Goal: Communication & Community: Answer question/provide support

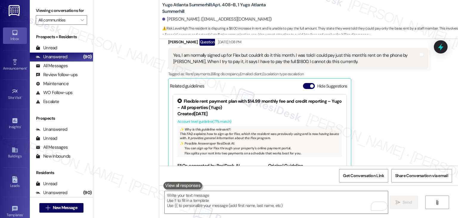
scroll to position [2212, 0]
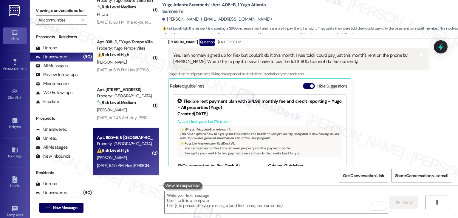
click at [126, 167] on div "Sep 06, 2025 at 9:25 AM: Hey Kayla, we appreciate your text! We'll be back at 1…" at bounding box center [229, 165] width 264 height 5
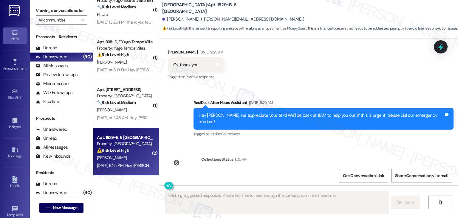
scroll to position [875, 0]
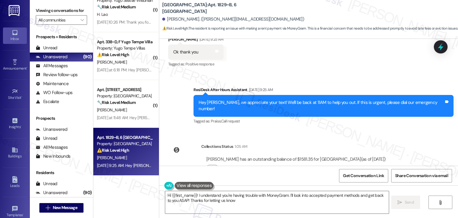
type textarea "Hi {{first_name}}! I understand you're having trouble with MoneyGram. I'll look…"
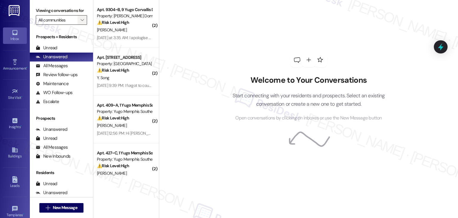
click at [81, 20] on icon "" at bounding box center [82, 20] width 3 height 5
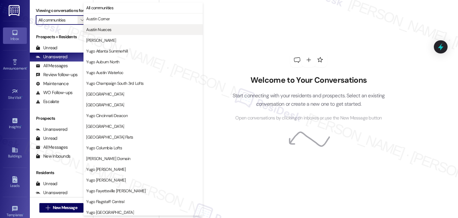
click at [105, 30] on span "Austin Nueces" at bounding box center [98, 30] width 25 height 6
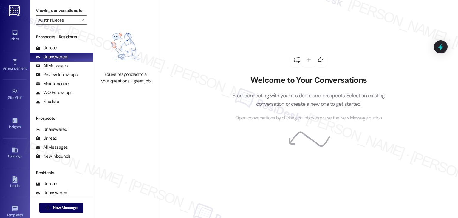
click at [206, 81] on div "Welcome to Your Conversations Start connecting with your residents and prospect…" at bounding box center [308, 109] width 299 height 218
click at [79, 24] on span "" at bounding box center [82, 20] width 6 height 10
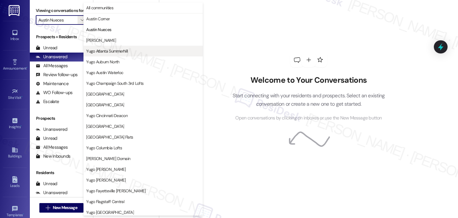
click at [104, 55] on button "Yugo Atlanta Summerhill" at bounding box center [143, 51] width 119 height 11
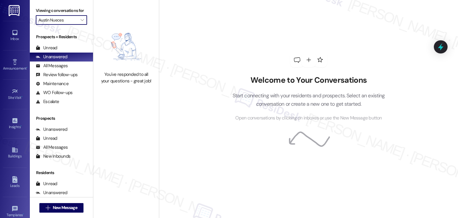
type input "Yugo Atlanta Summerhill"
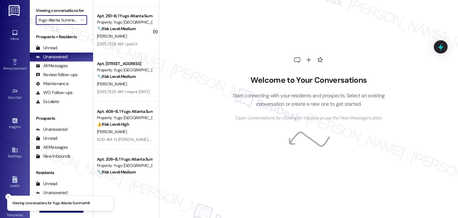
scroll to position [254, 0]
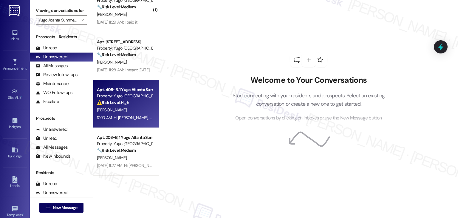
click at [134, 120] on div "10:10 AM: Hi [PERSON_NAME], thanks for sharing that. I understand you're having…" at bounding box center [124, 117] width 56 height 7
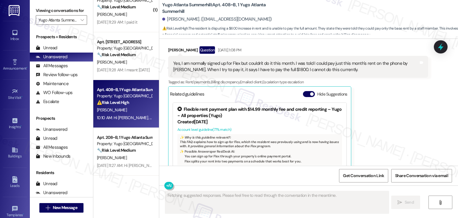
scroll to position [1767, 0]
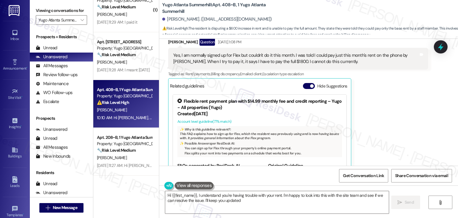
type textarea "Hi {{first_name}}, I understand you're having trouble with your rent. I'm happy…"
click at [303, 83] on button "Hide Suggestions" at bounding box center [309, 86] width 12 height 6
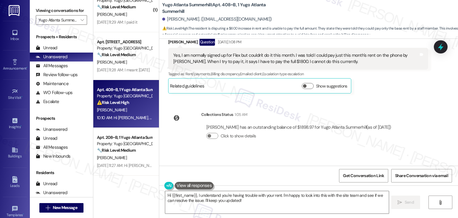
click at [370, 130] on div "Collections Status 1:05 AM [PERSON_NAME] has an outstanding balance of $1898.97…" at bounding box center [282, 130] width 237 height 46
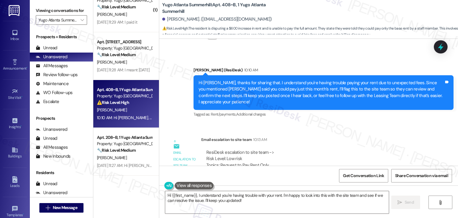
scroll to position [1872, 0]
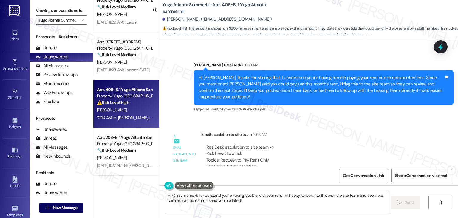
click at [374, 140] on div "ResiDesk escalation to site team -> Risk Level: Low risk Topics: Request to Pay…" at bounding box center [314, 163] width 227 height 47
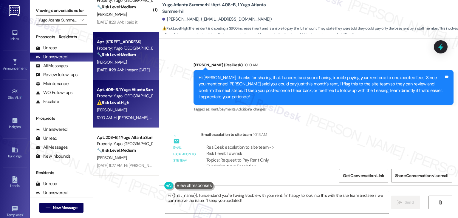
click at [123, 61] on div "[PERSON_NAME]" at bounding box center [124, 61] width 56 height 7
click at [133, 103] on div "⚠️ Risk Level: High The resident is disputing a $600 increase in rent and is un…" at bounding box center [124, 102] width 55 height 6
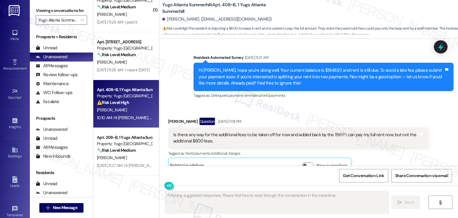
scroll to position [1767, 0]
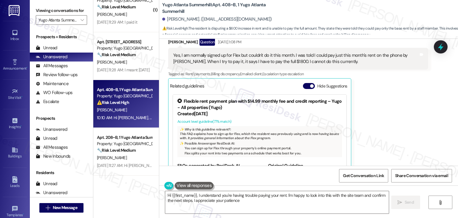
type textarea "Hi {{first_name}}, I understand you're having trouble paying your rent. I'm hap…"
click at [303, 83] on button "Hide Suggestions" at bounding box center [309, 86] width 12 height 6
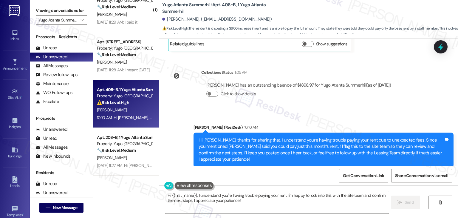
scroll to position [1872, 0]
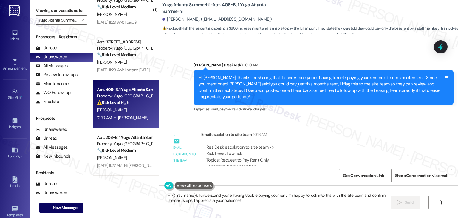
click at [314, 140] on div "ResiDesk escalation to site team -> Risk Level: Low risk Topics: Request to Pay…" at bounding box center [314, 163] width 227 height 47
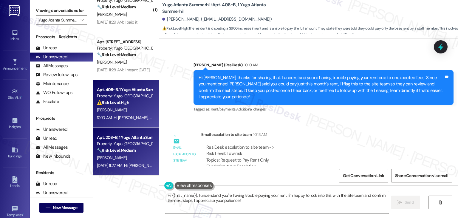
click at [129, 156] on div "[PERSON_NAME]" at bounding box center [124, 157] width 56 height 7
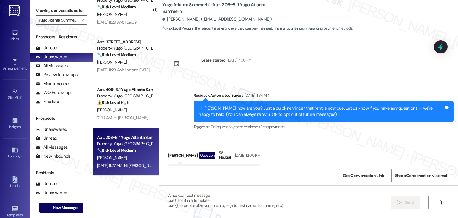
scroll to position [27, 0]
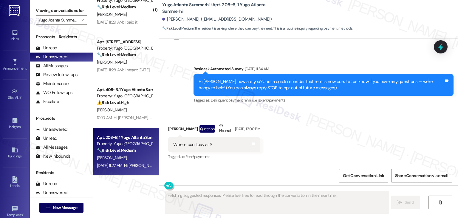
click at [332, 142] on div "Received via SMS [PERSON_NAME] Question Neutral [DATE] 12:00 PM Where can I pay…" at bounding box center [308, 137] width 299 height 57
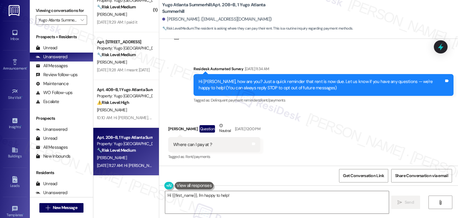
click at [332, 142] on div "Received via SMS [PERSON_NAME] Question Neutral [DATE] 12:00 PM Where can I pay…" at bounding box center [308, 137] width 299 height 57
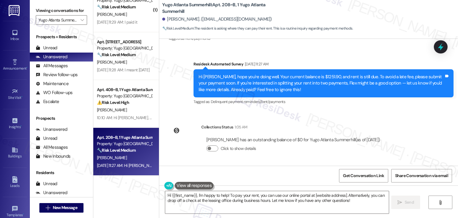
scroll to position [115, 0]
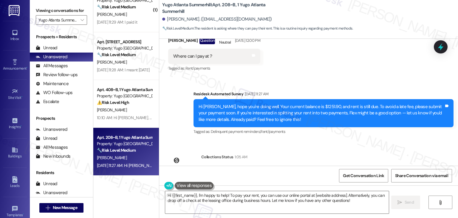
click at [249, 114] on div "Hi [PERSON_NAME], hope you're doing well. Your current balance is $1251.90, and…" at bounding box center [322, 113] width 246 height 19
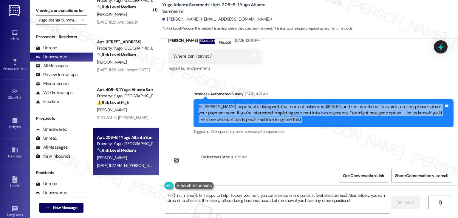
click at [249, 114] on div "Hi [PERSON_NAME], hope you're doing well. Your current balance is $1251.90, and…" at bounding box center [322, 113] width 246 height 19
copy div "Hi [PERSON_NAME], hope you're doing well. Your current balance is $1251.90, and…"
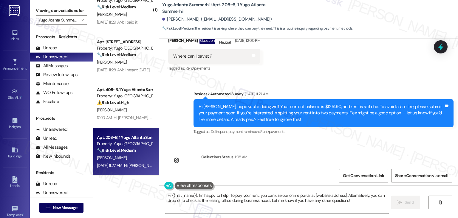
click at [203, 57] on div "Where can I pay at ?" at bounding box center [192, 56] width 39 height 6
copy div "Where can I pay at ? Tags and notes"
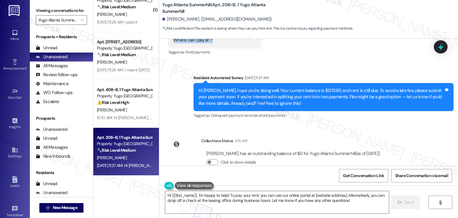
scroll to position [145, 0]
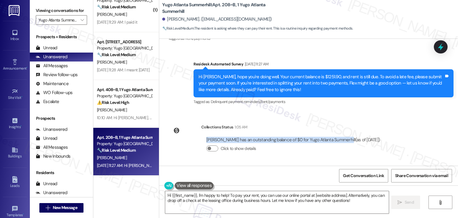
drag, startPoint x: 203, startPoint y: 138, endPoint x: 338, endPoint y: 143, distance: 135.2
click at [338, 143] on div "[PERSON_NAME] has an outstanding balance of $0 for Yugo Atlanta Summerhill (as …" at bounding box center [293, 140] width 174 height 6
copy div "[PERSON_NAME] has an outstanding balance of $0 for Yugo Atlanta Summerhill"
click at [295, 196] on textarea "Hi {{first_name}}, I'm happy to help! To pay your rent, you can use our online …" at bounding box center [277, 202] width 224 height 22
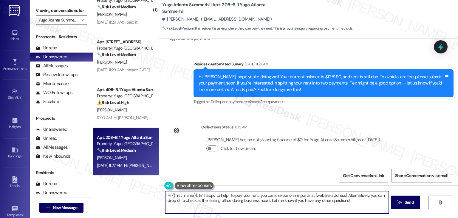
drag, startPoint x: 267, startPoint y: 200, endPoint x: 256, endPoint y: 196, distance: 12.1
click at [256, 196] on textarea "Hi {{first_name}}, I'm happy to help! To pay your rent, you can use our online …" at bounding box center [277, 202] width 224 height 22
click at [289, 202] on textarea "Hi {{first_name}}, I'm happy to help! To pay your rent, you can use our online …" at bounding box center [277, 202] width 224 height 22
click at [289, 195] on textarea "Hi {{first_name}}, I'm happy to help! To pay your rent, you can use our online …" at bounding box center [277, 202] width 224 height 22
click at [277, 198] on textarea "Hi {{first_name}}, I'm happy to help! To pay your rent, you can use our online …" at bounding box center [277, 202] width 224 height 22
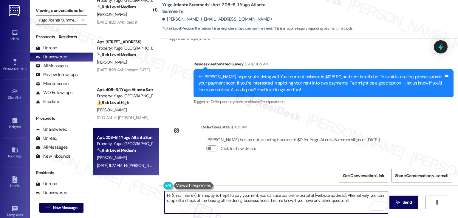
click at [277, 198] on textarea "Hi {{first_name}}, I'm happy to help! To pay your rent, you can use our online …" at bounding box center [277, 202] width 224 height 22
paste textarea "[PERSON_NAME], thanks for checking! You can pay rent through our online residen…"
type textarea "Hi [PERSON_NAME], thanks for checking! You can pay rent through our online resi…"
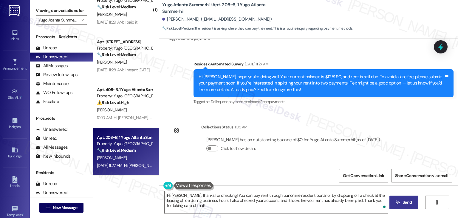
click at [404, 201] on span "Send" at bounding box center [407, 202] width 9 height 6
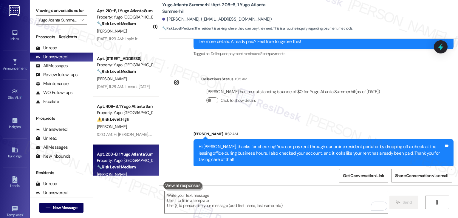
scroll to position [224, 0]
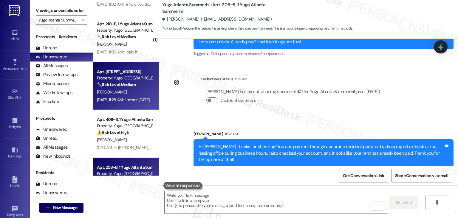
click at [134, 87] on div "🔧 Risk Level: Medium The resident is communicating about a rent payment. While …" at bounding box center [124, 84] width 55 height 6
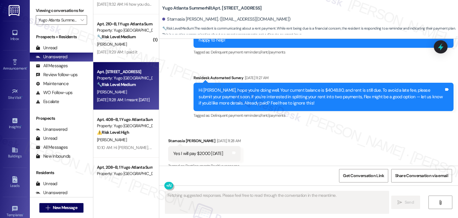
scroll to position [1275, 0]
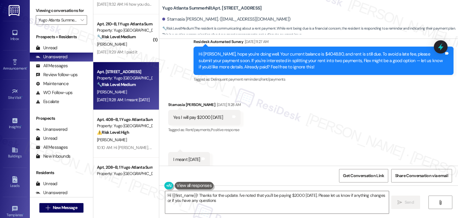
type textarea "Hi {{first_name}}! Thanks for the update. I've noted that you'll be paying $200…"
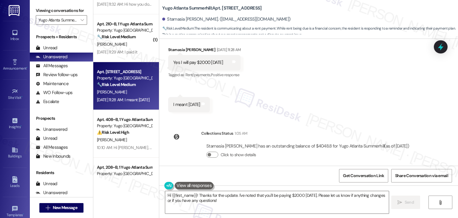
click at [349, 116] on div "Survey, sent via SMS Residesk Automated Survey [DATE] 11:30 AM Hi Starnasia, I'…" at bounding box center [308, 102] width 299 height 127
click at [241, 200] on textarea "Hi {{first_name}}! Thanks for the update. I've noted that you'll be paying $200…" at bounding box center [277, 202] width 224 height 22
click at [404, 201] on span "Send" at bounding box center [410, 202] width 12 height 6
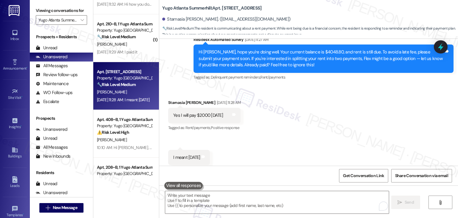
scroll to position [1275, 0]
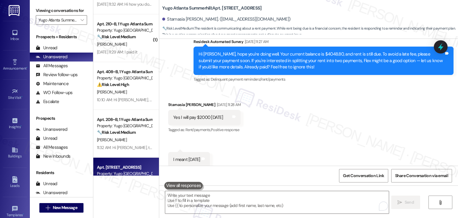
click at [296, 119] on div "Received via SMS Starnasia [PERSON_NAME] [DATE] 11:28 AM Yes I will pay $2000 […" at bounding box center [308, 130] width 299 height 84
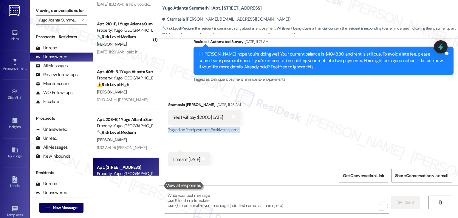
click at [296, 119] on div "Received via SMS Starnasia [PERSON_NAME] [DATE] 11:28 AM Yes I will pay $2000 […" at bounding box center [308, 130] width 299 height 84
click at [275, 61] on div "Hi [PERSON_NAME], hope you're doing well. Your current balance is $4048.80, and…" at bounding box center [322, 60] width 246 height 19
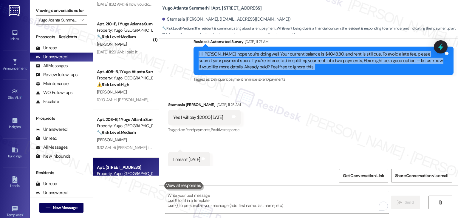
click at [275, 61] on div "Hi [PERSON_NAME], hope you're doing well. Your current balance is $4048.80, and…" at bounding box center [322, 60] width 246 height 19
copy div "Hi [PERSON_NAME], hope you're doing well. Your current balance is $4048.80, and…"
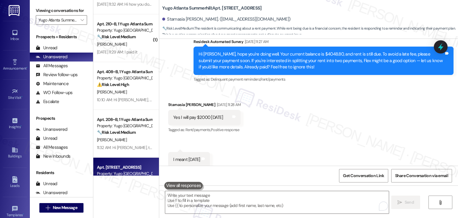
click at [203, 114] on div "Yes I will pay $2000 [DATE]" at bounding box center [198, 117] width 50 height 6
copy div "Yes I will pay $2000 [DATE] Tags and notes"
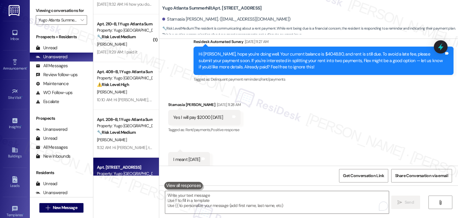
click at [277, 140] on div "Received via SMS Starnasia [PERSON_NAME] [DATE] 11:28 AM Yes I will pay $2000 […" at bounding box center [308, 130] width 299 height 84
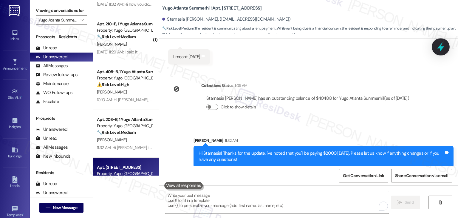
click at [440, 47] on icon at bounding box center [440, 46] width 7 height 9
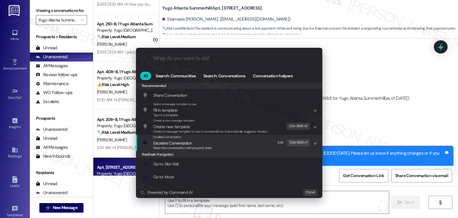
click at [184, 146] on span "Share this conversation with property team" at bounding box center [182, 148] width 59 height 4
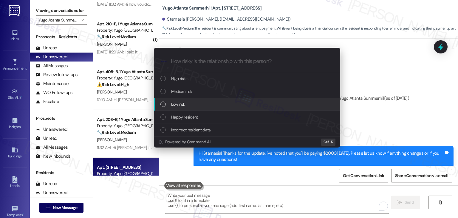
click at [163, 104] on div "List of options" at bounding box center [163, 103] width 5 height 5
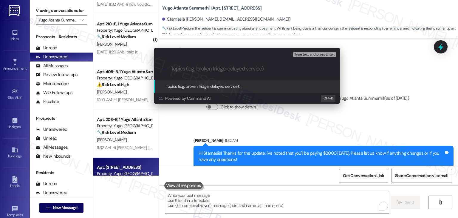
paste input "Yes I will pay $2000 [DATE]"
drag, startPoint x: 257, startPoint y: 69, endPoint x: 159, endPoint y: 70, distance: 97.9
click at [159, 70] on div ".cls-1{fill:#0a055f;}.cls-2{fill:#0cc4c4;} resideskLogoBlueOrange Yes I will pa…" at bounding box center [247, 68] width 187 height 21
paste input "Resident Payment Plan: $2000 Scheduled for Wedne"
type input "Resident Payment Plan: $2000 Scheduled for Wednesday"
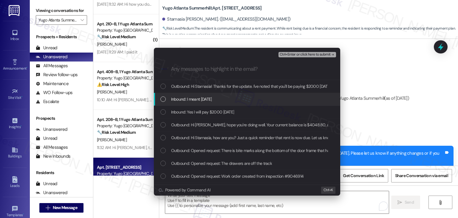
click at [161, 98] on div "List of options" at bounding box center [163, 98] width 5 height 5
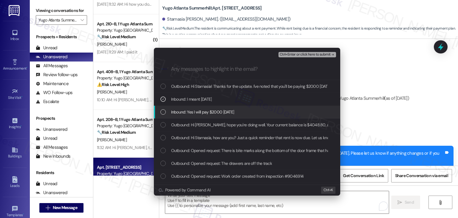
click at [161, 111] on div "List of options" at bounding box center [163, 111] width 5 height 5
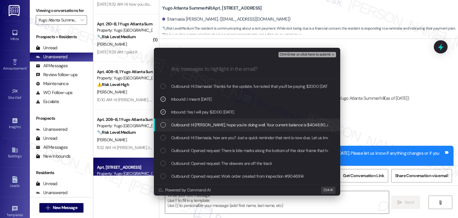
click at [162, 125] on div "List of options" at bounding box center [163, 124] width 5 height 5
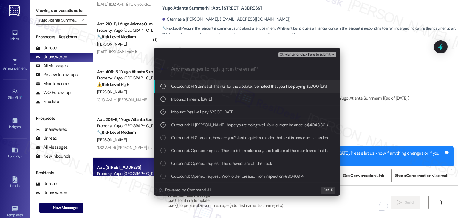
click at [309, 54] on span "Ctrl+Enter or click here to submit" at bounding box center [305, 55] width 51 height 4
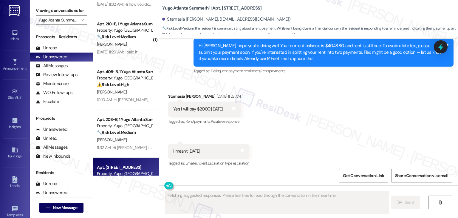
scroll to position [1395, 0]
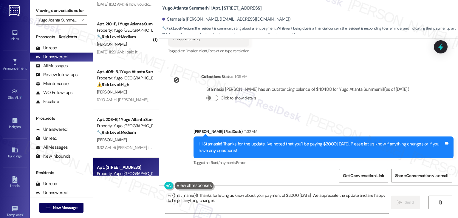
type textarea "Hi {{first_name}}! Thanks for letting us know about your payment of $2000 on We…"
click at [400, 115] on div "Sent via SMS Sarah (ResiDesk) 11:32 AM Hi Starnasia! Thanks for the update. I'v…" at bounding box center [308, 143] width 299 height 57
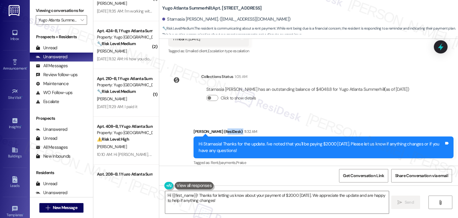
scroll to position [165, 0]
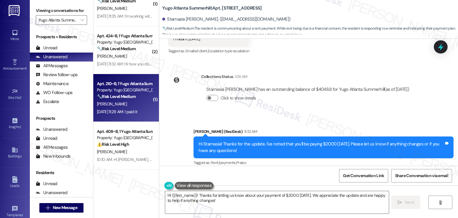
click at [123, 107] on div "J. Miller" at bounding box center [124, 103] width 56 height 7
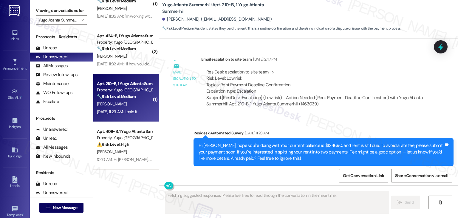
scroll to position [265, 0]
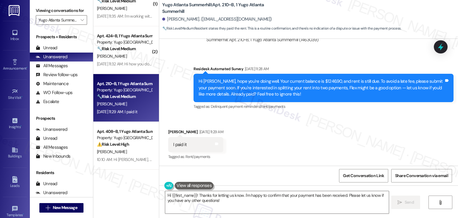
click at [292, 151] on div "Received via SMS Jamari Miller Sep 05, 2025 at 11:29 AM I paid it Tags and note…" at bounding box center [308, 140] width 299 height 50
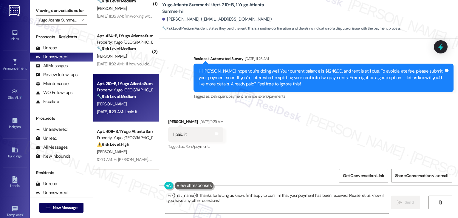
scroll to position [261, 0]
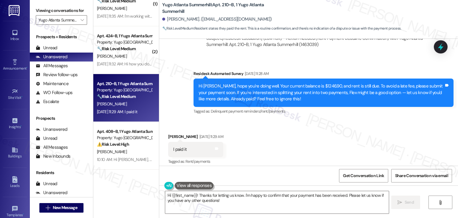
click at [307, 144] on div "Received via SMS Jamari Miller Sep 05, 2025 at 11:29 AM I paid it Tags and note…" at bounding box center [308, 145] width 299 height 50
click at [191, 199] on textarea "Hi {{first_name}}! Thanks for letting us know. I'm happy to confirm that your p…" at bounding box center [277, 202] width 224 height 22
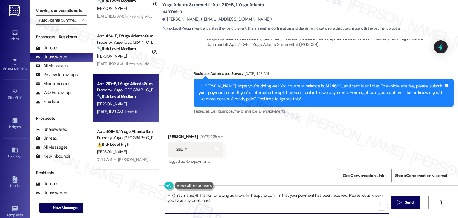
click at [204, 200] on textarea "Hi {{first_name}}! Thanks for letting us know. I'm happy to confirm that your p…" at bounding box center [277, 202] width 224 height 22
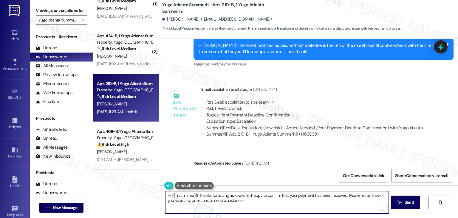
scroll to position [320, 0]
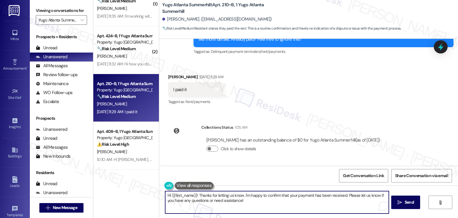
click at [261, 200] on textarea "Hi {{first_name}}! Thanks for letting us know. I'm happy to confirm that your p…" at bounding box center [277, 202] width 224 height 22
type textarea "Hi {{first_name}}! Thanks for letting us know. I'm happy to confirm that your p…"
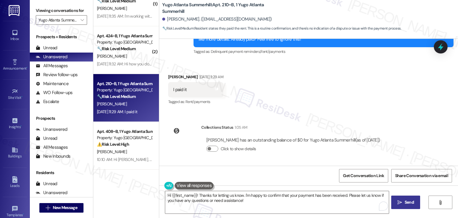
click at [402, 202] on span " Send" at bounding box center [406, 202] width 19 height 6
click at [227, 196] on textarea "Hi {{first_name}}! Thanks for letting us know. I'm happy to confirm that your p…" at bounding box center [277, 202] width 224 height 22
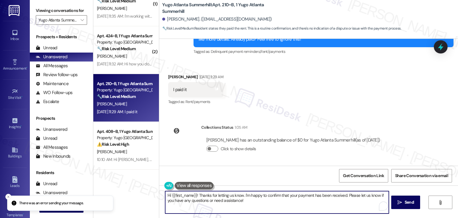
click at [227, 196] on textarea "Hi {{first_name}}! Thanks for letting us know. I'm happy to confirm that your p…" at bounding box center [277, 202] width 224 height 22
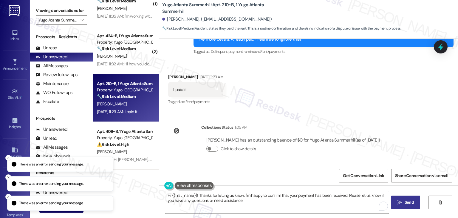
click at [410, 204] on span "Send" at bounding box center [409, 202] width 9 height 6
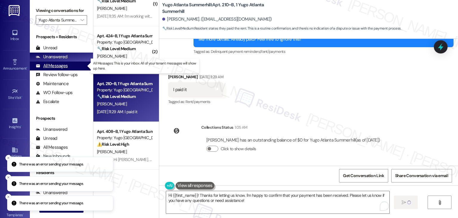
click at [62, 65] on div "All Messages" at bounding box center [52, 66] width 32 height 6
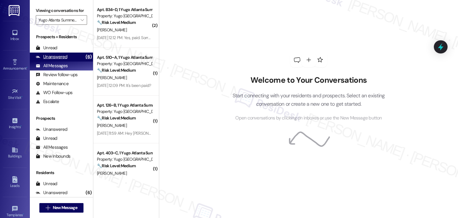
click at [59, 59] on div "Unanswered" at bounding box center [52, 57] width 32 height 6
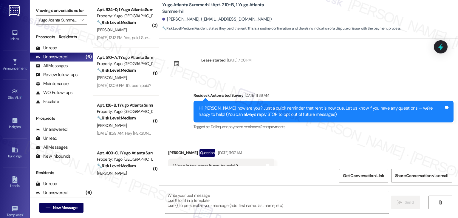
type textarea "Fetching suggested responses. Please feel free to read through the conversation…"
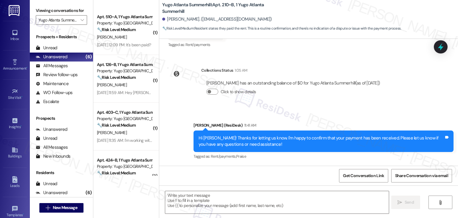
scroll to position [111, 0]
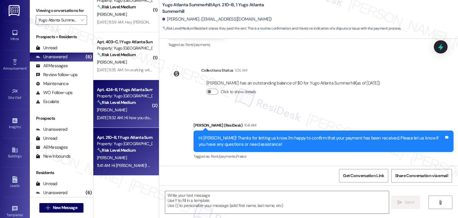
click at [130, 114] on div "Sep 05, 2025 at 11:32 AM: Hi how you doing I am paying my rent through the refu…" at bounding box center [124, 117] width 56 height 7
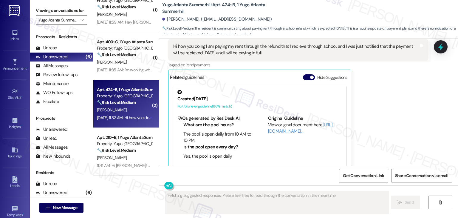
scroll to position [270, 0]
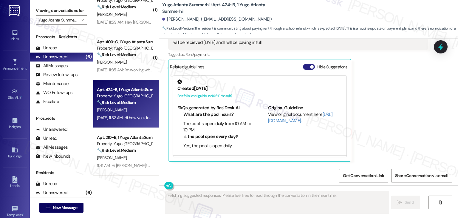
click at [303, 66] on button "Hide Suggestions" at bounding box center [309, 67] width 12 height 6
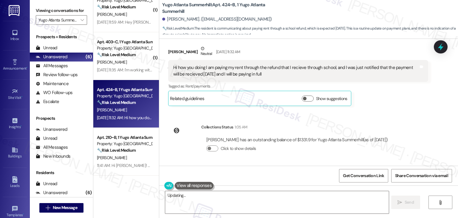
scroll to position [238, 0]
click at [385, 120] on div "Collections Status 1:05 AM Darian Alleyne-Archer has an outstanding balance of …" at bounding box center [281, 143] width 234 height 46
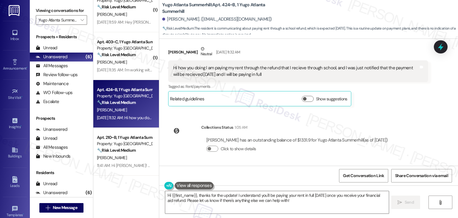
click at [386, 107] on div "Received via SMS Darian Alleyne-Archer Neutral Sep 05, 2025 at 11:32 AM Hi how …" at bounding box center [298, 76] width 269 height 70
click at [387, 107] on div "Received via SMS Darian Alleyne-Archer Neutral Sep 05, 2025 at 11:32 AM Hi how …" at bounding box center [298, 76] width 269 height 70
click at [387, 108] on div "Received via SMS Darian Alleyne-Archer Neutral Sep 05, 2025 at 11:32 AM Hi how …" at bounding box center [298, 76] width 269 height 70
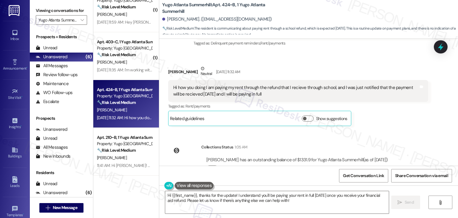
scroll to position [209, 0]
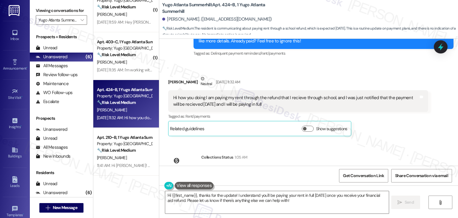
click at [383, 130] on div "Darian Alleyne-Archer Neutral Sep 05, 2025 at 11:32 AM Hi how you doing I am pa…" at bounding box center [298, 105] width 260 height 61
click at [384, 130] on div "Darian Alleyne-Archer Neutral Sep 05, 2025 at 11:32 AM Hi how you doing I am pa…" at bounding box center [298, 105] width 260 height 61
click at [384, 129] on div "Darian Alleyne-Archer Neutral Sep 05, 2025 at 11:32 AM Hi how you doing I am pa…" at bounding box center [298, 105] width 260 height 61
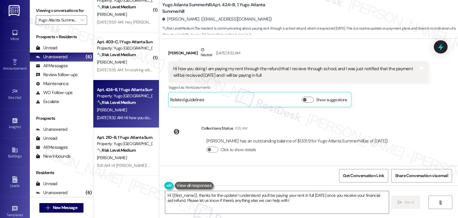
scroll to position [238, 0]
click at [387, 109] on div "Received via SMS Darian Alleyne-Archer Neutral Sep 05, 2025 at 11:32 AM Hi how …" at bounding box center [298, 76] width 269 height 70
click at [387, 110] on div "Received via SMS Darian Alleyne-Archer Neutral Sep 05, 2025 at 11:32 AM Hi how …" at bounding box center [298, 76] width 269 height 70
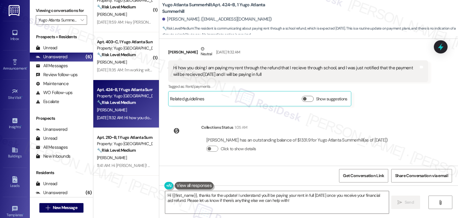
click at [387, 110] on div "Received via SMS Darian Alleyne-Archer Neutral Sep 05, 2025 at 11:32 AM Hi how …" at bounding box center [298, 76] width 269 height 70
click at [387, 111] on div "Lease started Aug 18, 2025 at 7:00 PM Survey, sent via SMS Residesk Automated S…" at bounding box center [308, 102] width 299 height 127
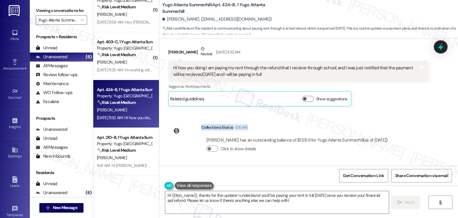
click at [387, 111] on div "Lease started Aug 18, 2025 at 7:00 PM Survey, sent via SMS Residesk Automated S…" at bounding box center [308, 102] width 299 height 127
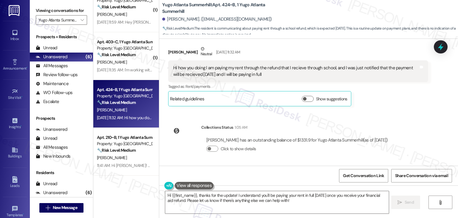
click at [387, 111] on div "Lease started Aug 18, 2025 at 7:00 PM Survey, sent via SMS Residesk Automated S…" at bounding box center [308, 102] width 299 height 127
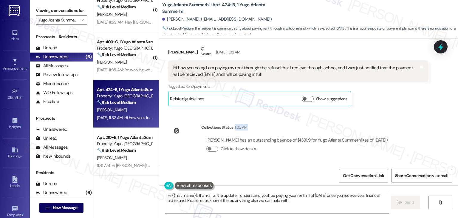
click at [387, 110] on div "Lease started Aug 18, 2025 at 7:00 PM Survey, sent via SMS Residesk Automated S…" at bounding box center [308, 102] width 299 height 127
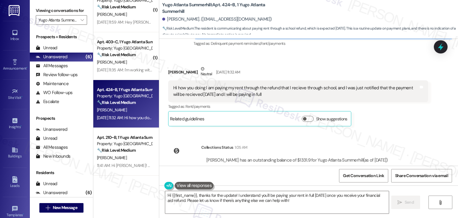
scroll to position [209, 0]
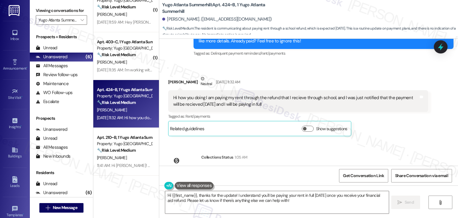
click at [384, 136] on div "Received via SMS Darian Alleyne-Archer Neutral Sep 05, 2025 at 11:32 AM Hi how …" at bounding box center [298, 106] width 269 height 70
click at [384, 135] on div "Darian Alleyne-Archer Neutral Sep 05, 2025 at 11:32 AM Hi how you doing I am pa…" at bounding box center [298, 105] width 260 height 61
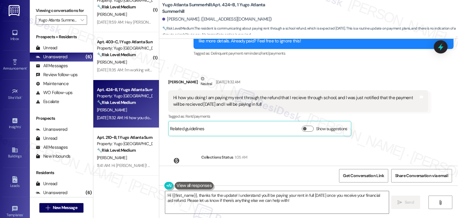
click at [384, 135] on div "Darian Alleyne-Archer Neutral Sep 05, 2025 at 11:32 AM Hi how you doing I am pa…" at bounding box center [298, 105] width 260 height 61
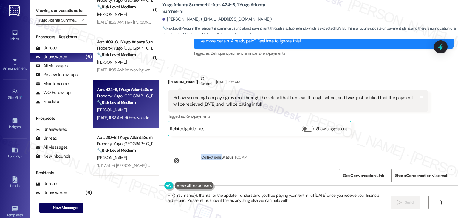
click at [384, 135] on div "Darian Alleyne-Archer Neutral Sep 05, 2025 at 11:32 AM Hi how you doing I am pa…" at bounding box center [298, 105] width 260 height 61
click at [383, 135] on div "Darian Alleyne-Archer Neutral Sep 05, 2025 at 11:32 AM Hi how you doing I am pa…" at bounding box center [298, 105] width 260 height 61
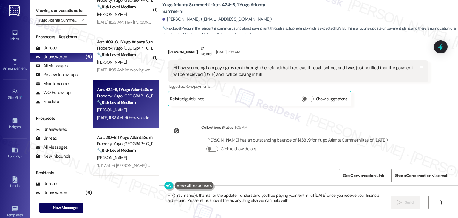
click at [396, 116] on div "Lease started Aug 18, 2025 at 7:00 PM Survey, sent via SMS Residesk Automated S…" at bounding box center [308, 102] width 299 height 127
click at [396, 113] on div "Lease started Aug 18, 2025 at 7:00 PM Survey, sent via SMS Residesk Automated S…" at bounding box center [308, 102] width 299 height 127
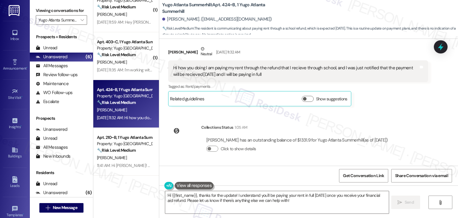
click at [396, 113] on div "Lease started Aug 18, 2025 at 7:00 PM Survey, sent via SMS Residesk Automated S…" at bounding box center [308, 102] width 299 height 127
click at [394, 111] on div "Lease started Aug 18, 2025 at 7:00 PM Survey, sent via SMS Residesk Automated S…" at bounding box center [308, 102] width 299 height 127
click at [372, 118] on div "Lease started Aug 18, 2025 at 7:00 PM Survey, sent via SMS Residesk Automated S…" at bounding box center [308, 102] width 299 height 127
click at [373, 117] on div "Lease started Aug 18, 2025 at 7:00 PM Survey, sent via SMS Residesk Automated S…" at bounding box center [308, 102] width 299 height 127
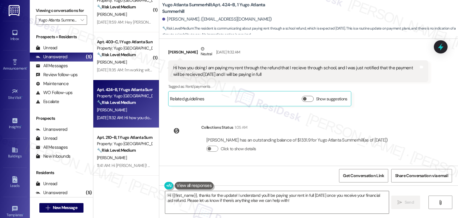
click at [373, 117] on div "Lease started Aug 18, 2025 at 7:00 PM Survey, sent via SMS Residesk Automated S…" at bounding box center [308, 102] width 299 height 127
click at [366, 106] on div "Received via SMS Darian Alleyne-Archer Neutral Sep 05, 2025 at 11:32 AM Hi how …" at bounding box center [298, 76] width 269 height 70
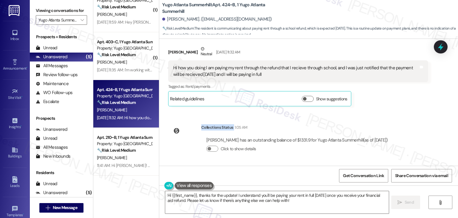
click at [366, 106] on div "Received via SMS Darian Alleyne-Archer Neutral Sep 05, 2025 at 11:32 AM Hi how …" at bounding box center [298, 76] width 269 height 70
click at [306, 180] on div "Get Conversation Link Share Conversation via email" at bounding box center [308, 176] width 299 height 20
drag, startPoint x: 297, startPoint y: 200, endPoint x: 294, endPoint y: 174, distance: 26.2
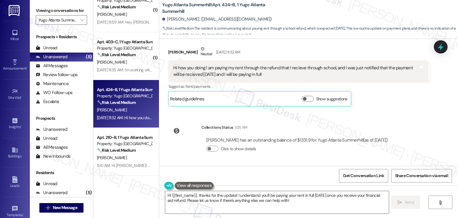
click at [297, 200] on textarea "Hi {{first_name}}, thanks for the update! I understand you'll be paying your re…" at bounding box center [277, 202] width 224 height 22
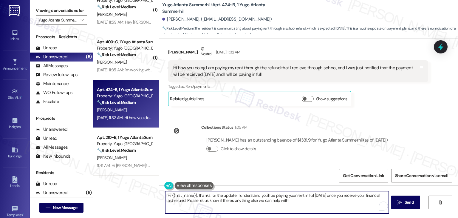
click at [294, 173] on div "Get Conversation Link Share Conversation via email" at bounding box center [308, 176] width 299 height 20
click at [295, 199] on textarea "Hi {{first_name}}, thanks for the update! I understand you'll be paying your re…" at bounding box center [277, 202] width 224 height 22
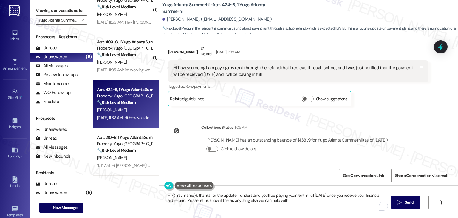
click at [314, 187] on div "Hi {{first_name}}, thanks for the update! I understand you'll be paying your re…" at bounding box center [308, 207] width 299 height 45
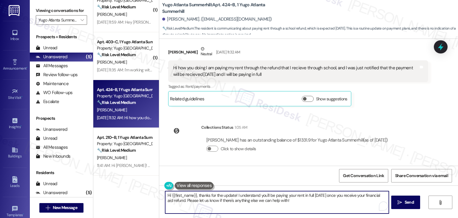
click at [309, 199] on textarea "Hi {{first_name}}, thanks for the update! I understand you'll be paying your re…" at bounding box center [277, 202] width 224 height 22
drag, startPoint x: 330, startPoint y: 195, endPoint x: 311, endPoint y: 195, distance: 19.1
click at [311, 195] on textarea "Hi {{first_name}}, thanks for the update! I understand you'll be paying your re…" at bounding box center [277, 202] width 224 height 22
click at [292, 201] on textarea "Hi {{first_name}}, thanks for the update! I understand you'll be paying your re…" at bounding box center [277, 202] width 224 height 22
type textarea "Hi {{first_name}}, thanks for the update! I understand you'll be paying your re…"
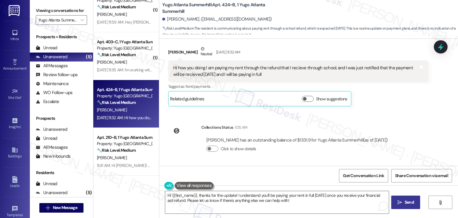
click at [399, 204] on icon "" at bounding box center [400, 202] width 4 height 5
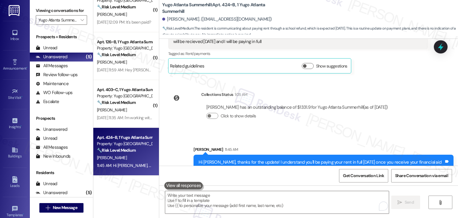
scroll to position [286, 0]
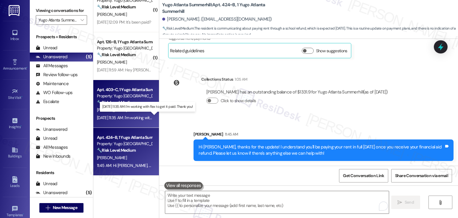
click at [124, 118] on div "Sep 05, 2025 at 11:35 AM: I'm working with flex to get it paid. Thank you! Sep …" at bounding box center [149, 117] width 105 height 5
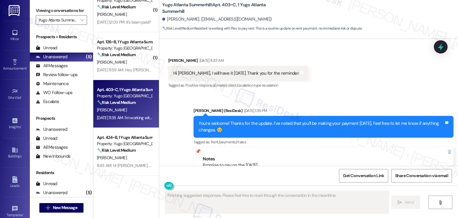
scroll to position [2156, 0]
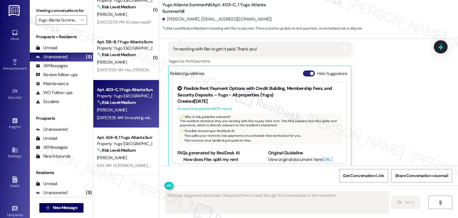
click at [303, 70] on button "Hide Suggestions" at bounding box center [309, 73] width 12 height 6
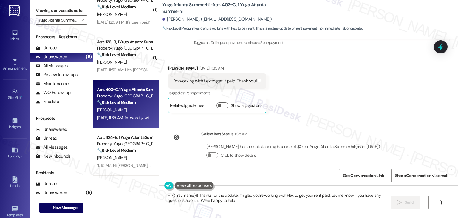
type textarea "Hi {{first_name}}! Thanks for the update. I'm glad you're working with Flex to …"
click at [327, 202] on textarea "Hi {{first_name}}! Thanks for the update. I'm glad you're working with Flex to …" at bounding box center [277, 202] width 224 height 22
click at [408, 203] on span "Send" at bounding box center [409, 202] width 9 height 6
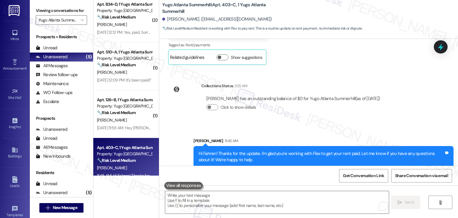
scroll to position [4, 0]
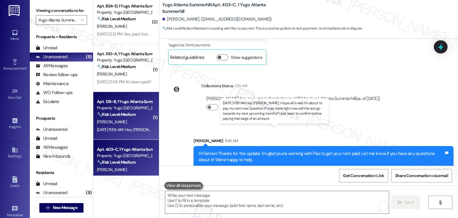
click at [130, 130] on div "Sep 05, 2025 at 11:59 AM: Hey Sarah, I hope all is well. I'm about to pay my re…" at bounding box center [296, 129] width 399 height 5
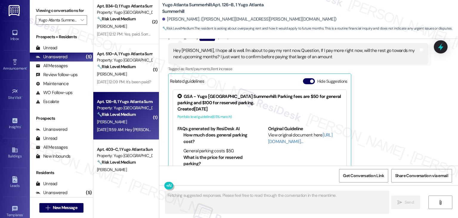
scroll to position [193, 0]
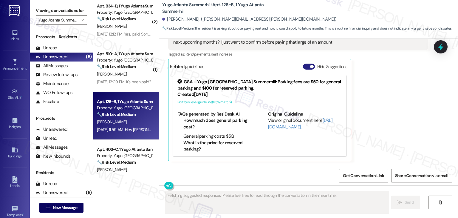
click at [303, 66] on button "Hide Suggestions" at bounding box center [309, 67] width 12 height 6
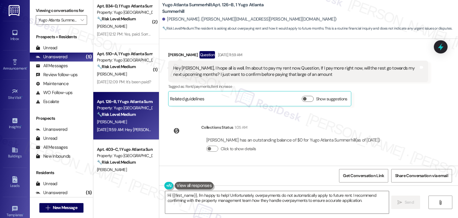
click at [400, 113] on div "Lease started Aug 18, 2025 at 7:00 PM Survey, sent via SMS Residesk Automated S…" at bounding box center [308, 102] width 299 height 127
click at [278, 74] on div "Hey Sarah, I hope all is well. I'm about to pay my rent now. Question, If I pay…" at bounding box center [296, 71] width 246 height 13
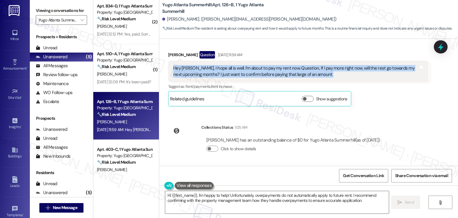
click at [278, 74] on div "Hey Sarah, I hope all is well. I'm about to pay my rent now. Question, If I pay…" at bounding box center [296, 71] width 246 height 13
copy div "Hey Sarah, I hope all is well. I'm about to pay my rent now. Question, If I pay…"
click at [267, 201] on textarea "Hi {{first_name}}, I'm happy to help! Unfortunately, overpayments do not automa…" at bounding box center [277, 202] width 224 height 22
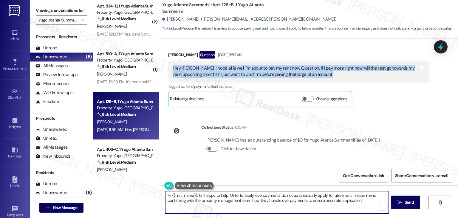
click at [267, 201] on textarea "Hi {{first_name}}, I'm happy to help! Unfortunately, overpayments do not automa…" at bounding box center [277, 202] width 224 height 22
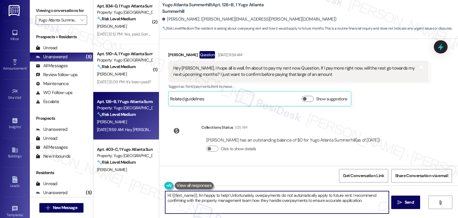
paste textarea "Shawn, thanks for reaching out! Typically, if you pay more than your current ba…"
type textarea "Hi Shawn, thanks for reaching out! Typically, if you pay more than your current…"
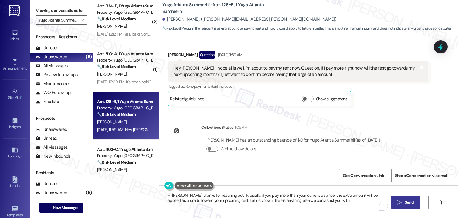
click at [406, 200] on span "Send" at bounding box center [409, 202] width 9 height 6
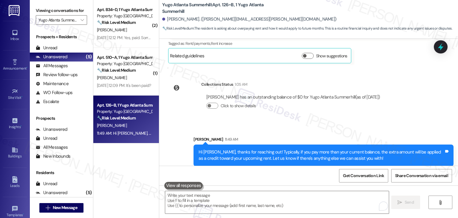
scroll to position [209, 0]
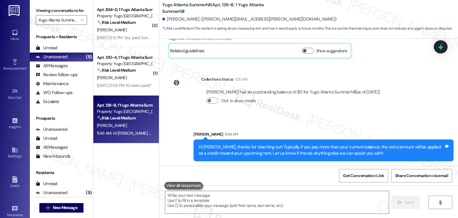
click at [132, 176] on div "( 2 ) Apt. B34~D, 1 Yugo Atlanta Summerhill Property: Yugo Atlanta Summerhill 🔧…" at bounding box center [126, 109] width 66 height 218
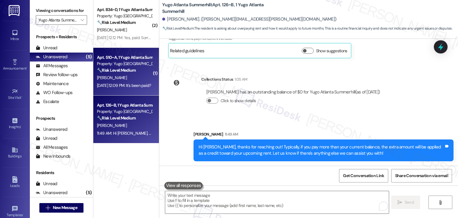
click at [130, 85] on div "Sep 05, 2025 at 12:09 PM: It's been paid? Sep 05, 2025 at 12:09 PM: It's been p…" at bounding box center [124, 85] width 54 height 5
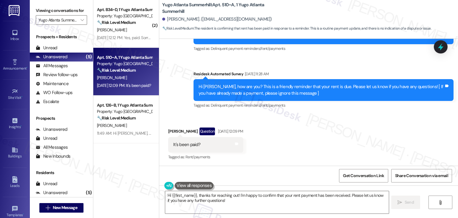
scroll to position [293, 0]
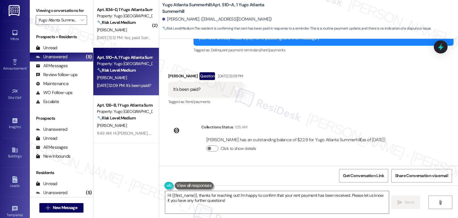
click at [320, 108] on div "Received via SMS Ashley Darling Question Sep 05, 2025 at 12:09 PM It's been pai…" at bounding box center [308, 85] width 299 height 52
click at [321, 110] on div "Received via SMS Ashley Darling Question Sep 05, 2025 at 12:09 PM It's been pai…" at bounding box center [308, 85] width 299 height 52
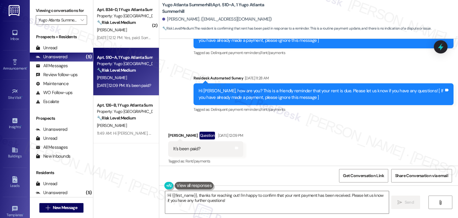
scroll to position [234, 0]
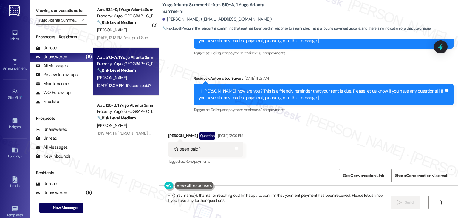
click at [282, 98] on div "Hi Ashley, how are you? This is a friendly reminder that your rent is due. Plea…" at bounding box center [322, 94] width 246 height 13
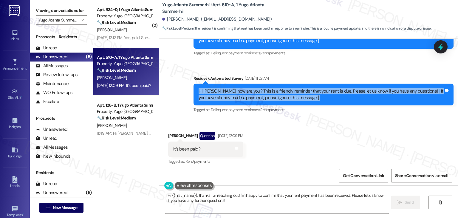
click at [282, 98] on div "Hi Ashley, how are you? This is a friendly reminder that your rent is due. Plea…" at bounding box center [322, 94] width 246 height 13
copy div "Hi Ashley, how are you? This is a friendly reminder that your rent is due. Plea…"
click at [281, 98] on div "Hi Ashley, how are you? This is a friendly reminder that your rent is due. Plea…" at bounding box center [322, 94] width 246 height 13
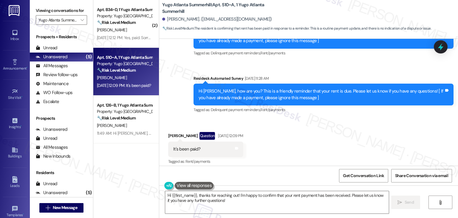
click at [286, 98] on div "Hi Ashley, how are you? This is a friendly reminder that your rent is due. Plea…" at bounding box center [322, 94] width 246 height 13
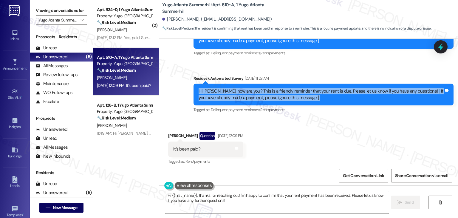
click at [286, 98] on div "Hi Ashley, how are you? This is a friendly reminder that your rent is due. Plea…" at bounding box center [322, 94] width 246 height 13
copy div "Hi Ashley, how are you? This is a friendly reminder that your rent is due. Plea…"
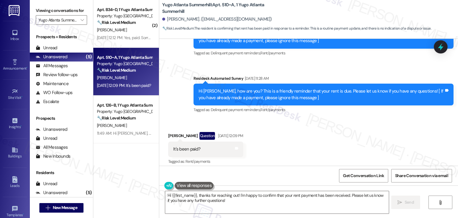
click at [180, 149] on div "It's been paid?" at bounding box center [186, 149] width 27 height 6
copy div "It's been paid? Tags and notes"
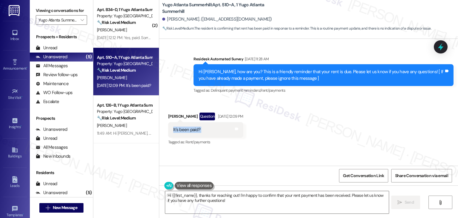
scroll to position [293, 0]
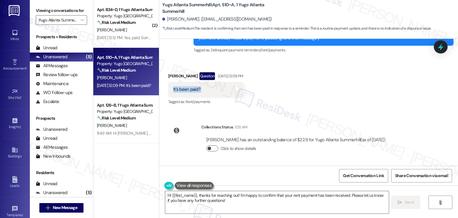
click at [212, 149] on button "Click to show details" at bounding box center [212, 148] width 12 height 6
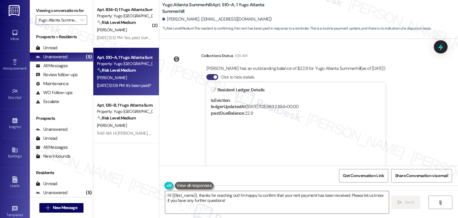
scroll to position [383, 0]
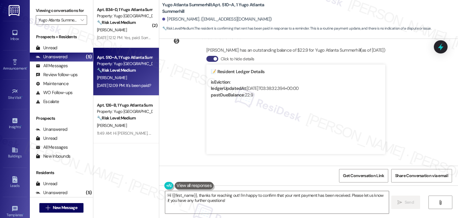
click at [236, 96] on strong "pastDueBalance" at bounding box center [227, 95] width 33 height 6
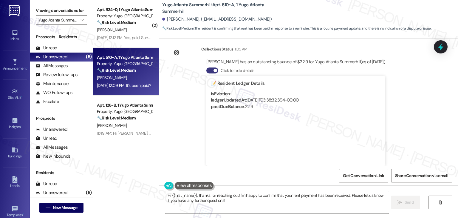
scroll to position [353, 0]
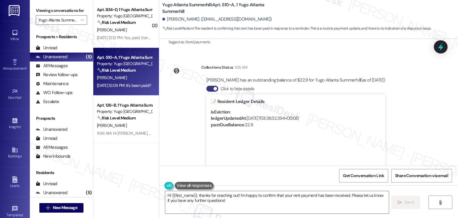
drag, startPoint x: 202, startPoint y: 80, endPoint x: 349, endPoint y: 81, distance: 146.8
click at [349, 81] on div "Ashley Darling has an outstanding balance of $22.9 for Yugo Atlanta Summerhill …" at bounding box center [296, 131] width 180 height 109
click at [206, 89] on button "Click to hide details" at bounding box center [212, 89] width 12 height 6
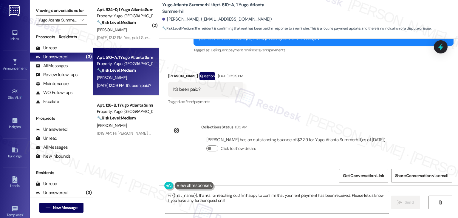
scroll to position [293, 0]
click at [332, 91] on div "Received via SMS Ashley Darling Question Sep 05, 2025 at 12:09 PM It's been pai…" at bounding box center [308, 85] width 299 height 52
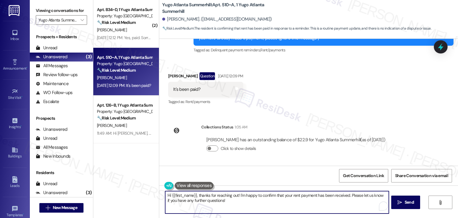
drag, startPoint x: 347, startPoint y: 196, endPoint x: 160, endPoint y: 190, distance: 187.5
click at [160, 190] on div "Hi {{first_name}}, thanks for reaching out! I'm happy to confirm that your rent…" at bounding box center [308, 207] width 299 height 45
paste textarea "Ashley, thanks for checking! I reviewed your account, and it looks like there’s…"
type textarea "Hi Ashley, thanks for checking! I reviewed your account, and it looks like ther…"
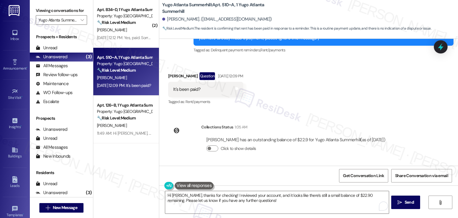
click at [290, 166] on div "Get Conversation Link Share Conversation via email" at bounding box center [308, 176] width 299 height 20
click at [288, 178] on div "Get Conversation Link Share Conversation via email" at bounding box center [308, 176] width 299 height 20
click at [247, 203] on textarea "Hi Ashley, thanks for checking! I reviewed your account, and it looks like ther…" at bounding box center [277, 202] width 224 height 22
click at [222, 204] on textarea "Hi Ashley, thanks for checking! I reviewed your account, and it looks like ther…" at bounding box center [277, 202] width 224 height 22
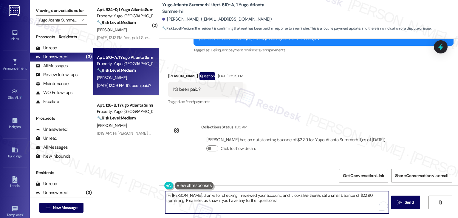
click at [260, 201] on textarea "Hi Ashley, thanks for checking! I reviewed your account, and it looks like ther…" at bounding box center [277, 202] width 224 height 22
click at [402, 200] on span " Send" at bounding box center [406, 202] width 19 height 6
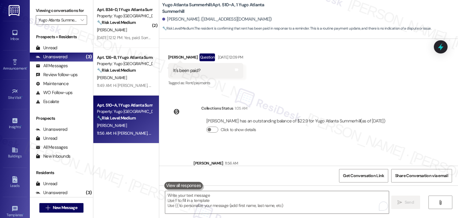
scroll to position [341, 0]
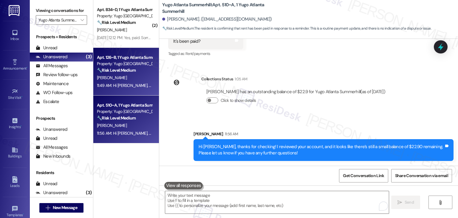
click at [143, 92] on div "Apt. 126~B, 1 Yugo Atlanta Summerhill Property: Yugo Atlanta Summerhill 🔧 Risk …" at bounding box center [126, 72] width 66 height 48
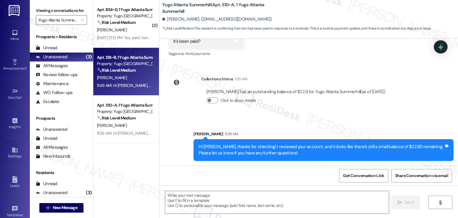
type textarea "Fetching suggested responses. Please feel free to read through the conversation…"
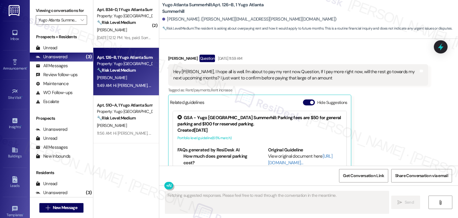
scroll to position [193, 0]
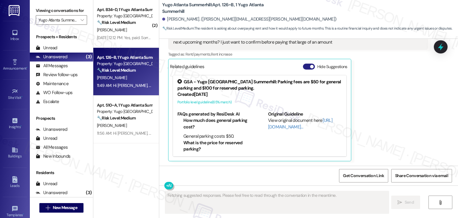
click at [303, 68] on button "Hide Suggestions" at bounding box center [309, 67] width 12 height 6
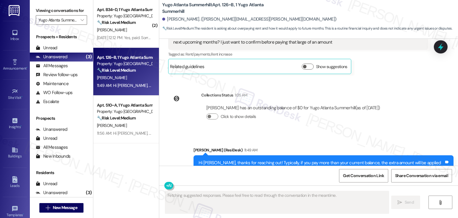
scroll to position [218, 0]
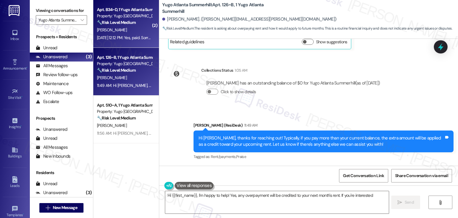
type textarea "Hi {{first_name}}, I'm happy to help! Yes, any overpayment will be credited to …"
click at [144, 43] on div "Apt. B34~D, 1 Yugo Atlanta Summerhill Property: Yugo Atlanta Summerhill 🔧 Risk …" at bounding box center [126, 24] width 66 height 48
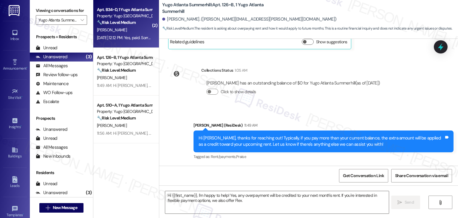
type textarea "Hi {{first_name}}, I'm happy to help! Yes, any overpayment will be credited to …"
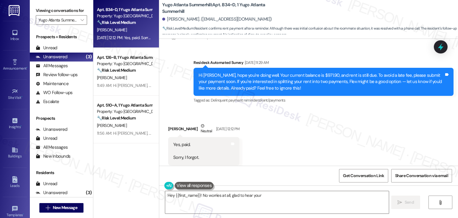
scroll to position [958, 0]
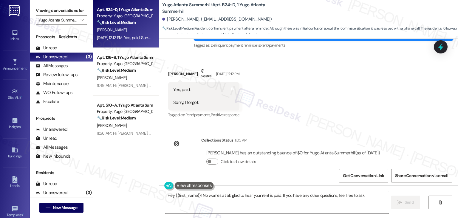
click at [356, 195] on textarea "Hey {{first_name}}! No worries at all, glad to hear your rent is paid. If you h…" at bounding box center [277, 202] width 224 height 22
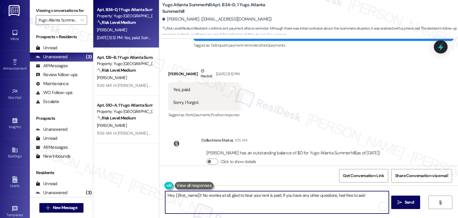
click at [356, 195] on textarea "Hey {{first_name}}! No worries at all, glad to hear your rent is paid. If you h…" at bounding box center [277, 202] width 224 height 22
type textarea "Hey {{first_name}}! No worries at all, glad to hear your rent is paid. If you h…"
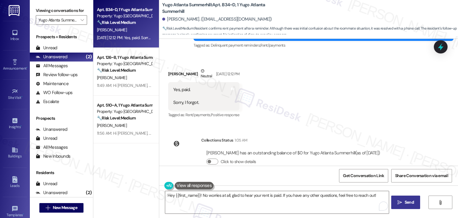
click at [412, 203] on span "Send" at bounding box center [409, 202] width 9 height 6
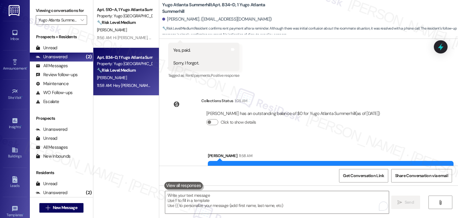
scroll to position [1000, 0]
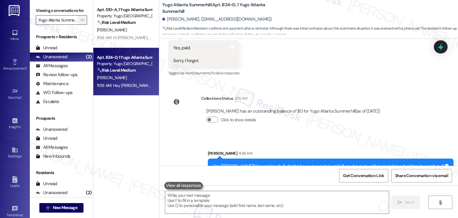
click at [81, 21] on icon "" at bounding box center [82, 20] width 3 height 5
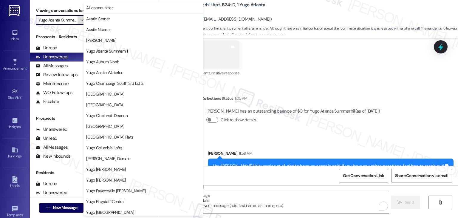
scroll to position [0, 6]
click at [108, 72] on span "Yugo Austin Waterloo" at bounding box center [104, 73] width 37 height 6
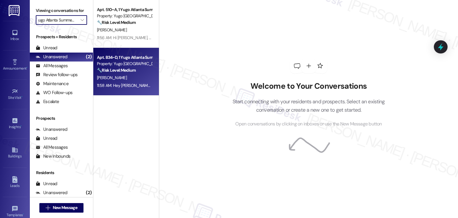
type input "Yugo Austin Waterloo"
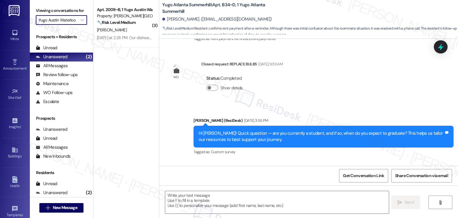
type textarea "Fetching suggested responses. Please feel free to read through the conversation…"
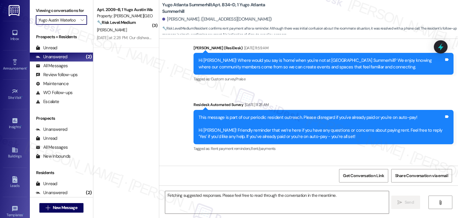
scroll to position [0, 0]
click at [139, 28] on div "J. Marcus" at bounding box center [124, 29] width 56 height 7
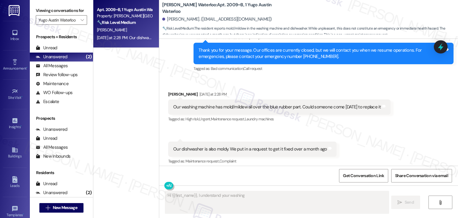
scroll to position [968, 0]
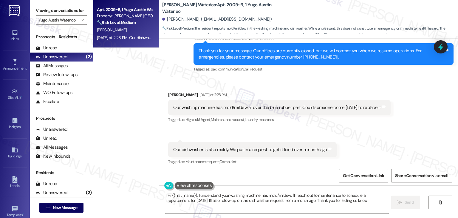
type textarea "Hi {{first_name}}, I understand your washing machine has mold/mildew. I'll reac…"
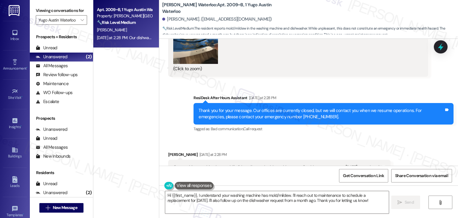
scroll to position [819, 0]
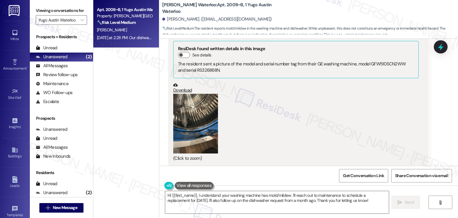
click at [193, 131] on button "Zoom image" at bounding box center [195, 124] width 45 height 60
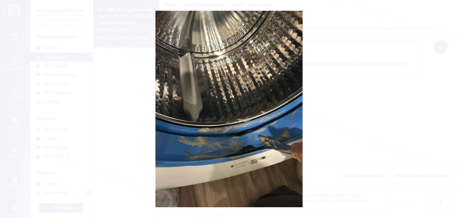
click at [193, 131] on button "Unzoom image" at bounding box center [229, 109] width 458 height 218
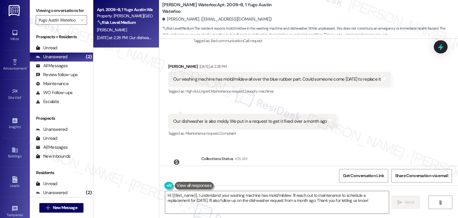
scroll to position [998, 0]
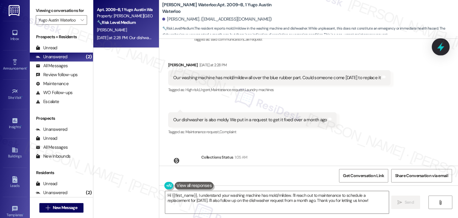
click at [439, 49] on icon at bounding box center [441, 47] width 10 height 10
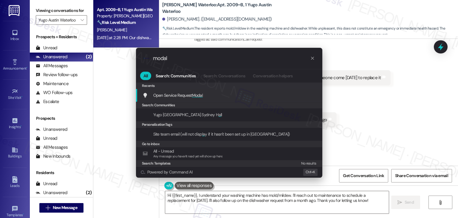
type input "modal"
click at [196, 96] on span "Modal" at bounding box center [197, 95] width 11 height 5
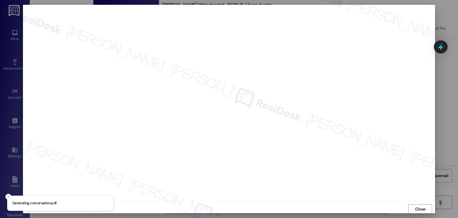
scroll to position [0, 0]
click at [414, 207] on span "Close" at bounding box center [420, 209] width 13 height 6
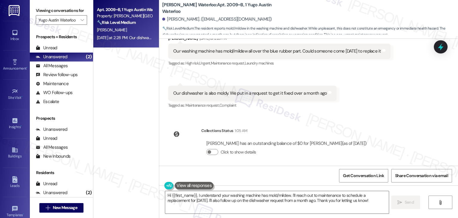
scroll to position [1028, 0]
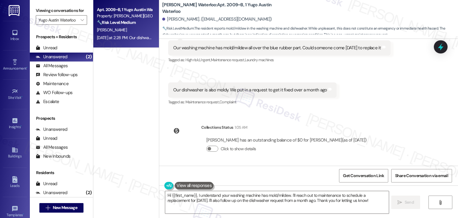
click at [394, 111] on div "WO Lease started Aug 20, 2025 at 7:00 PM Show details Survey, sent via SMS Resi…" at bounding box center [308, 102] width 299 height 127
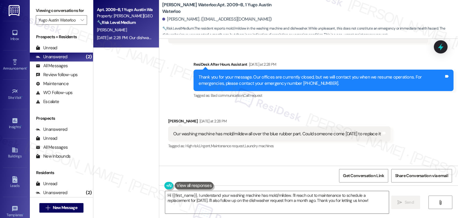
scroll to position [938, 0]
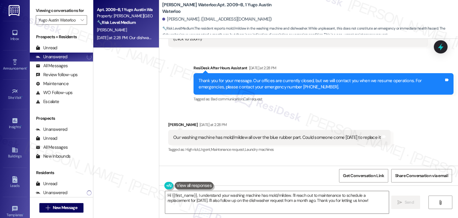
click at [309, 140] on div "Our washing machine has mold/mildew all over the blue rubber part. Could someon…" at bounding box center [279, 137] width 223 height 15
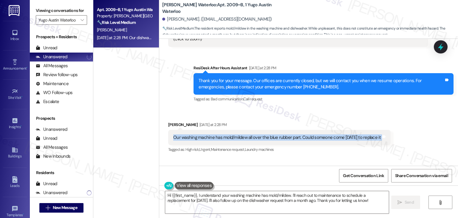
click at [309, 140] on div "Our washing machine has mold/mildew all over the blue rubber part. Could someon…" at bounding box center [279, 137] width 223 height 15
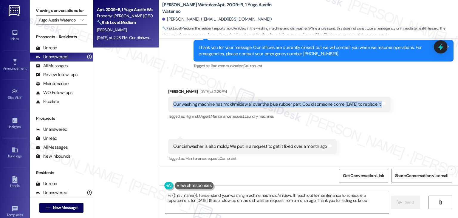
scroll to position [1028, 0]
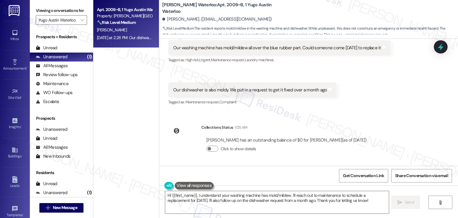
click at [234, 89] on div "Our dishwasher is also moldy. We put in a request to get it fixed over a month …" at bounding box center [250, 90] width 154 height 6
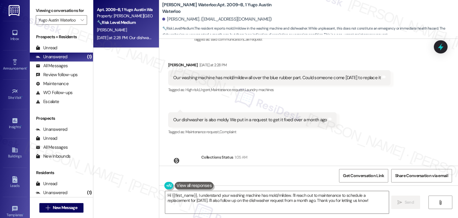
click at [166, 19] on div "Jillian Marcus. (jillianmarcus05@gmail.com)" at bounding box center [217, 19] width 110 height 6
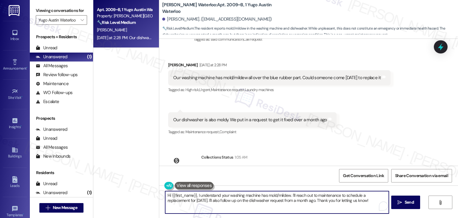
drag, startPoint x: 195, startPoint y: 195, endPoint x: 263, endPoint y: 195, distance: 68.6
click at [263, 195] on textarea "Hi {{first_name}}, I understand your washing machine has mold/mildew. I'll reac…" at bounding box center [277, 202] width 224 height 22
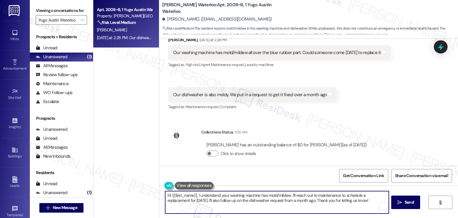
scroll to position [1028, 0]
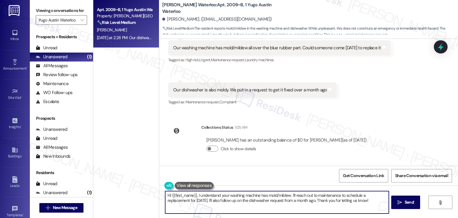
click at [265, 194] on textarea "Hi {{first_name}}, I understand your washing machine has mold/mildew. I'll reac…" at bounding box center [277, 202] width 224 height 22
paste textarea "Jillian, I understand your concern about the moisture growth in both your washi…"
type textarea "Hi Jillian, I understand your concern about the moisture growth in both your wa…"
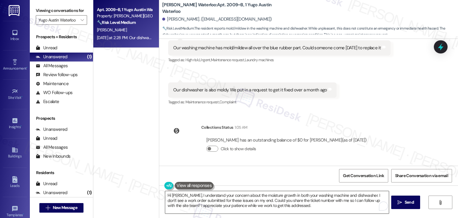
click at [305, 197] on textarea "Hi Jillian, I understand your concern about the moisture growth in both your wa…" at bounding box center [277, 202] width 224 height 22
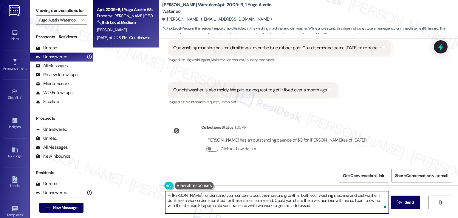
click at [277, 205] on textarea "Hi Jillian, I understand your concern about the moisture growth in both your wa…" at bounding box center [277, 202] width 224 height 22
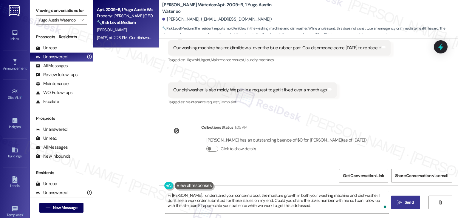
click at [410, 201] on span "Send" at bounding box center [409, 202] width 9 height 6
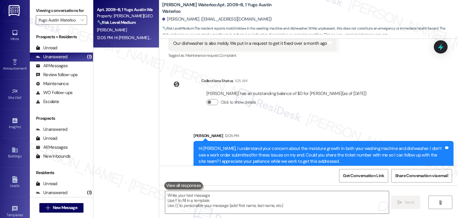
scroll to position [1082, 0]
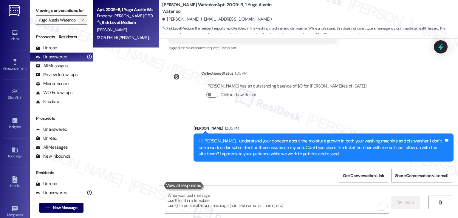
click at [81, 18] on span "" at bounding box center [82, 20] width 6 height 10
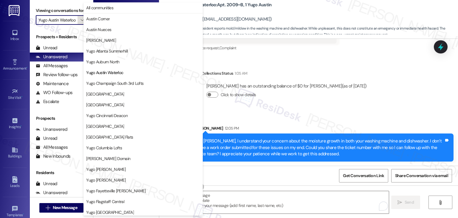
scroll to position [0, 1]
click at [121, 81] on span "Yugo Champaign South 3rd Lofts" at bounding box center [114, 83] width 57 height 6
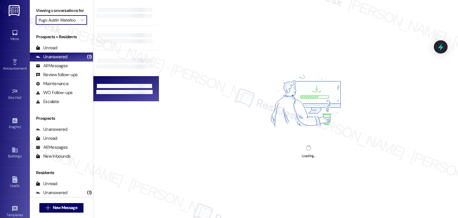
type input "Yugo Champaign South 3rd Lofts"
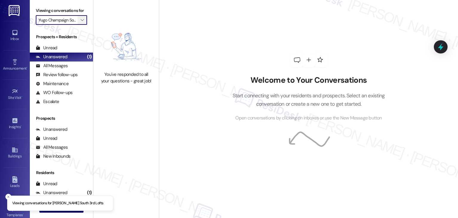
click at [79, 19] on span "" at bounding box center [82, 20] width 6 height 10
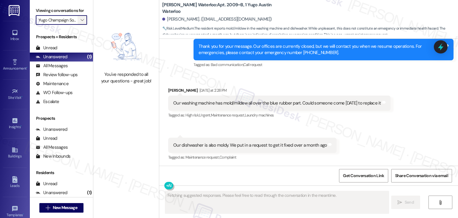
click at [81, 20] on icon "" at bounding box center [82, 20] width 3 height 5
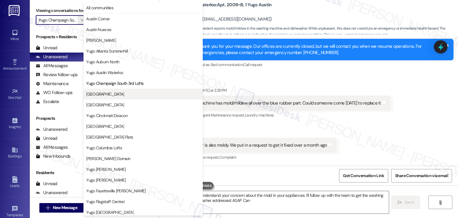
click at [116, 93] on span "[GEOGRAPHIC_DATA]" at bounding box center [105, 94] width 38 height 6
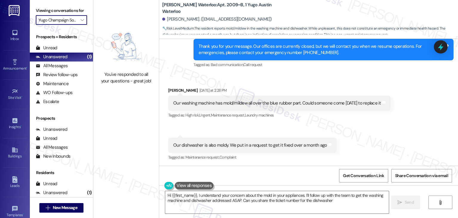
type textarea "Hi {{first_name}}, I understand your concern about the mold in your appliances.…"
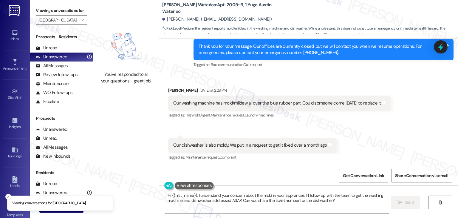
click at [126, 120] on div "You've responded to all your questions - great job!" at bounding box center [126, 109] width 66 height 218
click at [79, 17] on span "" at bounding box center [82, 20] width 6 height 10
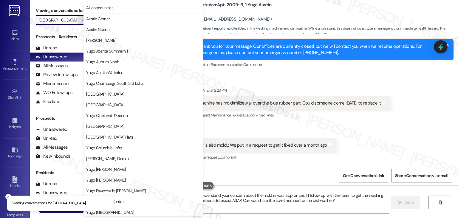
scroll to position [0, 8]
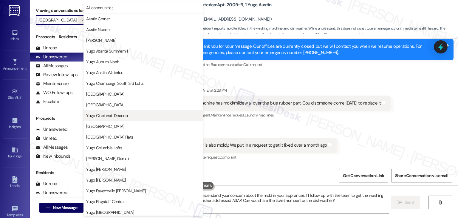
click at [117, 114] on span "Yugo Cincinnati Deacon" at bounding box center [106, 115] width 41 height 6
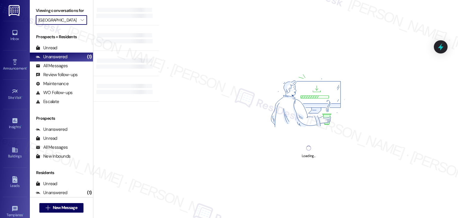
type input "Yugo Cincinnati Deacon"
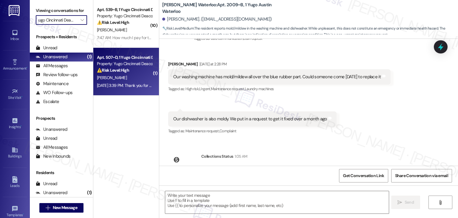
type textarea "Fetching suggested responses. Please feel free to read through the conversation…"
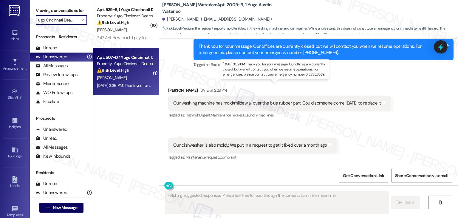
scroll to position [0, 0]
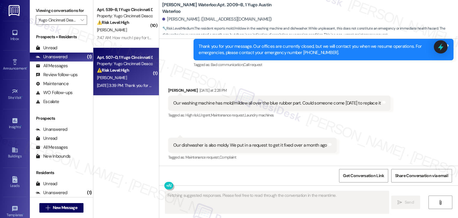
click at [130, 85] on div "Sep 06, 2025 at 3:39 PM: Thank you for your message. Our offices are currently …" at bounding box center [273, 85] width 352 height 5
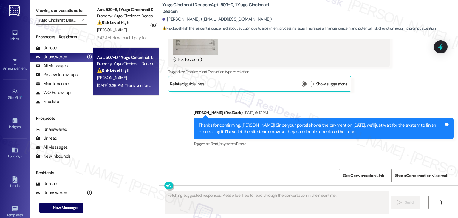
scroll to position [792, 0]
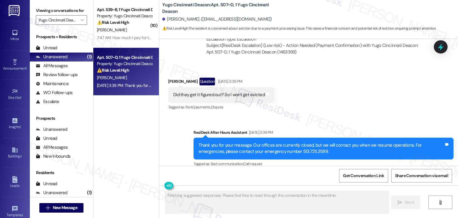
click at [319, 101] on div "Received via SMS Danica Ceculski Question Sep 06, 2025 at 3:39 PM Did they get …" at bounding box center [308, 90] width 299 height 52
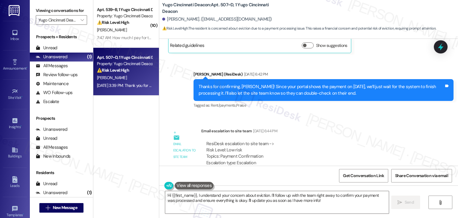
scroll to position [668, 0]
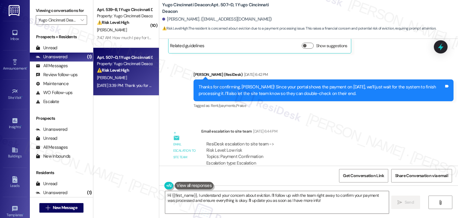
click at [332, 141] on div "ResiDesk escalation to site team -> Risk Level: Low risk Topics: Payment Confir…" at bounding box center [314, 154] width 217 height 26
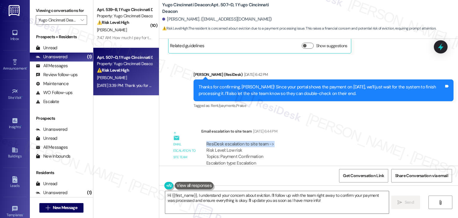
click at [332, 141] on div "ResiDesk escalation to site team -> Risk Level: Low risk Topics: Payment Confir…" at bounding box center [314, 154] width 217 height 26
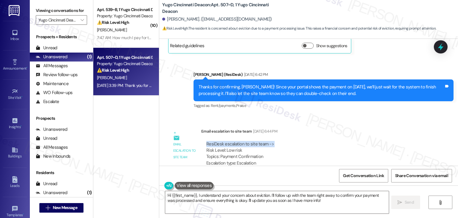
click at [332, 141] on div "ResiDesk escalation to site team -> Risk Level: Low risk Topics: Payment Confir…" at bounding box center [314, 154] width 217 height 26
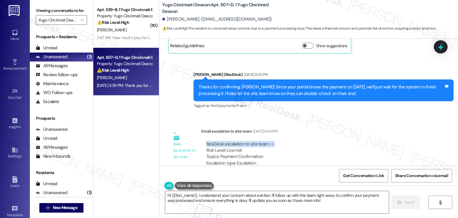
click at [332, 141] on div "ResiDesk escalation to site team -> Risk Level: Low risk Topics: Payment Confir…" at bounding box center [314, 154] width 217 height 26
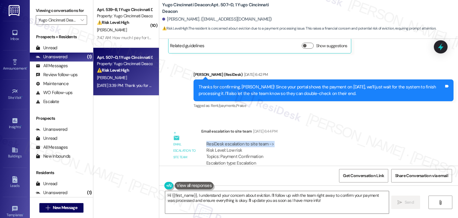
click at [332, 141] on div "ResiDesk escalation to site team -> Risk Level: Low risk Topics: Payment Confir…" at bounding box center [314, 154] width 217 height 26
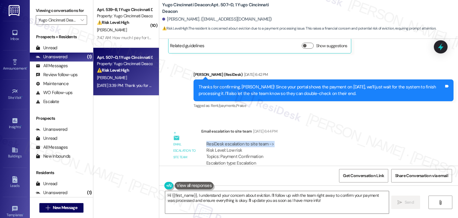
click at [332, 141] on div "ResiDesk escalation to site team -> Risk Level: Low risk Topics: Payment Confir…" at bounding box center [314, 154] width 217 height 26
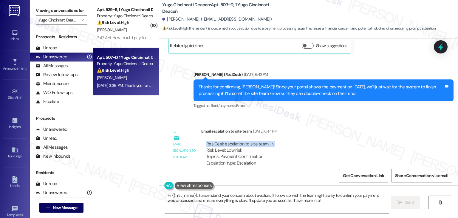
click at [332, 141] on div "ResiDesk escalation to site team -> Risk Level: Low risk Topics: Payment Confir…" at bounding box center [314, 154] width 217 height 26
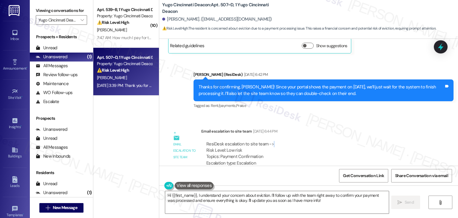
click at [332, 141] on div "ResiDesk escalation to site team -> Risk Level: Low risk Topics: Payment Confir…" at bounding box center [314, 154] width 217 height 26
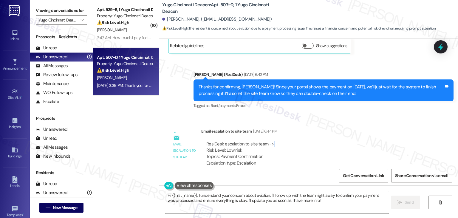
click at [332, 141] on div "ResiDesk escalation to site team -> Risk Level: Low risk Topics: Payment Confir…" at bounding box center [314, 154] width 217 height 26
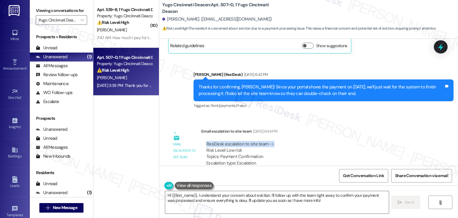
click at [332, 141] on div "ResiDesk escalation to site team -> Risk Level: Low risk Topics: Payment Confir…" at bounding box center [314, 154] width 217 height 26
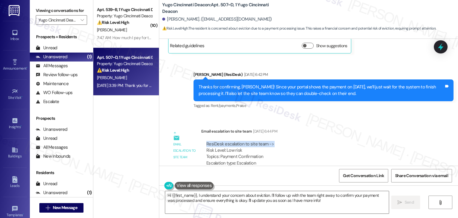
click at [332, 141] on div "ResiDesk escalation to site team -> Risk Level: Low risk Topics: Payment Confir…" at bounding box center [314, 154] width 217 height 26
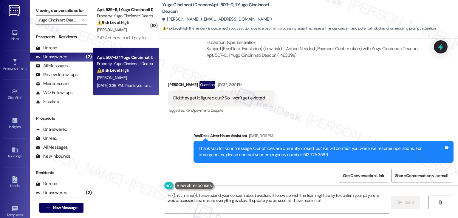
scroll to position [787, 0]
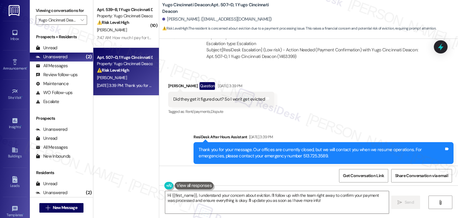
click at [240, 96] on div "Did they get it figured out? So I won't get evicted" at bounding box center [219, 99] width 92 height 6
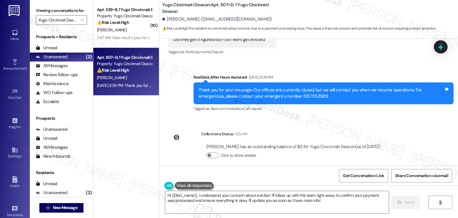
click at [316, 144] on div "Danica Ceculski has an outstanding balance of $0 for Yugo Cincinnati Deacon (as…" at bounding box center [293, 147] width 174 height 6
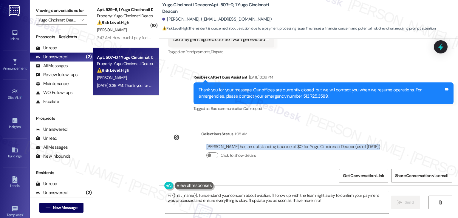
click at [316, 144] on div "Danica Ceculski has an outstanding balance of $0 for Yugo Cincinnati Deacon (as…" at bounding box center [293, 147] width 174 height 6
click at [409, 135] on div "Lease started Aug 13, 2025 at 7:00 PM Survey, sent via SMS Residesk Automated S…" at bounding box center [308, 102] width 299 height 127
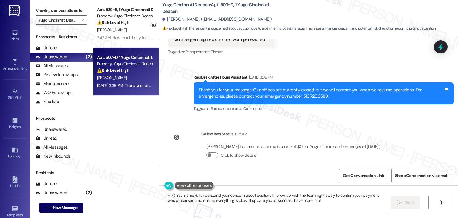
click at [349, 117] on div "Lease started Aug 13, 2025 at 7:00 PM Survey, sent via SMS Residesk Automated S…" at bounding box center [308, 102] width 299 height 127
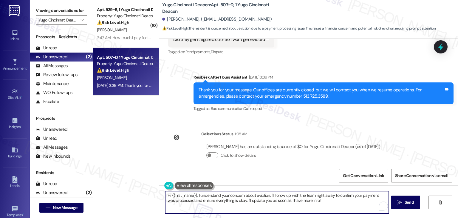
drag, startPoint x: 317, startPoint y: 200, endPoint x: 283, endPoint y: 192, distance: 34.6
click at [283, 192] on textarea "Hi {{first_name}}, I understand your concern about eviction. I'll follow up wit…" at bounding box center [277, 202] width 224 height 22
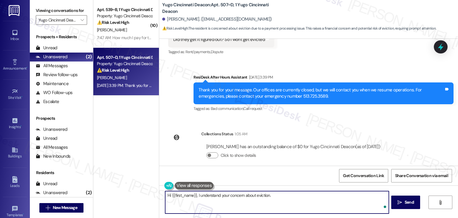
paste textarea "I checked your account, and your balance is showing as $0, so you’re all set. T…"
type textarea "Hi {{first_name}}, I understand your concern about eviction. I checked your acc…"
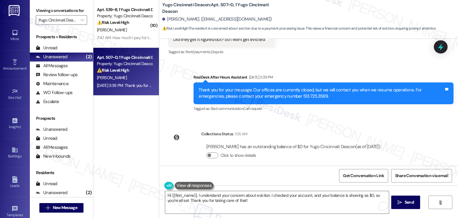
click at [296, 176] on div "Get Conversation Link Share Conversation via email" at bounding box center [308, 176] width 299 height 20
click at [411, 206] on button " Send" at bounding box center [406, 201] width 29 height 13
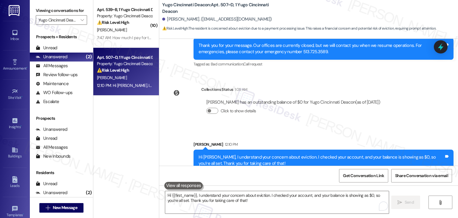
scroll to position [895, 0]
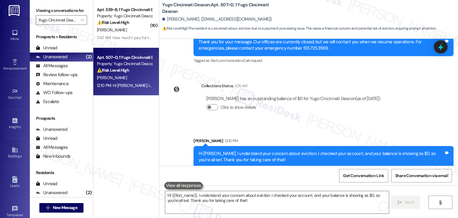
click at [320, 124] on div "Sent via SMS [PERSON_NAME] 12:10 PM Hi [PERSON_NAME], I understand your concern…" at bounding box center [308, 148] width 299 height 48
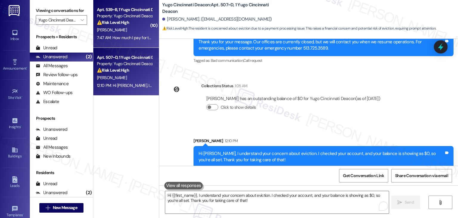
click at [121, 37] on div "7:47 AM: How much I pay for this **** *** moldy *** apt 7:47 AM: How much I pay…" at bounding box center [145, 37] width 97 height 5
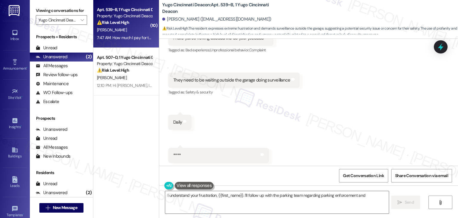
scroll to position [1127, 0]
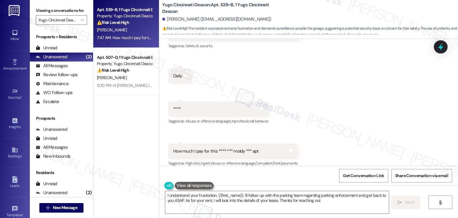
type textarea "I understand your frustration, {{first_name}}. I'll follow up with the parking …"
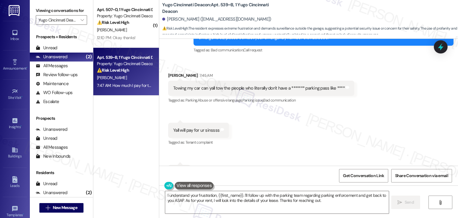
scroll to position [858, 0]
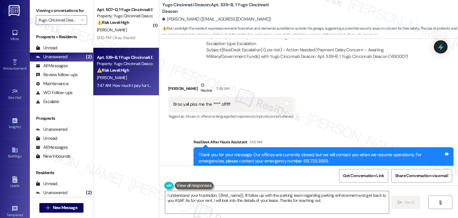
scroll to position [739, 0]
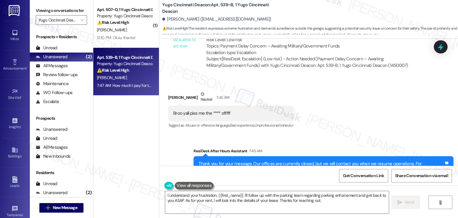
click at [367, 108] on div "Received via SMS [PERSON_NAME] Neutral 7:45 AM Broo yall piss me the **** offff…" at bounding box center [308, 106] width 299 height 57
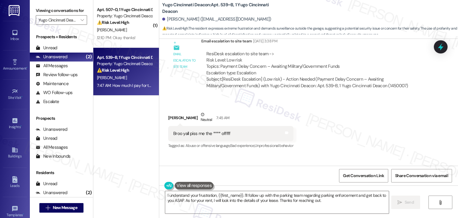
scroll to position [709, 0]
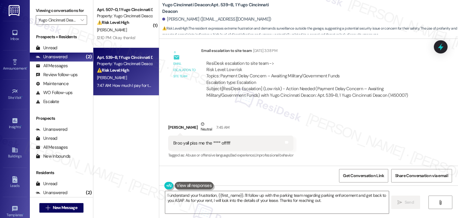
click at [369, 118] on div "Received via SMS [PERSON_NAME] Neutral 7:45 AM Broo yall piss me the **** offff…" at bounding box center [308, 135] width 299 height 57
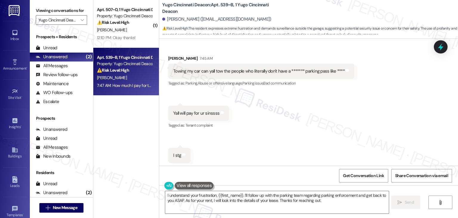
scroll to position [918, 0]
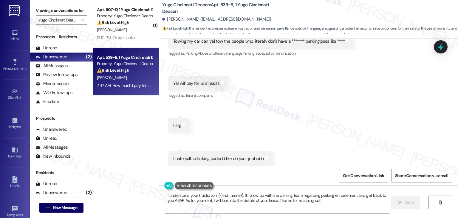
click at [370, 111] on div "Received via SMS [PERSON_NAME] 7:45 AM Towing my car can yall tow the people wh…" at bounding box center [308, 196] width 299 height 369
click at [369, 111] on div "Received via SMS [PERSON_NAME] 7:45 AM Towing my car can yall tow the people wh…" at bounding box center [308, 196] width 299 height 369
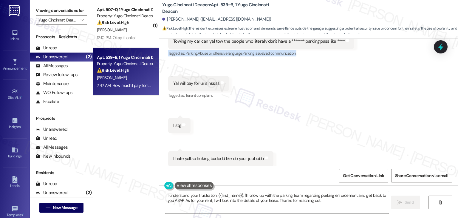
click at [364, 120] on div "Received via SMS [PERSON_NAME] 7:45 AM Towing my car can yall tow the people wh…" at bounding box center [308, 196] width 299 height 369
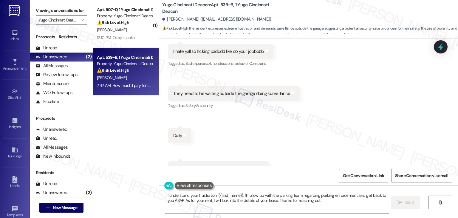
scroll to position [1127, 0]
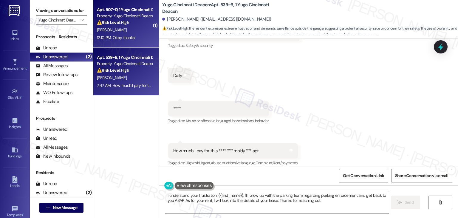
click at [131, 43] on div "Apt. 507~D, 1 Yugo Cincinnati Deacon Property: Yugo Cincinnati Deacon ⚠️ Risk L…" at bounding box center [126, 24] width 66 height 48
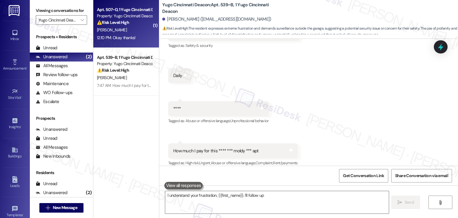
type textarea "I understand your frustration, {{first_name}}. I'll follow up"
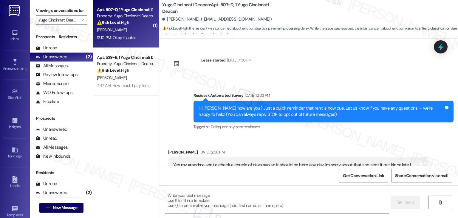
scroll to position [954, 0]
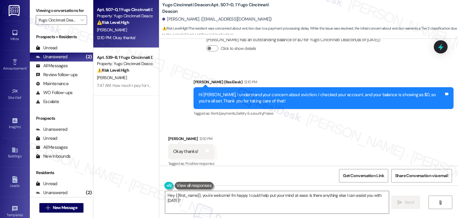
click at [223, 151] on div "Received via SMS Danica Ceculski 12:10 PM Okay thanks! Tags and notes Tagged as…" at bounding box center [308, 147] width 299 height 50
click at [217, 203] on textarea "Hey {{first_name}}, you're welcome! I'm happy I could help put your mind at eas…" at bounding box center [277, 202] width 224 height 22
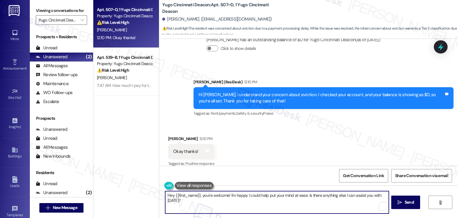
drag, startPoint x: 233, startPoint y: 203, endPoint x: 229, endPoint y: 197, distance: 7.6
click at [229, 197] on textarea "Hey {{first_name}}, you're welcome! I'm happy I could help put your mind at eas…" at bounding box center [277, 202] width 224 height 22
paste textarea "Let us know if there's anything else we can assist you with!"
type textarea "Hey {{first_name}}, you're welcome! Let us know if there's anything else we can…"
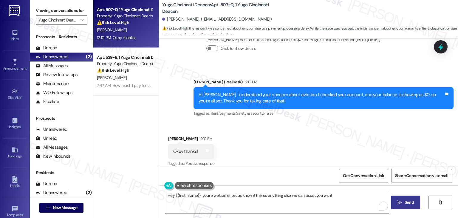
click at [413, 201] on span "Send" at bounding box center [409, 202] width 9 height 6
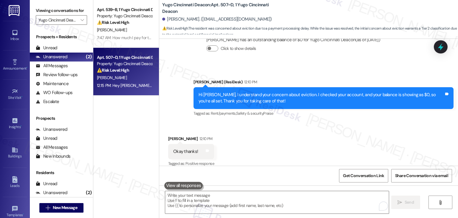
scroll to position [996, 0]
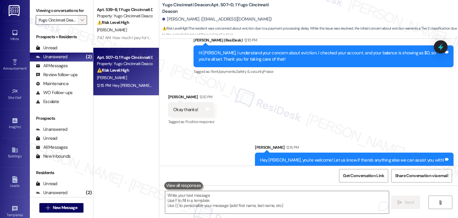
click at [81, 20] on span "" at bounding box center [82, 20] width 6 height 10
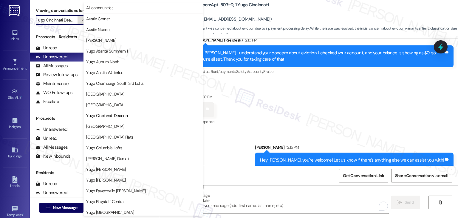
scroll to position [97, 0]
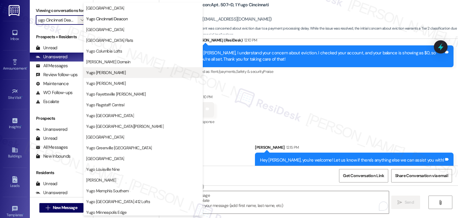
click at [121, 74] on span "Yugo [PERSON_NAME]" at bounding box center [105, 73] width 39 height 6
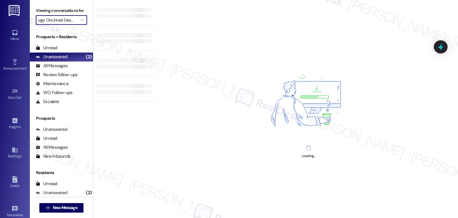
type input "Yugo [PERSON_NAME]"
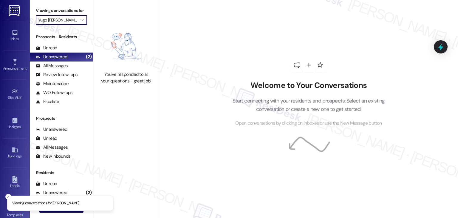
scroll to position [0, 5]
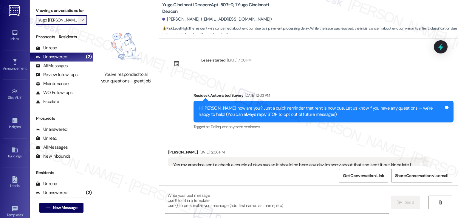
click at [81, 22] on icon "" at bounding box center [82, 20] width 3 height 5
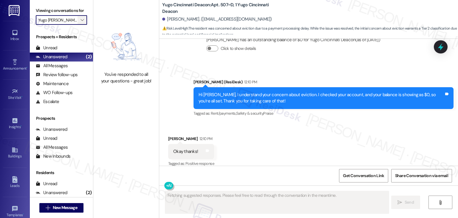
scroll to position [0, 0]
click at [81, 22] on icon "" at bounding box center [82, 20] width 3 height 5
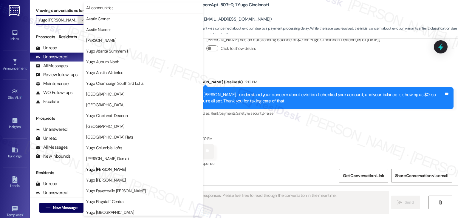
scroll to position [97, 0]
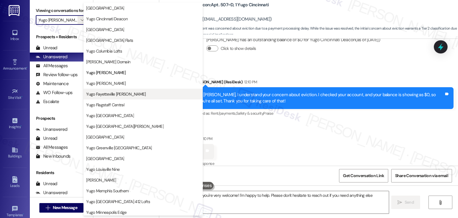
type textarea "Hey {{first_name}}, you're very welcome! I'm happy to help. Please don't hesita…"
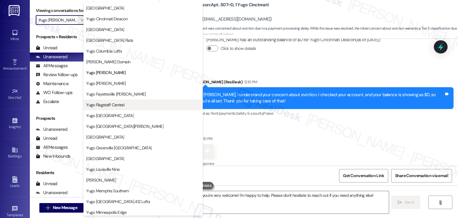
click at [111, 105] on span "Yugo Flagstaff Central" at bounding box center [105, 105] width 38 height 6
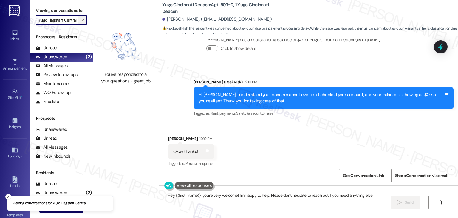
click at [81, 21] on span "" at bounding box center [82, 20] width 6 height 10
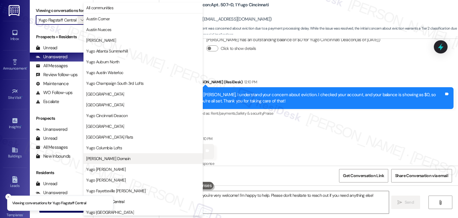
scroll to position [97, 0]
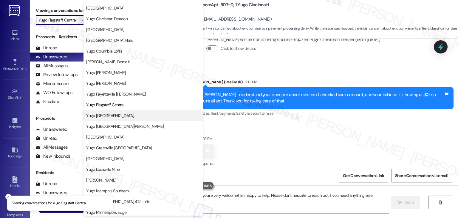
click at [114, 114] on span "Yugo [GEOGRAPHIC_DATA]" at bounding box center [110, 115] width 48 height 6
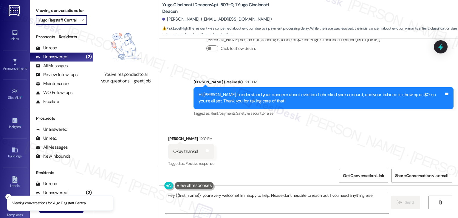
type input "Yugo [GEOGRAPHIC_DATA]"
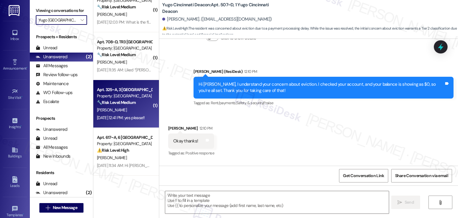
scroll to position [954, 0]
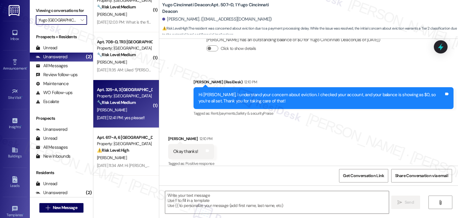
type textarea "Fetching suggested responses. Please feel free to read through the conversation…"
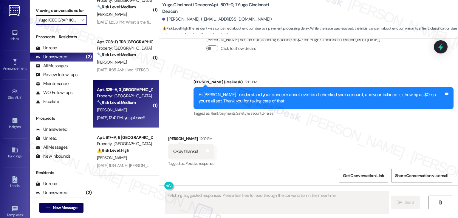
scroll to position [0, 0]
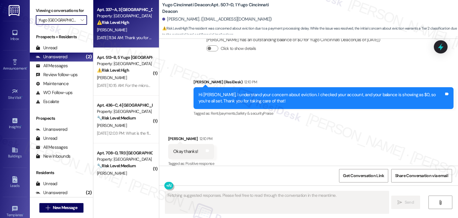
click at [131, 35] on div "Sep 04, 2025 at 11:34 AM: Thank you for figuring that out! I will pay my rent t…" at bounding box center [249, 37] width 305 height 5
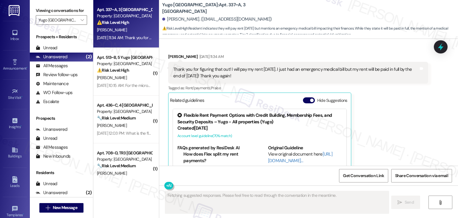
scroll to position [660, 0]
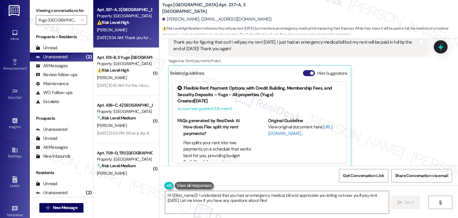
click at [303, 70] on button "Hide Suggestions" at bounding box center [309, 73] width 12 height 6
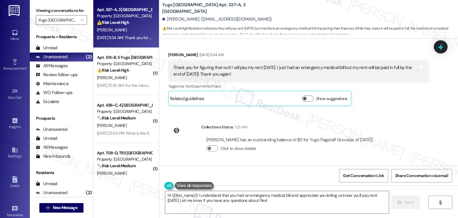
scroll to position [628, 0]
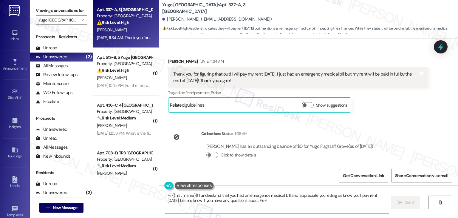
click at [374, 113] on div "Sent via SMS Sarah (ResiDesk) Jul 22, 2025 at 11:49 AM Hi Katherine! We’re so e…" at bounding box center [308, 102] width 299 height 127
click at [378, 197] on textarea "Hi {{first_name}}! I understand that you had an emergency medical bill and appr…" at bounding box center [277, 202] width 224 height 22
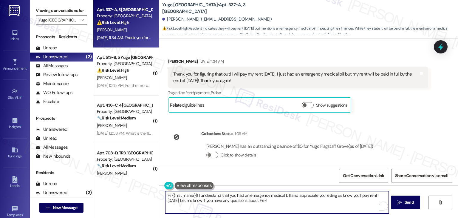
click at [377, 195] on textarea "Hi {{first_name}}! I understand that you had an emergency medical bill and appr…" at bounding box center [277, 202] width 224 height 22
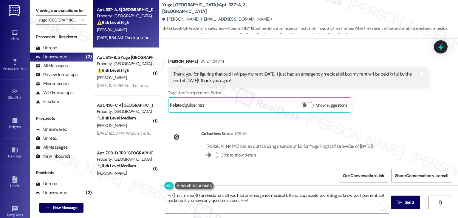
click at [222, 201] on textarea "Hi {{first_name}}! I understand that you had an emergency medical bill and appr…" at bounding box center [277, 202] width 224 height 22
click at [320, 202] on textarea "Hi {{first_name}}! I understand that you had an emergency medical bill and appr…" at bounding box center [277, 202] width 224 height 22
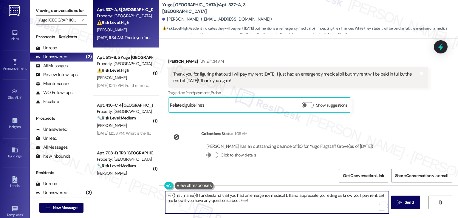
drag, startPoint x: 373, startPoint y: 201, endPoint x: 374, endPoint y: 197, distance: 3.6
click at [374, 197] on textarea "Hi {{first_name}}! I understand that you had an emergency medical bill and appr…" at bounding box center [277, 202] width 224 height 22
paste textarea "us know if there's anything else we can assist you with!"
click at [277, 204] on textarea "Hi {{first_name}}! I understand that you had an emergency medical bill and appr…" at bounding box center [277, 202] width 224 height 22
type textarea "Hi {{first_name}}! I understand that you had an emergency medical bill and appr…"
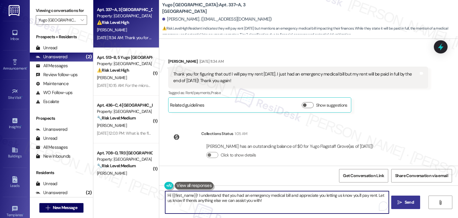
click at [410, 206] on button " Send" at bounding box center [406, 201] width 29 height 13
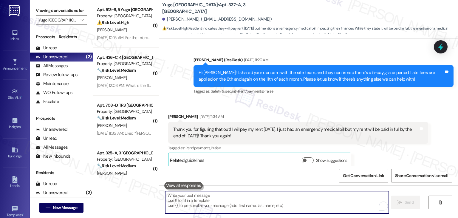
scroll to position [676, 0]
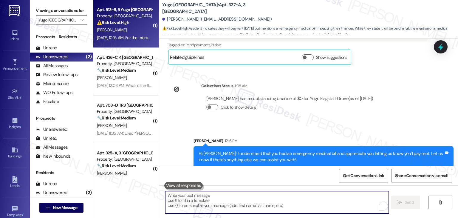
click at [113, 41] on div "Sep 04, 2025 at 10:15 AM: For the microwave it is the back plate on the top ins…" at bounding box center [124, 37] width 56 height 7
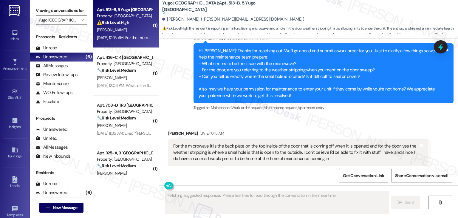
scroll to position [1022, 0]
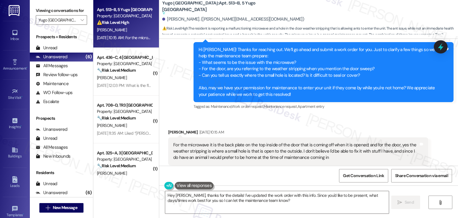
click at [304, 115] on div "Received via SMS Dominic Archibeque Sep 04, 2025 at 10:15 AM For the microwave …" at bounding box center [308, 146] width 299 height 63
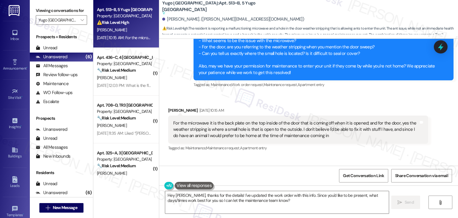
scroll to position [1077, 0]
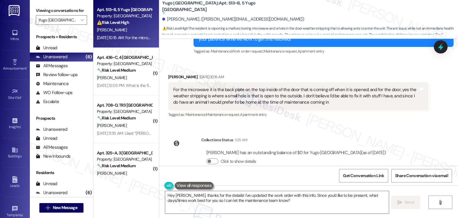
click at [304, 114] on div "Survey, sent via SMS Residesk Automated Survey Mar 27, 2025 at 11:32 AM Hi Domi…" at bounding box center [308, 102] width 299 height 127
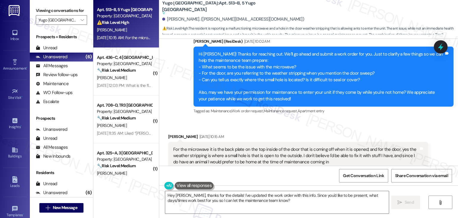
scroll to position [988, 0]
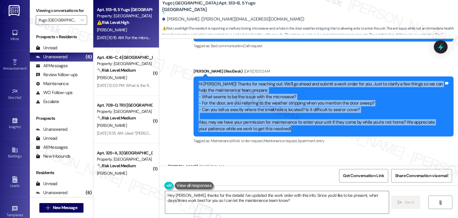
drag, startPoint x: 281, startPoint y: 115, endPoint x: 193, endPoint y: 70, distance: 99.3
click at [194, 76] on div "Hi Dominic! Thanks for reaching out. We’ll go ahead and submit a work order for…" at bounding box center [324, 106] width 260 height 60
copy div "Hi Dominic! Thanks for reaching out. We’ll go ahead and submit a work order for…"
click at [248, 176] on div "For the microwave it is the back plate on the top inside of the door that is co…" at bounding box center [296, 185] width 246 height 19
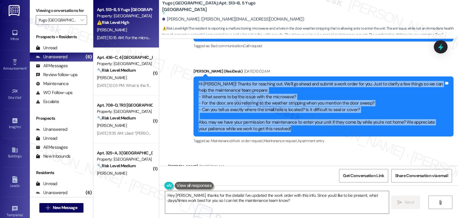
click at [248, 176] on div "For the microwave it is the back plate on the top inside of the door that is co…" at bounding box center [296, 185] width 246 height 19
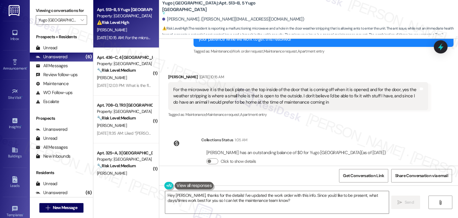
click at [249, 87] on div "For the microwave it is the back plate on the top inside of the door that is co…" at bounding box center [296, 96] width 246 height 19
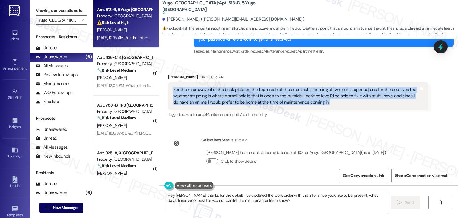
click at [249, 87] on div "For the microwave it is the back plate on the top inside of the door that is co…" at bounding box center [296, 96] width 246 height 19
copy div "For the microwave it is the back plate on the top inside of the door that is co…"
click at [238, 198] on textarea "Hey Dominic, thanks for the details! I've updated the work order with this info…" at bounding box center [277, 202] width 224 height 22
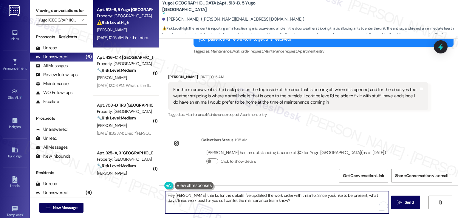
paste textarea "i Dominic, thank you for clarifying the details about the microwave and door. S…"
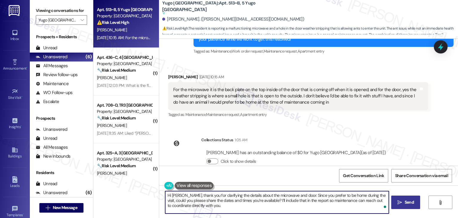
type textarea "Hi Dominic, thank you for clarifying the details about the microwave and door. …"
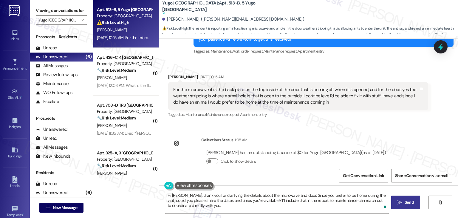
click at [408, 205] on button " Send" at bounding box center [406, 201] width 29 height 13
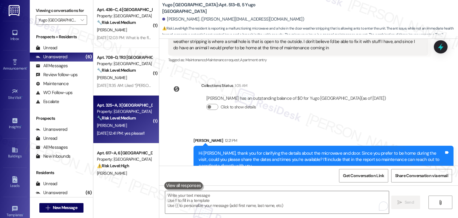
scroll to position [111, 0]
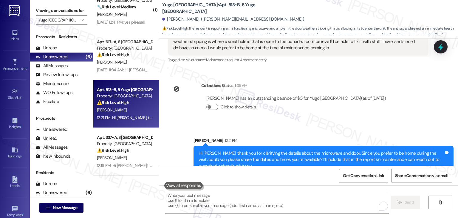
click at [135, 179] on div "( 1 ) Apt. 436~C, 4 Yugo Flagstaff Grove Property: Yugo Flagstaff Grove 🔧 Risk …" at bounding box center [126, 109] width 66 height 218
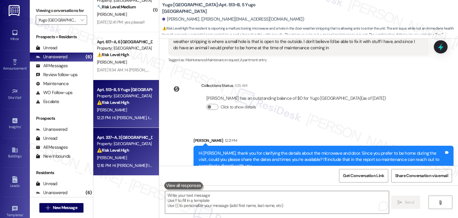
click at [135, 170] on div "Apt. 337~A, 3 Yugo Flagstaff Grove Property: Yugo Flagstaff Grove ⚠️ Risk Level…" at bounding box center [126, 152] width 66 height 48
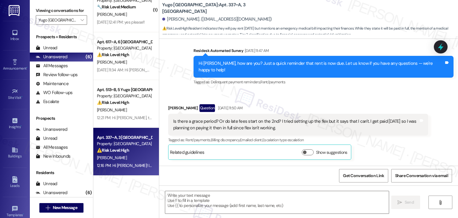
type textarea "Fetching suggested responses. Please feel free to read through the conversation…"
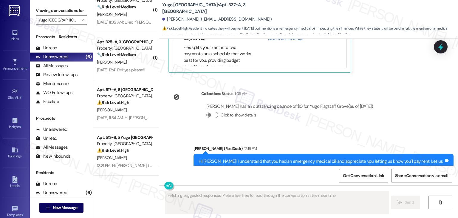
scroll to position [772, 0]
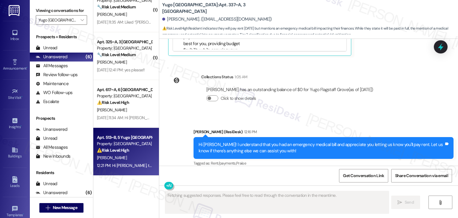
click at [125, 149] on strong "⚠️ Risk Level: High" at bounding box center [113, 149] width 32 height 5
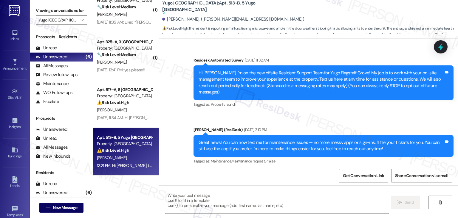
type textarea "Fetching suggested responses. Please feel free to read through the conversation…"
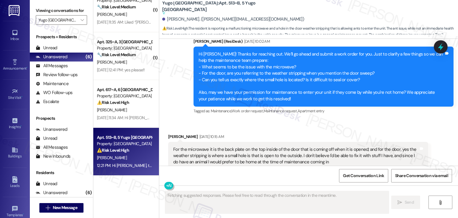
scroll to position [1022, 0]
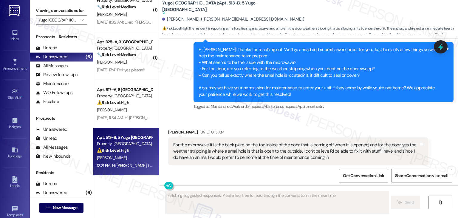
click at [130, 101] on div "⚠️ Risk Level: High The resident acknowledges that rent is due and indicates th…" at bounding box center [124, 102] width 55 height 6
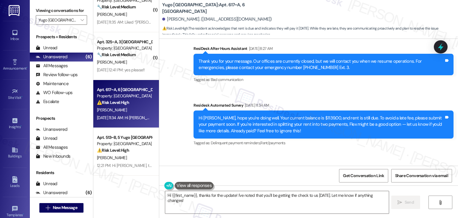
scroll to position [989, 0]
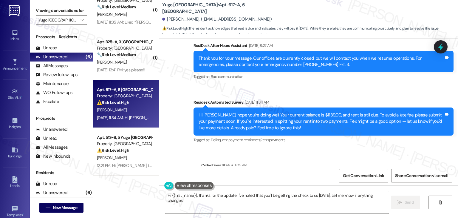
click at [300, 162] on div "Collections Status 1:05 AM" at bounding box center [301, 166] width 200 height 8
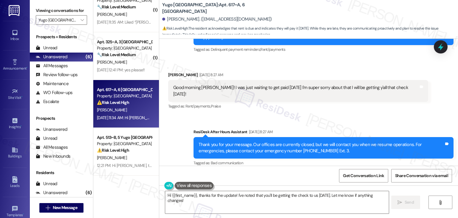
scroll to position [900, 0]
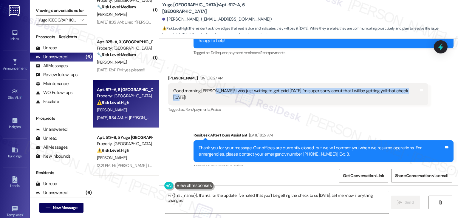
drag, startPoint x: 209, startPoint y: 61, endPoint x: 400, endPoint y: 61, distance: 190.4
click at [400, 88] on div "Good morning Sarah! I was just waiting to get paid this Friday I'm super sorry …" at bounding box center [296, 94] width 246 height 13
copy div "I was just waiting to get paid this Friday I'm super sorry about that I will be…"
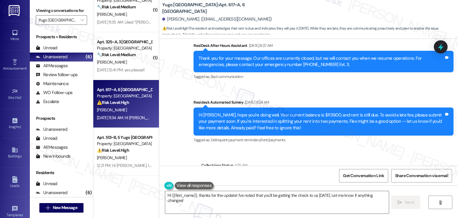
click at [270, 170] on div "Mike Rardin has an outstanding balance of $1195.95 for Yugo Flagstaff Grove (as…" at bounding box center [301, 184] width 200 height 29
copy div "Mike Rardin has an outstanding balance of $1195.95 for Yugo Flagstaff Grove (as…"
click at [313, 201] on textarea "Hi {{first_name}}, thanks for the update! I've noted that you'll be getting the…" at bounding box center [277, 202] width 224 height 22
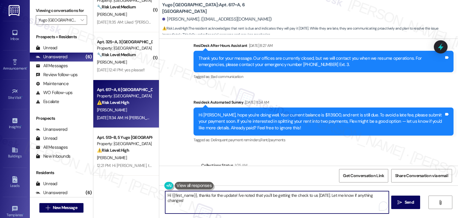
drag, startPoint x: 384, startPoint y: 196, endPoint x: 196, endPoint y: 195, distance: 188.6
click at [196, 195] on textarea "Hi {{first_name}}, thanks for the update! I've noted that you'll be getting the…" at bounding box center [277, 202] width 224 height 22
paste textarea "Thank you for letting us know, and we appreciate you taking care of your balanc…"
drag, startPoint x: 344, startPoint y: 197, endPoint x: 264, endPoint y: 194, distance: 79.7
click at [264, 194] on textarea "Hi {{first_name}}, Thank you for letting us know, and we appreciate you taking …" at bounding box center [277, 202] width 224 height 22
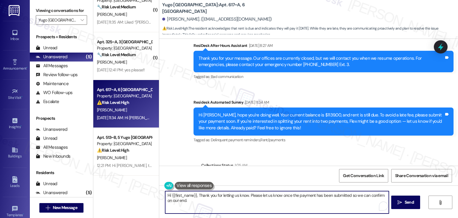
click at [196, 200] on textarea "Hi {{first_name}}, Thank you for letting us know. Please let us know once the p…" at bounding box center [277, 202] width 224 height 22
paste textarea "Let us know if there's anything else we can assist you with!"
click at [196, 195] on textarea "Hi {{first_name}}, Thank you for letting us know. Please let us know once the p…" at bounding box center [277, 202] width 224 height 22
type textarea "Hi {{first_name}}, thank you for letting us know. Please let us know once the p…"
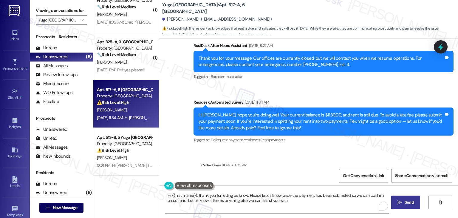
click at [409, 202] on span "Send" at bounding box center [409, 202] width 9 height 6
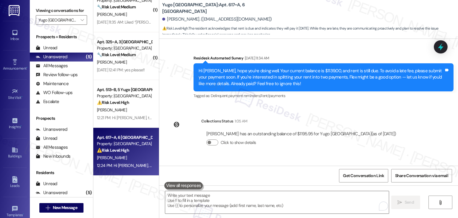
scroll to position [1037, 0]
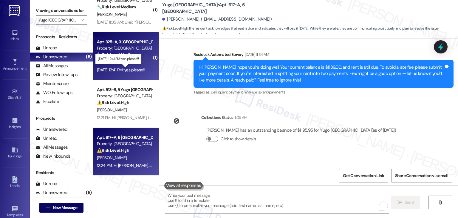
click at [124, 68] on div "Sep 04, 2025 at 12:41 PM: yes please!! Sep 04, 2025 at 12:41 PM: yes please!!" at bounding box center [121, 69] width 48 height 5
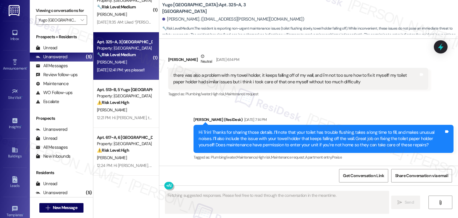
scroll to position [550, 0]
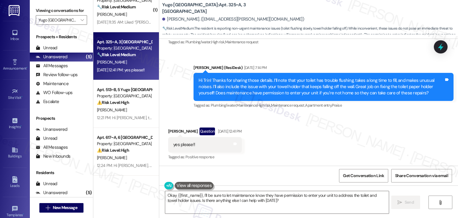
click at [290, 141] on div "Received via SMS Trin Hiland Question Sep 04, 2025 at 12:41 PM yes please!! Tag…" at bounding box center [308, 140] width 299 height 52
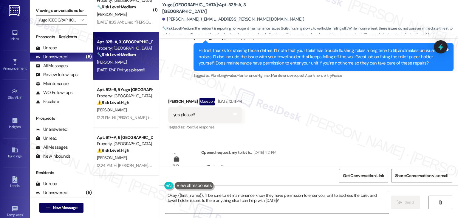
scroll to position [606, 0]
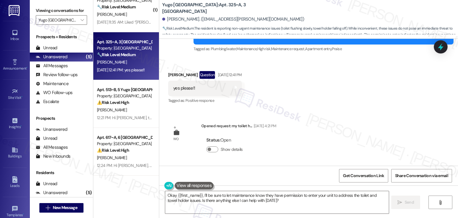
click at [346, 113] on div "Sent via SMS Sarah (ResiDesk) Jul 22, 2025 at 11:26 AM Hi Trin! We’re so excite…" at bounding box center [308, 102] width 299 height 127
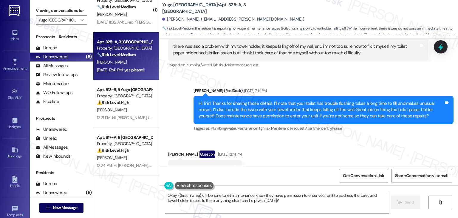
scroll to position [517, 0]
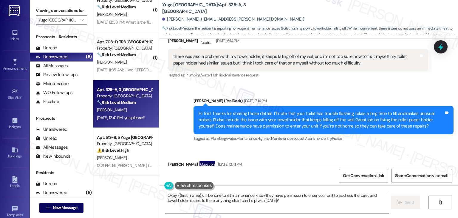
click at [352, 149] on div "Received via SMS Trin Hiland Question Sep 04, 2025 at 12:41 PM yes please!! Tag…" at bounding box center [308, 173] width 299 height 52
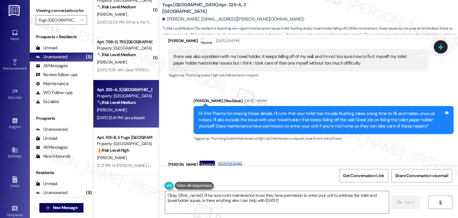
click at [352, 149] on div "Received via SMS Trin Hiland Question Sep 04, 2025 at 12:41 PM yes please!! Tag…" at bounding box center [308, 173] width 299 height 52
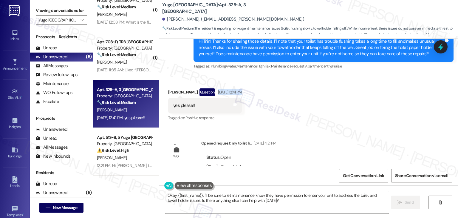
scroll to position [606, 0]
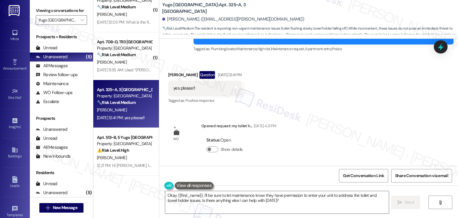
click at [362, 129] on div "Sent via SMS Sarah (ResiDesk) Jul 22, 2025 at 11:26 AM Hi Trin! We’re so excite…" at bounding box center [308, 102] width 299 height 127
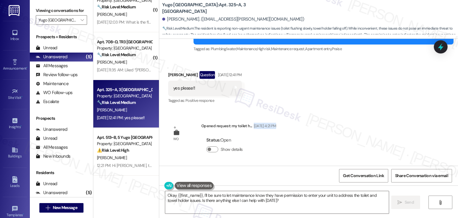
click at [362, 129] on div "Sent via SMS Sarah (ResiDesk) Jul 22, 2025 at 11:26 AM Hi Trin! We’re so excite…" at bounding box center [308, 102] width 299 height 127
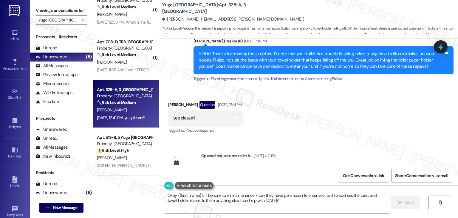
click at [346, 60] on div "Hi Trin! Thanks for sharing those details. I’ll note that your toilet has troub…" at bounding box center [322, 60] width 246 height 19
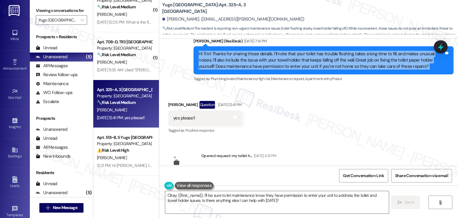
click at [346, 60] on div "Hi Trin! Thanks for sharing those details. I’ll note that your toilet has troub…" at bounding box center [322, 60] width 246 height 19
copy div "Hi Trin! Thanks for sharing those details. I’ll note that your toilet has troub…"
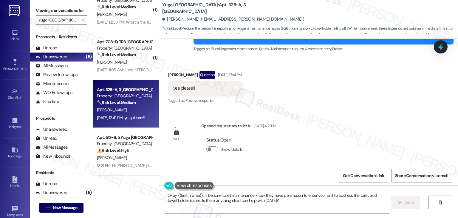
click at [376, 123] on div "Sent via SMS Sarah (ResiDesk) Jul 22, 2025 at 11:26 AM Hi Trin! We’re so excite…" at bounding box center [308, 102] width 299 height 127
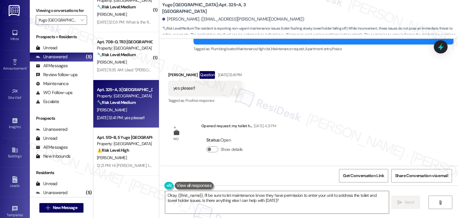
click at [376, 123] on div "Sent via SMS Sarah (ResiDesk) Jul 22, 2025 at 11:26 AM Hi Trin! We’re so excite…" at bounding box center [308, 102] width 299 height 127
click at [315, 118] on div "Sent via SMS Sarah (ResiDesk) Jul 22, 2025 at 11:26 AM Hi Trin! We’re so excite…" at bounding box center [308, 102] width 299 height 127
click at [349, 130] on div "Sent via SMS Sarah (ResiDesk) Jul 22, 2025 at 11:26 AM Hi Trin! We’re so excite…" at bounding box center [308, 102] width 299 height 127
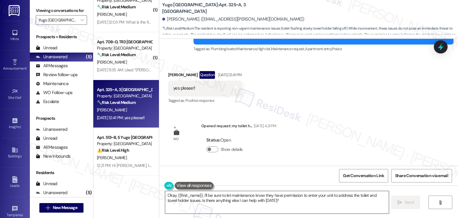
click at [254, 198] on textarea "Okay {{first_name}}, I'll be sure to let maintenance know they have permission …" at bounding box center [277, 202] width 224 height 22
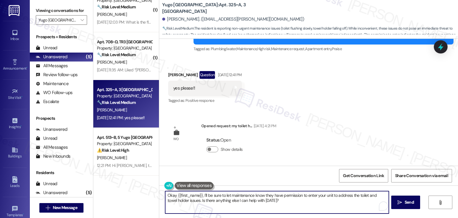
paste textarea "Hi Trin, thank you for confirming! I’ll add that note so maintenance knows they…"
type textarea "Hi Trin, thank you for confirming! I’ll add that note so maintenance knows they…"
click at [408, 204] on span "Send" at bounding box center [409, 202] width 9 height 6
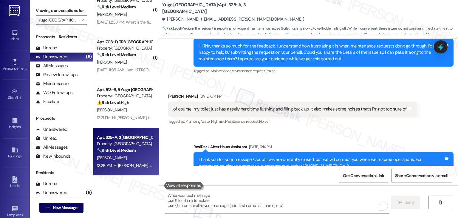
scroll to position [341, 0]
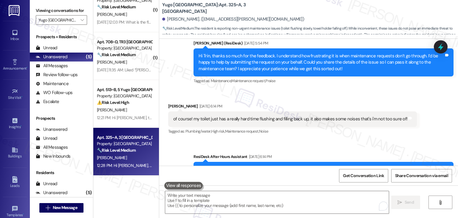
click at [303, 121] on div "of course! my toilet just has a really hard time flushing and filling back up, …" at bounding box center [290, 119] width 234 height 6
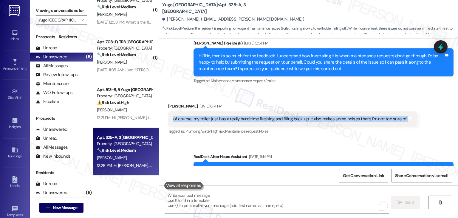
click at [303, 121] on div "of course! my toilet just has a really hard time flushing and filling back up, …" at bounding box center [290, 119] width 234 height 6
copy div "of course! my toilet just has a really hard time flushing and filling back up, …"
click at [441, 45] on icon at bounding box center [440, 46] width 7 height 9
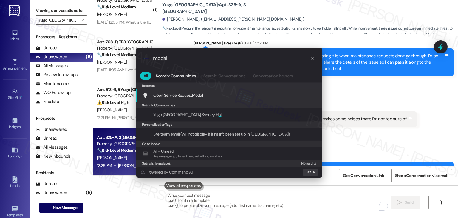
click at [200, 95] on span "Modal" at bounding box center [197, 95] width 11 height 5
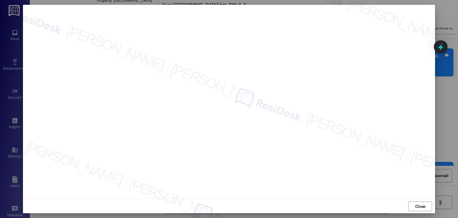
scroll to position [4, 0]
click at [416, 207] on span "Close" at bounding box center [420, 205] width 10 height 6
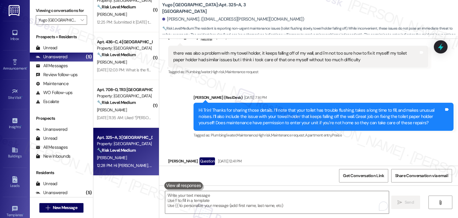
scroll to position [654, 0]
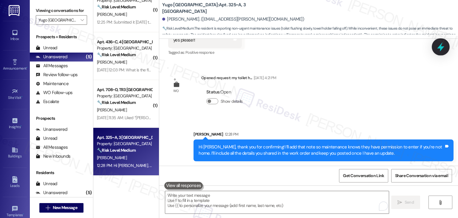
click at [443, 46] on icon at bounding box center [441, 47] width 10 height 10
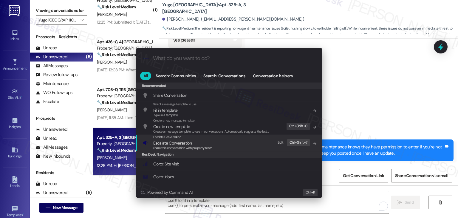
click at [179, 144] on span "Escalate Conversation" at bounding box center [172, 142] width 38 height 5
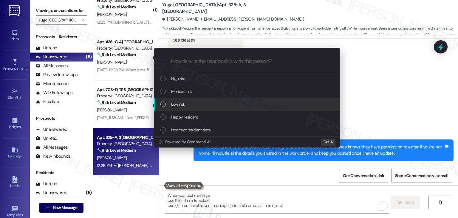
click at [162, 104] on div "List of options" at bounding box center [163, 103] width 5 height 5
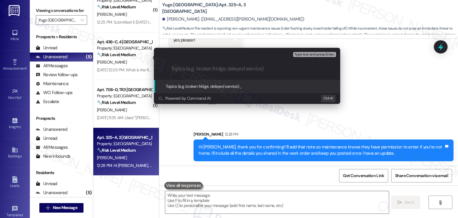
paste input "Work Orders #15565742 & #15565196 – Towel Holder + Toilet Flush Issues"
type input "Work Orders #15565742 & #15565196 – Towel Holder + Toilet Flush Issues"
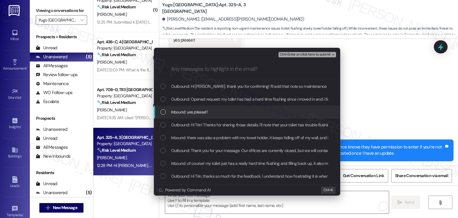
click at [164, 113] on div "List of options" at bounding box center [163, 111] width 5 height 5
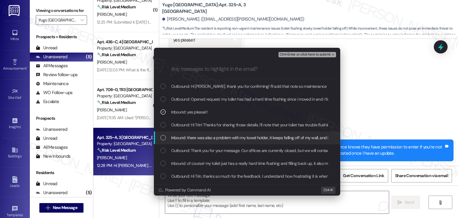
click at [164, 138] on div "List of options" at bounding box center [163, 137] width 5 height 5
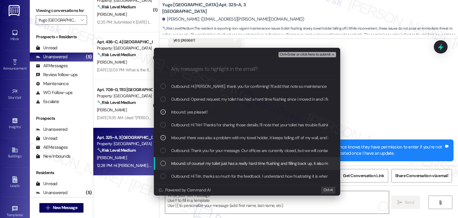
click at [163, 163] on div "List of options" at bounding box center [163, 163] width 5 height 5
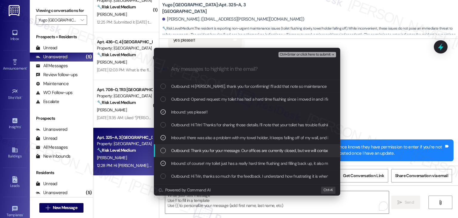
scroll to position [30, 0]
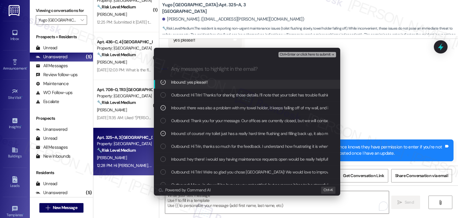
click at [299, 55] on span "Ctrl+Enter or click here to submit" at bounding box center [305, 55] width 51 height 4
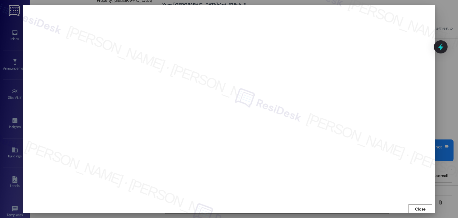
scroll to position [0, 0]
click at [417, 208] on span "Close" at bounding box center [420, 209] width 10 height 6
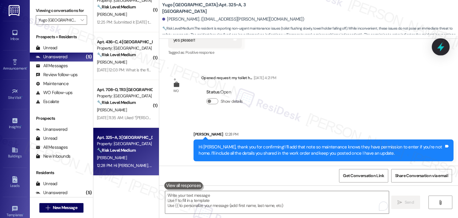
click at [440, 47] on icon at bounding box center [440, 46] width 7 height 9
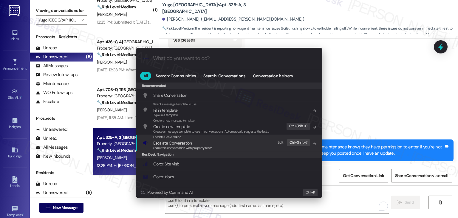
click at [188, 147] on span "Share this conversation with property team" at bounding box center [182, 148] width 59 height 4
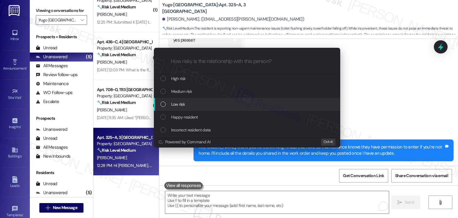
drag, startPoint x: 163, startPoint y: 106, endPoint x: 176, endPoint y: 105, distance: 12.9
click at [164, 106] on div "List of options" at bounding box center [163, 103] width 5 height 5
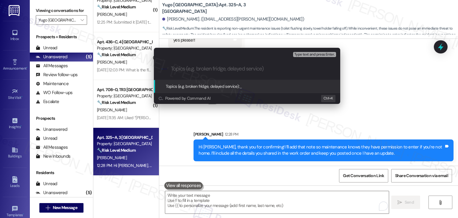
paste input "Work Orders #15565742 & #15565196 – Towel Holder + Toilet Flush Issues"
type input "Work Orders #15565742 & #15565196 – Towel Holder + Toilet Flush Issues"
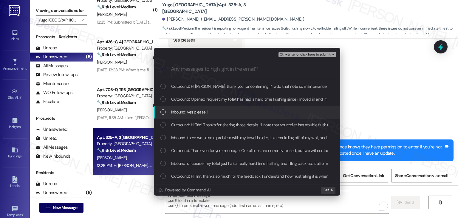
click at [164, 112] on div "List of options" at bounding box center [163, 111] width 5 height 5
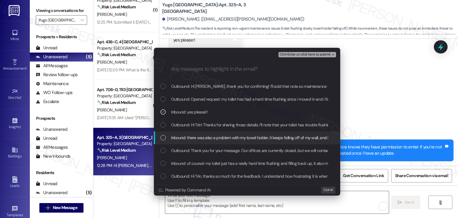
click at [164, 139] on div "List of options" at bounding box center [163, 137] width 5 height 5
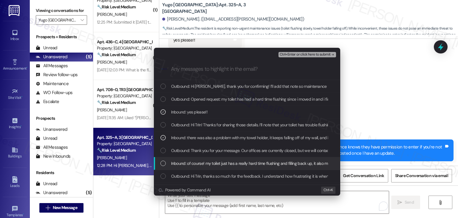
click at [165, 161] on div "List of options" at bounding box center [163, 163] width 5 height 5
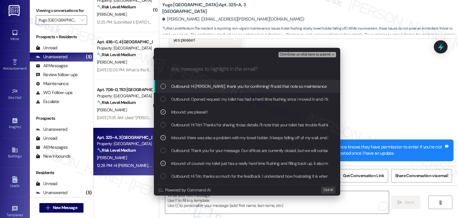
click at [321, 55] on span "Ctrl+Enter or click here to submit" at bounding box center [305, 55] width 51 height 4
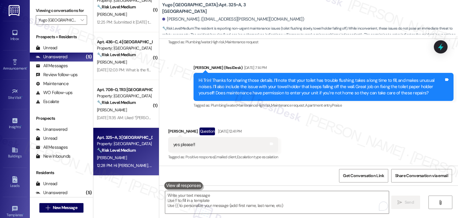
scroll to position [663, 0]
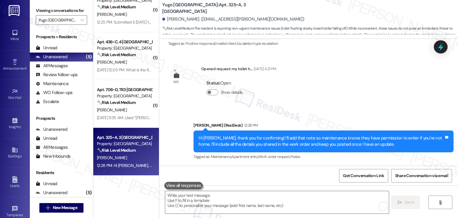
click at [362, 99] on div "Sent via SMS Sarah (ResiDesk) Jul 22, 2025 at 11:26 AM Hi Trin! We’re so excite…" at bounding box center [308, 102] width 299 height 127
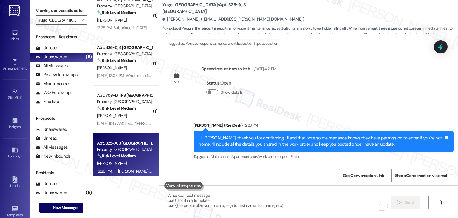
scroll to position [16, 0]
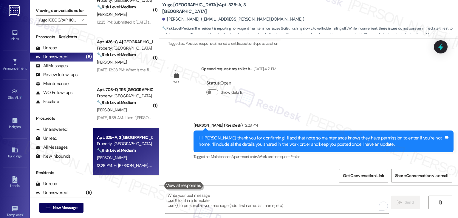
click at [129, 197] on div "( 1 ) Apt. 617~A, 6 Yugo Flagstaff Grove Property: Yugo Flagstaff Grove 🔧 Risk …" at bounding box center [126, 109] width 66 height 218
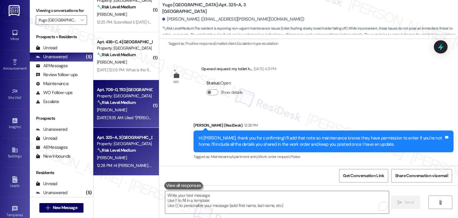
click at [121, 122] on div "Apt. 708~D, TR3 Yugo Flagstaff Grove Property: Yugo Flagstaff Grove 🔧 Risk Leve…" at bounding box center [126, 104] width 66 height 48
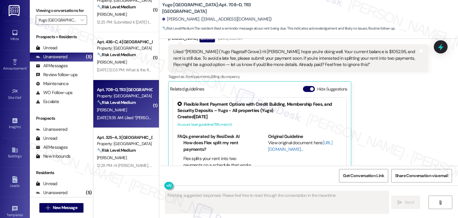
scroll to position [539, 0]
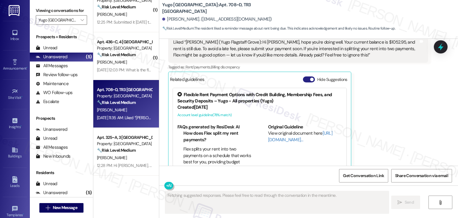
click at [304, 76] on button "Hide Suggestions" at bounding box center [309, 79] width 12 height 6
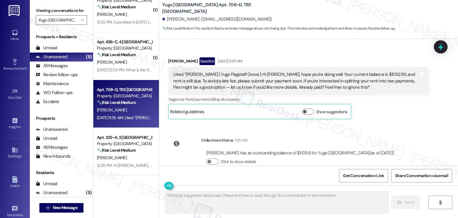
click at [405, 111] on div "Sent via SMS Sarah (ResiDesk) Jul 31, 2025 at 12:28 PM Hi Sophia! We’re so exci…" at bounding box center [308, 102] width 299 height 127
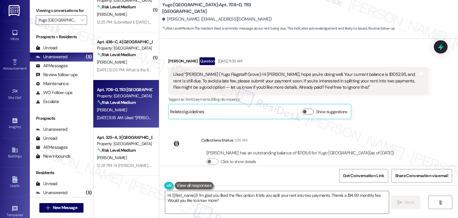
click at [405, 111] on div "Sent via SMS Sarah (ResiDesk) Jul 31, 2025 at 12:28 PM Hi Sophia! We’re so exci…" at bounding box center [308, 102] width 299 height 127
click at [411, 126] on div "Sent via SMS Sarah (ResiDesk) Jul 31, 2025 at 12:28 PM Hi Sophia! We’re so exci…" at bounding box center [308, 102] width 299 height 127
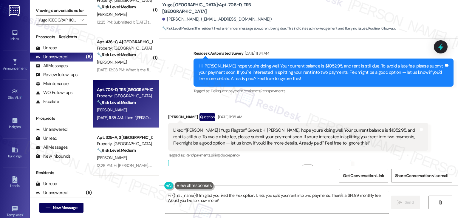
scroll to position [447, 0]
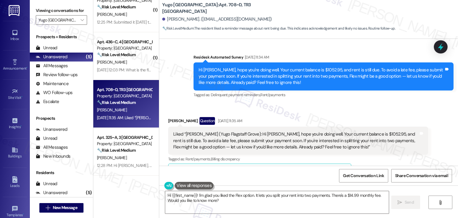
click at [370, 112] on div "Received via SMS Sophia Sheldon Question Sep 05, 2025 at 11:35 AM Liked “Sarah …" at bounding box center [298, 147] width 269 height 71
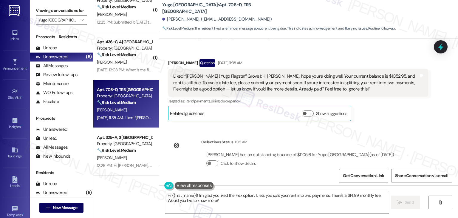
scroll to position [507, 0]
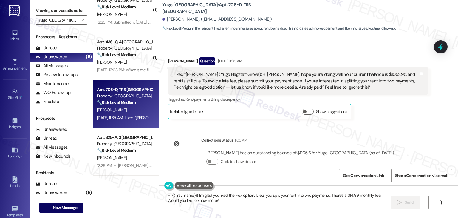
click at [376, 104] on div "Sophia Sheldon Question Sep 05, 2025 at 11:35 AM Liked “Sarah (Yugo Flagstaff G…" at bounding box center [298, 88] width 260 height 62
click at [375, 105] on div "Sophia Sheldon Question Sep 05, 2025 at 11:35 AM Liked “Sarah (Yugo Flagstaff G…" at bounding box center [298, 88] width 260 height 62
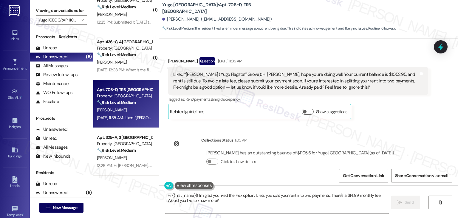
click at [414, 104] on div "Sophia Sheldon Question Sep 05, 2025 at 11:35 AM Liked “Sarah (Yugo Flagstaff G…" at bounding box center [298, 88] width 260 height 62
click at [413, 113] on div "Sent via SMS Sarah (ResiDesk) Jul 31, 2025 at 12:28 PM Hi Sophia! We’re so exci…" at bounding box center [308, 102] width 299 height 127
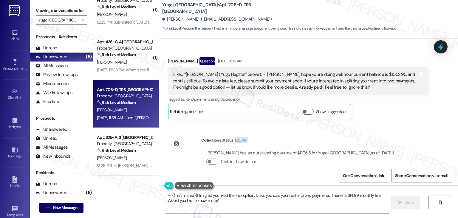
click at [413, 113] on div "Sent via SMS Sarah (ResiDesk) Jul 31, 2025 at 12:28 PM Hi Sophia! We’re so exci…" at bounding box center [308, 102] width 299 height 127
click at [414, 142] on div "Sent via SMS Sarah (ResiDesk) Jul 31, 2025 at 12:28 PM Hi Sophia! We’re so exci…" at bounding box center [308, 102] width 299 height 127
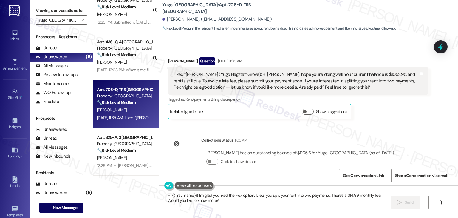
click at [414, 142] on div "Sent via SMS Sarah (ResiDesk) Jul 31, 2025 at 12:28 PM Hi Sophia! We’re so exci…" at bounding box center [308, 102] width 299 height 127
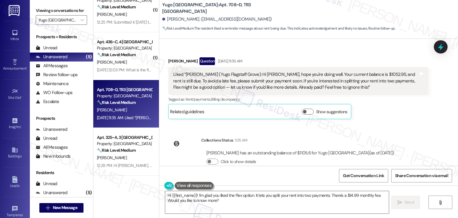
click at [414, 142] on div "Sent via SMS Sarah (ResiDesk) Jul 31, 2025 at 12:28 PM Hi Sophia! We’re so exci…" at bounding box center [308, 102] width 299 height 127
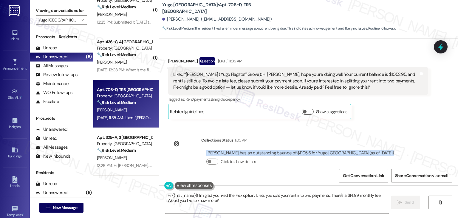
click at [414, 142] on div "Sent via SMS Sarah (ResiDesk) Jul 31, 2025 at 12:28 PM Hi Sophia! We’re so exci…" at bounding box center [308, 102] width 299 height 127
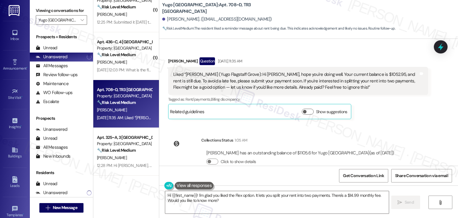
click at [414, 142] on div "Sent via SMS Sarah (ResiDesk) Jul 31, 2025 at 12:28 PM Hi Sophia! We’re so exci…" at bounding box center [308, 102] width 299 height 127
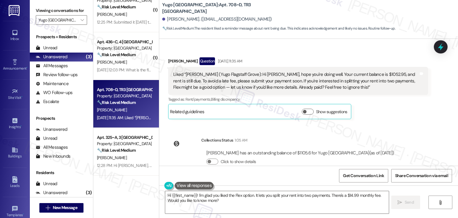
click at [414, 142] on div "Sent via SMS Sarah (ResiDesk) Jul 31, 2025 at 12:28 PM Hi Sophia! We’re so exci…" at bounding box center [308, 102] width 299 height 127
click at [414, 140] on div "Sent via SMS Sarah (ResiDesk) Jul 31, 2025 at 12:28 PM Hi Sophia! We’re so exci…" at bounding box center [308, 102] width 299 height 127
click at [413, 140] on div "Sent via SMS Sarah (ResiDesk) Jul 31, 2025 at 12:28 PM Hi Sophia! We’re so exci…" at bounding box center [308, 102] width 299 height 127
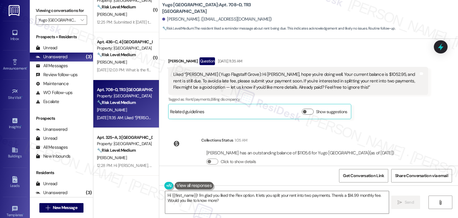
click at [413, 140] on div "Sent via SMS Sarah (ResiDesk) Jul 31, 2025 at 12:28 PM Hi Sophia! We’re so exci…" at bounding box center [308, 102] width 299 height 127
click at [413, 139] on div "Sent via SMS Sarah (ResiDesk) Jul 31, 2025 at 12:28 PM Hi Sophia! We’re so exci…" at bounding box center [308, 102] width 299 height 127
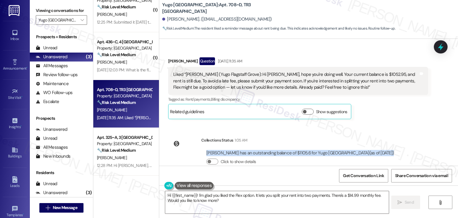
click at [413, 139] on div "Sent via SMS Sarah (ResiDesk) Jul 31, 2025 at 12:28 PM Hi Sophia! We’re so exci…" at bounding box center [308, 102] width 299 height 127
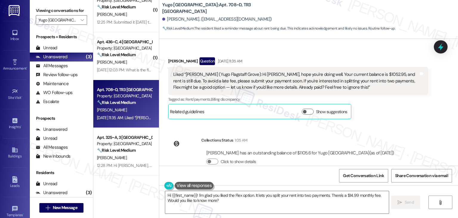
click at [413, 139] on div "Sent via SMS Sarah (ResiDesk) Jul 31, 2025 at 12:28 PM Hi Sophia! We’re so exci…" at bounding box center [308, 102] width 299 height 127
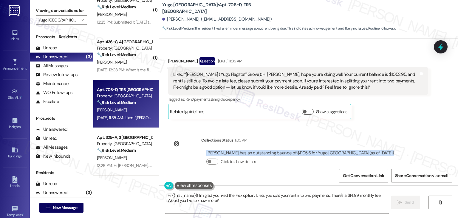
click at [413, 139] on div "Sent via SMS Sarah (ResiDesk) Jul 31, 2025 at 12:28 PM Hi Sophia! We’re so exci…" at bounding box center [308, 102] width 299 height 127
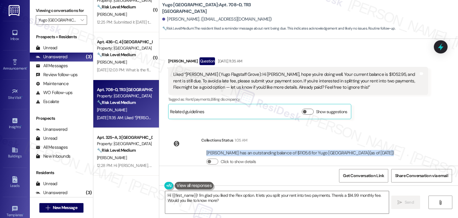
click at [413, 139] on div "Sent via SMS Sarah (ResiDesk) Jul 31, 2025 at 12:28 PM Hi Sophia! We’re so exci…" at bounding box center [308, 102] width 299 height 127
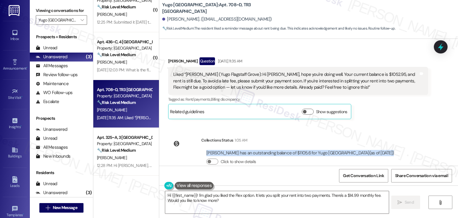
click at [413, 139] on div "Sent via SMS Sarah (ResiDesk) Jul 31, 2025 at 12:28 PM Hi Sophia! We’re so exci…" at bounding box center [308, 102] width 299 height 127
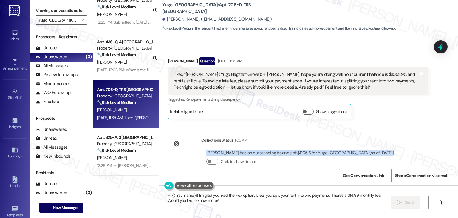
click at [413, 139] on div "Sent via SMS Sarah (ResiDesk) Jul 31, 2025 at 12:28 PM Hi Sophia! We’re so exci…" at bounding box center [308, 102] width 299 height 127
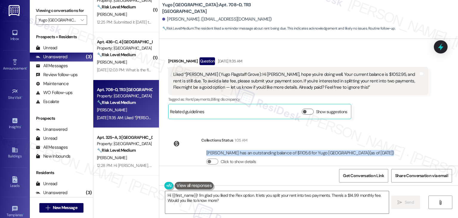
click at [413, 139] on div "Sent via SMS Sarah (ResiDesk) Jul 31, 2025 at 12:28 PM Hi Sophia! We’re so exci…" at bounding box center [308, 102] width 299 height 127
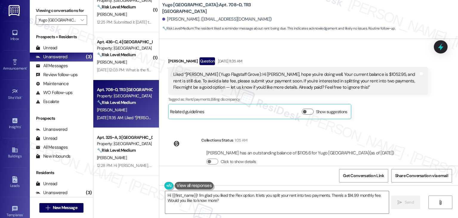
click at [413, 139] on div "Sent via SMS Sarah (ResiDesk) Jul 31, 2025 at 12:28 PM Hi Sophia! We’re so exci…" at bounding box center [308, 102] width 299 height 127
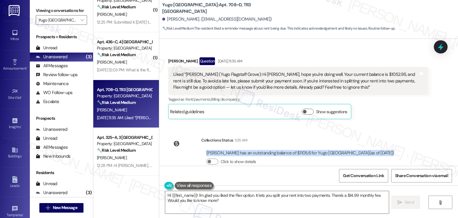
click at [413, 139] on div "Sent via SMS Sarah (ResiDesk) Jul 31, 2025 at 12:28 PM Hi Sophia! We’re so exci…" at bounding box center [308, 102] width 299 height 127
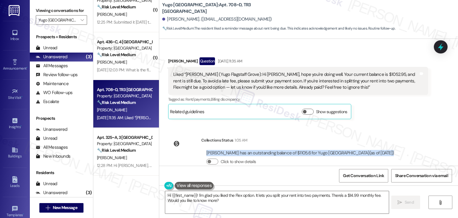
click at [413, 139] on div "Sent via SMS Sarah (ResiDesk) Jul 31, 2025 at 12:28 PM Hi Sophia! We’re so exci…" at bounding box center [308, 102] width 299 height 127
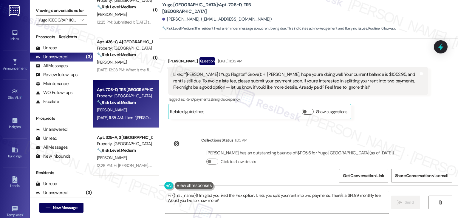
click at [413, 139] on div "Sent via SMS Sarah (ResiDesk) Jul 31, 2025 at 12:28 PM Hi Sophia! We’re so exci…" at bounding box center [308, 102] width 299 height 127
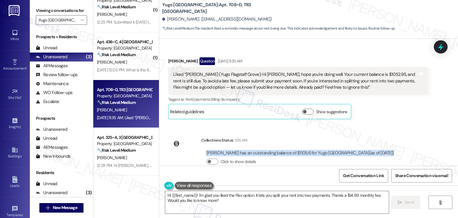
click at [413, 139] on div "Sent via SMS Sarah (ResiDesk) Jul 31, 2025 at 12:28 PM Hi Sophia! We’re so exci…" at bounding box center [308, 102] width 299 height 127
click at [412, 139] on div "Sent via SMS Sarah (ResiDesk) Jul 31, 2025 at 12:28 PM Hi Sophia! We’re so exci…" at bounding box center [308, 102] width 299 height 127
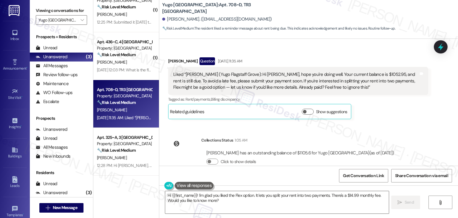
click at [413, 136] on div "Sent via SMS Sarah (ResiDesk) Jul 31, 2025 at 12:28 PM Hi Sophia! We’re so exci…" at bounding box center [308, 102] width 299 height 127
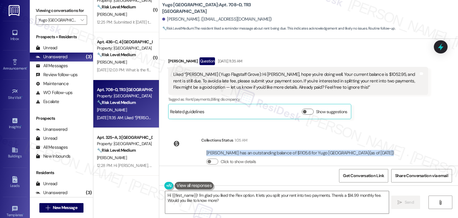
click at [413, 136] on div "Sent via SMS Sarah (ResiDesk) Jul 31, 2025 at 12:28 PM Hi Sophia! We’re so exci…" at bounding box center [308, 102] width 299 height 127
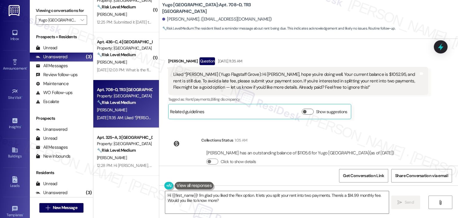
click at [415, 130] on div "Sent via SMS Sarah (ResiDesk) Jul 31, 2025 at 12:28 PM Hi Sophia! We’re so exci…" at bounding box center [308, 102] width 299 height 127
click at [409, 138] on div "Sent via SMS Sarah (ResiDesk) Jul 31, 2025 at 12:28 PM Hi Sophia! We’re so exci…" at bounding box center [308, 102] width 299 height 127
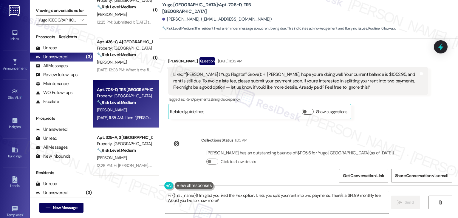
click at [409, 138] on div "Sent via SMS Sarah (ResiDesk) Jul 31, 2025 at 12:28 PM Hi Sophia! We’re so exci…" at bounding box center [308, 102] width 299 height 127
click at [410, 137] on div "Sent via SMS Sarah (ResiDesk) Jul 31, 2025 at 12:28 PM Hi Sophia! We’re so exci…" at bounding box center [308, 102] width 299 height 127
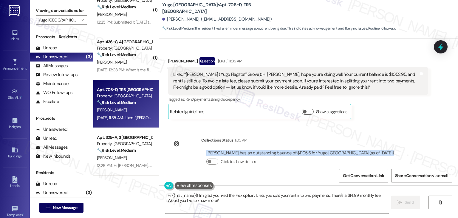
click at [410, 137] on div "Sent via SMS Sarah (ResiDesk) Jul 31, 2025 at 12:28 PM Hi Sophia! We’re so exci…" at bounding box center [308, 102] width 299 height 127
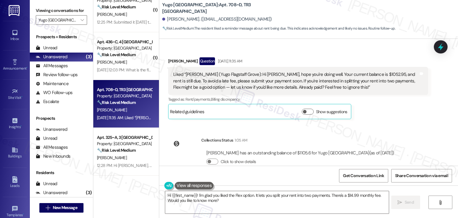
click at [409, 131] on div "Sent via SMS Sarah (ResiDesk) Jul 31, 2025 at 12:28 PM Hi Sophia! We’re so exci…" at bounding box center [308, 102] width 299 height 127
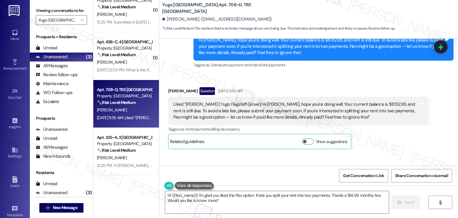
click at [406, 136] on div "Received via SMS Sophia Sheldon Question Sep 05, 2025 at 11:35 AM Liked “Sarah …" at bounding box center [298, 118] width 269 height 71
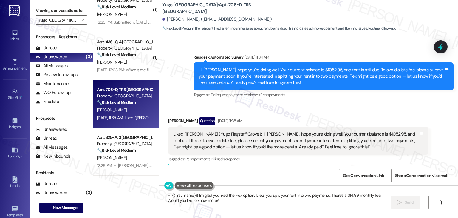
click at [383, 104] on div "Received via SMS Sophia Sheldon Question Sep 05, 2025 at 11:35 AM Liked “Sarah …" at bounding box center [308, 144] width 299 height 80
click at [395, 112] on div "Received via SMS Sophia Sheldon Question Sep 05, 2025 at 11:35 AM Liked “Sarah …" at bounding box center [298, 147] width 269 height 71
click at [396, 112] on div "Received via SMS Sophia Sheldon Question Sep 05, 2025 at 11:35 AM Liked “Sarah …" at bounding box center [298, 147] width 269 height 71
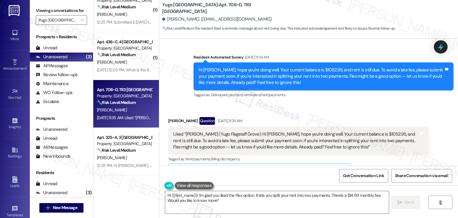
click at [277, 67] on div "Hi Sophia, hope you're doing well. Your current balance is $1052.95, and rent i…" at bounding box center [322, 76] width 246 height 19
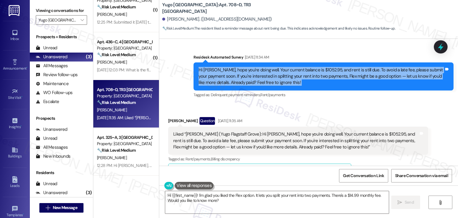
click at [277, 67] on div "Hi Sophia, hope you're doing well. Your current balance is $1052.95, and rent i…" at bounding box center [322, 76] width 246 height 19
copy div "Hi Sophia, hope you're doing well. Your current balance is $1052.95, and rent i…"
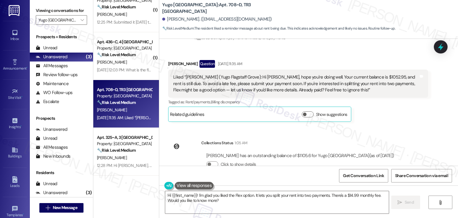
scroll to position [507, 0]
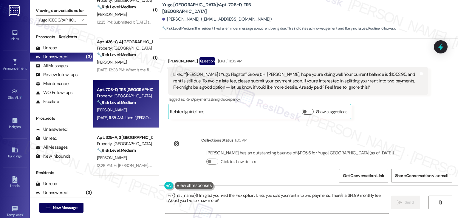
click at [287, 150] on div "Sophia Sheldon has an outstanding balance of $1105.6 for Yugo Flagstaff Grove (…" at bounding box center [300, 153] width 188 height 6
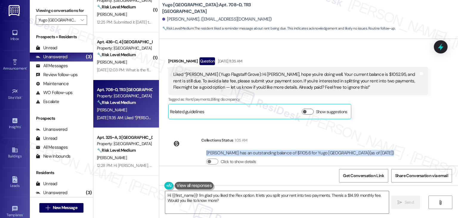
click at [287, 150] on div "Sophia Sheldon has an outstanding balance of $1105.6 for Yugo Flagstaff Grove (…" at bounding box center [300, 153] width 188 height 6
copy div "Sophia Sheldon has an outstanding balance of $1105.6 for Yugo Flagstaff Grove (…"
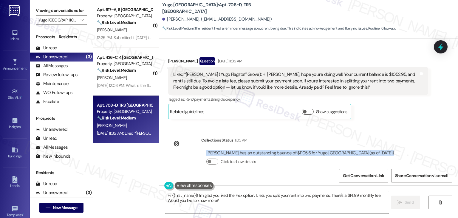
scroll to position [0, 0]
click at [431, 136] on div "Sent via SMS Sarah (ResiDesk) Jul 31, 2025 at 12:28 PM Hi Sophia! We’re so exci…" at bounding box center [308, 102] width 299 height 127
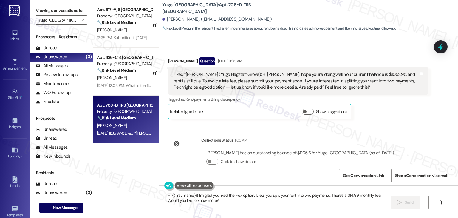
click at [278, 164] on div "Collections Status 1:05 AM Sophia Sheldon has an outstanding balance of $1105.6…" at bounding box center [284, 155] width 240 height 46
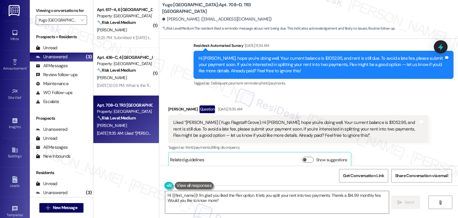
scroll to position [507, 0]
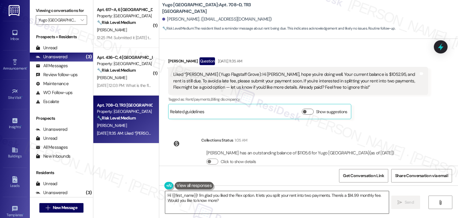
click at [236, 197] on textarea "Hi {{first_name}}! I'm glad you liked the Flex option. It lets you split your r…" at bounding box center [277, 202] width 224 height 22
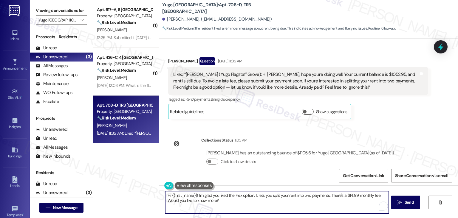
click at [236, 197] on textarea "Hi {{first_name}}! I'm glad you liked the Flex option. It lets you split your r…" at bounding box center [277, 202] width 224 height 22
paste textarea "Sophia, thanks for checking in! I reviewed your account, and your current balan…"
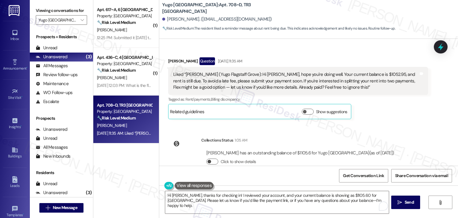
click at [209, 158] on button "Click to show details" at bounding box center [212, 161] width 12 height 6
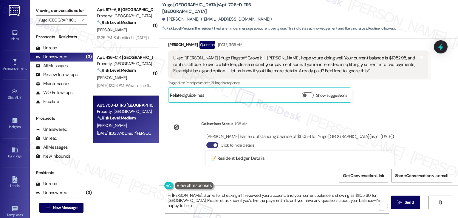
scroll to position [566, 0]
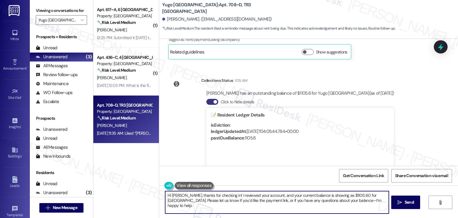
drag, startPoint x: 374, startPoint y: 200, endPoint x: 343, endPoint y: 200, distance: 30.1
click at [343, 200] on textarea "Hi Sophia, thanks for checking in! I reviewed your account, and your current ba…" at bounding box center [277, 202] width 224 height 22
type textarea "Hi Sophia, thanks for checking in! I reviewed your account, and your current ba…"
click at [410, 204] on span "Send" at bounding box center [409, 202] width 9 height 6
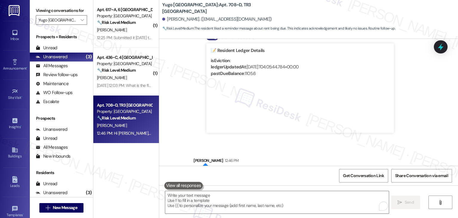
scroll to position [644, 0]
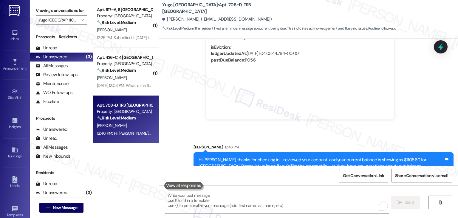
click at [417, 130] on div "Sent via SMS Sarah 12:46 PM Hi Sophia, thanks for checking in! I reviewed your …" at bounding box center [308, 154] width 299 height 48
click at [421, 115] on div "Sent via SMS Sarah (ResiDesk) Jul 31, 2025 at 12:28 PM Hi Sophia! We’re so exci…" at bounding box center [308, 102] width 299 height 127
click at [136, 175] on div "( 1 ) Apt. 617~A, 6 Yugo Flagstaff Grove Property: Yugo Flagstaff Grove 🔧 Risk …" at bounding box center [126, 87] width 66 height 175
click at [135, 85] on div "Sep 05, 2025 at 12:03 PM: What is the flex option? Sep 05, 2025 at 12:03 PM: Wh…" at bounding box center [132, 85] width 70 height 5
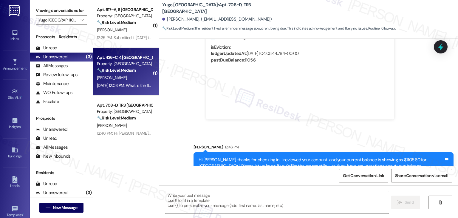
type textarea "Fetching suggested responses. Please feel free to read through the conversation…"
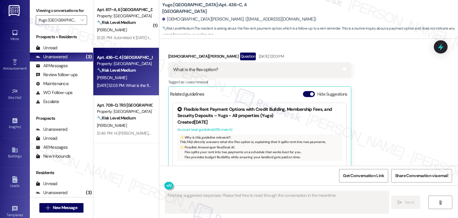
scroll to position [834, 0]
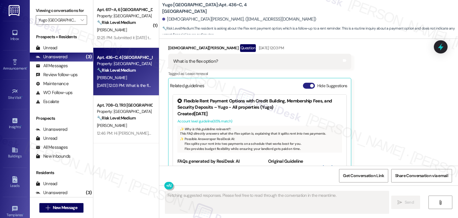
click at [304, 83] on button "Hide Suggestions" at bounding box center [309, 86] width 12 height 6
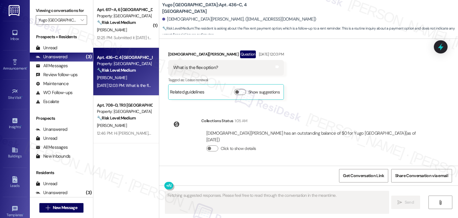
scroll to position [802, 0]
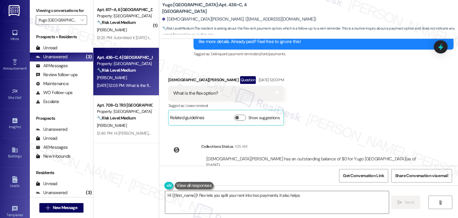
click at [377, 114] on div "WO Opened request: There is no... Feb 11, 2025 at 6:37 AM Status : Completed Sh…" at bounding box center [308, 102] width 299 height 127
type textarea "Hi {{first_name}}! Flex lets you split your rent into two payments. It also hel…"
click at [378, 108] on div "Received via SMS Christian Hawkins Question Sep 05, 2025 at 12:03 PM What is th…" at bounding box center [308, 96] width 299 height 67
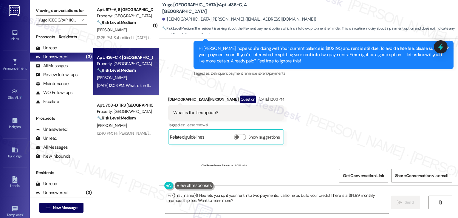
scroll to position [772, 0]
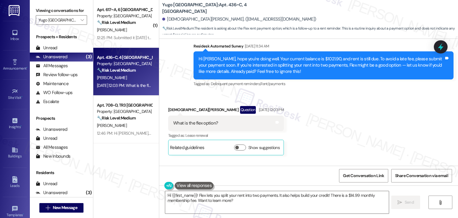
click at [323, 127] on div "Received via SMS Christian Hawkins Question Sep 05, 2025 at 12:03 PM What is th…" at bounding box center [308, 126] width 299 height 67
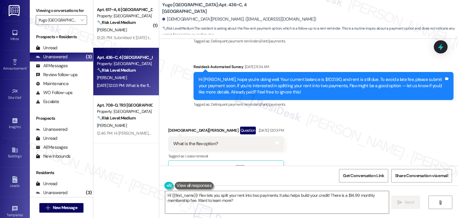
scroll to position [742, 0]
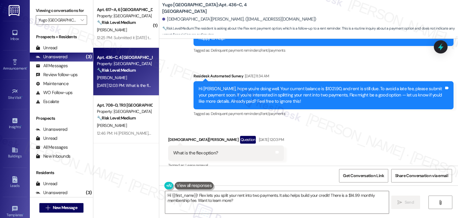
click at [323, 127] on div "Received via SMS Christian Hawkins Question Sep 05, 2025 at 12:03 PM What is th…" at bounding box center [308, 155] width 299 height 67
click at [267, 86] on div "Hi Christian, hope you're doing well. Your current balance is $1021.90, and ren…" at bounding box center [322, 95] width 246 height 19
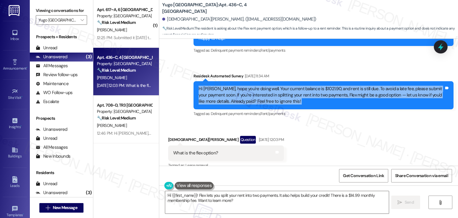
click at [267, 86] on div "Hi Christian, hope you're doing well. Your current balance is $1021.90, and ren…" at bounding box center [322, 95] width 246 height 19
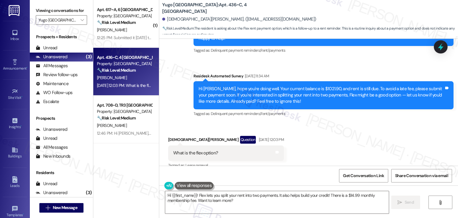
click at [325, 139] on div "Received via SMS Christian Hawkins Question Sep 05, 2025 at 12:03 PM What is th…" at bounding box center [308, 155] width 299 height 67
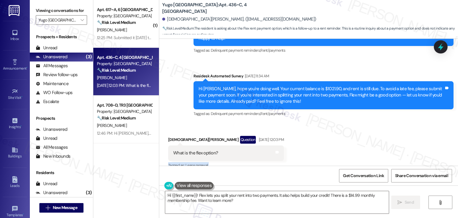
click at [325, 139] on div "Received via SMS Christian Hawkins Question Sep 05, 2025 at 12:03 PM What is th…" at bounding box center [308, 155] width 299 height 67
click at [267, 86] on div "Hi Christian, hope you're doing well. Your current balance is $1021.90, and ren…" at bounding box center [322, 95] width 246 height 19
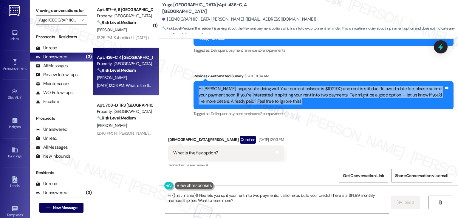
click at [267, 86] on div "Hi Christian, hope you're doing well. Your current balance is $1021.90, and ren…" at bounding box center [322, 95] width 246 height 19
copy div "Hi Christian, hope you're doing well. Your current balance is $1021.90, and ren…"
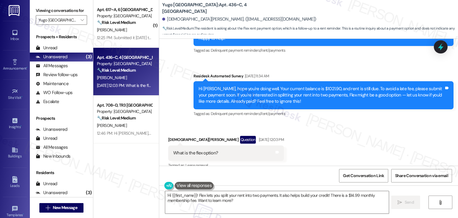
click at [373, 126] on div "Received via SMS Christian Hawkins Question Sep 05, 2025 at 12:03 PM What is th…" at bounding box center [308, 155] width 299 height 67
click at [184, 150] on div "What is the flex option?" at bounding box center [195, 153] width 45 height 6
copy div "What is the flex option? Tags and notes"
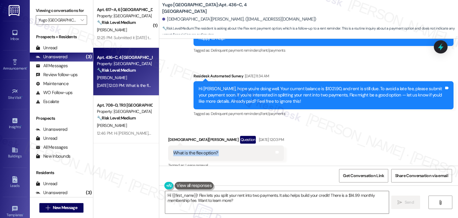
click at [333, 129] on div "Received via SMS Christian Hawkins Question Sep 05, 2025 at 12:03 PM What is th…" at bounding box center [308, 155] width 299 height 67
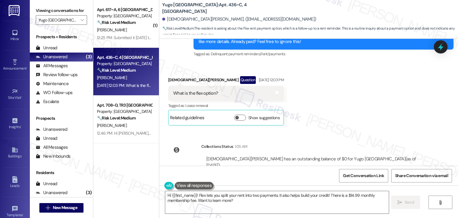
click at [352, 101] on div "Received via SMS Christian Hawkins Question Sep 05, 2025 at 12:03 PM What is th…" at bounding box center [308, 96] width 299 height 67
click at [315, 74] on div "Received via SMS Christian Hawkins Question Sep 05, 2025 at 12:03 PM What is th…" at bounding box center [308, 96] width 299 height 67
click at [318, 88] on div "Received via SMS Christian Hawkins Question Sep 05, 2025 at 12:03 PM What is th…" at bounding box center [308, 96] width 299 height 67
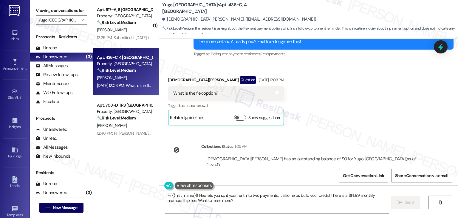
click at [337, 94] on div "Received via SMS Christian Hawkins Question Sep 05, 2025 at 12:03 PM What is th…" at bounding box center [308, 96] width 299 height 67
click at [375, 107] on div "Received via SMS Christian Hawkins Question Sep 05, 2025 at 12:03 PM What is th…" at bounding box center [308, 96] width 299 height 67
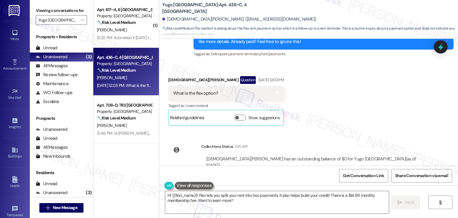
click at [339, 102] on div "Received via SMS Christian Hawkins Question Sep 05, 2025 at 12:03 PM What is th…" at bounding box center [308, 96] width 299 height 67
click at [239, 201] on textarea "Hi {{first_name}}! Flex lets you split your rent into two payments. It also hel…" at bounding box center [277, 202] width 224 height 22
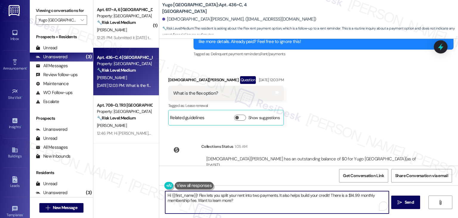
click at [239, 201] on textarea "Hi {{first_name}}! Flex lets you split your rent into two payments. It also hel…" at bounding box center [277, 202] width 224 height 22
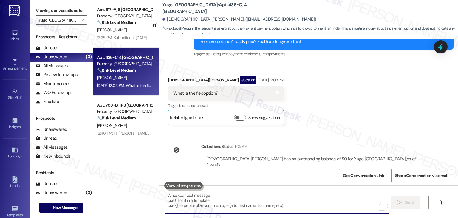
paste textarea "Hi Christian, great question! Flex is a service that lets you split your monthl…"
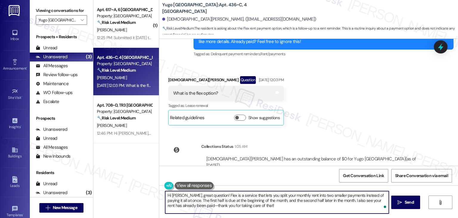
type textarea "Hi Christian, great question! Flex is a service that lets you split your monthl…"
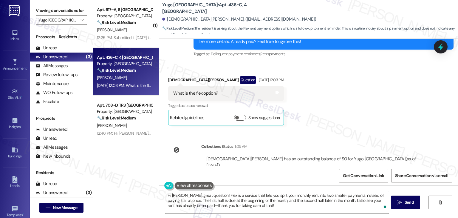
click at [289, 177] on div "Get Conversation Link Share Conversation via email" at bounding box center [308, 176] width 299 height 20
click at [258, 205] on textarea "Hi Christian, great question! Flex is a service that lets you split your monthl…" at bounding box center [277, 202] width 224 height 22
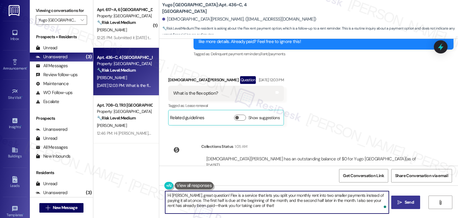
click at [409, 203] on span "Send" at bounding box center [409, 202] width 9 height 6
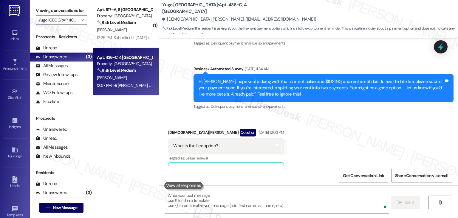
scroll to position [856, 0]
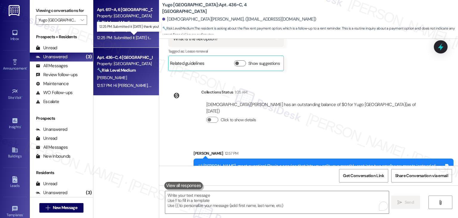
click at [141, 36] on div "12:25 PM: Submitted it two days ago thank you! 12:25 PM: Submitted it two days …" at bounding box center [131, 37] width 69 height 5
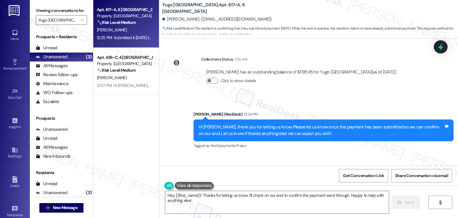
scroll to position [1097, 0]
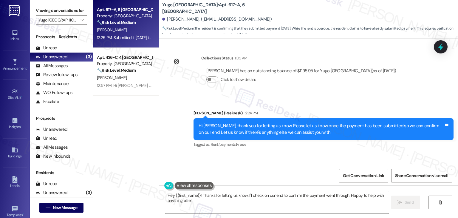
click at [318, 153] on div "Received via SMS Mike Rardin 12:25 PM Submitted it two days ago thank you! Tags…" at bounding box center [308, 178] width 299 height 50
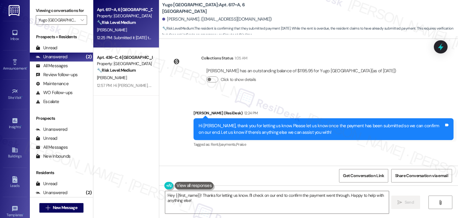
click at [317, 153] on div "Received via SMS Mike Rardin 12:25 PM Submitted it two days ago thank you! Tags…" at bounding box center [308, 178] width 299 height 50
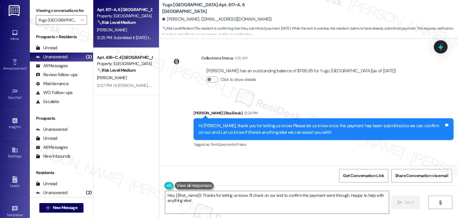
click at [317, 153] on div "Received via SMS Mike Rardin 12:25 PM Submitted it two days ago thank you! Tags…" at bounding box center [308, 178] width 299 height 50
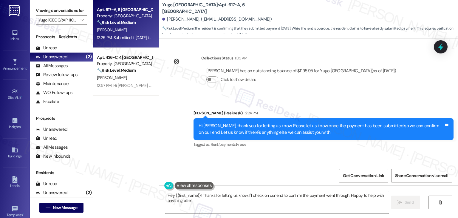
click at [317, 153] on div "Received via SMS Mike Rardin 12:25 PM Submitted it two days ago thank you! Tags…" at bounding box center [308, 178] width 299 height 50
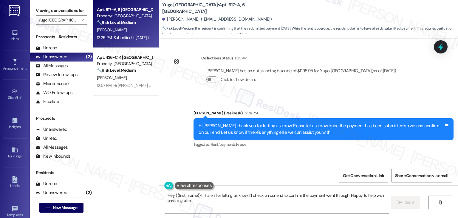
click at [317, 153] on div "Received via SMS Mike Rardin 12:25 PM Submitted it two days ago thank you! Tags…" at bounding box center [308, 178] width 299 height 50
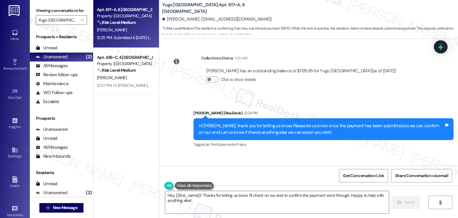
click at [317, 153] on div "Received via SMS Mike Rardin 12:25 PM Submitted it two days ago thank you! Tags…" at bounding box center [308, 178] width 299 height 50
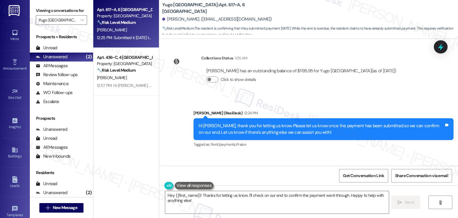
click at [317, 153] on div "Received via SMS Mike Rardin 12:25 PM Submitted it two days ago thank you! Tags…" at bounding box center [308, 178] width 299 height 50
click at [274, 123] on div "Hi Mike, thank you for letting us know. Please let us know once the payment has…" at bounding box center [322, 129] width 246 height 13
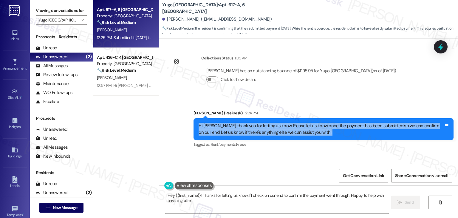
click at [274, 123] on div "Hi Mike, thank you for letting us know. Please let us know once the payment has…" at bounding box center [322, 129] width 246 height 13
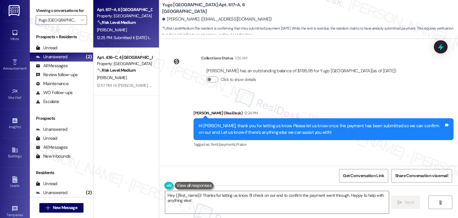
click at [208, 179] on div "Submitted it two days ago thank you!" at bounding box center [201, 182] width 57 height 6
click at [273, 153] on div "Received via SMS Mike Rardin 12:25 PM Submitted it two days ago thank you! Tags…" at bounding box center [308, 178] width 299 height 50
click at [354, 153] on div "Received via SMS Mike Rardin 12:25 PM Submitted it two days ago thank you! Tags…" at bounding box center [308, 178] width 299 height 50
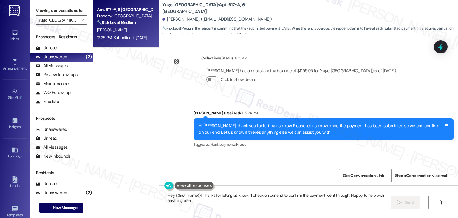
click at [354, 153] on div "Received via SMS Mike Rardin 12:25 PM Submitted it two days ago thank you! Tags…" at bounding box center [308, 178] width 299 height 50
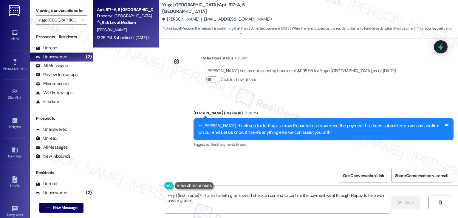
click at [354, 153] on div "Received via SMS Mike Rardin 12:25 PM Submitted it two days ago thank you! Tags…" at bounding box center [308, 178] width 299 height 50
click at [356, 153] on div "Received via SMS Mike Rardin 12:25 PM Submitted it two days ago thank you! Tags…" at bounding box center [308, 178] width 299 height 50
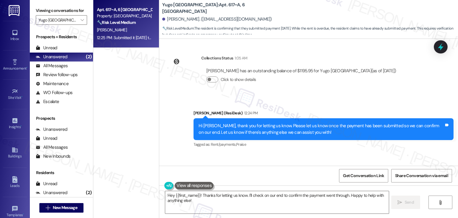
click at [356, 153] on div "Received via SMS Mike Rardin 12:25 PM Submitted it two days ago thank you! Tags…" at bounding box center [308, 178] width 299 height 50
click at [325, 153] on div "Received via SMS Mike Rardin 12:25 PM Submitted it two days ago thank you! Tags…" at bounding box center [308, 178] width 299 height 50
click at [225, 193] on textarea "Hey {{first_name}}! Thanks for letting us know. I'll check on our end to confir…" at bounding box center [277, 202] width 224 height 22
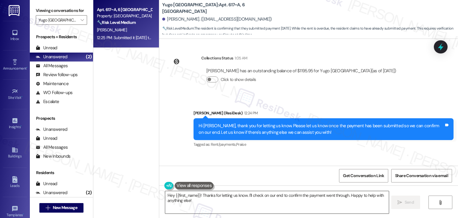
click at [225, 193] on textarea "Hey {{first_name}}! Thanks for letting us know. I'll check on our end to confir…" at bounding box center [277, 202] width 224 height 22
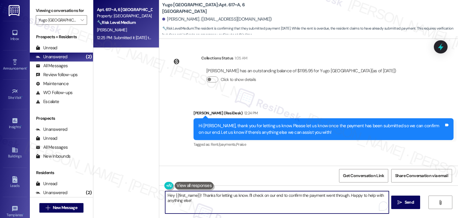
click at [225, 193] on textarea "Hey {{first_name}}! Thanks for letting us know. I'll check on our end to confir…" at bounding box center [277, 202] width 224 height 22
paste textarea "i Mike, thanks for the update! I’ll go ahead and check with the site team to co…"
click at [182, 204] on textarea "Hi Mike, thanks for the update! I’ll go ahead and check with the site team to c…" at bounding box center [277, 202] width 224 height 22
type textarea "Hi Mike, thanks for the update! I’ll go ahead and check with the site team to c…"
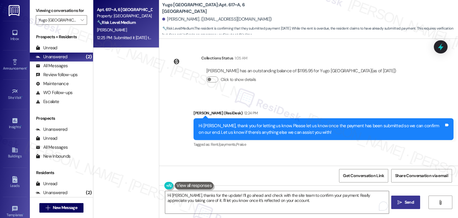
click at [401, 203] on icon "" at bounding box center [400, 202] width 4 height 5
click at [297, 153] on div "Received via SMS Mike Rardin 12:25 PM Submitted it two days ago thank you! Tags…" at bounding box center [308, 178] width 299 height 50
click at [299, 153] on div "Received via SMS Mike Rardin 12:25 PM Submitted it two days ago thank you! Tags…" at bounding box center [308, 178] width 299 height 50
click at [300, 153] on div "Received via SMS Mike Rardin 12:25 PM Submitted it two days ago thank you! Tags…" at bounding box center [308, 178] width 299 height 50
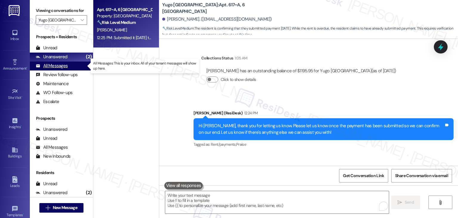
click at [47, 65] on div "All Messages" at bounding box center [52, 66] width 32 height 6
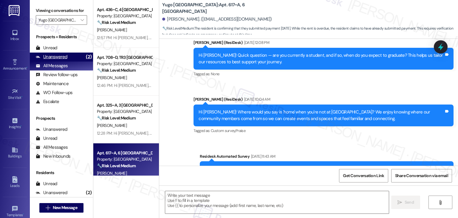
type textarea "Fetching suggested responses. Please feel free to read through the conversation…"
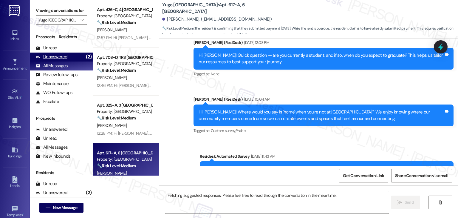
click at [55, 58] on div "Unanswered" at bounding box center [52, 57] width 32 height 6
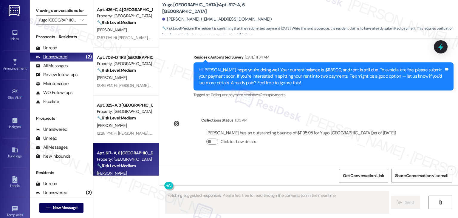
scroll to position [1096, 0]
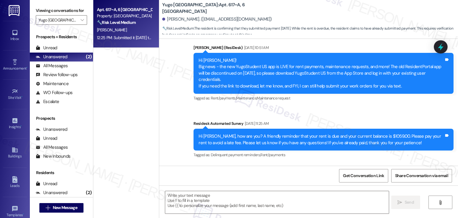
click at [122, 34] on div "12:25 PM: Submitted it two days ago thank you! 12:25 PM: Submitted it two days …" at bounding box center [124, 37] width 56 height 7
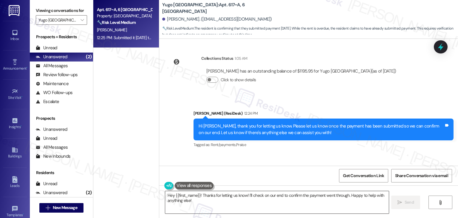
click at [209, 197] on textarea "Hey {{first_name}}! Thanks for letting us know! I'll check on our end to confir…" at bounding box center [277, 202] width 224 height 22
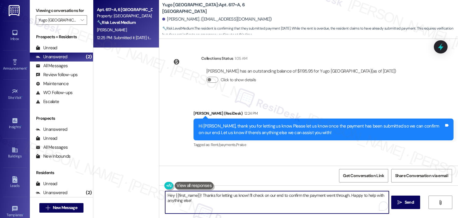
click at [209, 197] on textarea "Hey {{first_name}}! Thanks for letting us know! I'll check on our end to confir…" at bounding box center [277, 202] width 224 height 22
paste textarea "i Mike, thanks for the update! I’ll go ahead and check with the site team to co…"
drag, startPoint x: 181, startPoint y: 200, endPoint x: 182, endPoint y: 203, distance: 3.1
click at [181, 201] on textarea "Hi Mike, thanks for the update! I’ll go ahead and check with the site team to c…" at bounding box center [277, 202] width 224 height 22
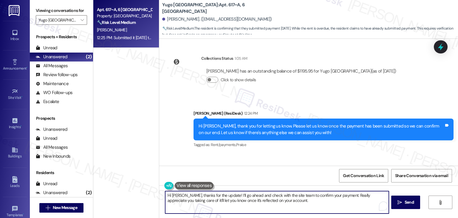
type textarea "Hi Mike, thanks for the update! I’ll go ahead and check with the site team to c…"
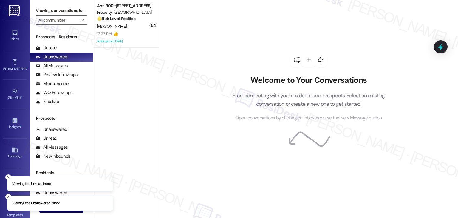
click at [198, 41] on div "Welcome to Your Conversations Start connecting with your residents and prospect…" at bounding box center [308, 109] width 299 height 218
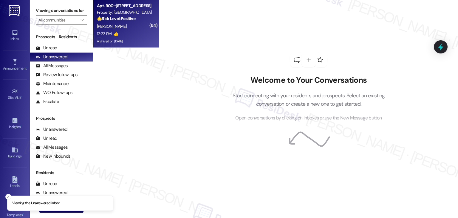
click at [125, 25] on div "P. Knefel" at bounding box center [124, 26] width 56 height 7
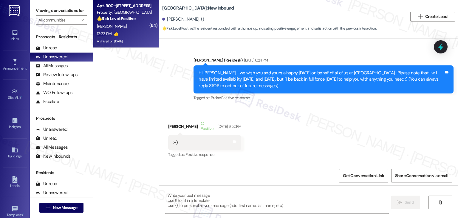
click at [289, 8] on div "Timberlake Village: New Inbound Patricia Knefel. () 🌟 Risk Level: Positive : Th…" at bounding box center [284, 16] width 245 height 30
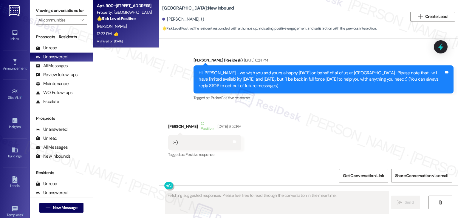
scroll to position [7040, 0]
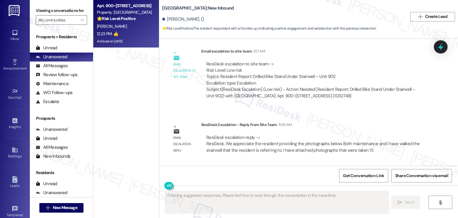
click at [289, 9] on div "Timberlake Village: New Inbound Patricia Knefel. () 🌟 Risk Level: Positive : Th…" at bounding box center [284, 16] width 245 height 30
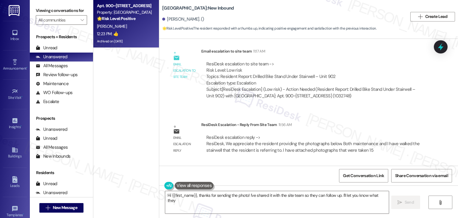
click at [289, 9] on div "Timberlake Village: New Inbound Patricia Knefel. () 🌟 Risk Level: Positive : Th…" at bounding box center [284, 16] width 245 height 30
type textarea "Hi {{first_name}}, thanks for sending the photo! I've shared it with the site t…"
click at [289, 9] on div "Timberlake Village: New Inbound Patricia Knefel. () 🌟 Risk Level: Positive : Th…" at bounding box center [284, 16] width 245 height 30
click at [308, 162] on div "Received via SMS Patricia Knefel 12:23 PM 👍 Tags and notes Tagged as: Positive …" at bounding box center [308, 187] width 299 height 50
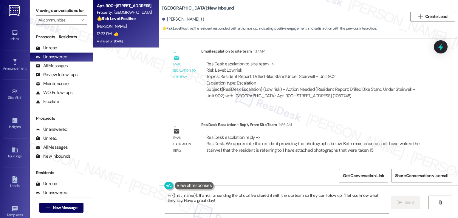
click at [308, 162] on div "Received via SMS Patricia Knefel 12:23 PM 👍 Tags and notes Tagged as: Positive …" at bounding box center [308, 187] width 299 height 50
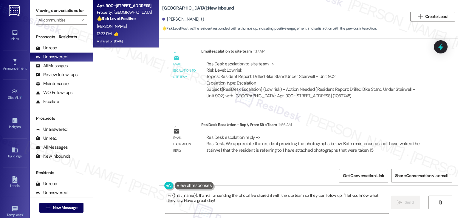
click at [308, 162] on div "Received via SMS Patricia Knefel 12:23 PM 👍 Tags and notes Tagged as: Positive …" at bounding box center [308, 187] width 299 height 50
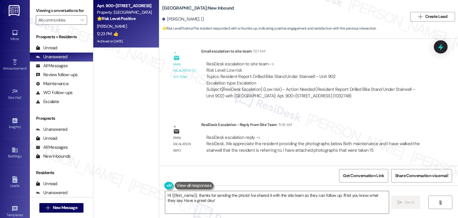
click at [308, 162] on div "Received via SMS Patricia Knefel 12:23 PM 👍 Tags and notes Tagged as: Positive …" at bounding box center [308, 187] width 299 height 50
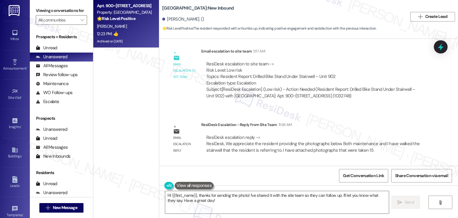
click at [308, 162] on div "Received via SMS Patricia Knefel 12:23 PM 👍 Tags and notes Tagged as: Positive …" at bounding box center [308, 187] width 299 height 50
click at [315, 162] on div "Received via SMS Patricia Knefel 12:23 PM 👍 Tags and notes Tagged as: Positive …" at bounding box center [308, 187] width 299 height 50
click at [308, 162] on div "Received via SMS Patricia Knefel 12:23 PM 👍 Tags and notes Tagged as: Positive …" at bounding box center [308, 187] width 299 height 50
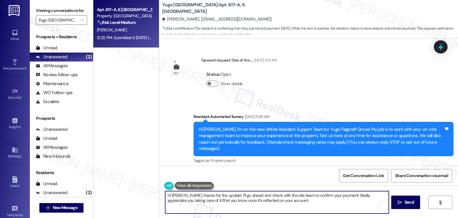
scroll to position [1096, 0]
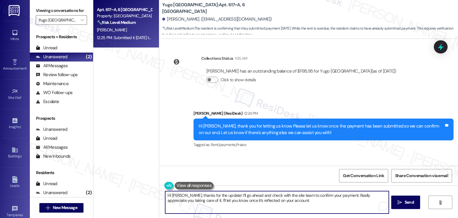
click at [272, 203] on textarea "Hi [PERSON_NAME], thanks for the update! I’ll go ahead and check with the site …" at bounding box center [277, 202] width 224 height 22
drag, startPoint x: 245, startPoint y: 194, endPoint x: 229, endPoint y: 194, distance: 15.5
click at [229, 194] on textarea "Hi Mike, thanks for the update! I’ll go ahead and check with the site team to c…" at bounding box center [277, 202] width 224 height 22
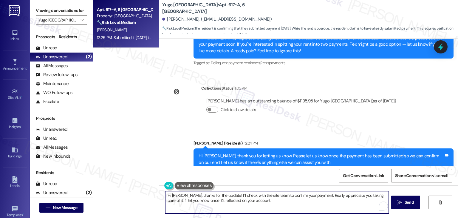
scroll to position [1097, 0]
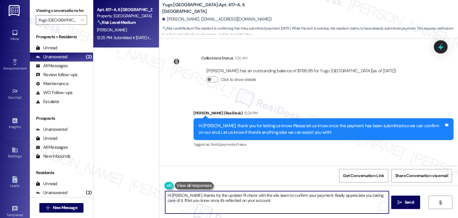
type textarea "Hi Mike, thanks for the update! I’ll check with the site team to confirm your p…"
click at [295, 153] on div "Received via SMS Mike Rardin 12:25 PM Submitted it two days ago thank you! Tags…" at bounding box center [308, 178] width 299 height 50
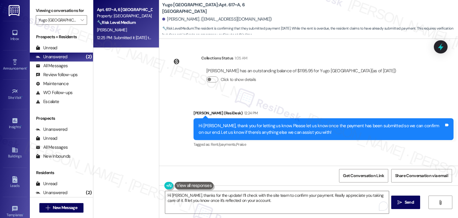
click at [295, 153] on div "Received via SMS Mike Rardin 12:25 PM Submitted it two days ago thank you! Tags…" at bounding box center [308, 178] width 299 height 50
click at [319, 153] on div "Received via SMS Mike Rardin 12:25 PM Submitted it two days ago thank you! Tags…" at bounding box center [308, 178] width 299 height 50
click at [272, 168] on div "Get Conversation Link Share Conversation via email" at bounding box center [308, 176] width 299 height 20
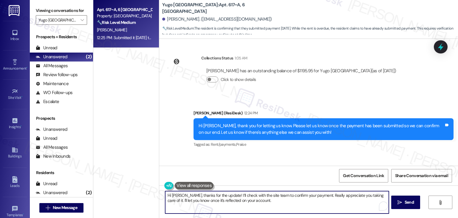
click at [260, 200] on textarea "Hi Mike, thanks for the update! I’ll check with the site team to confirm your p…" at bounding box center [277, 202] width 224 height 22
click at [297, 153] on div "Received via SMS Mike Rardin 12:25 PM Submitted it two days ago thank you! Tags…" at bounding box center [308, 178] width 299 height 50
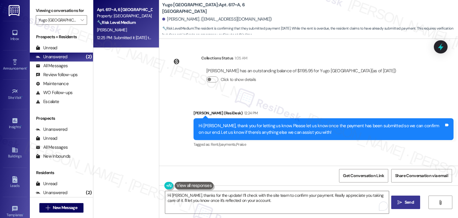
click at [408, 203] on span "Send" at bounding box center [409, 202] width 9 height 6
drag, startPoint x: 329, startPoint y: 142, endPoint x: 332, endPoint y: 118, distance: 23.4
click at [329, 153] on div "Received via SMS Mike Rardin 12:25 PM Submitted it two days ago thank you! Tags…" at bounding box center [308, 178] width 299 height 50
click at [292, 153] on div "Received via SMS Mike Rardin 12:25 PM Submitted it two days ago thank you! Tags…" at bounding box center [308, 178] width 299 height 50
click at [243, 200] on textarea "Hi Mike, thanks for the update! I’ll check with the site team to confirm your p…" at bounding box center [277, 202] width 224 height 22
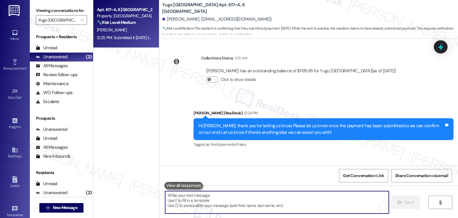
paste textarea "Hi Mike, thanks for the update! I’ll go ahead and check with the site team to c…"
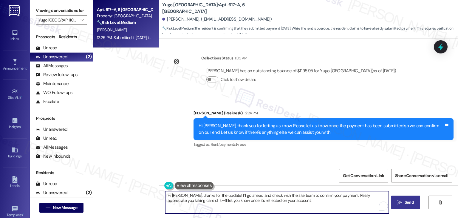
click at [182, 198] on textarea "Hi Mike, thanks for the update! I’ll go ahead and check with the site team to c…" at bounding box center [277, 202] width 224 height 22
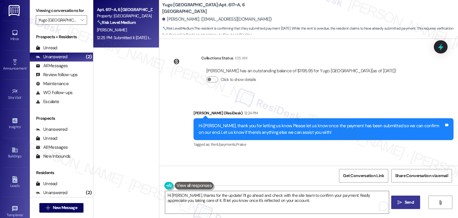
click at [313, 153] on div "Received via SMS Mike Rardin 12:25 PM Submitted it two days ago thank you! Tags…" at bounding box center [308, 178] width 299 height 50
click at [311, 153] on div "Received via SMS Mike Rardin 12:25 PM Submitted it two days ago thank you! Tags…" at bounding box center [308, 178] width 299 height 50
click at [342, 153] on div "Received via SMS Mike Rardin 12:25 PM Submitted it two days ago thank you! Tags…" at bounding box center [308, 178] width 299 height 50
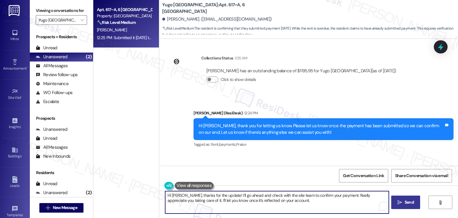
click at [287, 201] on textarea "Hi Mike, thanks for the update! I’ll go ahead and check with the site team to c…" at bounding box center [277, 202] width 224 height 22
click at [241, 193] on textarea "Hi Mike, thanks for the update! I’ll go ahead and check with the site team to c…" at bounding box center [277, 202] width 224 height 22
click at [278, 199] on textarea "Hi Mike, thanks for the update! I’ll go ahead and check with the site team to c…" at bounding box center [277, 202] width 224 height 22
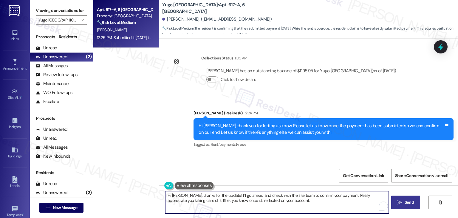
drag, startPoint x: 244, startPoint y: 194, endPoint x: 233, endPoint y: 194, distance: 11.3
click at [233, 194] on textarea "Hi Mike, thanks for the update! I’ll go ahead and check with the site team to c…" at bounding box center [277, 202] width 224 height 22
click at [233, 196] on textarea "Hi Mike, thanks for the update! I’ll check with the site team to confirm your p…" at bounding box center [277, 202] width 224 height 22
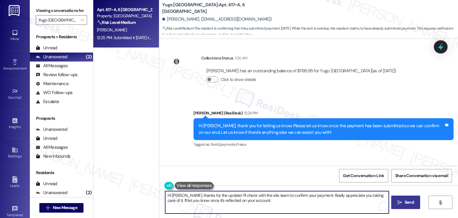
click at [293, 203] on textarea "Hi Mike, thanks for the update! I’ll check with the site team to confirm your p…" at bounding box center [277, 202] width 224 height 22
type textarea "Hi Mike, thanks for the update! I’ll check with the site team to confirm your p…"
click at [411, 201] on span "Send" at bounding box center [409, 202] width 9 height 6
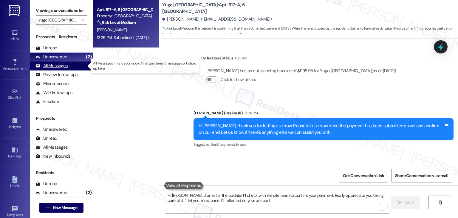
click at [63, 65] on div "All Messages" at bounding box center [52, 66] width 32 height 6
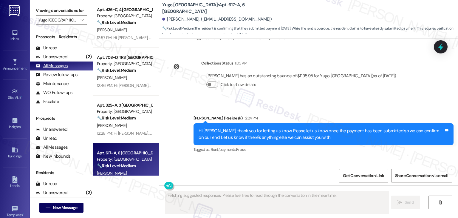
scroll to position [1096, 0]
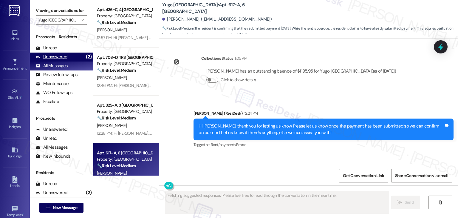
click at [61, 55] on div "Unanswered" at bounding box center [52, 57] width 32 height 6
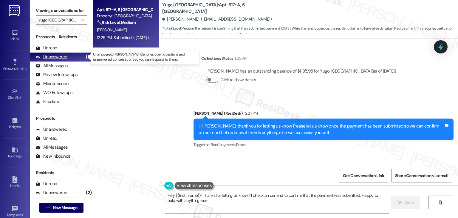
type textarea "Hey {{first_name}}! Thanks for letting us know. I'll check on our end to confir…"
click at [81, 19] on icon "" at bounding box center [82, 20] width 3 height 5
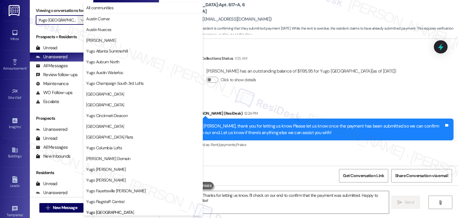
scroll to position [204, 0]
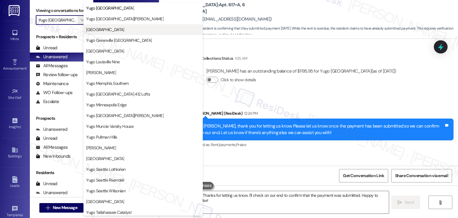
click at [117, 29] on span "[GEOGRAPHIC_DATA]" at bounding box center [105, 30] width 38 height 6
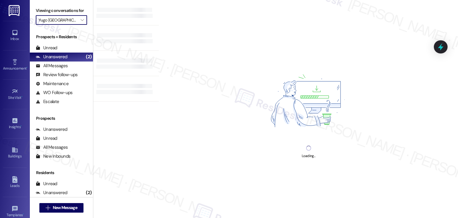
type input "[GEOGRAPHIC_DATA]"
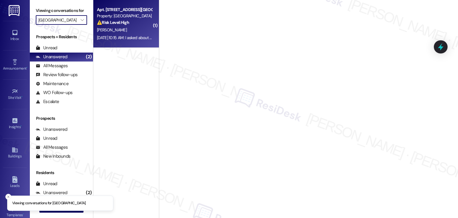
click at [110, 30] on div "M. Rezaei" at bounding box center [124, 29] width 56 height 7
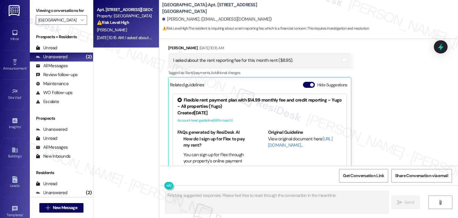
scroll to position [1216, 0]
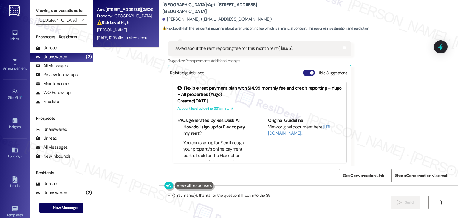
click at [303, 70] on button "Hide Suggestions" at bounding box center [309, 73] width 12 height 6
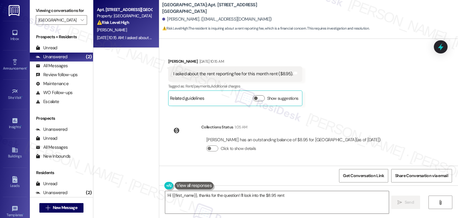
scroll to position [1184, 0]
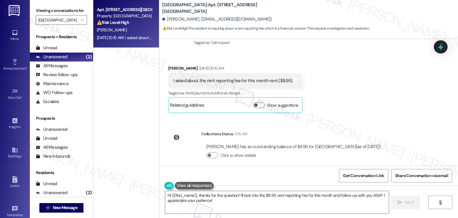
click at [380, 106] on div "Received via SMS Mehrdad Rezaei Sep 04, 2025 at 10:15 AM I asked about the rent…" at bounding box center [308, 85] width 299 height 66
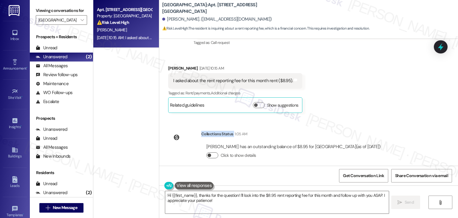
click at [212, 152] on button "Click to show details" at bounding box center [212, 155] width 12 height 6
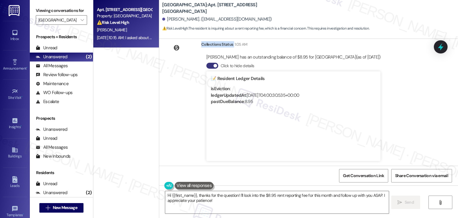
scroll to position [1214, 0]
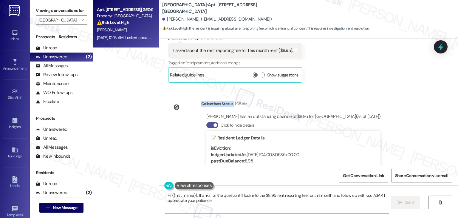
click at [206, 122] on button "Click to hide details" at bounding box center [212, 125] width 12 height 6
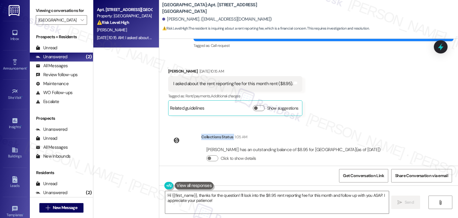
scroll to position [1184, 0]
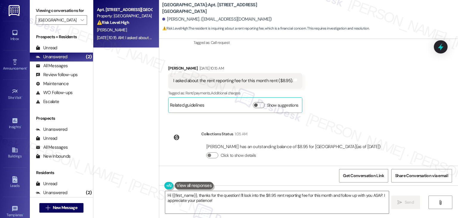
click at [233, 78] on div "I asked about the rent reporting fee for this month rent ($8.95)." at bounding box center [233, 81] width 120 height 6
copy div "I asked about the rent reporting fee for this month rent ($8.95). Tags and notes"
click at [174, 65] on div "Mehrdad Rezaei Sep 04, 2025 at 10:15 AM" at bounding box center [235, 69] width 134 height 8
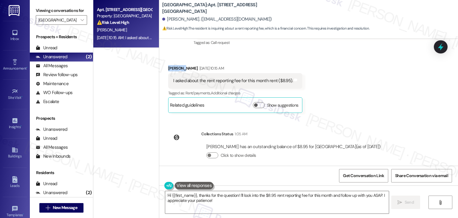
click at [174, 65] on div "Mehrdad Rezaei Sep 04, 2025 at 10:15 AM" at bounding box center [235, 69] width 134 height 8
copy div "Mehrdad"
click at [269, 195] on textarea "Hi {{first_name}}, thanks for the question! I'll look into the $8.95 rent repor…" at bounding box center [277, 202] width 224 height 22
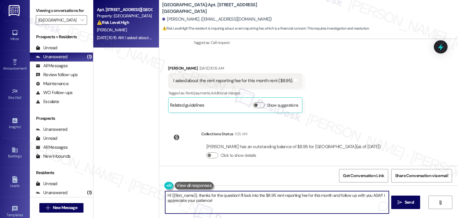
paste textarea "Mehrdad, thanks for reaching out about the $8.95 rent reporting fee. I’ll check…"
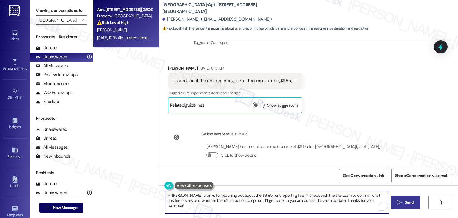
type textarea "Hi Mehrdad, thanks for reaching out about the $8.95 rent reporting fee. I’ll ch…"
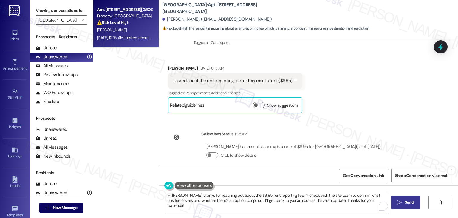
click at [410, 202] on span "Send" at bounding box center [409, 202] width 9 height 6
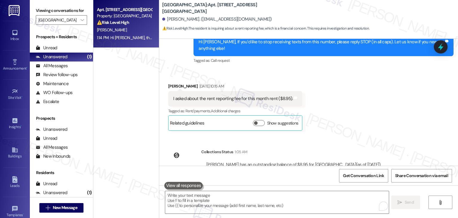
scroll to position [1232, 0]
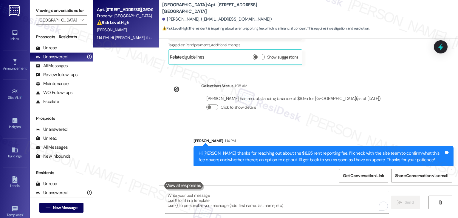
click at [377, 124] on div "Sent via SMS Sarah 1:14 PM Hi Mehrdad, thanks for reaching out about the $8.95 …" at bounding box center [308, 148] width 299 height 48
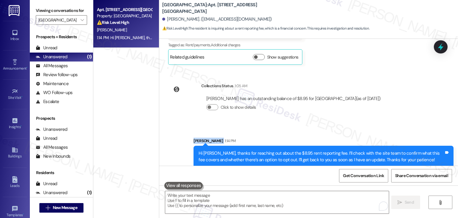
click at [377, 124] on div "Sent via SMS Sarah 1:14 PM Hi Mehrdad, thanks for reaching out about the $8.95 …" at bounding box center [308, 148] width 299 height 48
drag, startPoint x: 440, startPoint y: 50, endPoint x: 414, endPoint y: 67, distance: 30.4
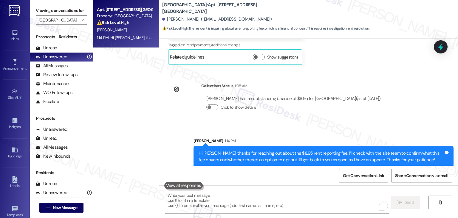
click at [440, 50] on icon at bounding box center [441, 47] width 8 height 8
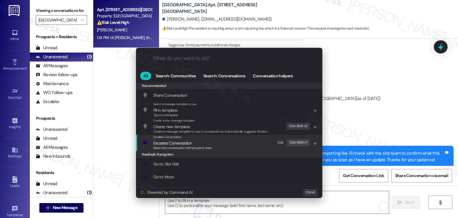
click at [204, 143] on span "Escalate Conversation" at bounding box center [182, 143] width 59 height 7
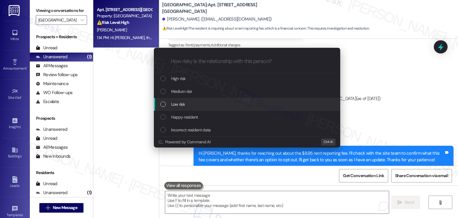
click at [162, 105] on div "List of options" at bounding box center [163, 103] width 5 height 5
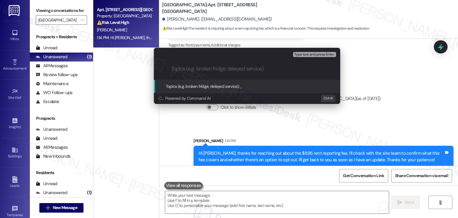
paste input "Rent Reporting Fee & Opt-Out Option"
type input "Rent Reporting Fee & Opt-Out Option"
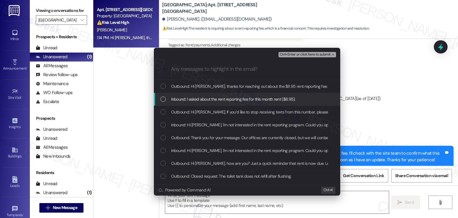
click at [164, 100] on div "List of options" at bounding box center [163, 98] width 5 height 5
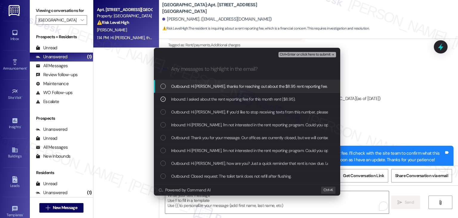
click at [317, 55] on span "Ctrl+Enter or click here to submit" at bounding box center [305, 55] width 51 height 4
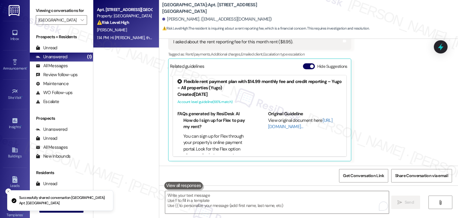
scroll to position [1216, 0]
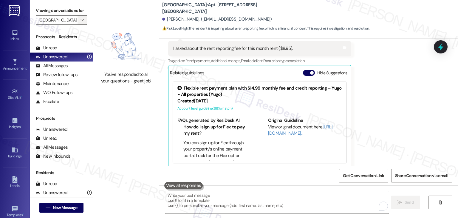
click at [81, 19] on icon "" at bounding box center [82, 20] width 3 height 5
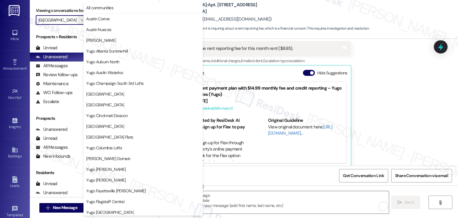
scroll to position [204, 0]
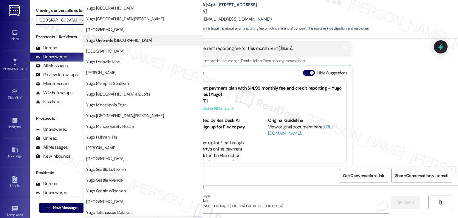
click at [129, 40] on span "Yugo Greenville [GEOGRAPHIC_DATA]" at bounding box center [143, 40] width 114 height 6
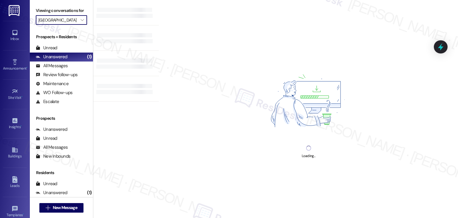
type input "Yugo Greenville [GEOGRAPHIC_DATA]"
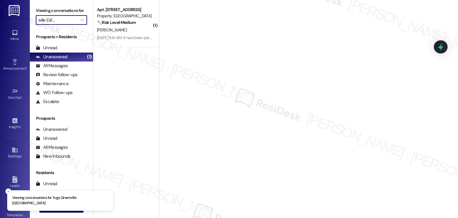
scroll to position [0, 5]
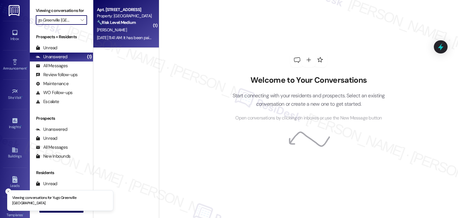
click at [132, 40] on div "Sep 05, 2025 at 11:41 AM: It has been paid. Sep 05, 2025 at 11:41 AM: It has be…" at bounding box center [124, 37] width 55 height 5
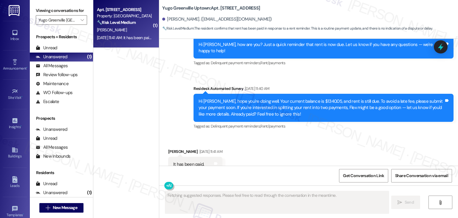
scroll to position [1182, 0]
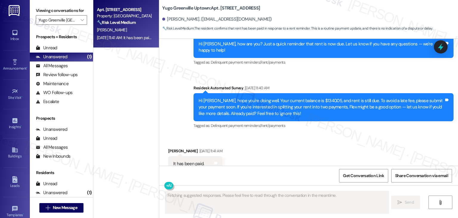
click at [347, 134] on div "Received via SMS Abigail Dowdy Sep 05, 2025 at 11:41 AM It has been paid. Tags …" at bounding box center [308, 159] width 299 height 50
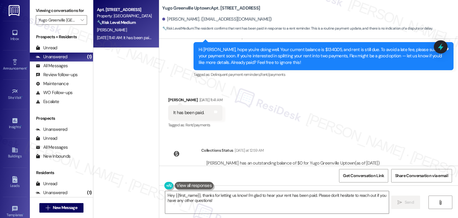
scroll to position [1237, 0]
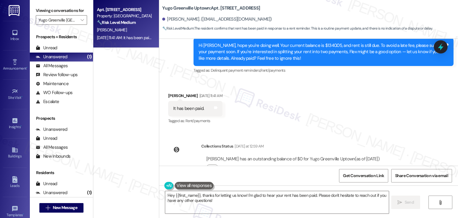
click at [369, 101] on div "Received via SMS Abigail Dowdy Sep 05, 2025 at 11:41 AM It has been paid. Tags …" at bounding box center [308, 104] width 299 height 50
click at [392, 92] on div "Received via SMS Abigail Dowdy Sep 05, 2025 at 11:41 AM It has been paid. Tags …" at bounding box center [308, 104] width 299 height 50
click at [188, 200] on textarea "Hey {{first_name}}, thanks for letting us know! I'm glad to hear your rent has …" at bounding box center [277, 202] width 224 height 22
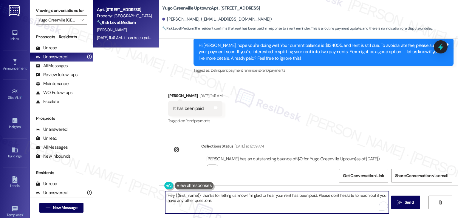
click at [188, 200] on textarea "Hey {{first_name}}, thanks for letting us know! I'm glad to hear your rent has …" at bounding box center [277, 202] width 224 height 22
click at [198, 200] on textarea "Hey {{first_name}}, thanks for letting us know! I'm glad to hear your rent has …" at bounding box center [277, 202] width 224 height 22
type textarea "Hey {{first_name}}, thanks for letting us know! I'm glad to hear your rent has …"
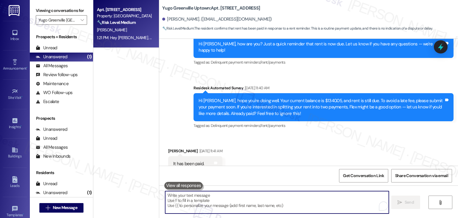
scroll to position [1286, 0]
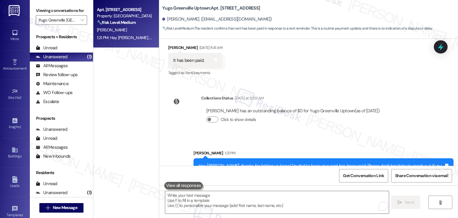
click at [366, 59] on div "Received via SMS Abigail Dowdy Sep 05, 2025 at 11:41 AM It has been paid. Tags …" at bounding box center [308, 56] width 299 height 50
click at [127, 90] on div "Apt. 514, 1 Yugo Greenville Uptown Property: Yugo Greenville Uptown 🔧 Risk Leve…" at bounding box center [126, 87] width 66 height 175
click at [79, 17] on span "" at bounding box center [82, 20] width 6 height 10
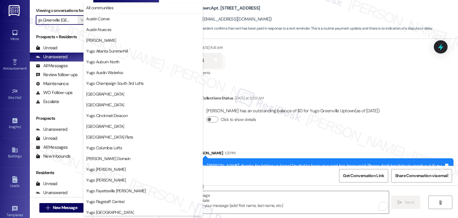
scroll to position [204, 0]
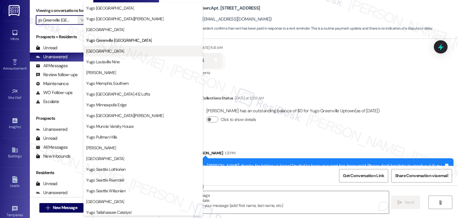
click at [119, 50] on span "[GEOGRAPHIC_DATA]" at bounding box center [105, 51] width 38 height 6
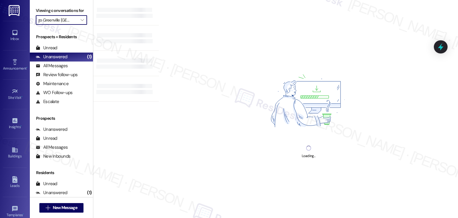
type input "[GEOGRAPHIC_DATA]"
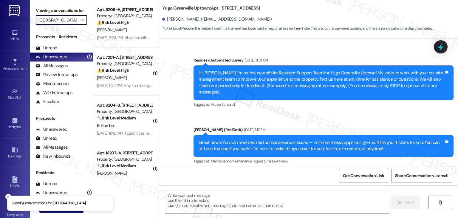
click at [195, 65] on div "Hi Abigail, I'm on the new offsite Resident Support Team for Yugo Greenville Up…" at bounding box center [324, 82] width 260 height 35
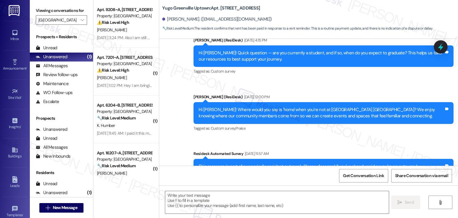
type textarea "Fetching suggested responses. Please feel free to read through the conversation…"
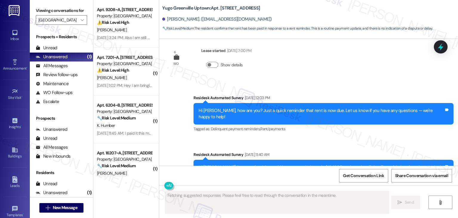
scroll to position [1182, 0]
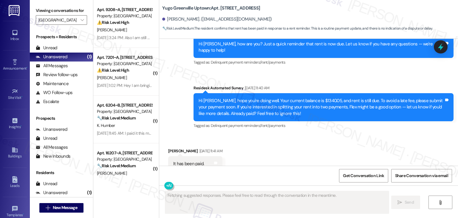
click at [122, 25] on strong "⚠️ Risk Level: High" at bounding box center [113, 22] width 32 height 5
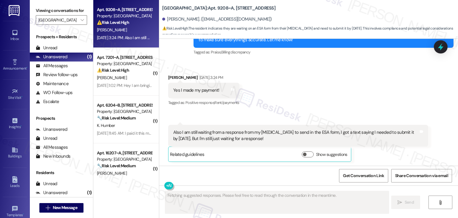
scroll to position [252, 0]
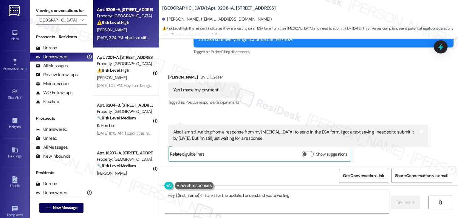
click at [328, 101] on div "Received via SMS Elina Karvounis Sep 04, 2025 at 3:24 PM Yes I made my payment!…" at bounding box center [308, 113] width 299 height 105
click at [328, 151] on label "Show suggestions" at bounding box center [331, 154] width 31 height 6
click at [314, 151] on button "Show suggestions" at bounding box center [308, 154] width 12 height 6
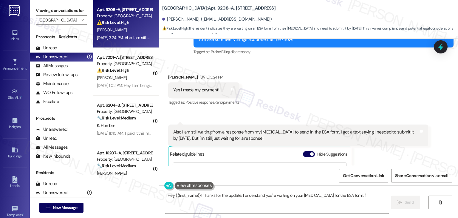
scroll to position [307, 0]
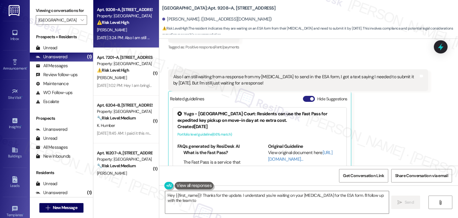
click at [303, 98] on button "Hide Suggestions" at bounding box center [309, 99] width 12 height 6
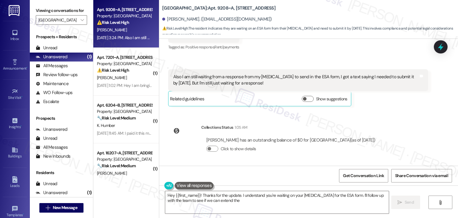
click at [385, 121] on div "Collections Status 1:05 AM Elina Karvounis has an outstanding balance of $0 for…" at bounding box center [274, 143] width 221 height 46
click at [399, 112] on div "Lease started Jul 31, 2025 at 7:00 PM Survey, sent via SMS Residesk Automated S…" at bounding box center [308, 102] width 299 height 127
click at [399, 110] on div "Received via SMS 3:24 PM Elina Karvounis Question Sep 04, 2025 at 3:24 PM Also …" at bounding box center [298, 88] width 269 height 46
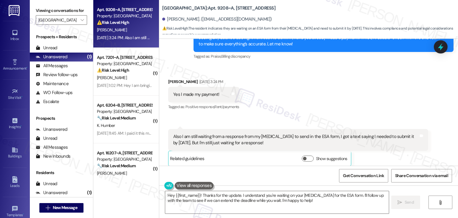
scroll to position [218, 0]
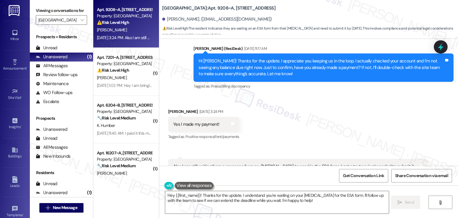
click at [303, 122] on div "Received via SMS Elina Karvounis Sep 04, 2025 at 3:24 PM Yes I made my payment!…" at bounding box center [308, 147] width 299 height 105
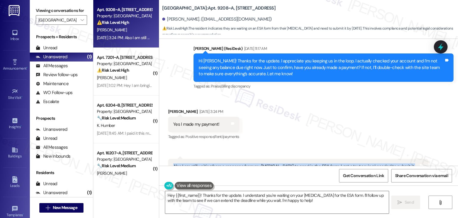
click at [303, 122] on div "Received via SMS Elina Karvounis Sep 04, 2025 at 3:24 PM Yes I made my payment!…" at bounding box center [308, 147] width 299 height 105
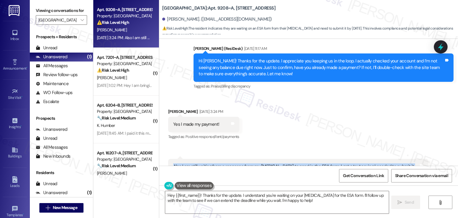
click at [303, 122] on div "Received via SMS Elina Karvounis Sep 04, 2025 at 3:24 PM Yes I made my payment!…" at bounding box center [308, 147] width 299 height 105
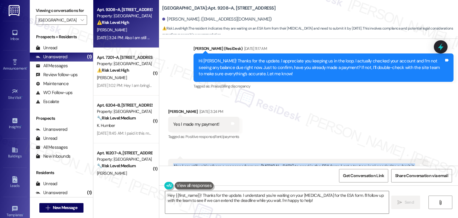
click at [303, 122] on div "Received via SMS Elina Karvounis Sep 04, 2025 at 3:24 PM Yes I made my payment!…" at bounding box center [308, 147] width 299 height 105
click at [244, 70] on div "Hi Elina! Thanks for the update. I appreciate you keeping us in the loop. I act…" at bounding box center [322, 67] width 246 height 19
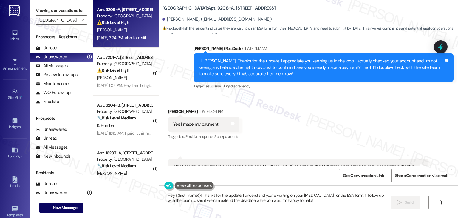
click at [244, 70] on div "Hi Elina! Thanks for the update. I appreciate you keeping us in the loop. I act…" at bounding box center [322, 67] width 246 height 19
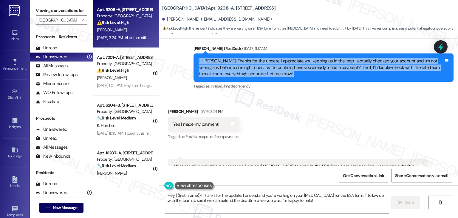
copy div "Hi Elina! Thanks for the update. I appreciate you keeping us in the loop. I act…"
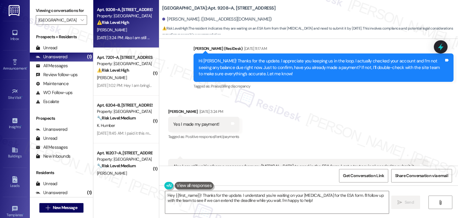
click at [198, 122] on div "Yes I made my payment!" at bounding box center [196, 124] width 46 height 6
copy div "Yes I made my payment! Tags and notes"
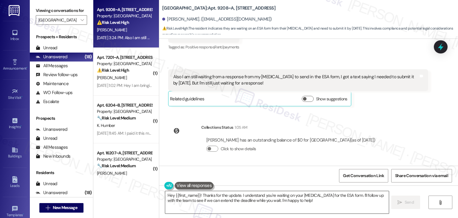
click at [255, 195] on textarea "Hey {{first_name}}! Thanks for the update. I understand you're waiting on your …" at bounding box center [277, 202] width 224 height 22
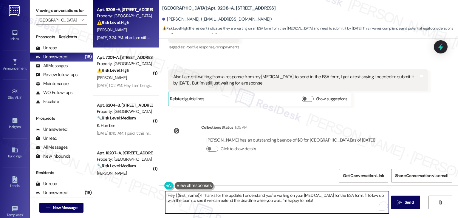
click at [255, 195] on textarea "Hey {{first_name}}! Thanks for the update. I understand you're waiting on your …" at bounding box center [277, 202] width 224 height 22
paste textarea "i Elina, perfect—thank you for confirming! I see that your account is all clear…"
type textarea "Hi Elina, perfect—thank you for confirming! I see that your account is all clea…"
click at [412, 204] on span "Send" at bounding box center [409, 202] width 9 height 6
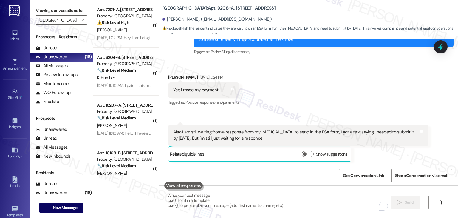
scroll to position [355, 0]
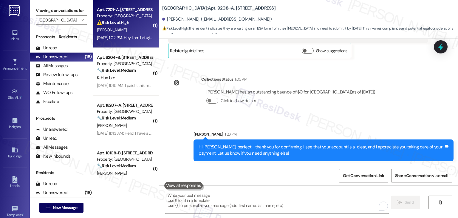
click at [133, 32] on div "R. Cowherd" at bounding box center [124, 29] width 56 height 7
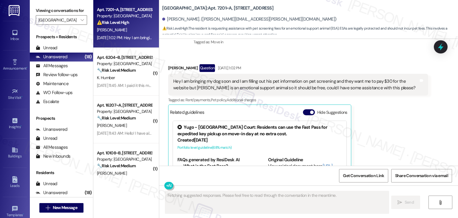
scroll to position [690, 0]
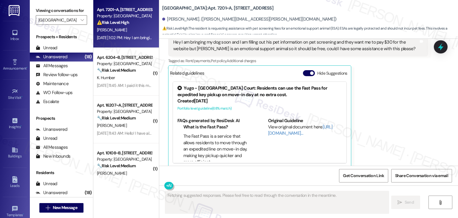
click at [303, 70] on button "Hide Suggestions" at bounding box center [309, 73] width 12 height 6
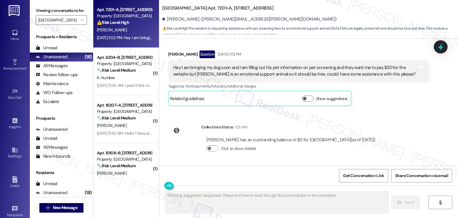
click at [303, 66] on div "Hey I am bringing my dog soon and I am filling out his pet information on pet s…" at bounding box center [296, 70] width 246 height 13
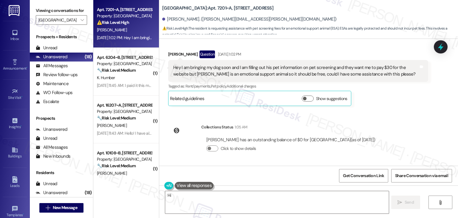
scroll to position [658, 0]
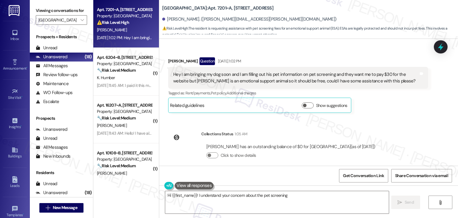
click at [374, 103] on div "Rachel Cowherd Question Sep 04, 2025 at 1:02 PM Hey I am bringing my dog soon a…" at bounding box center [298, 85] width 260 height 56
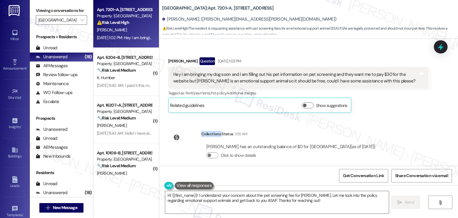
click at [374, 103] on div "Rachel Cowherd Question Sep 04, 2025 at 1:02 PM Hey I am bringing my dog soon a…" at bounding box center [298, 85] width 260 height 56
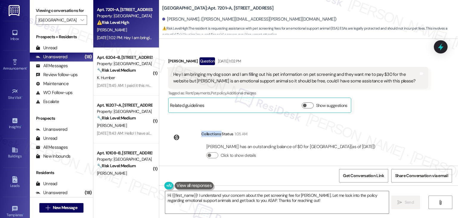
click at [374, 103] on div "Rachel Cowherd Question Sep 04, 2025 at 1:02 PM Hey I am bringing my dog soon a…" at bounding box center [298, 85] width 260 height 56
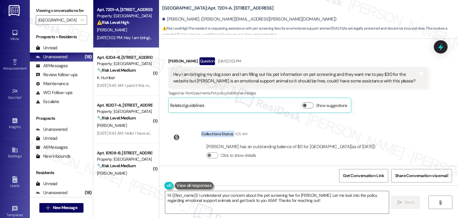
click at [374, 103] on div "Rachel Cowherd Question Sep 04, 2025 at 1:02 PM Hey I am bringing my dog soon a…" at bounding box center [298, 85] width 260 height 56
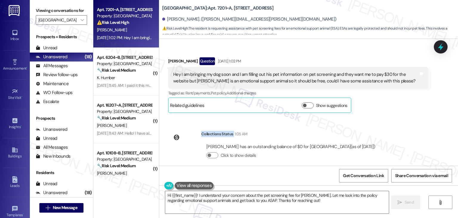
click at [374, 103] on div "Rachel Cowherd Question Sep 04, 2025 at 1:02 PM Hey I am bringing my dog soon a…" at bounding box center [298, 85] width 260 height 56
click at [284, 75] on div "Hey I am bringing my dog soon and I am filling out his pet information on pet s…" at bounding box center [296, 77] width 246 height 13
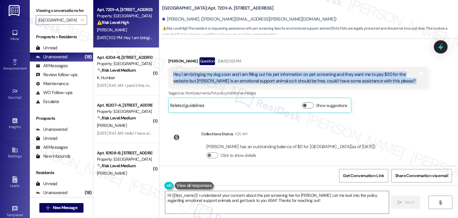
click at [284, 75] on div "Hey I am bringing my dog soon and I am filling out his pet information on pet s…" at bounding box center [296, 77] width 246 height 13
copy div "Hey I am bringing my dog soon and I am filling out his pet information on pet s…"
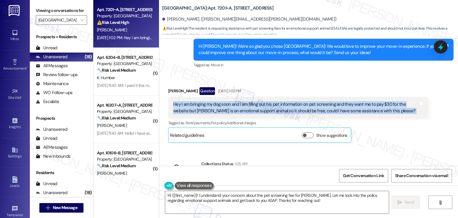
scroll to position [598, 0]
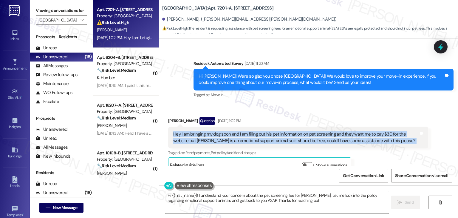
copy div "Hey I am bringing my dog soon and I am filling out his pet information on pet s…"
click at [255, 206] on textarea "Hi {{first_name}}! I understand your concern about the pet screening fee for Wa…" at bounding box center [277, 202] width 224 height 22
click at [232, 201] on textarea "Hi {{first_name}}! I understand your concern about the pet screening fee for Wa…" at bounding box center [277, 202] width 224 height 22
click at [248, 201] on textarea "Hi {{first_name}}! I understand your concern about the pet screening fee for Wa…" at bounding box center [277, 202] width 224 height 22
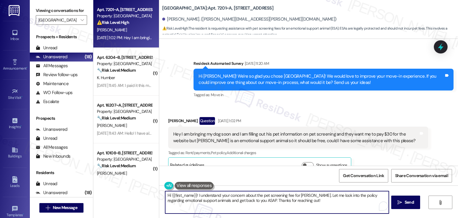
click at [255, 201] on textarea "Hi {{first_name}}! I understand your concern about the pet screening fee for Wa…" at bounding box center [277, 202] width 224 height 22
drag, startPoint x: 254, startPoint y: 201, endPoint x: 246, endPoint y: 200, distance: 7.8
click at [246, 200] on textarea "Hi {{first_name}}! I understand your concern about the pet screening fee for Wa…" at bounding box center [277, 202] width 224 height 22
click at [248, 200] on textarea "Hi {{first_name}}! I understand your concern about the pet screening fee for Wa…" at bounding box center [277, 202] width 224 height 22
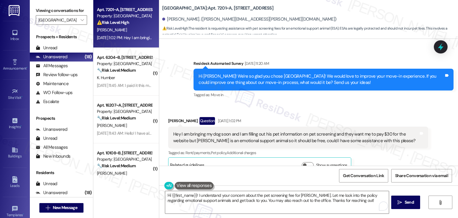
click at [258, 131] on div "Hey I am bringing my dog soon and I am filling out his pet information on pet s…" at bounding box center [296, 137] width 246 height 13
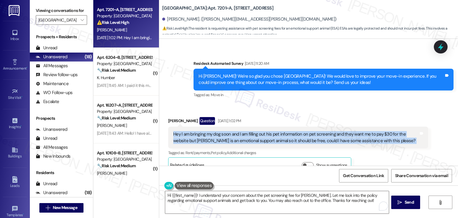
click at [258, 131] on div "Hey I am bringing my dog soon and I am filling out his pet information on pet s…" at bounding box center [296, 137] width 246 height 13
copy div "Hey I am bringing my dog soon and I am filling out his pet information on pet s…"
click at [266, 131] on div "Hey I am bringing my dog soon and I am filling out his pet information on pet s…" at bounding box center [296, 137] width 246 height 13
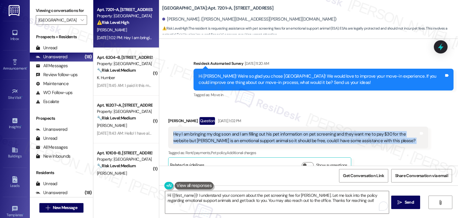
click at [266, 131] on div "Hey I am bringing my dog soon and I am filling out his pet information on pet s…" at bounding box center [296, 137] width 246 height 13
copy div "Hey I am bringing my dog soon and I am filling out his pet information on pet s…"
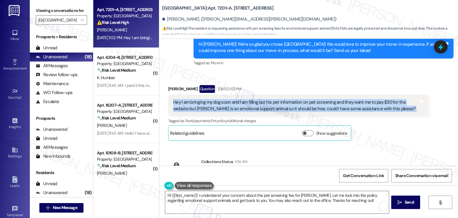
scroll to position [658, 0]
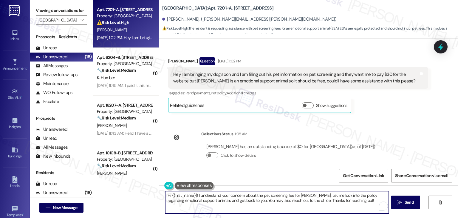
drag, startPoint x: 358, startPoint y: 199, endPoint x: 195, endPoint y: 195, distance: 162.7
click at [195, 195] on textarea "Hi {{first_name}}! I understand your concern about the pet screening fee for Wa…" at bounding box center [277, 202] width 224 height 22
click at [254, 197] on textarea "Hi {{first_name}}! I understand your concern about the pet screening fee for Wa…" at bounding box center [277, 202] width 224 height 22
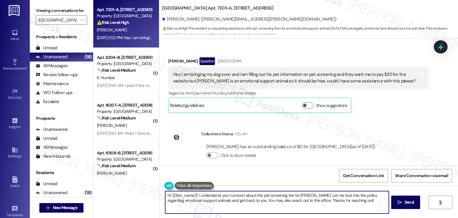
paste textarea "Rachel, I understand your concern about the $30 pet screening fee for Waylon. S…"
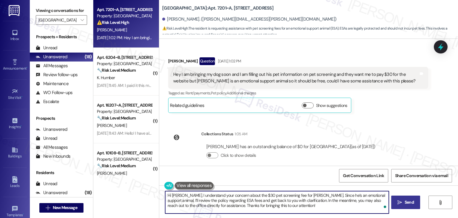
type textarea "Hi Rachel, I understand your concern about the $30 pet screening fee for Waylon…"
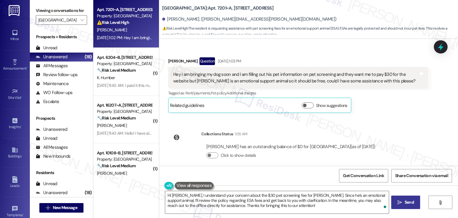
click at [400, 201] on icon "" at bounding box center [400, 202] width 4 height 5
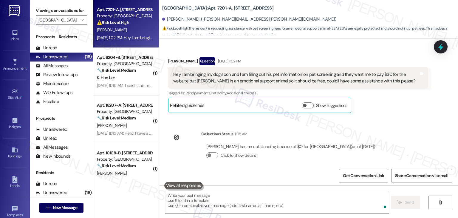
scroll to position [603, 0]
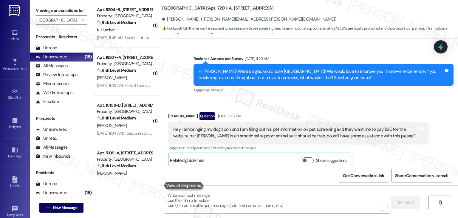
click at [418, 154] on div "Rachel Cowherd Question Sep 04, 2025 at 1:02 PM Hey I am bringing my dog soon a…" at bounding box center [298, 140] width 260 height 56
click at [418, 151] on div "Rachel Cowherd Question Sep 04, 2025 at 1:02 PM Hey I am bringing my dog soon a…" at bounding box center [298, 140] width 260 height 56
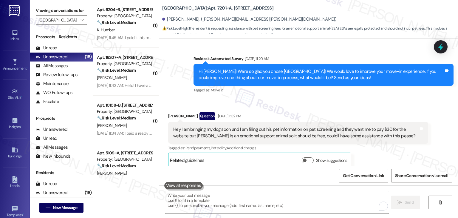
click at [418, 151] on div "Rachel Cowherd Question Sep 04, 2025 at 1:02 PM Hey I am bringing my dog soon a…" at bounding box center [298, 140] width 260 height 56
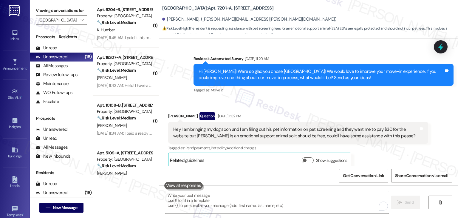
click at [418, 151] on div "Rachel Cowherd Question Sep 04, 2025 at 1:02 PM Hey I am bringing my dog soon a…" at bounding box center [298, 140] width 260 height 56
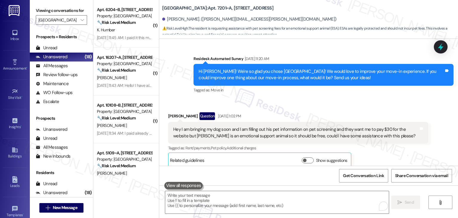
click at [418, 151] on div "Rachel Cowherd Question Sep 04, 2025 at 1:02 PM Hey I am bringing my dog soon a…" at bounding box center [298, 140] width 260 height 56
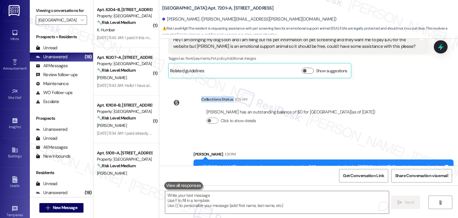
scroll to position [712, 0]
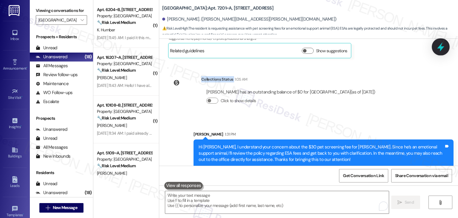
click at [443, 49] on icon at bounding box center [441, 47] width 10 height 10
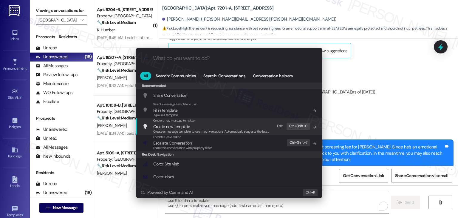
click at [190, 145] on span "Escalate Conversation" at bounding box center [172, 142] width 38 height 5
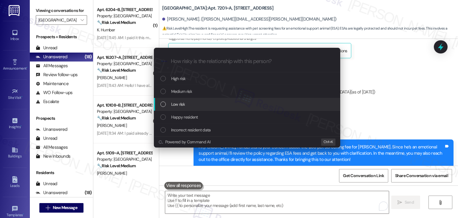
click at [164, 104] on div "List of options" at bounding box center [163, 103] width 5 height 5
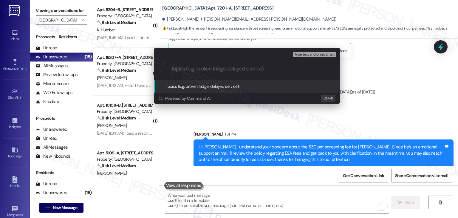
paste input "Resident Inquiry: Pet Screening Fee for ESA"
click at [208, 70] on input "Resident Inquiry: Pet Screening Fee for ESA" at bounding box center [249, 69] width 157 height 6
type input "Resident Inquiry : Pet Screening Fee for ESA"
click at [275, 69] on input "Resident Inquiry : Pet Screening Fee for ESA" at bounding box center [249, 69] width 157 height 6
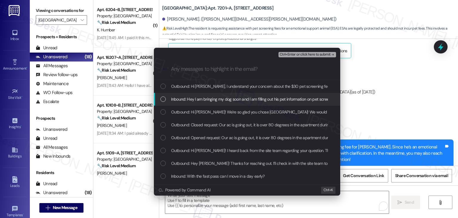
click at [164, 100] on div "List of options" at bounding box center [163, 98] width 5 height 5
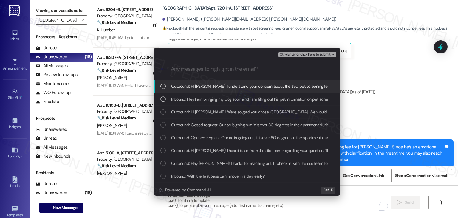
click at [317, 54] on span "Ctrl+Enter or click here to submit" at bounding box center [305, 55] width 51 height 4
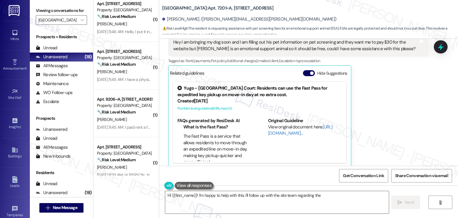
scroll to position [567, 0]
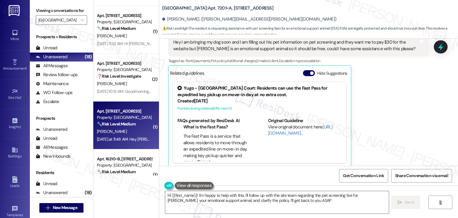
type textarea "Hi {{first_name}}! I'm happy to help with this. I'll follow up with the site te…"
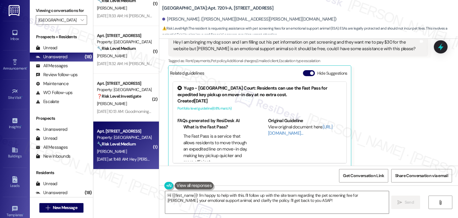
scroll to position [537, 0]
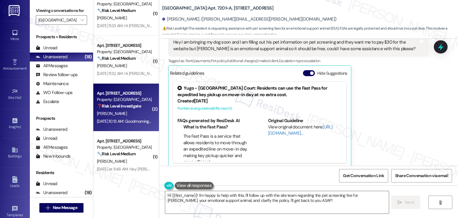
click at [128, 112] on div "C. Puryear Jr" at bounding box center [124, 113] width 56 height 7
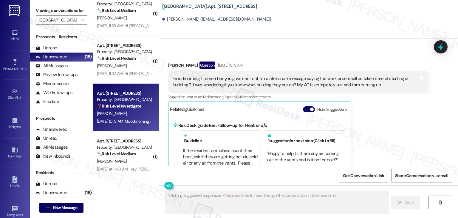
scroll to position [1697, 0]
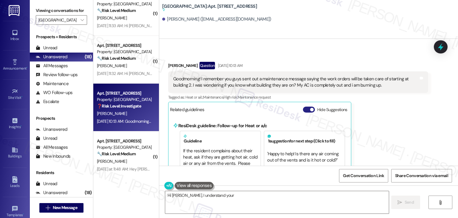
click at [303, 107] on button "Hide Suggestions" at bounding box center [309, 110] width 12 height 6
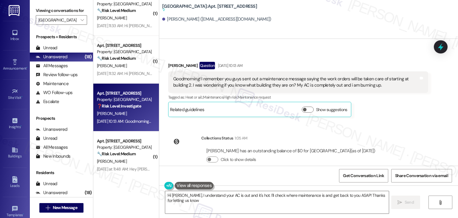
type textarea "Hi Christopher, I understand your AC is out and it's hot. I'll check where main…"
click at [380, 112] on div "Received via SMS Christopher Puryear Jr Question Sep 04, 2025 at 10:13 AM Goodm…" at bounding box center [298, 89] width 269 height 64
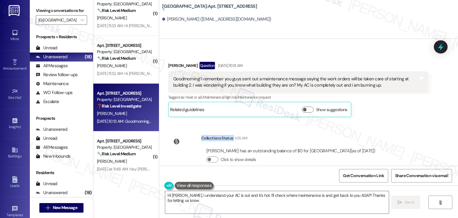
click at [380, 112] on div "Received via SMS Christopher Puryear Jr Question Sep 04, 2025 at 10:13 AM Goodm…" at bounding box center [298, 89] width 269 height 64
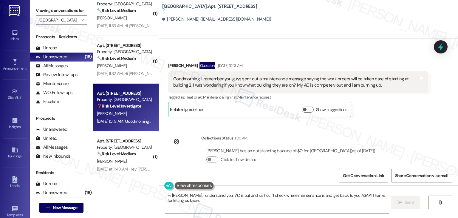
click at [380, 112] on div "Received via SMS Christopher Puryear Jr Question Sep 04, 2025 at 10:13 AM Goodm…" at bounding box center [298, 89] width 269 height 64
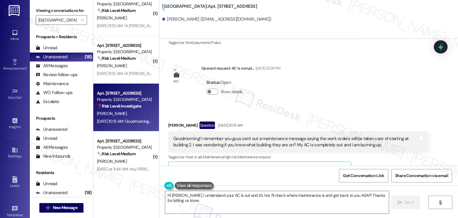
click at [369, 94] on div "Survey, sent via SMS Residesk Automated Survey Apr 16, 2025 at 11:19 AM Christo…" at bounding box center [308, 102] width 299 height 127
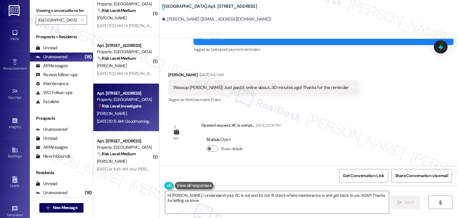
scroll to position [1578, 0]
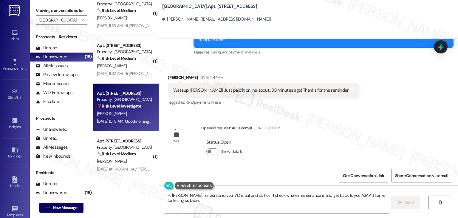
click at [369, 95] on div "Received via SMS Christopher Puryear Jr Sep 03, 2025 at 11:47 AM Wassup Sarah! …" at bounding box center [308, 86] width 299 height 50
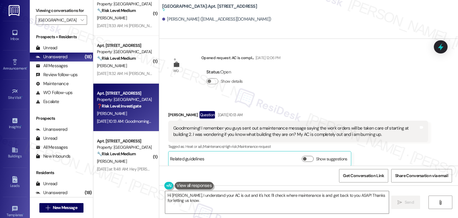
scroll to position [1697, 0]
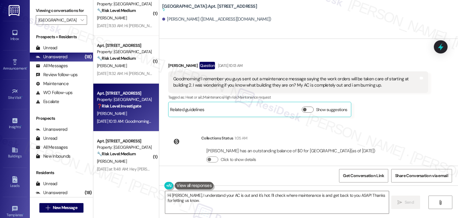
click at [326, 79] on div "Goodmorning! I remember you guys sent out a maintenance message saying the work…" at bounding box center [296, 82] width 246 height 13
click at [441, 49] on icon at bounding box center [440, 46] width 7 height 9
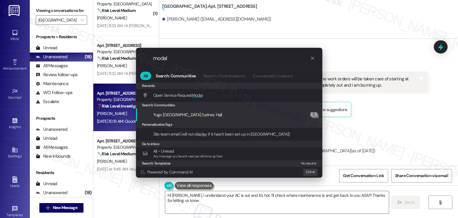
type input "modal"
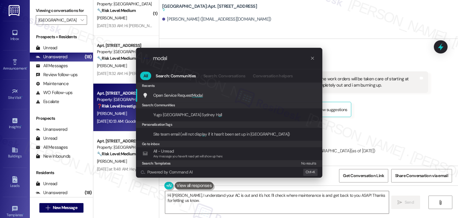
click at [201, 91] on div "Open Service Request Modal Add shortcut" at bounding box center [229, 95] width 187 height 13
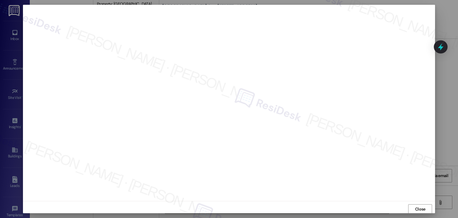
scroll to position [0, 0]
click at [417, 208] on span "Close" at bounding box center [420, 209] width 10 height 6
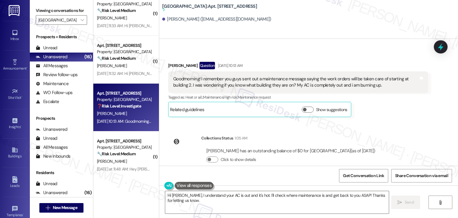
click at [323, 78] on div "Goodmorning! I remember you guys sent out a maintenance message saying the work…" at bounding box center [296, 82] width 246 height 13
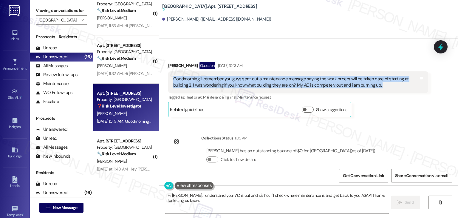
click at [323, 78] on div "Goodmorning! I remember you guys sent out a maintenance message saying the work…" at bounding box center [296, 82] width 246 height 13
copy div "Goodmorning! I remember you guys sent out a maintenance message saying the work…"
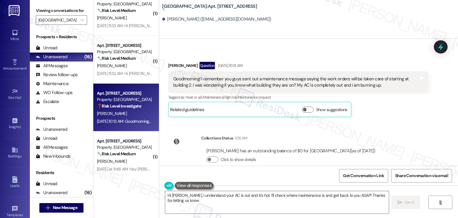
click at [173, 62] on div "Christopher Puryear Jr Question Sep 04, 2025 at 10:13 AM" at bounding box center [298, 67] width 260 height 10
click at [247, 201] on textarea "Hi Christopher, I understand your AC is out and it's hot. I'll check where main…" at bounding box center [277, 202] width 224 height 22
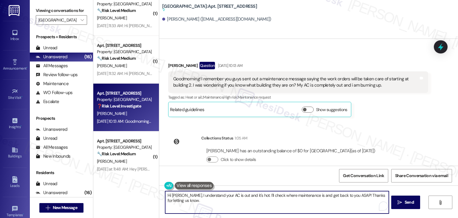
click at [382, 115] on div "Received via SMS Christopher Puryear Jr Question Sep 04, 2025 at 10:13 AM Goodm…" at bounding box center [298, 89] width 269 height 64
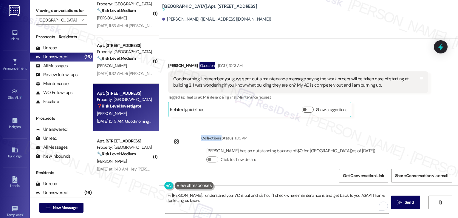
click at [382, 115] on div "Received via SMS Christopher Puryear Jr Question Sep 04, 2025 at 10:13 AM Goodm…" at bounding box center [298, 89] width 269 height 64
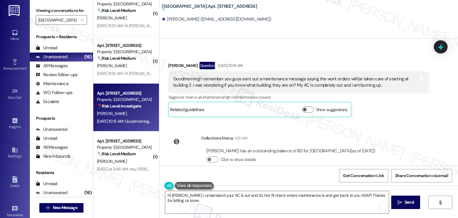
click at [382, 115] on div "Received via SMS Christopher Puryear Jr Question Sep 04, 2025 at 10:13 AM Goodm…" at bounding box center [298, 89] width 269 height 64
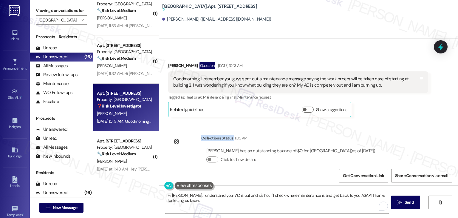
click at [382, 115] on div "Received via SMS Christopher Puryear Jr Question Sep 04, 2025 at 10:13 AM Goodm…" at bounding box center [298, 89] width 269 height 64
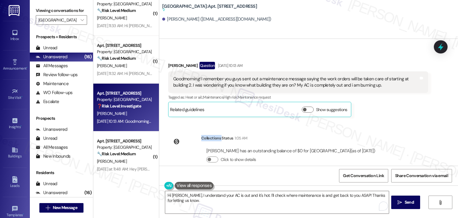
click at [382, 115] on div "Received via SMS Christopher Puryear Jr Question Sep 04, 2025 at 10:13 AM Goodm…" at bounding box center [298, 89] width 269 height 64
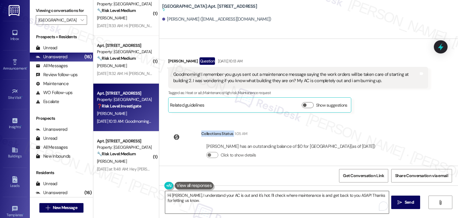
click at [247, 196] on textarea "Hi Christopher, I understand your AC is out and it's hot. I'll check where main…" at bounding box center [277, 202] width 224 height 22
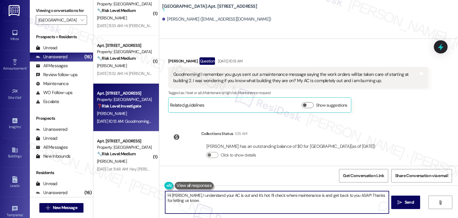
click at [247, 196] on textarea "Hi Christopher, I understand your AC is out and it's hot. I'll check where main…" at bounding box center [277, 202] width 224 height 22
paste textarea "how uncomfortable it must be with your AC completely out. I see your work order…"
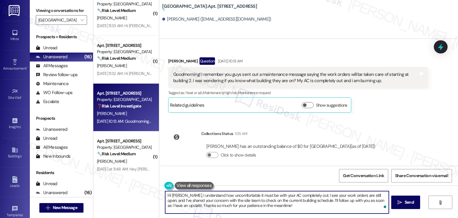
type textarea "Hi Christopher, I understand how uncomfortable it must be with your AC complete…"
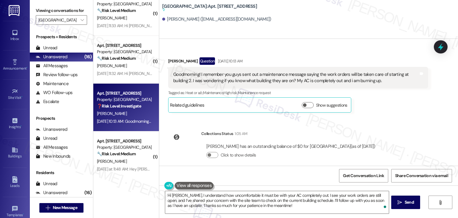
click at [298, 166] on div "Get Conversation Link Share Conversation via email" at bounding box center [308, 176] width 299 height 20
click at [411, 204] on span "Send" at bounding box center [409, 202] width 9 height 6
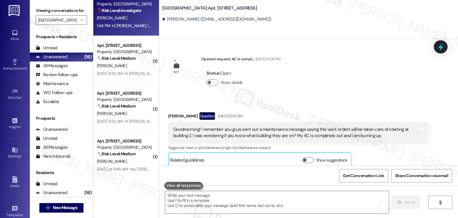
scroll to position [1756, 0]
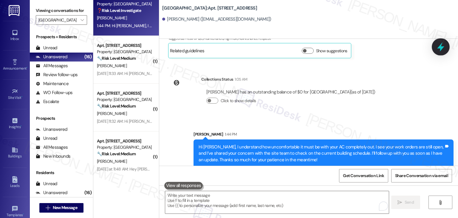
click at [443, 47] on icon at bounding box center [440, 46] width 7 height 9
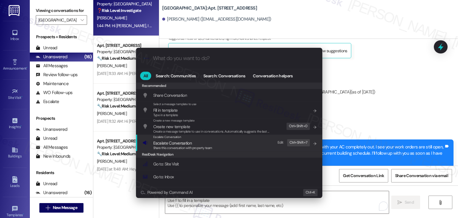
click at [181, 144] on span "Escalate Conversation" at bounding box center [172, 142] width 38 height 5
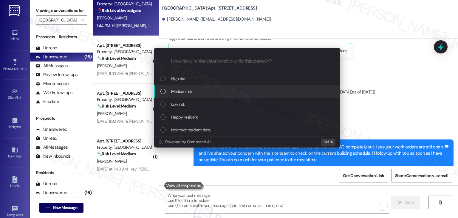
click at [162, 92] on div "List of options" at bounding box center [163, 91] width 5 height 5
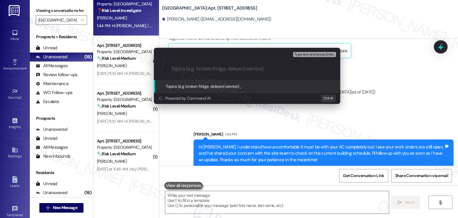
paste input "AC Outage – Resident Burning Up (WO #15553493 & #15564457)"
drag, startPoint x: 249, startPoint y: 70, endPoint x: 202, endPoint y: 72, distance: 47.5
click at [202, 72] on input "AC Outage – Resident Burning Up (WO #15553493 & #15564457)" at bounding box center [249, 69] width 157 height 6
click at [312, 68] on input "AC Outage – Follow up on WO #15553493 & #15564457)" at bounding box center [249, 69] width 157 height 6
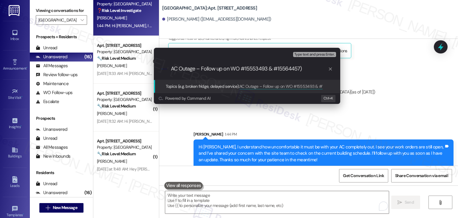
type input "AC Outage – Follow up on WO #15553493 & #15564457"
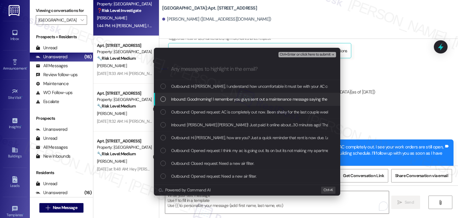
click at [163, 99] on div "List of options" at bounding box center [163, 98] width 5 height 5
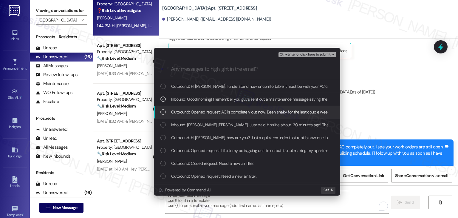
click at [162, 112] on div "List of options" at bounding box center [163, 111] width 5 height 5
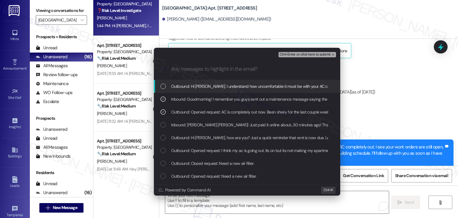
click at [308, 53] on span "Ctrl+Enter or click here to submit" at bounding box center [305, 55] width 51 height 4
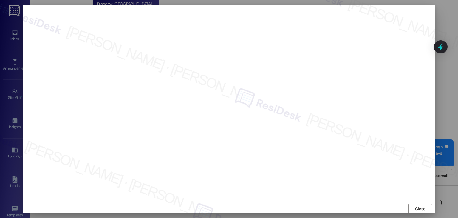
scroll to position [1797, 0]
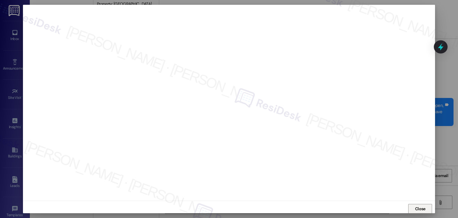
click at [418, 208] on span "Close" at bounding box center [420, 209] width 10 height 6
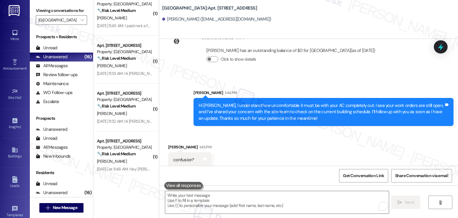
scroll to position [1798, 0]
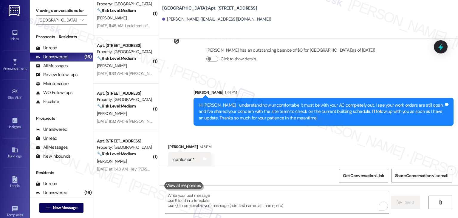
click at [294, 145] on div "Received via SMS Christopher Puryear Jr 1:45 PM confusion* Tags and notes" at bounding box center [308, 150] width 299 height 41
click at [294, 148] on div "Received via SMS Christopher Puryear Jr 1:45 PM confusion* Tags and notes" at bounding box center [308, 150] width 299 height 41
click at [293, 148] on div "Received via SMS Christopher Puryear Jr 1:45 PM confusion* Tags and notes" at bounding box center [308, 150] width 299 height 41
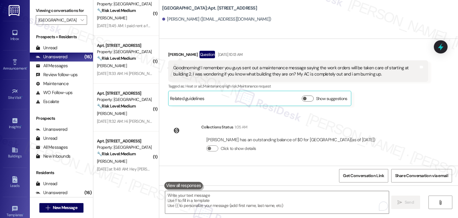
scroll to position [1678, 0]
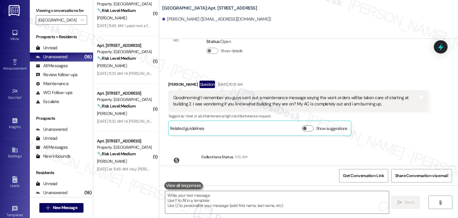
click at [293, 154] on div "Collections Status 1:05 AM" at bounding box center [290, 158] width 179 height 8
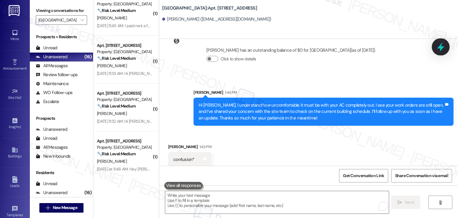
click at [442, 45] on icon at bounding box center [441, 47] width 10 height 10
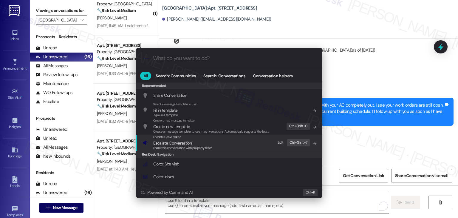
click at [182, 146] on span "Share this conversation with property team" at bounding box center [182, 148] width 59 height 4
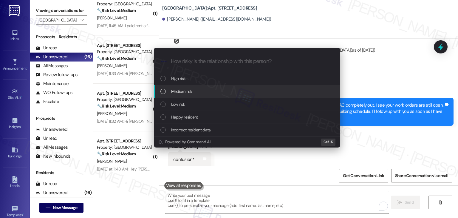
click at [162, 91] on div "List of options" at bounding box center [163, 91] width 5 height 5
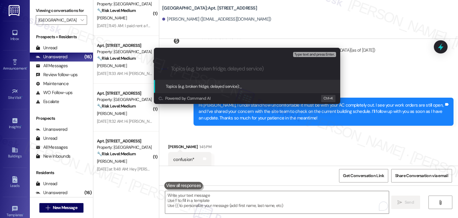
paste input "AC Outage – Follow up on WO #15553493 & #15564457"
type input "AC Outage – Follow up on WO #15553493 & #15564457"
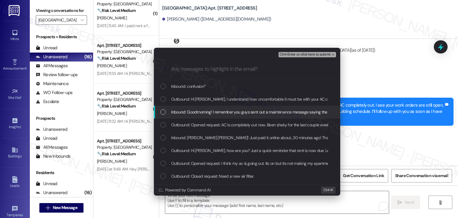
click at [164, 110] on div "List of options" at bounding box center [163, 111] width 5 height 5
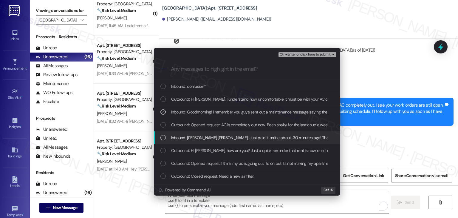
click at [164, 137] on div "List of options" at bounding box center [163, 137] width 5 height 5
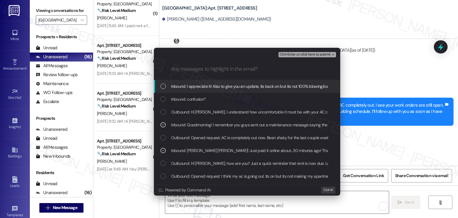
scroll to position [1797, 0]
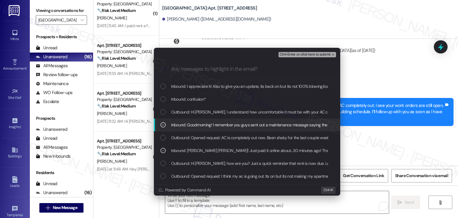
click at [371, 138] on div "Escalate Conversation Medium risk AC Outage – Follow up on WO #15553493 & #1556…" at bounding box center [229, 109] width 458 height 218
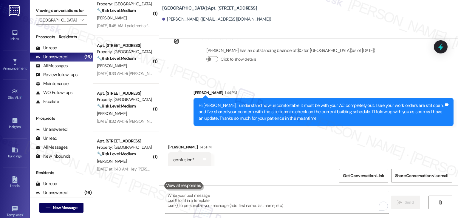
scroll to position [1845, 0]
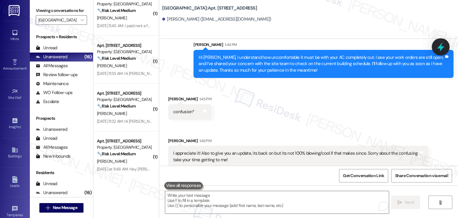
click at [438, 48] on icon at bounding box center [441, 47] width 10 height 10
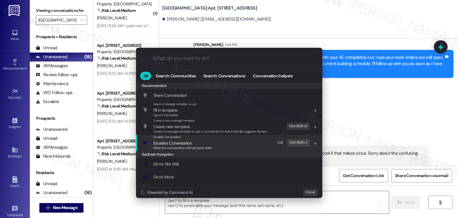
click at [179, 144] on span "Escalate Conversation" at bounding box center [172, 142] width 38 height 5
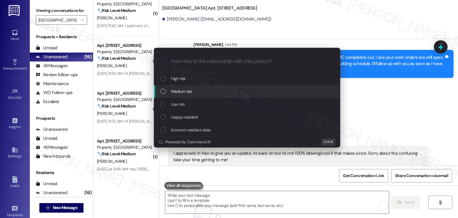
click at [164, 91] on div "List of options" at bounding box center [163, 91] width 5 height 5
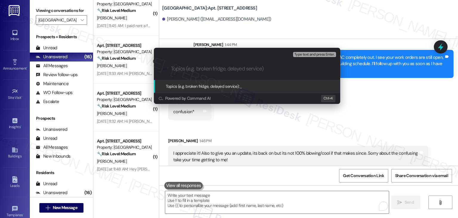
paste input "AC Outage – Resident Burning Up (WO #15553493 & #15564457)"
type input "AC Outage – Resident Burning Up (WO #15553493 & #15564457)"
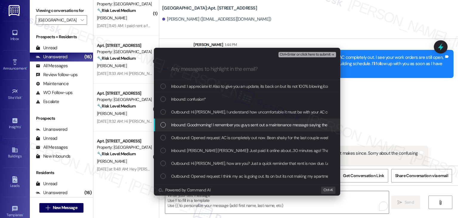
click at [162, 124] on div "List of options" at bounding box center [163, 124] width 5 height 5
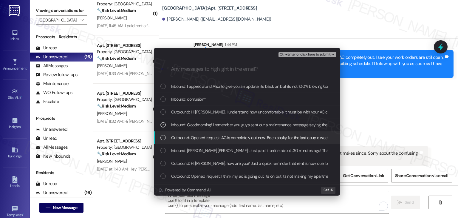
click at [163, 137] on div "List of options" at bounding box center [163, 137] width 5 height 5
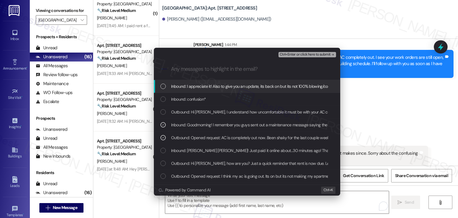
click at [308, 55] on span "Ctrl+Enter or click here to submit" at bounding box center [305, 55] width 51 height 4
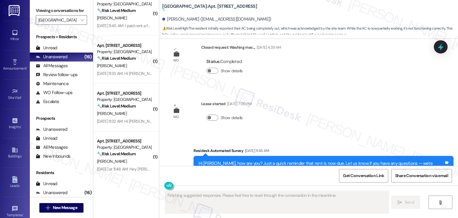
scroll to position [1885, 0]
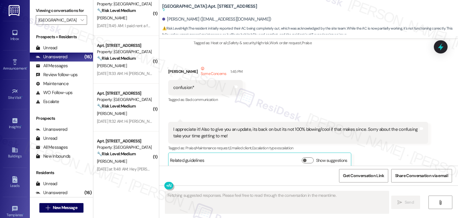
click at [211, 126] on div "I appreciate it! Also to give you an update, its back on but its not 100% blowi…" at bounding box center [296, 132] width 246 height 13
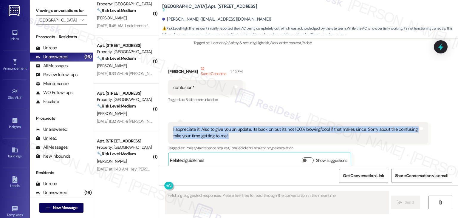
click at [211, 126] on div "I appreciate it! Also to give you an update, its back on but its not 100% blowi…" at bounding box center [296, 132] width 246 height 13
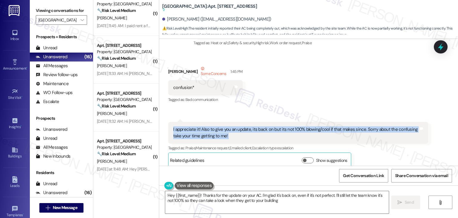
type textarea "Hey {{first_name}}! Thanks for the update on your AC. I'm glad it's back on, ev…"
click at [279, 201] on textarea "Hey {{first_name}}! Thanks for the update on your AC. I'm glad it's back on, ev…" at bounding box center [277, 202] width 224 height 22
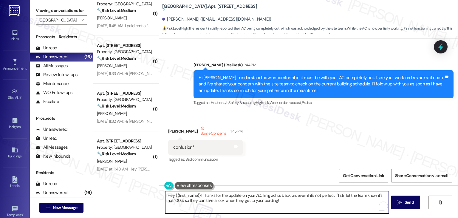
scroll to position [1885, 0]
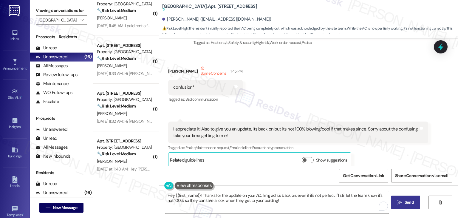
click at [409, 203] on span "Send" at bounding box center [409, 202] width 9 height 6
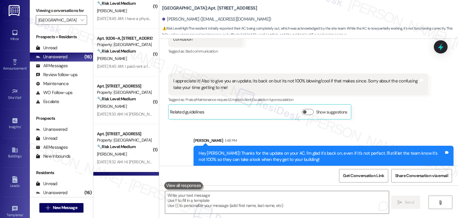
scroll to position [418, 0]
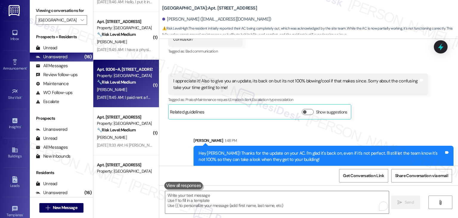
click at [130, 95] on div "Sep 03, 2025 at 11:45 AM: I paid rent a few hours ago, did it not go through? S…" at bounding box center [153, 97] width 113 height 5
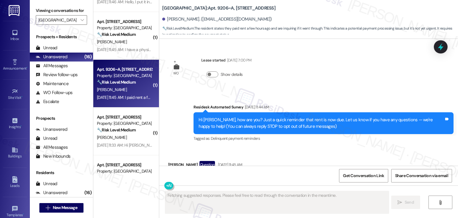
scroll to position [33, 0]
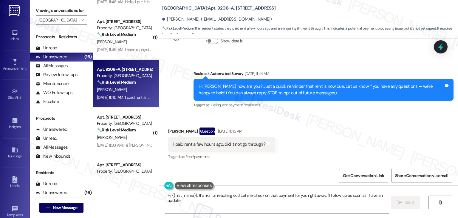
click at [295, 130] on div "Received via SMS Mbombu Lukusa Question Sep 03, 2025 at 11:45 AM I paid rent a …" at bounding box center [308, 140] width 299 height 52
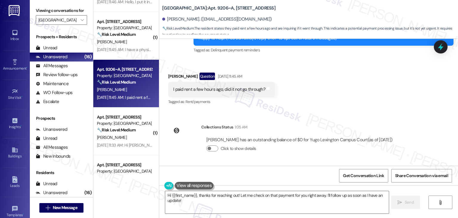
click at [324, 99] on div "Received via SMS Mbombu Lukusa Question Sep 03, 2025 at 11:45 AM I paid rent a …" at bounding box center [308, 85] width 299 height 52
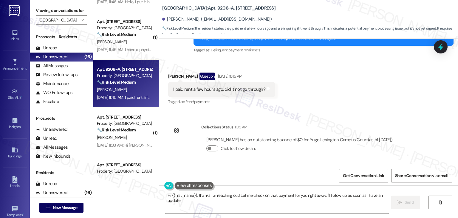
click at [298, 140] on div "Mbombu Lukusa has an outstanding balance of $0 for Yugo Lexington Campus Court …" at bounding box center [299, 140] width 186 height 6
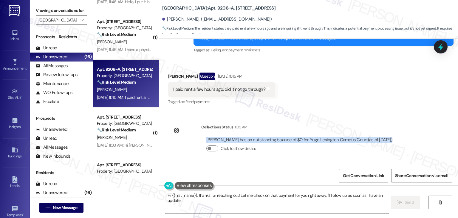
click at [298, 140] on div "Mbombu Lukusa has an outstanding balance of $0 for Yugo Lexington Campus Court …" at bounding box center [299, 140] width 186 height 6
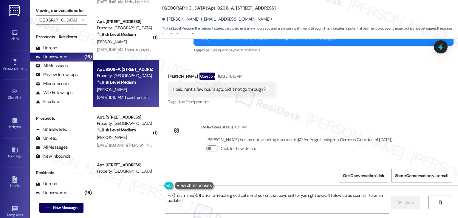
click at [211, 88] on div "I paid rent a few hours ago, did it not go through?" at bounding box center [219, 89] width 92 height 6
click at [251, 202] on textarea "Hi {{first_name}}, thanks for reaching out! Let me check on that payment for yo…" at bounding box center [277, 202] width 224 height 22
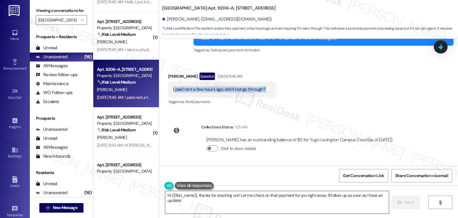
click at [251, 202] on textarea "Hi {{first_name}}, thanks for reaching out! Let me check on that payment for yo…" at bounding box center [277, 202] width 224 height 22
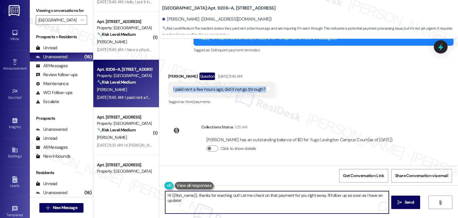
paste textarea "Mbombu, thanks for checking in! I reviewed your account and it’s showing a $0 b…"
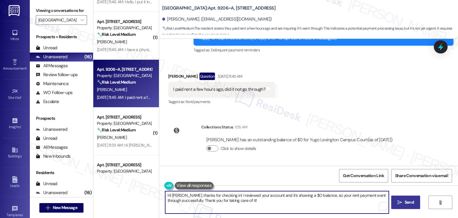
type textarea "Hi Mbombu, thanks for checking in! I reviewed your account and it’s showing a $…"
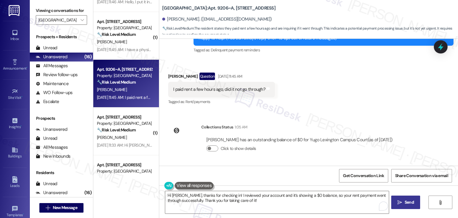
click at [406, 204] on span "Send" at bounding box center [409, 202] width 9 height 6
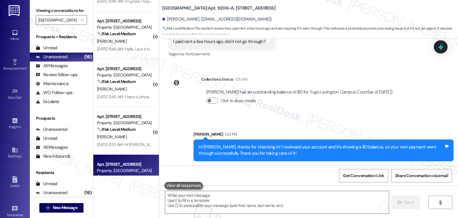
scroll to position [328, 0]
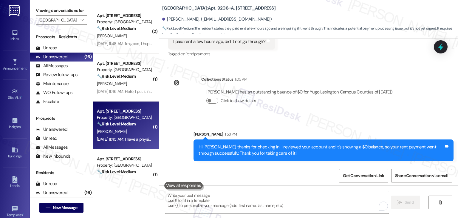
click at [126, 127] on div "🔧 Risk Level: Medium The resident is asking about delivering a physical check f…" at bounding box center [124, 124] width 55 height 6
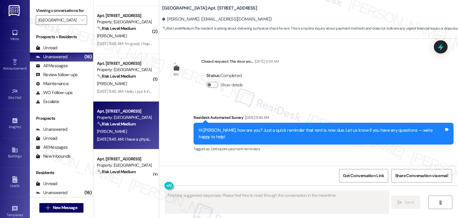
scroll to position [525, 0]
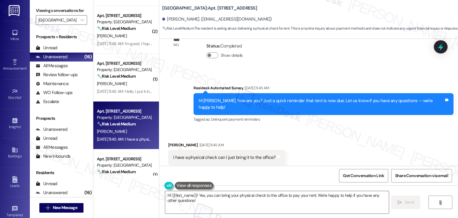
click at [329, 129] on div "Received via SMS Kacie Watkins Sep 03, 2025 at 11:45 AM I have a physical check…" at bounding box center [308, 153] width 299 height 50
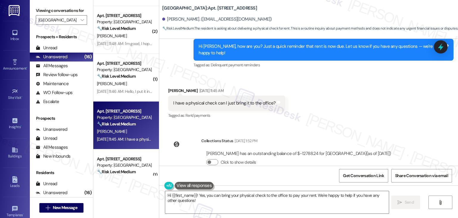
scroll to position [581, 0]
click at [320, 102] on div "Received via SMS Kacie Watkins Sep 03, 2025 at 11:45 AM I have a physical check…" at bounding box center [308, 98] width 299 height 50
click at [294, 149] on div "Kacie Watkins has an outstanding balance of $-12788.24 for Yugo Lexington Campu…" at bounding box center [298, 152] width 185 height 6
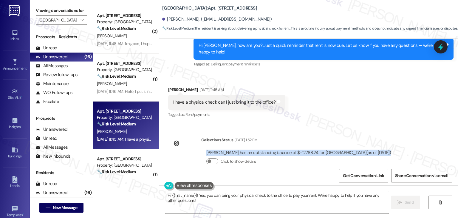
click at [294, 149] on div "Kacie Watkins has an outstanding balance of $-12788.24 for Yugo Lexington Campu…" at bounding box center [298, 152] width 185 height 6
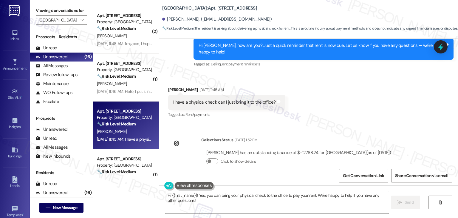
click at [216, 99] on div "I have a physical check can I just bring it to the office?" at bounding box center [224, 102] width 103 height 6
click at [212, 158] on button "Click to show details" at bounding box center [212, 161] width 12 height 6
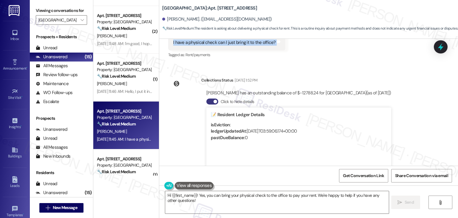
scroll to position [670, 0]
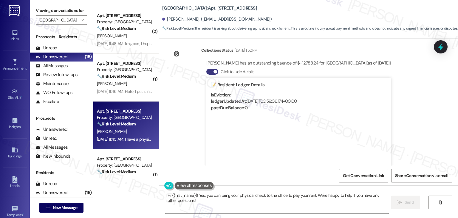
click at [271, 197] on textarea "Hi {{first_name}}! Yes, you can bring your physical check to the office to pay …" at bounding box center [277, 202] width 224 height 22
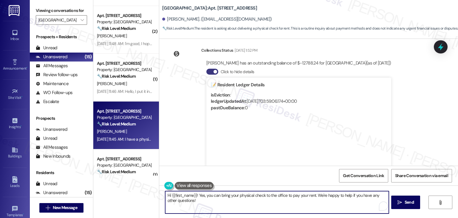
paste textarea "Kacie, thanks for reaching out! Yes, you can bring a physical check directly to…"
type textarea "Hi [PERSON_NAME], thanks for reaching out! Yes, you can bring a physical check …"
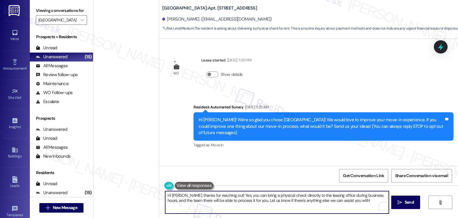
scroll to position [670, 0]
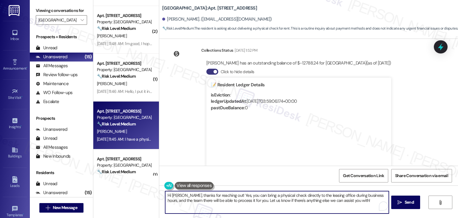
type textarea "Hi [PERSON_NAME], thanks for reaching out! Yes, you can bring a physical check …"
click at [429, 150] on div "WO Lease started [DATE] 7:00 PM Show details Survey, sent via SMS Residesk Auto…" at bounding box center [308, 102] width 299 height 127
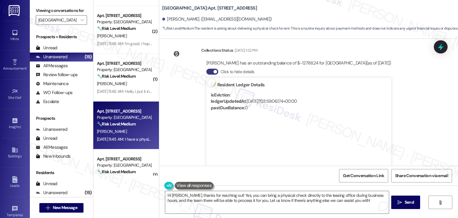
click at [429, 150] on div "WO Lease started [DATE] 7:00 PM Show details Survey, sent via SMS Residesk Auto…" at bounding box center [308, 102] width 299 height 127
click at [409, 203] on span "Send" at bounding box center [409, 202] width 9 height 6
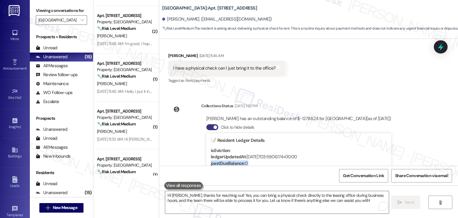
scroll to position [718, 0]
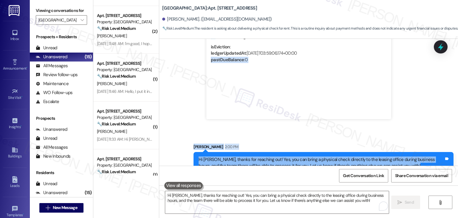
click at [432, 112] on div "WO Lease started [DATE] 7:00 PM Show details Survey, sent via SMS Residesk Auto…" at bounding box center [308, 102] width 299 height 127
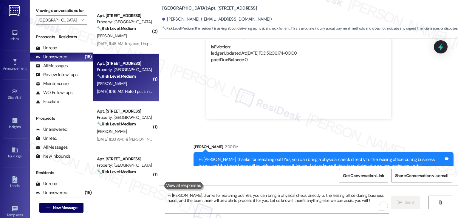
click at [116, 98] on div "Apt. [STREET_ADDRESS] Property: [GEOGRAPHIC_DATA] 🔧 Risk Level: Medium The resi…" at bounding box center [126, 78] width 66 height 48
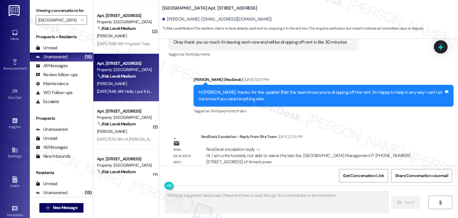
scroll to position [2119, 0]
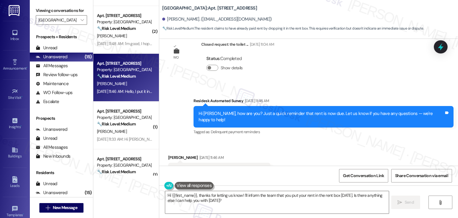
click at [306, 144] on div "Received via SMS [PERSON_NAME] [DATE] 11:46 AM Hello, I put it in the rent box …" at bounding box center [308, 166] width 299 height 50
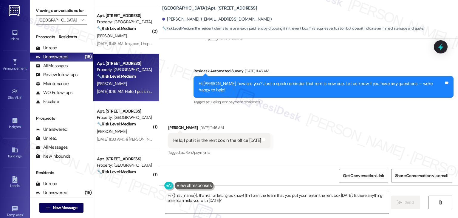
click at [308, 132] on div "Received via SMS [PERSON_NAME] [DATE] 11:46 AM Hello, I put it in the rent box …" at bounding box center [308, 136] width 299 height 50
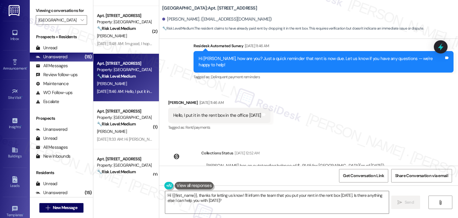
click at [287, 163] on div "Josephine Heyman has an outstanding balance of $-91.45 for Yugo Lexington Campu…" at bounding box center [295, 166] width 178 height 6
copy div "Josephine Heyman has an outstanding balance of $-91.45 for Yugo Lexington Campu…"
click at [202, 112] on div "Hello, I put it in the rent box in the office yesterday" at bounding box center [217, 115] width 88 height 6
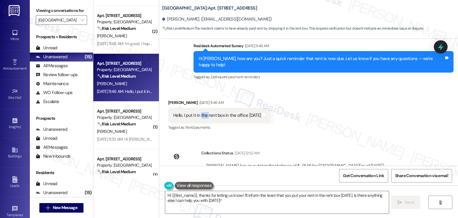
click at [202, 112] on div "Hello, I put it in the rent box in the office yesterday" at bounding box center [217, 115] width 88 height 6
copy div "Hello, I put it in the rent box in the office yesterday Tags and notes"
click at [228, 196] on textarea "Hi {{first_name}}, thanks for letting us know! I'll inform the team that you pu…" at bounding box center [277, 202] width 224 height 22
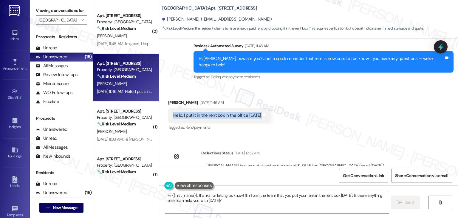
click at [228, 196] on textarea "Hi {{first_name}}, thanks for letting us know! I'll inform the team that you pu…" at bounding box center [277, 202] width 224 height 22
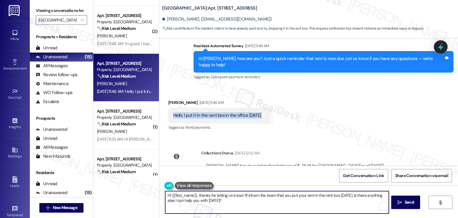
paste textarea "Josephine, thank you for the update! I checked your account, and it actually sh…"
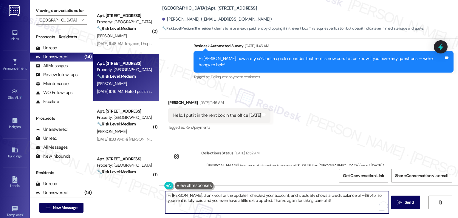
drag, startPoint x: 247, startPoint y: 199, endPoint x: 189, endPoint y: 200, distance: 58.5
click at [189, 200] on textarea "Hi Josephine, thank you for the update! I checked your account, and it actually…" at bounding box center [277, 202] width 224 height 22
click at [253, 200] on textarea "Hi Josephine, thank you for the update! I checked your account, and it actually…" at bounding box center [277, 202] width 224 height 22
type textarea "Hi Josephine, thank you for the update! I checked your account, and it actually…"
click at [280, 198] on textarea "Hi Josephine, thank you for the update! I checked your account, and it actually…" at bounding box center [277, 202] width 224 height 22
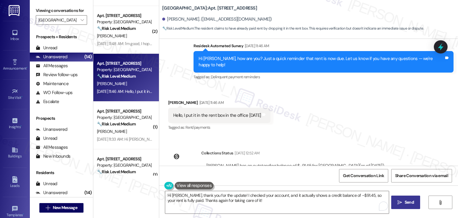
click at [414, 201] on span "Send" at bounding box center [410, 202] width 12 height 6
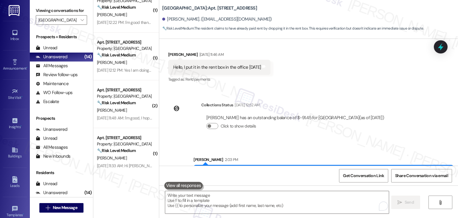
scroll to position [239, 0]
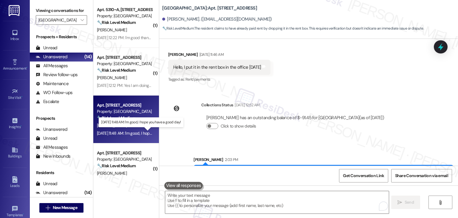
click at [129, 133] on div "Sep 03, 2025 at 11:48 AM: I'm good, I hope you have a good day! Sep 03, 2025 at…" at bounding box center [143, 132] width 93 height 5
type textarea "Fetching suggested responses. Please feel free to read through the conversation…"
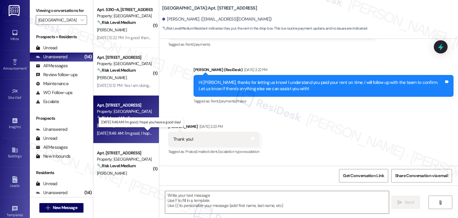
type textarea "Fetching suggested responses. Please feel free to read through the conversation…"
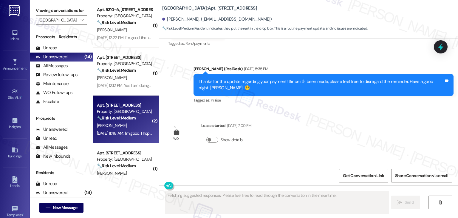
scroll to position [1138, 0]
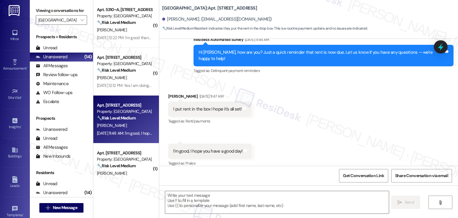
click at [312, 121] on div "Received via SMS Ada Nobles Sep 03, 2025 at 11:47 AM I put rent in the box I ho…" at bounding box center [308, 126] width 299 height 93
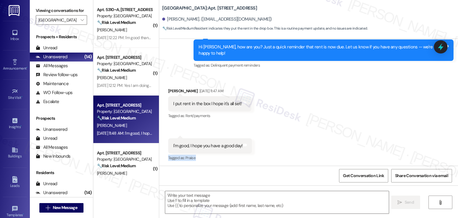
scroll to position [1194, 0]
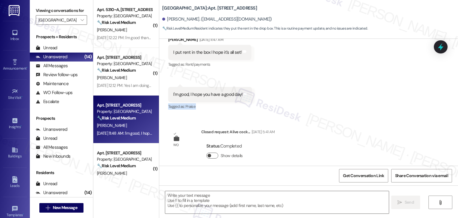
click at [212, 152] on button "Show details" at bounding box center [212, 155] width 12 height 6
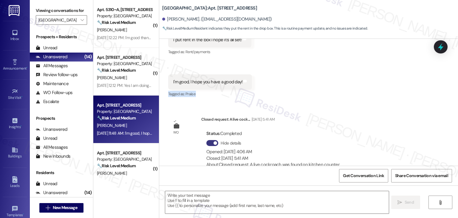
scroll to position [1214, 0]
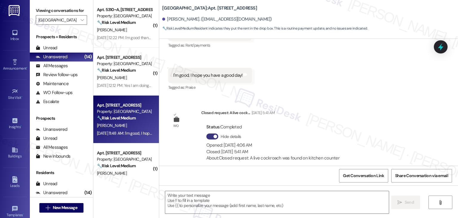
click at [336, 105] on div "WO Closed request: A live cock... Sep 04, 2025 at 5:41 AM Status : Completed Hi…" at bounding box center [257, 138] width 186 height 67
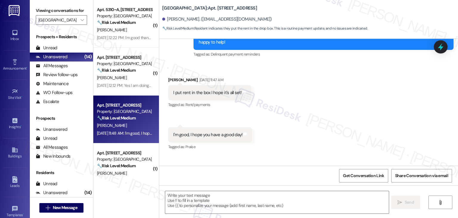
scroll to position [1124, 0]
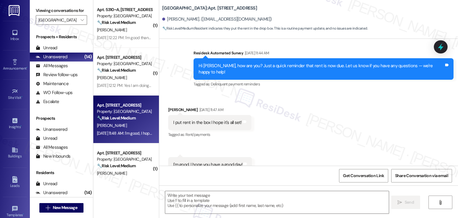
click at [324, 65] on div "Hi Ada, how are you? Just a quick reminder that rent is now due. Let us know if…" at bounding box center [322, 69] width 246 height 13
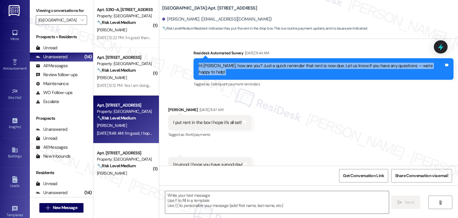
click at [324, 65] on div "Hi Ada, how are you? Just a quick reminder that rent is now due. Let us know if…" at bounding box center [322, 69] width 246 height 13
copy div "Hi Ada, how are you? Just a quick reminder that rent is now due. Let us know if…"
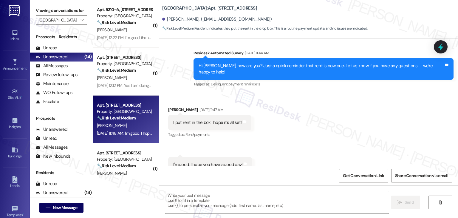
click at [218, 119] on div "I put rent in the box I hope it's all set!" at bounding box center [207, 122] width 69 height 6
copy div "I put rent in the box I hope it's all set! Tags and notes"
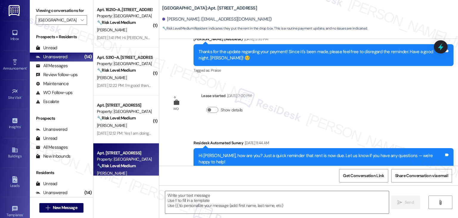
scroll to position [945, 0]
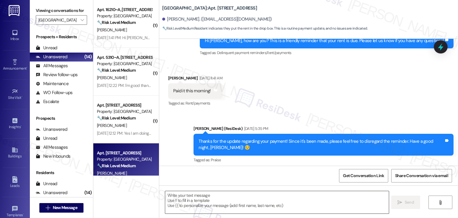
click at [263, 202] on textarea at bounding box center [277, 202] width 224 height 22
paste textarea "Hi Ada, thank you for letting me know! I’ll check with the site team to confirm…"
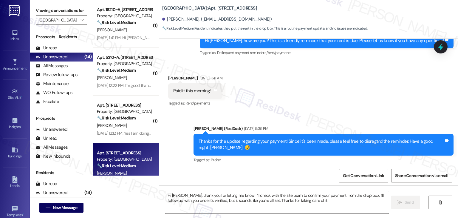
click at [270, 198] on textarea "Hi Ada, thank you for letting me know! I’ll check with the site team to confirm…" at bounding box center [277, 202] width 224 height 22
paste textarea "Hi Ada, thank you for letting me know! I’ll check with the site team to confirm…"
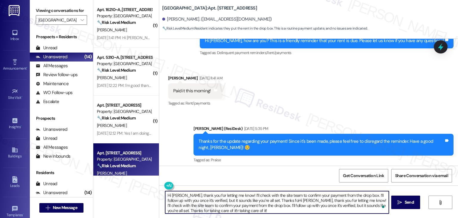
scroll to position [1214, 0]
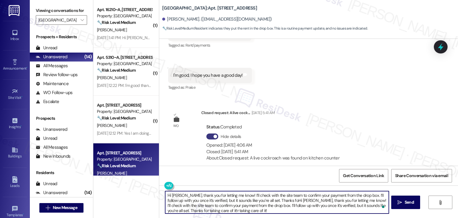
click at [270, 198] on textarea "Hi Ada, thank you for letting me know! I’ll check with the site team to confirm…" at bounding box center [277, 202] width 224 height 22
paste textarea "To enrich screen reader interactions, please activate Accessibility in Grammarl…"
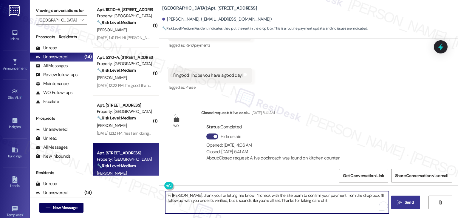
type textarea "Hi Ada, thank you for letting me know! I’ll check with the site team to confirm…"
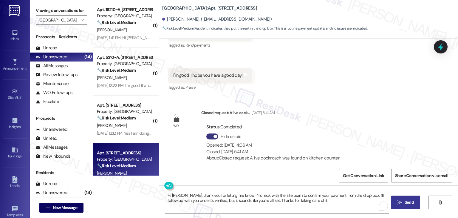
click at [405, 202] on span "Send" at bounding box center [409, 202] width 9 height 6
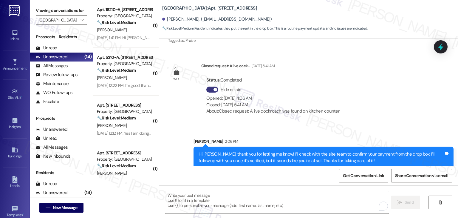
scroll to position [1262, 0]
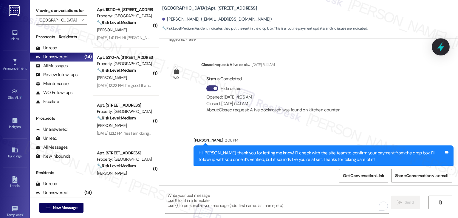
click at [442, 49] on icon at bounding box center [440, 46] width 7 height 9
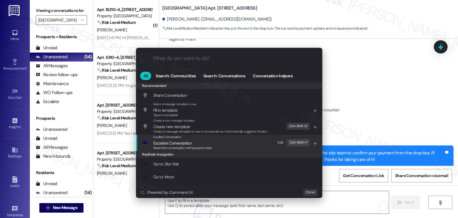
click at [192, 144] on span "Escalate Conversation" at bounding box center [182, 143] width 59 height 7
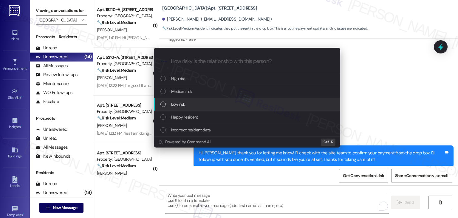
click at [163, 103] on div "List of options" at bounding box center [163, 103] width 5 height 5
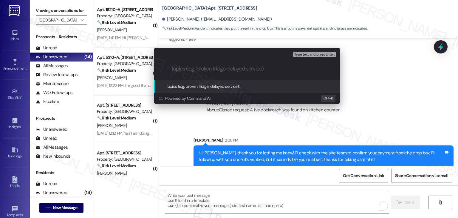
paste input "Payment Verification Needed: Rent Placed in Drop Box"
click at [226, 70] on input "Payment Verification Needed: Rent Placed in Drop Box" at bounding box center [249, 69] width 157 height 6
type input "Payment Verification : Rent Placed in Drop Box"
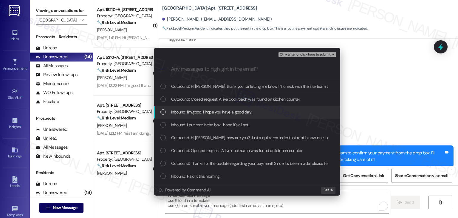
click at [163, 112] on div "List of options" at bounding box center [163, 111] width 5 height 5
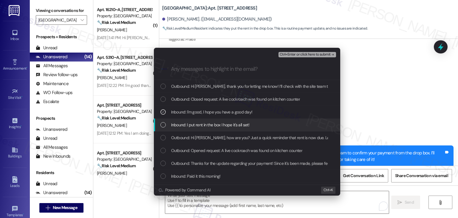
click at [164, 124] on div "List of options" at bounding box center [163, 124] width 5 height 5
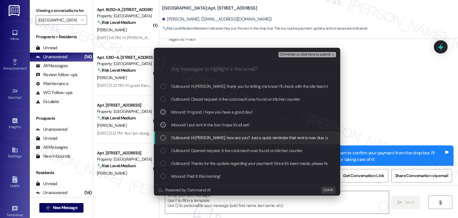
click at [164, 138] on div "List of options" at bounding box center [163, 137] width 5 height 5
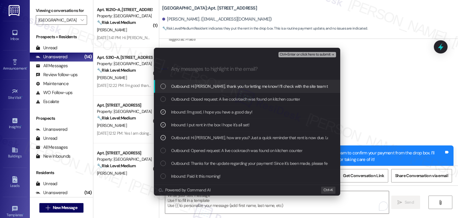
click at [309, 54] on span "Ctrl+Enter or click here to submit" at bounding box center [305, 55] width 51 height 4
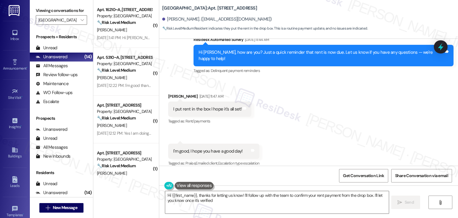
scroll to position [1251, 0]
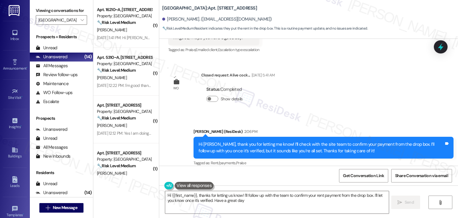
type textarea "Hi {{first_name}}, thanks for letting us know! I'll follow up with the team to …"
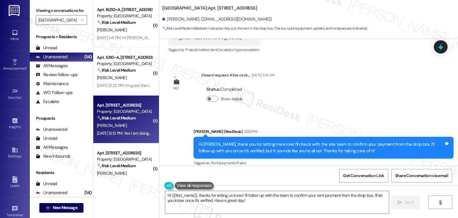
click at [114, 134] on div "Sep 03, 2025 at 12:12 PM: Yes I am doing split rent payments on flex. I've alre…" at bounding box center [191, 132] width 189 height 5
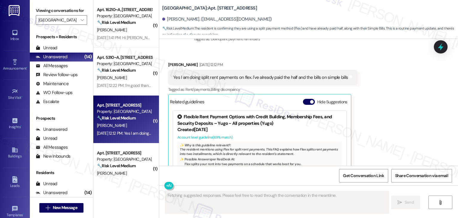
scroll to position [179, 0]
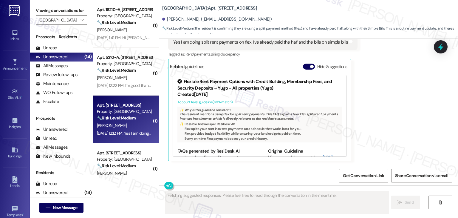
type textarea "Fetching suggested responses. Please feel free to read through the conversation…"
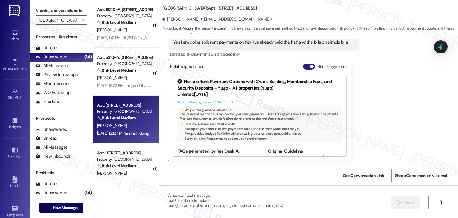
click at [306, 67] on button "Hide Suggestions" at bounding box center [309, 67] width 12 height 6
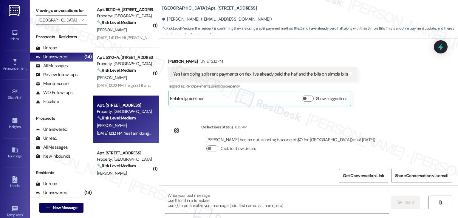
scroll to position [147, 0]
click at [394, 96] on div "Received via SMS Landon Crews Sep 03, 2025 at 12:12 PM Yes I am doing split ren…" at bounding box center [308, 78] width 299 height 66
click at [405, 97] on div "Received via SMS Landon Crews Sep 03, 2025 at 12:12 PM Yes I am doing split ren…" at bounding box center [308, 78] width 299 height 66
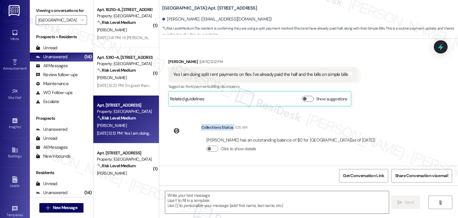
click at [405, 97] on div "Received via SMS Landon Crews Sep 03, 2025 at 12:12 PM Yes I am doing split ren…" at bounding box center [308, 78] width 299 height 66
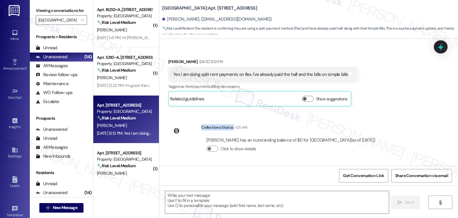
click at [405, 97] on div "Received via SMS Landon Crews Sep 03, 2025 at 12:12 PM Yes I am doing split ren…" at bounding box center [308, 78] width 299 height 66
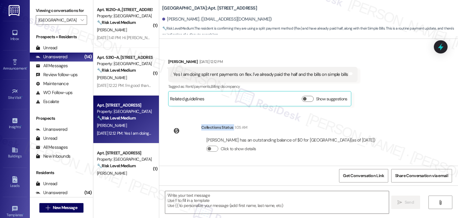
click at [405, 97] on div "Received via SMS Landon Crews Sep 03, 2025 at 12:12 PM Yes I am doing split ren…" at bounding box center [308, 78] width 299 height 66
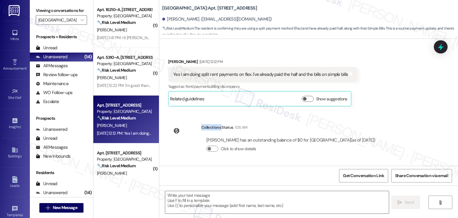
click at [405, 97] on div "Received via SMS Landon Crews Sep 03, 2025 at 12:12 PM Yes I am doing split ren…" at bounding box center [308, 78] width 299 height 66
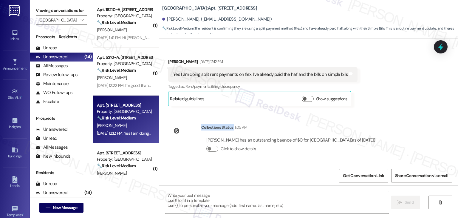
click at [405, 97] on div "Received via SMS Landon Crews Sep 03, 2025 at 12:12 PM Yes I am doing split ren…" at bounding box center [308, 78] width 299 height 66
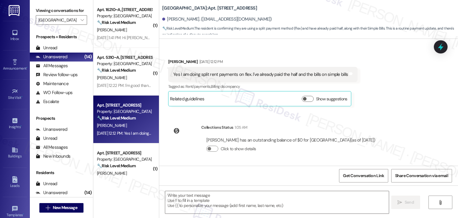
click at [405, 97] on div "Received via SMS Landon Crews Sep 03, 2025 at 12:12 PM Yes I am doing split ren…" at bounding box center [308, 78] width 299 height 66
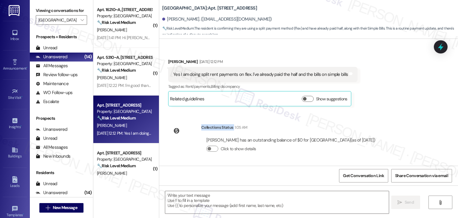
click at [405, 97] on div "Received via SMS Landon Crews Sep 03, 2025 at 12:12 PM Yes I am doing split ren…" at bounding box center [308, 78] width 299 height 66
click at [403, 97] on div "Received via SMS Landon Crews Sep 03, 2025 at 12:12 PM Yes I am doing split ren…" at bounding box center [308, 78] width 299 height 66
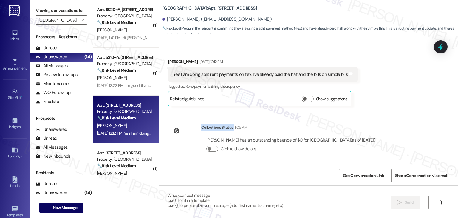
click at [403, 97] on div "Received via SMS Landon Crews Sep 03, 2025 at 12:12 PM Yes I am doing split ren…" at bounding box center [308, 78] width 299 height 66
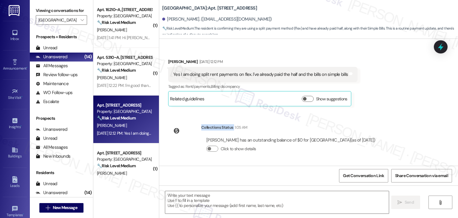
click at [403, 97] on div "Received via SMS Landon Crews Sep 03, 2025 at 12:12 PM Yes I am doing split ren…" at bounding box center [308, 78] width 299 height 66
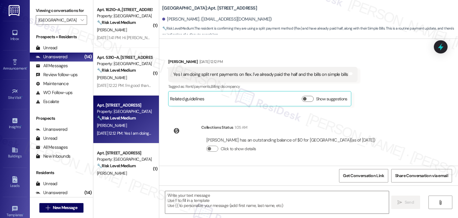
click at [403, 97] on div "Received via SMS Landon Crews Sep 03, 2025 at 12:12 PM Yes I am doing split ren…" at bounding box center [308, 78] width 299 height 66
click at [401, 99] on div "Received via SMS Landon Crews Sep 03, 2025 at 12:12 PM Yes I am doing split ren…" at bounding box center [308, 78] width 299 height 66
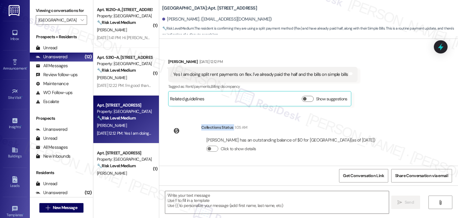
click at [401, 99] on div "Received via SMS Landon Crews Sep 03, 2025 at 12:12 PM Yes I am doing split ren…" at bounding box center [308, 78] width 299 height 66
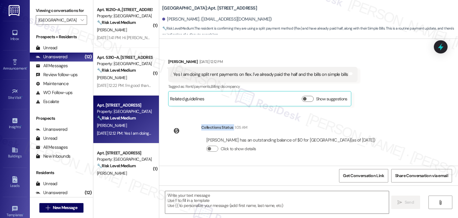
click at [401, 99] on div "Received via SMS Landon Crews Sep 03, 2025 at 12:12 PM Yes I am doing split ren…" at bounding box center [308, 78] width 299 height 66
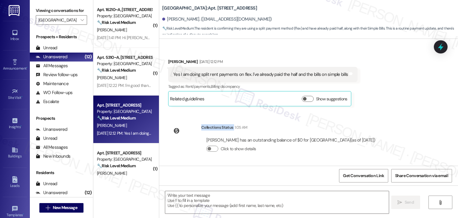
click at [401, 99] on div "Received via SMS Landon Crews Sep 03, 2025 at 12:12 PM Yes I am doing split ren…" at bounding box center [308, 78] width 299 height 66
click at [401, 104] on div "Received via SMS Landon Crews Sep 03, 2025 at 12:12 PM Yes I am doing split ren…" at bounding box center [308, 78] width 299 height 66
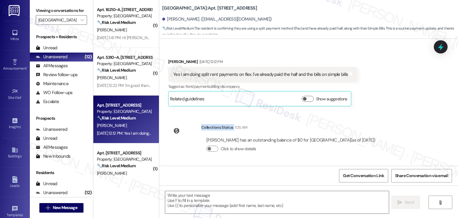
click at [401, 104] on div "Received via SMS Landon Crews Sep 03, 2025 at 12:12 PM Yes I am doing split ren…" at bounding box center [308, 78] width 299 height 66
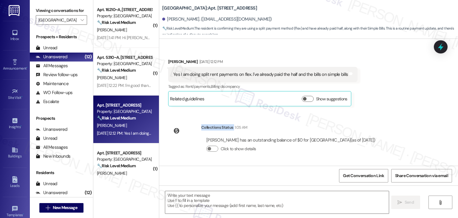
click at [401, 104] on div "Received via SMS Landon Crews Sep 03, 2025 at 12:12 PM Yes I am doing split ren…" at bounding box center [308, 78] width 299 height 66
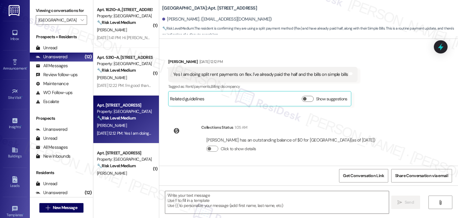
click at [401, 104] on div "Received via SMS Landon Crews Sep 03, 2025 at 12:12 PM Yes I am doing split ren…" at bounding box center [308, 78] width 299 height 66
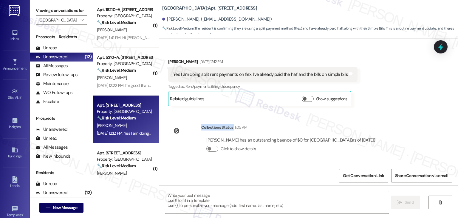
click at [401, 104] on div "Received via SMS Landon Crews Sep 03, 2025 at 12:12 PM Yes I am doing split ren…" at bounding box center [308, 78] width 299 height 66
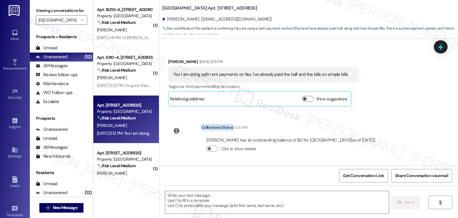
click at [401, 104] on div "Received via SMS Landon Crews Sep 03, 2025 at 12:12 PM Yes I am doing split ren…" at bounding box center [308, 78] width 299 height 66
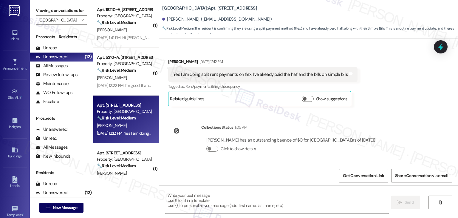
click at [401, 104] on div "Received via SMS Landon Crews Sep 03, 2025 at 12:12 PM Yes I am doing split ren…" at bounding box center [308, 78] width 299 height 66
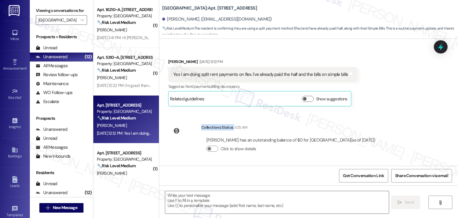
click at [401, 104] on div "Received via SMS Landon Crews Sep 03, 2025 at 12:12 PM Yes I am doing split ren…" at bounding box center [308, 78] width 299 height 66
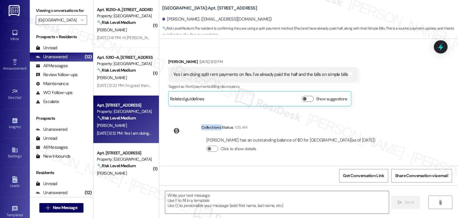
click at [401, 104] on div "Received via SMS Landon Crews Sep 03, 2025 at 12:12 PM Yes I am doing split ren…" at bounding box center [308, 78] width 299 height 66
click at [401, 105] on div "Received via SMS Landon Crews Sep 03, 2025 at 12:12 PM Yes I am doing split ren…" at bounding box center [308, 78] width 299 height 66
click at [380, 107] on div "Received via SMS Landon Crews Sep 03, 2025 at 12:12 PM Yes I am doing split ren…" at bounding box center [308, 78] width 299 height 66
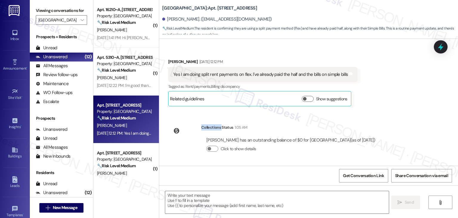
click at [260, 76] on div "Yes I am doing split rent payments on flex. I've already paid the half and the …" at bounding box center [260, 74] width 175 height 6
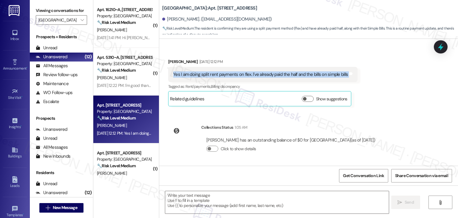
click at [260, 76] on div "Yes I am doing split rent payments on flex. I've already paid the half and the …" at bounding box center [260, 74] width 175 height 6
copy div "Yes I am doing split rent payments on flex. I've already paid the half and the …"
click at [264, 140] on div "Landon Crews has an outstanding balance of $0 for Yugo Lexington Campus Court (…" at bounding box center [290, 140] width 169 height 6
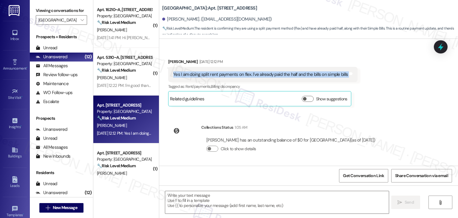
copy div "Yes I am doing split rent payments on flex. I've already paid the half and the …"
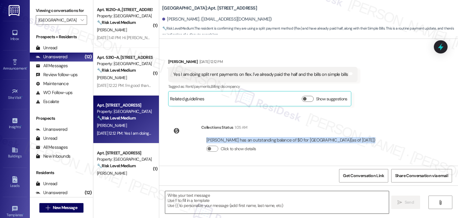
click at [216, 197] on textarea at bounding box center [277, 202] width 224 height 22
paste textarea "Hi Landon, thank you for the update! I checked your account, and it’s showing a…"
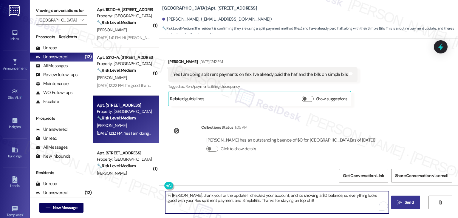
type textarea "Hi Landon, thank you for the update! I checked your account, and it’s showing a…"
click at [408, 202] on span "Send" at bounding box center [409, 202] width 9 height 6
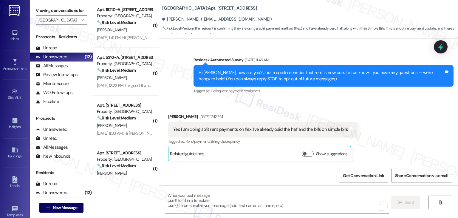
scroll to position [195, 0]
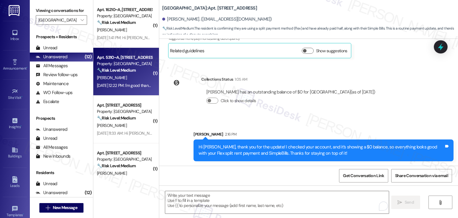
click at [121, 82] on div "Sep 03, 2025 at 12:22 PM: I'm good thanks for asking. I paid my rent today! Sep…" at bounding box center [124, 85] width 56 height 7
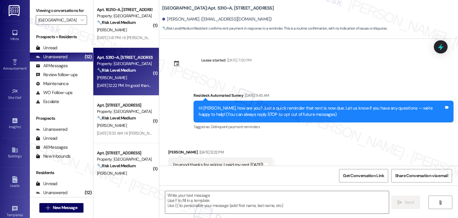
scroll to position [20, 0]
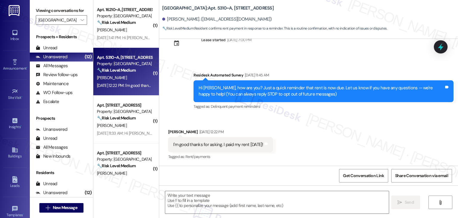
type textarea "Fetching suggested responses. Please feel free to read through the conversation…"
click at [373, 125] on div "Received via SMS Alexis Fultz Sep 03, 2025 at 12:22 PM I'm good thanks for aski…" at bounding box center [308, 140] width 299 height 50
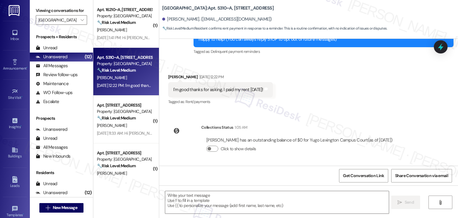
click at [338, 100] on div "Received via SMS Alexis Fultz Sep 03, 2025 at 12:22 PM I'm good thanks for aski…" at bounding box center [308, 85] width 299 height 50
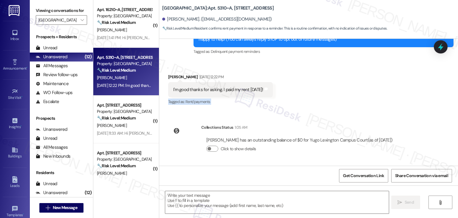
click at [338, 100] on div "Received via SMS Alexis Fultz Sep 03, 2025 at 12:22 PM I'm good thanks for aski…" at bounding box center [308, 85] width 299 height 50
click at [305, 142] on div "Alexis Fultz has an outstanding balance of $0 for Yugo Lexington Campus Court (…" at bounding box center [299, 140] width 186 height 6
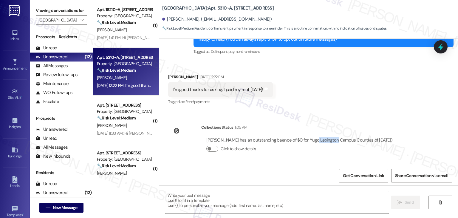
click at [305, 142] on div "Alexis Fultz has an outstanding balance of $0 for Yugo Lexington Campus Court (…" at bounding box center [299, 140] width 186 height 6
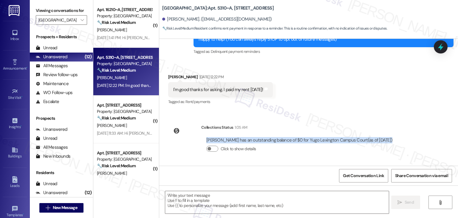
click at [305, 142] on div "Alexis Fultz has an outstanding balance of $0 for Yugo Lexington Campus Court (…" at bounding box center [299, 140] width 186 height 6
copy div "Alexis Fultz has an outstanding balance of $0 for Yugo Lexington Campus Court (…"
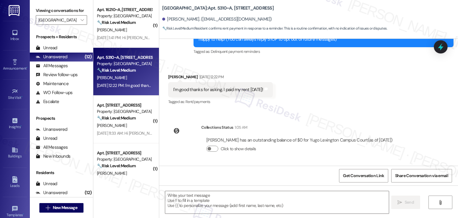
click at [212, 90] on div "I'm good thanks for asking. I paid my rent today!" at bounding box center [218, 90] width 90 height 6
copy div "I'm good thanks for asking. I paid my rent today! Tags and notes"
click at [242, 196] on textarea at bounding box center [277, 202] width 224 height 22
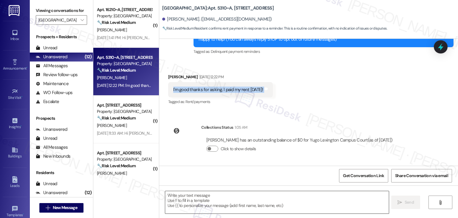
paste textarea "Hi Alexis, that’s great to hear! I checked your account and it shows a $0 balan…"
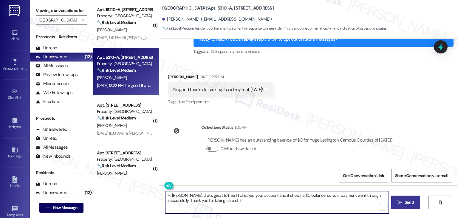
type textarea "Hi Alexis, that’s great to hear! I checked your account and it shows a $0 balan…"
click at [414, 204] on span "Send" at bounding box center [410, 202] width 12 height 6
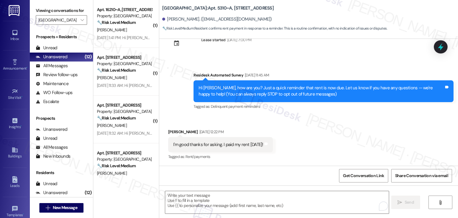
scroll to position [123, 0]
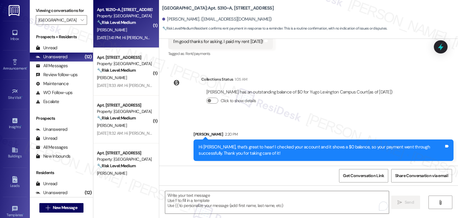
click at [121, 36] on div "Sep 03, 2025 at 1:41 PM: Hi Sarah. I'd like to confirm: does each part of the p…" at bounding box center [224, 37] width 254 height 5
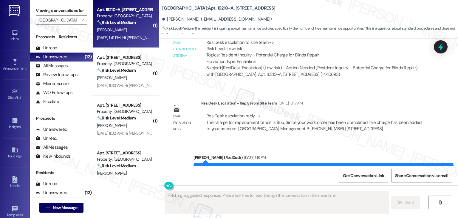
scroll to position [980, 0]
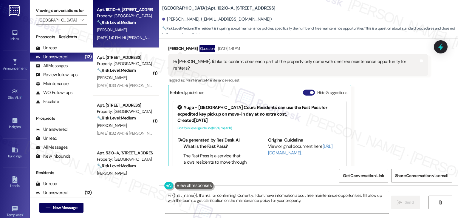
click at [305, 90] on button "Hide Suggestions" at bounding box center [309, 93] width 12 height 6
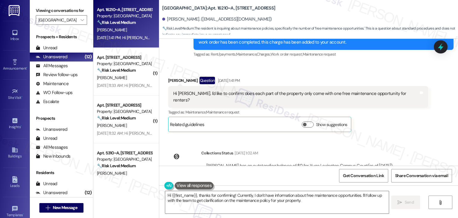
click at [434, 127] on div "WO Lease started Jul 31, 2025 at 7:00 PM Show details Survey, sent via SMS Resi…" at bounding box center [308, 102] width 299 height 127
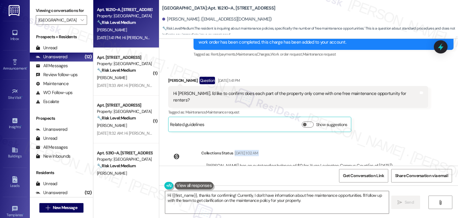
click at [434, 127] on div "WO Lease started Jul 31, 2025 at 7:00 PM Show details Survey, sent via SMS Resi…" at bounding box center [308, 102] width 299 height 127
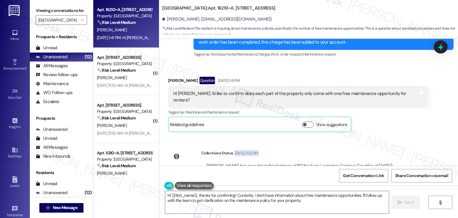
click at [434, 127] on div "WO Lease started Jul 31, 2025 at 7:00 PM Show details Survey, sent via SMS Resi…" at bounding box center [308, 102] width 299 height 127
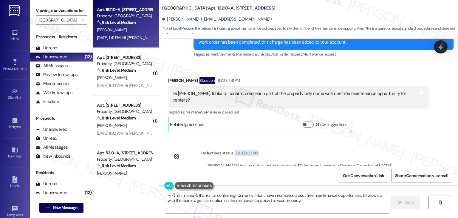
click at [434, 127] on div "WO Lease started Jul 31, 2025 at 7:00 PM Show details Survey, sent via SMS Resi…" at bounding box center [308, 102] width 299 height 127
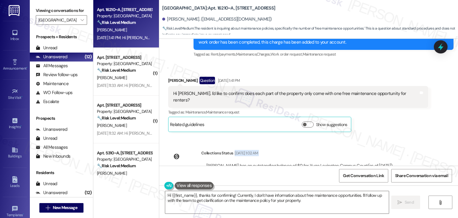
click at [434, 127] on div "WO Lease started Jul 31, 2025 at 7:00 PM Show details Survey, sent via SMS Resi…" at bounding box center [308, 102] width 299 height 127
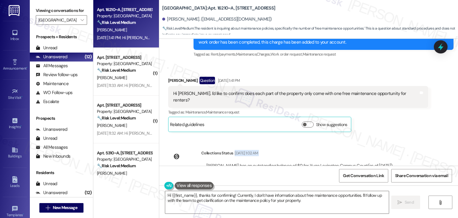
click at [434, 127] on div "WO Lease started Jul 31, 2025 at 7:00 PM Show details Survey, sent via SMS Resi…" at bounding box center [308, 102] width 299 height 127
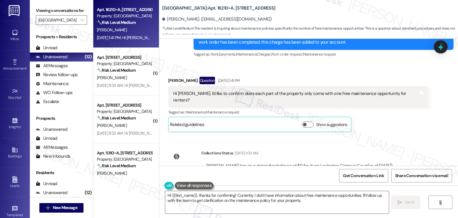
click at [434, 127] on div "WO Lease started Jul 31, 2025 at 7:00 PM Show details Survey, sent via SMS Resi…" at bounding box center [308, 102] width 299 height 127
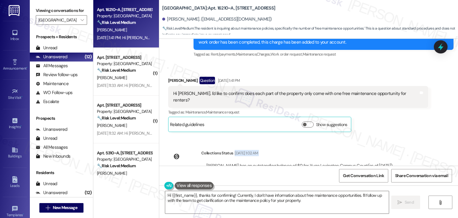
click at [434, 127] on div "WO Lease started Jul 31, 2025 at 7:00 PM Show details Survey, sent via SMS Resi…" at bounding box center [308, 102] width 299 height 127
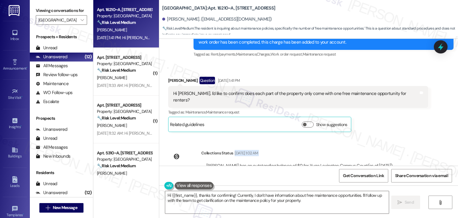
click at [434, 127] on div "WO Lease started Jul 31, 2025 at 7:00 PM Show details Survey, sent via SMS Resi…" at bounding box center [308, 102] width 299 height 127
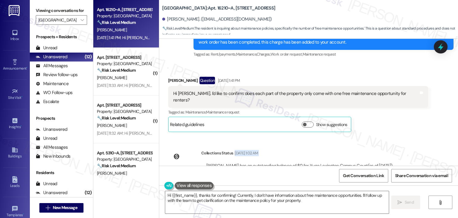
click at [434, 127] on div "WO Lease started Jul 31, 2025 at 7:00 PM Show details Survey, sent via SMS Resi…" at bounding box center [308, 102] width 299 height 127
click at [428, 129] on div "WO Lease started Jul 31, 2025 at 7:00 PM Show details Survey, sent via SMS Resi…" at bounding box center [308, 102] width 299 height 127
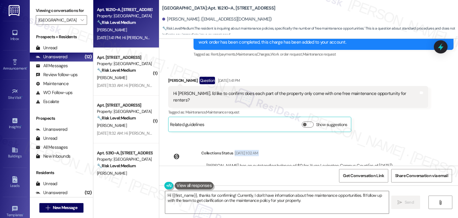
click at [428, 129] on div "WO Lease started Jul 31, 2025 at 7:00 PM Show details Survey, sent via SMS Resi…" at bounding box center [308, 102] width 299 height 127
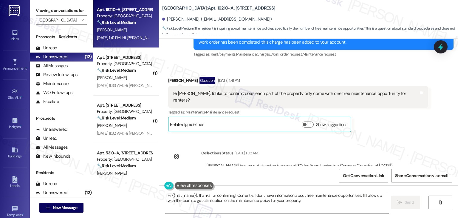
click at [421, 134] on div "WO Lease started Jul 31, 2025 at 7:00 PM Show details Survey, sent via SMS Resi…" at bounding box center [308, 102] width 299 height 127
click at [270, 90] on div "Hi Sarah. I'd like to confirm: does each part of the property only come with on…" at bounding box center [296, 96] width 246 height 13
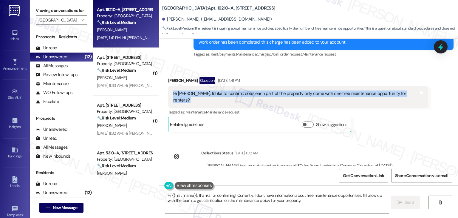
click at [270, 90] on div "Hi Sarah. I'd like to confirm: does each part of the property only come with on…" at bounding box center [296, 96] width 246 height 13
copy div "Hi Sarah. I'd like to confirm: does each part of the property only come with on…"
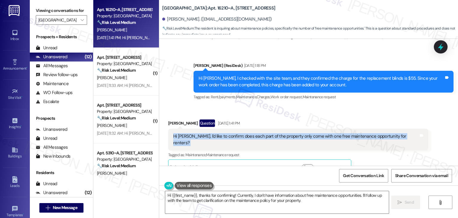
scroll to position [888, 0]
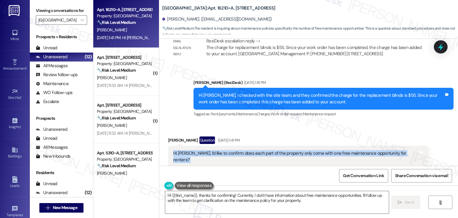
copy div "Hi Sarah. I'd like to confirm: does each part of the property only come with on…"
click at [170, 136] on div "Haiqing Liu Question Sep 03, 2025 at 1:41 PM" at bounding box center [298, 141] width 260 height 10
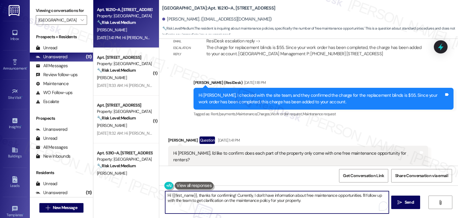
drag, startPoint x: 309, startPoint y: 201, endPoint x: 222, endPoint y: 195, distance: 86.8
click at [222, 195] on textarea "Hi {{first_name}}, thanks for confirming! Currently, I don't have information a…" at bounding box center [277, 202] width 224 height 22
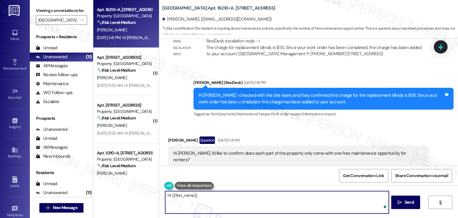
paste textarea "I don’t have the property’s specific maintenance policy on hand, so I’ll need t…"
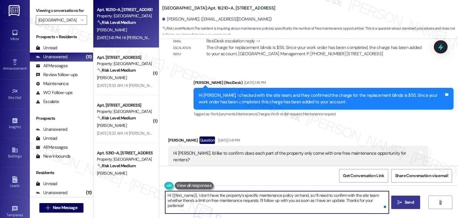
type textarea "Hi {{first_name}}, I don’t have the property’s specific maintenance policy on h…"
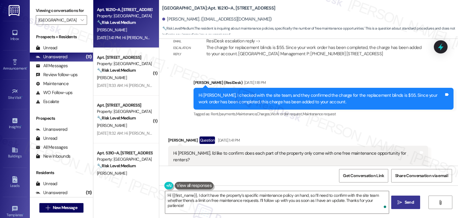
click at [409, 202] on span "Send" at bounding box center [409, 202] width 9 height 6
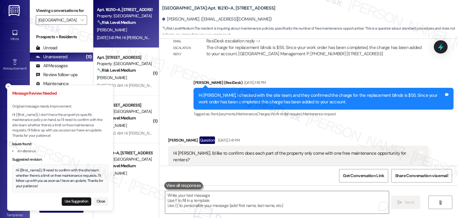
scroll to position [948, 0]
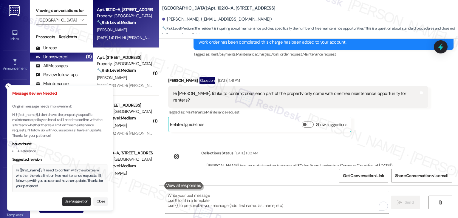
click at [73, 199] on button "Use Suggestion" at bounding box center [77, 201] width 30 height 8
type textarea "Hi {{first_name}}, I'll need to confirm with the site team whether there’s a li…"
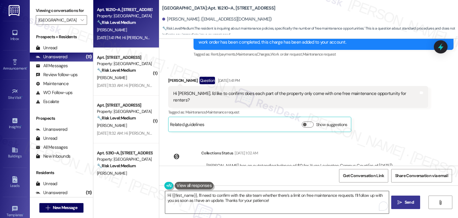
click at [290, 204] on textarea "Hi {{first_name}}, I'll need to confirm with the site team whether there’s a li…" at bounding box center [277, 202] width 224 height 22
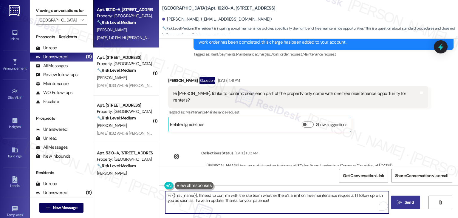
click at [402, 200] on span " Send" at bounding box center [406, 202] width 19 height 6
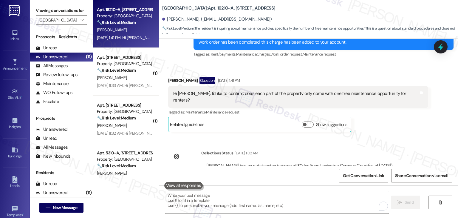
scroll to position [996, 0]
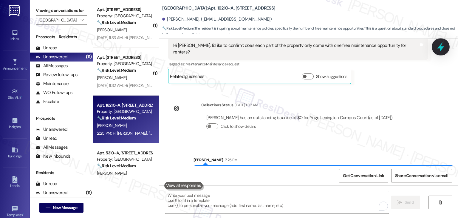
click at [443, 43] on icon at bounding box center [441, 47] width 10 height 10
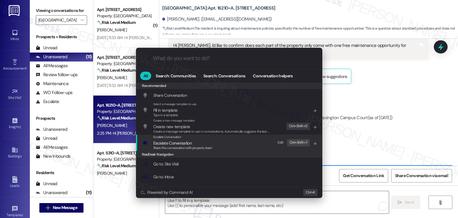
click at [189, 143] on span "Escalate Conversation" at bounding box center [172, 142] width 38 height 5
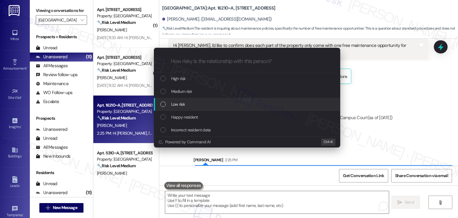
click at [164, 105] on div "List of options" at bounding box center [163, 103] width 5 height 5
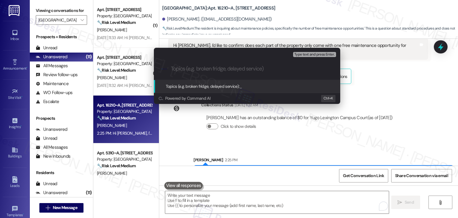
click at [227, 67] on input "Topics (e.g. broken fridge, delayed service)" at bounding box center [252, 69] width 162 height 6
paste input "Limit on Free Maintenance Opportunities"
click at [170, 71] on div ".cls-1{fill:#0a055f;}.cls-2{fill:#0cc4c4;} resideskLogoBlueOrange Limit on Free…" at bounding box center [247, 68] width 187 height 21
click at [171, 67] on input "Limit on Free Maintenance Opportunities" at bounding box center [249, 69] width 157 height 6
type input "Resident Inquiry - Limit on Free Maintenance Opportunities"
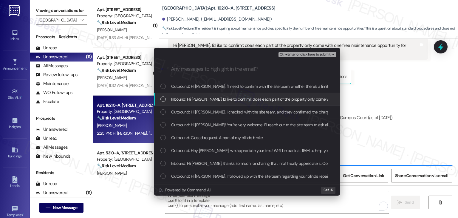
click at [164, 97] on div "List of options" at bounding box center [163, 98] width 5 height 5
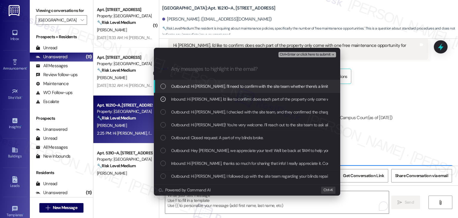
click at [321, 55] on span "Ctrl+Enter or click here to submit" at bounding box center [305, 55] width 51 height 4
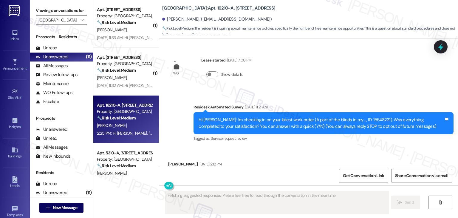
scroll to position [980, 0]
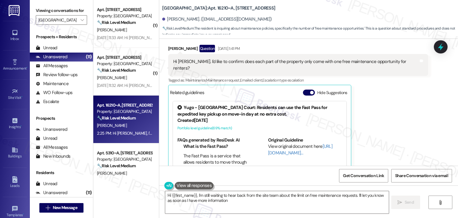
type textarea "Hi {{first_name}}, I'm still waiting to hear back from the site team about the …"
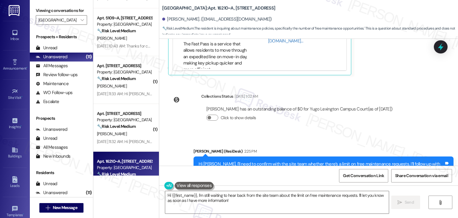
scroll to position [179, 0]
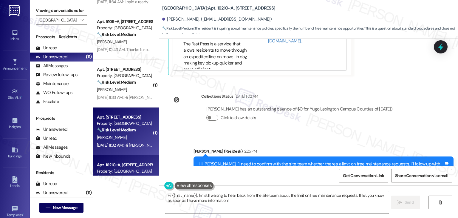
click at [130, 146] on div "Sep 05, 2025 at 11:32 AM: Hi Samuel, hope you're doing well. Your current balan…" at bounding box center [382, 144] width 570 height 5
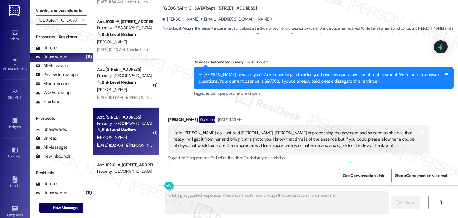
scroll to position [1263, 0]
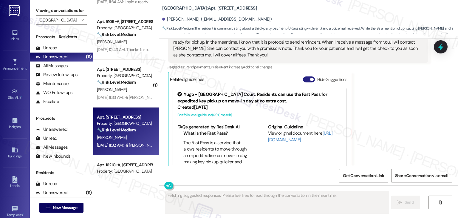
click at [303, 76] on button "Hide Suggestions" at bounding box center [309, 79] width 12 height 6
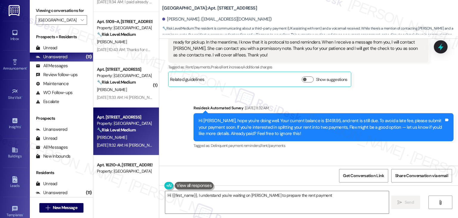
scroll to position [1294, 0]
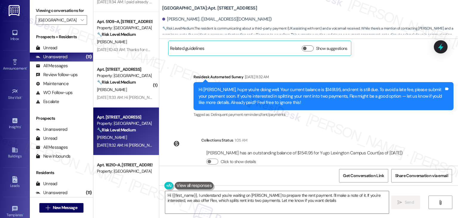
type textarea "Hi {{first_name}}, I understand you're waiting on Jordon Tate to prepare the re…"
click at [353, 110] on div "Survey, sent via SMS Residesk Automated Survey Mar 17, 2025 at 11:22 AM Hi Samu…" at bounding box center [308, 102] width 299 height 127
click at [337, 137] on div "Collections Status 1:05 AM" at bounding box center [304, 141] width 207 height 8
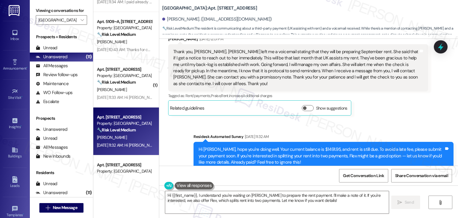
scroll to position [1205, 0]
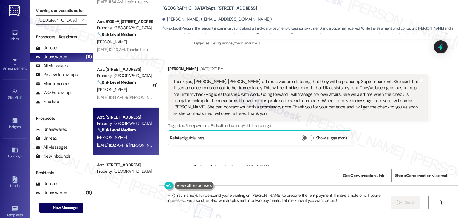
click at [254, 90] on div "Thank you, Sarah. Jordon Tate left me a voicemail stating that they will be pre…" at bounding box center [296, 97] width 246 height 38
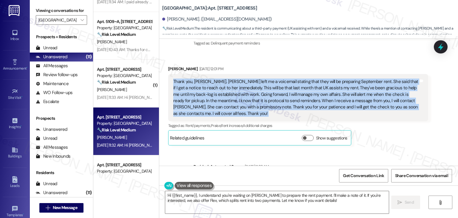
click at [254, 90] on div "Thank you, Sarah. Jordon Tate left me a voicemail stating that they will be pre…" at bounding box center [296, 97] width 246 height 38
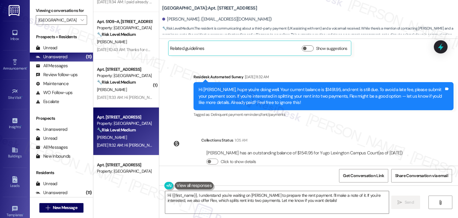
click at [284, 87] on div "Hi Samuel, hope you're doing well. Your current balance is $1491.95, and rent i…" at bounding box center [322, 96] width 246 height 19
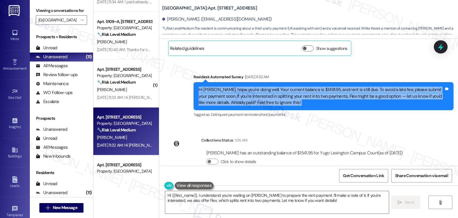
click at [284, 87] on div "Hi Samuel, hope you're doing well. Your current balance is $1491.95, and rent i…" at bounding box center [322, 96] width 246 height 19
click at [255, 198] on textarea "Hi {{first_name}}, I understand you're waiting on Jordon Tate to prepare the re…" at bounding box center [277, 202] width 224 height 22
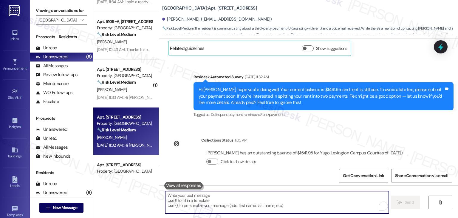
paste textarea "Hi Samuel, thank you for sharing those details. I understand that UK is assisti…"
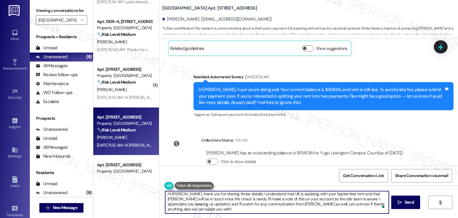
scroll to position [5, 0]
type textarea "Hi Samuel, thank you for sharing those details. I understand that UK is assisti…"
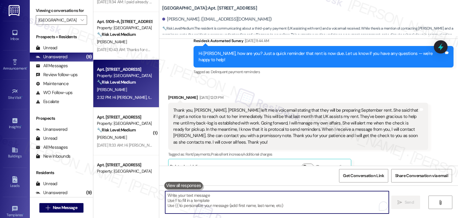
scroll to position [1349, 0]
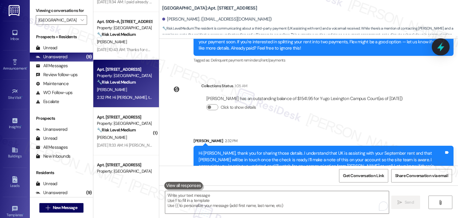
click at [439, 47] on icon at bounding box center [441, 47] width 10 height 10
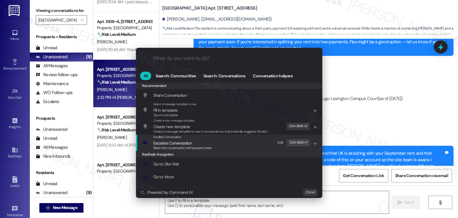
click at [178, 145] on span "Escalate Conversation" at bounding box center [172, 142] width 38 height 5
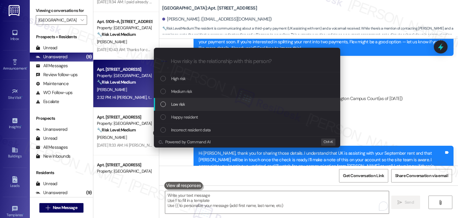
click at [162, 105] on div "List of options" at bounding box center [163, 103] width 5 height 5
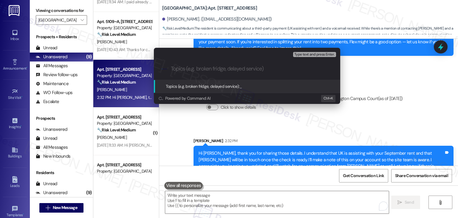
paste input "Resident Update: UK Assistance for September Rent"
click at [209, 72] on input "Resident Update: UK Assistance for September Rent" at bounding box center [249, 69] width 157 height 6
type input "Resident Update : UK Assistance for September Rent"
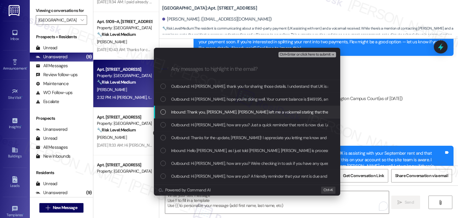
click at [163, 112] on div "List of options" at bounding box center [163, 111] width 5 height 5
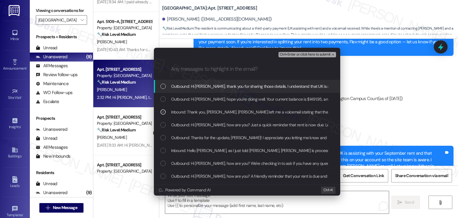
click at [306, 54] on span "Ctrl+Enter or click here to submit" at bounding box center [305, 55] width 51 height 4
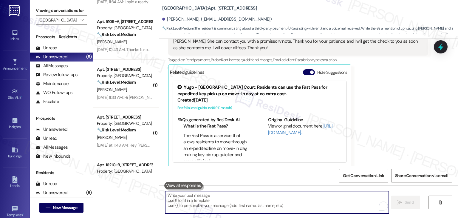
scroll to position [1266, 0]
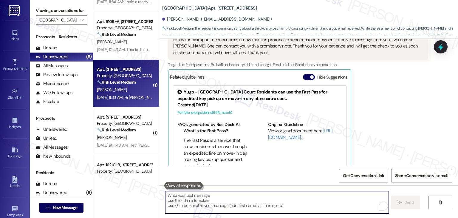
click at [121, 90] on div "[PERSON_NAME]" at bounding box center [124, 89] width 56 height 7
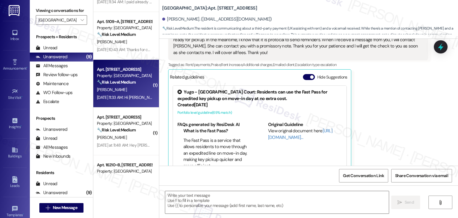
click at [129, 42] on div "[PERSON_NAME]" at bounding box center [124, 41] width 56 height 7
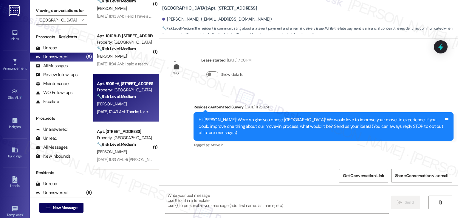
scroll to position [60, 0]
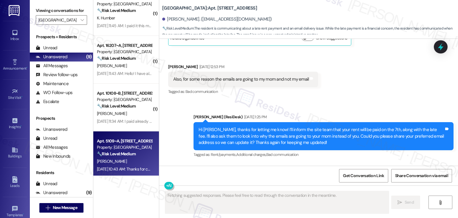
click at [342, 13] on div "Yugo Lexington Campus Court: Apt. 15101, 15 Yugo Lexington Campus Court Alissia…" at bounding box center [310, 17] width 296 height 33
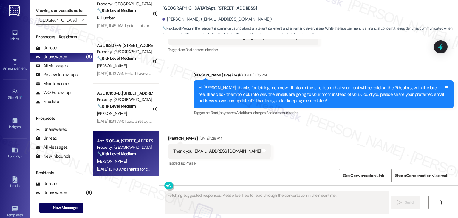
click at [342, 13] on div "Yugo Lexington Campus Court: Apt. 15101, 15 Yugo Lexington Campus Court Alissia…" at bounding box center [310, 17] width 296 height 33
click at [373, 123] on div "Received via SMS Alissia Carr Sep 03, 2025 at 1:26 PM Thank you! Kaylacarr765@g…" at bounding box center [308, 147] width 299 height 50
click at [334, 137] on div "Received via SMS Alissia Carr Sep 03, 2025 at 1:26 PM Thank you! Kaylacarr765@g…" at bounding box center [308, 147] width 299 height 50
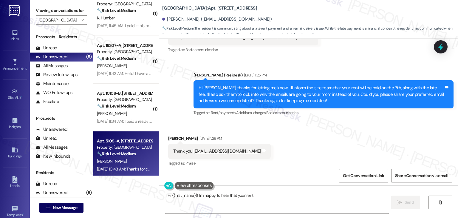
click at [334, 137] on div "Received via SMS Alissia Carr Sep 03, 2025 at 1:26 PM Thank you! Kaylacarr765@g…" at bounding box center [308, 147] width 299 height 50
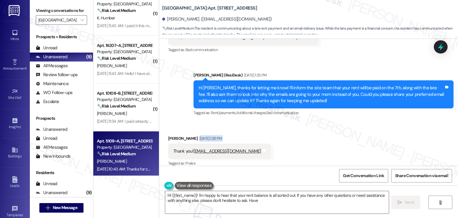
click at [334, 137] on div "Received via SMS Alissia Carr Sep 03, 2025 at 1:26 PM Thank you! Kaylacarr765@g…" at bounding box center [308, 147] width 299 height 50
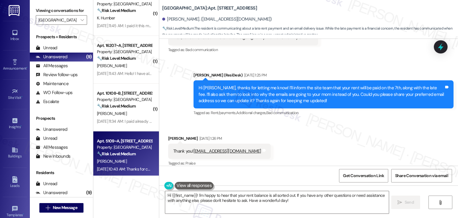
click at [286, 100] on div "Hi Alissia, thanks for letting me know! I’ll inform the site team that your ren…" at bounding box center [324, 94] width 260 height 28
click at [280, 91] on div "Hi [PERSON_NAME], thanks for letting me know! I’ll inform the site team that yo…" at bounding box center [322, 94] width 246 height 19
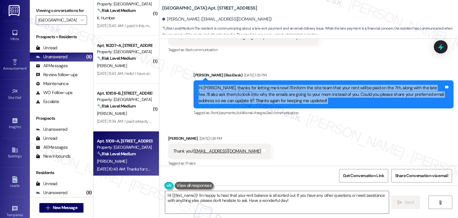
click at [280, 91] on div "Hi [PERSON_NAME], thanks for letting me know! I’ll inform the site team that yo…" at bounding box center [322, 94] width 246 height 19
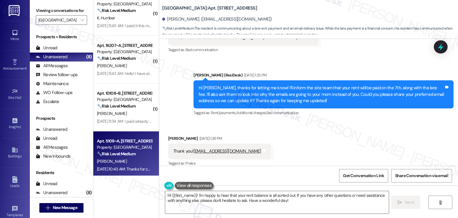
click at [173, 148] on div "Thank you! Kaylacarr765@gmail.com" at bounding box center [217, 151] width 88 height 6
drag, startPoint x: 170, startPoint y: 143, endPoint x: 249, endPoint y: 141, distance: 78.2
click at [249, 141] on div "Received via SMS Alissia Carr Sep 03, 2025 at 1:26 PM Thank you! Kaylacarr765@g…" at bounding box center [220, 151] width 112 height 41
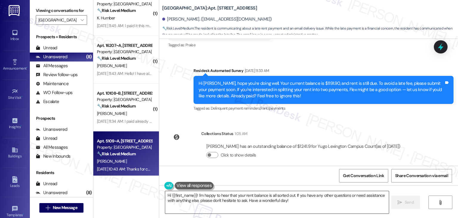
click at [238, 198] on textarea "Hi {{first_name}}! I'm happy to hear that your rent balance is all sorted out. …" at bounding box center [277, 202] width 224 height 22
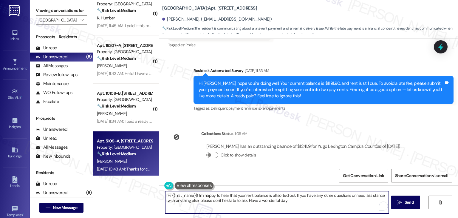
click at [238, 198] on textarea "Hi {{first_name}}! I'm happy to hear that your rent balance is all sorted out. …" at bounding box center [277, 202] width 224 height 22
paste textarea "Alissia, thank you for sharing your email address! I’ll pass this along to the …"
type textarea "Hi [PERSON_NAME], thank you for sharing your email address! I’ll pass this alon…"
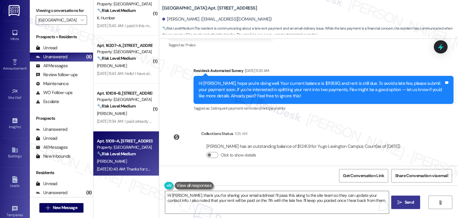
click at [407, 204] on span "Send" at bounding box center [409, 202] width 9 height 6
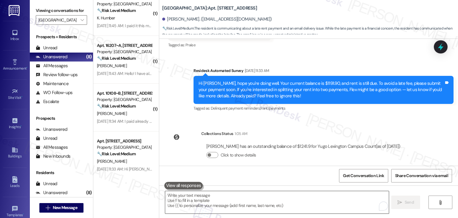
click at [232, 194] on textarea "To enrich screen reader interactions, please activate Accessibility in Grammarl…" at bounding box center [277, 202] width 224 height 22
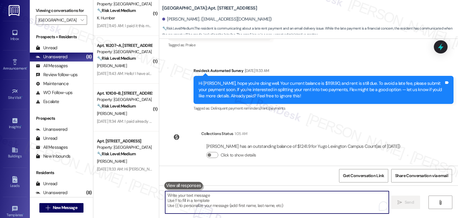
paste textarea "Hi [PERSON_NAME], thank you for sharing your email address! I’ll pass this alon…"
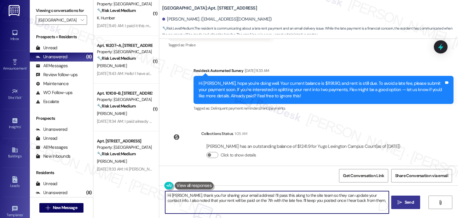
type textarea "Hi [PERSON_NAME], thank you for sharing your email address! I’ll pass this alon…"
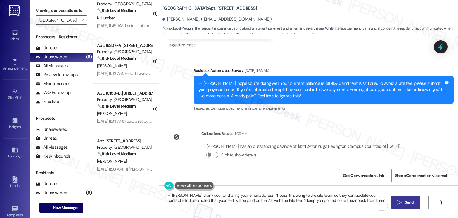
click at [405, 203] on span "Send" at bounding box center [409, 202] width 9 height 6
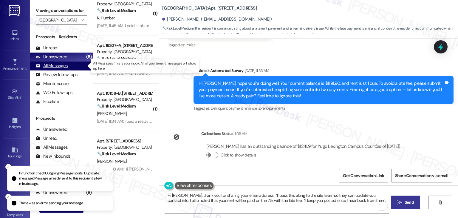
click at [55, 67] on div "All Messages" at bounding box center [52, 66] width 32 height 6
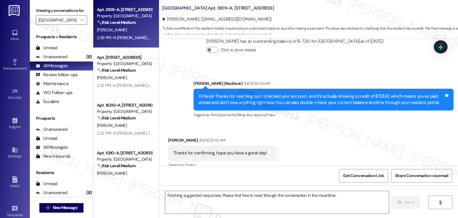
scroll to position [217, 0]
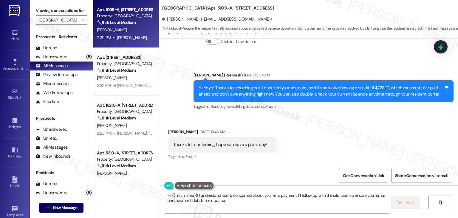
click at [123, 20] on strong "🔧 Risk Level: Medium" at bounding box center [116, 22] width 39 height 5
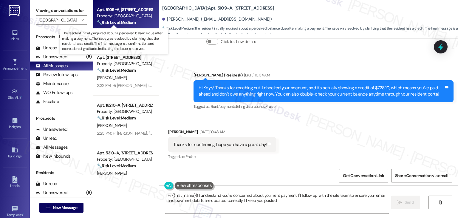
type textarea "Hi {{first_name}}! I understand you're concerned about your rent payment. I'll …"
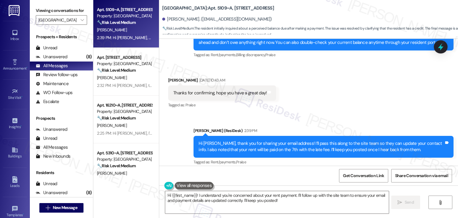
scroll to position [274, 0]
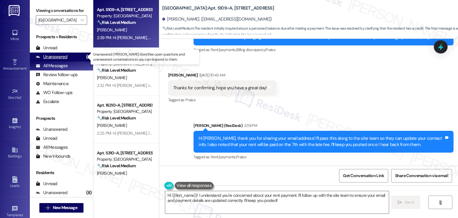
click at [67, 56] on div "Unanswered (8)" at bounding box center [61, 57] width 63 height 9
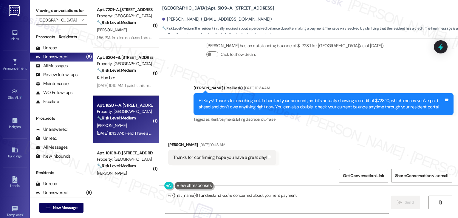
scroll to position [217, 0]
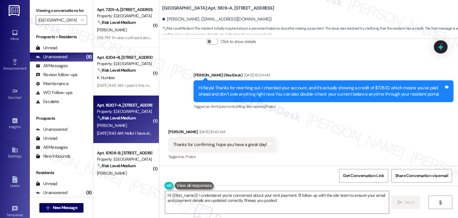
type textarea "Hi {{first_name}}! I understand you're concerned about your rent payment. I'll …"
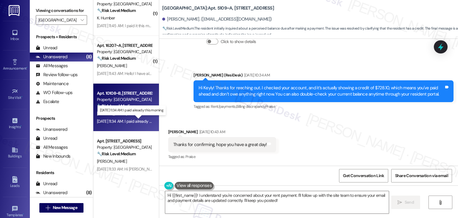
scroll to position [90, 0]
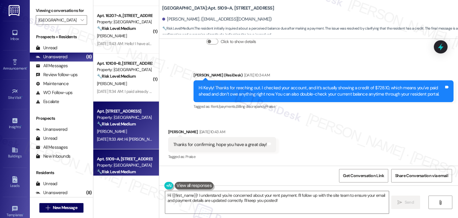
click at [128, 130] on div "[PERSON_NAME]" at bounding box center [124, 131] width 56 height 7
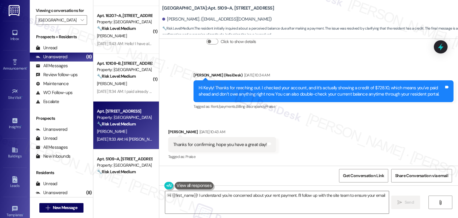
type textarea "Hi {{first_name}}! I understand you're concerned about your rent payment. I'll …"
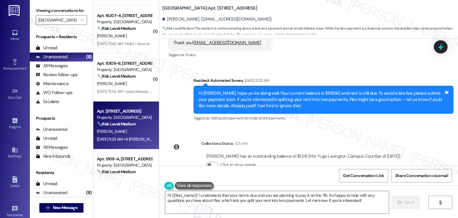
scroll to position [449, 0]
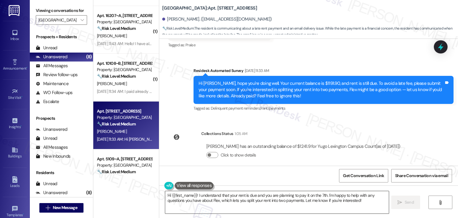
click at [259, 194] on textarea "Hi {{first_name}}! I understand that your rent is due and you are planning to p…" at bounding box center [277, 202] width 224 height 22
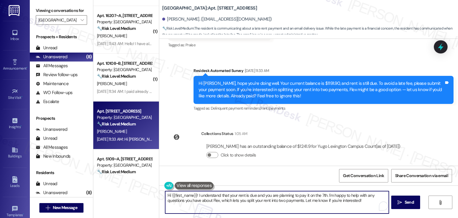
click at [259, 194] on textarea "Hi {{first_name}}! I understand that your rent is due and you are planning to p…" at bounding box center [277, 202] width 224 height 22
paste textarea "Alissia, thank you for sharing your email address! I’ll pass this along to the …"
type textarea "Hi [PERSON_NAME], thank you for sharing your email address! I’ll pass this alon…"
click at [406, 204] on span "Send" at bounding box center [409, 202] width 9 height 6
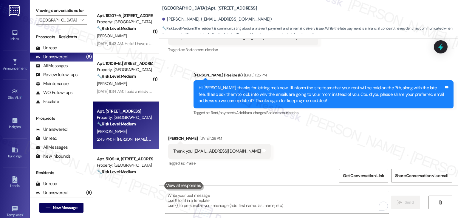
scroll to position [497, 0]
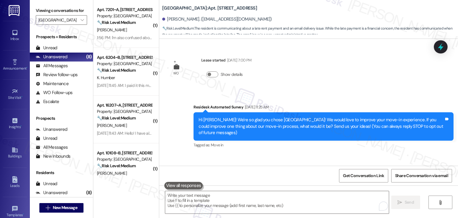
scroll to position [497, 0]
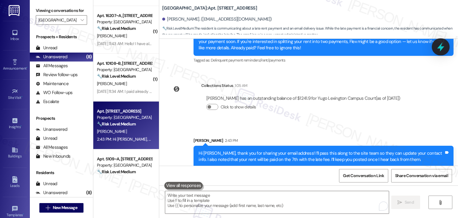
click at [444, 45] on icon at bounding box center [441, 47] width 10 height 10
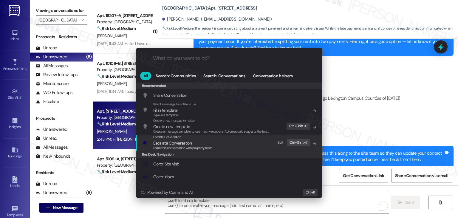
click at [189, 143] on span "Escalate Conversation" at bounding box center [172, 142] width 38 height 5
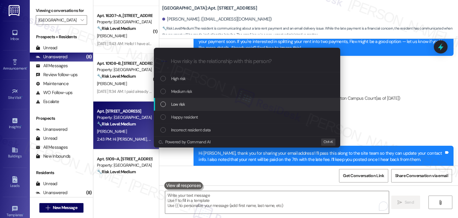
click at [164, 104] on div "List of options" at bounding box center [163, 103] width 5 height 5
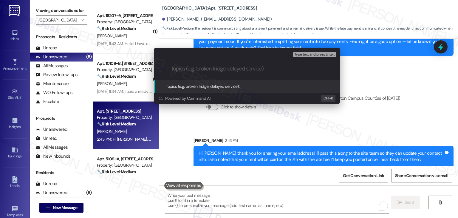
paste input "Incorrect Email on File / Rent to Be Paid with Late Fee"
type input "Incorrect Email on File / Rent to Be Paid with Late Fee"
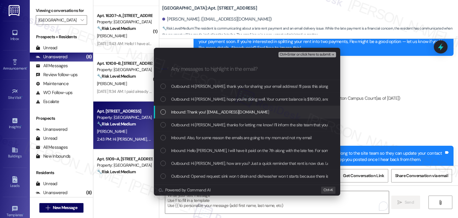
click at [164, 111] on div "List of options" at bounding box center [163, 111] width 5 height 5
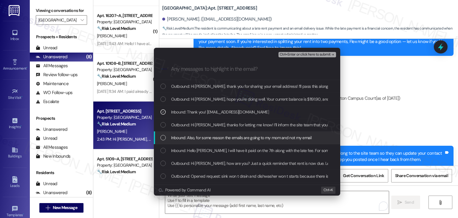
click at [162, 137] on div "List of options" at bounding box center [163, 137] width 5 height 5
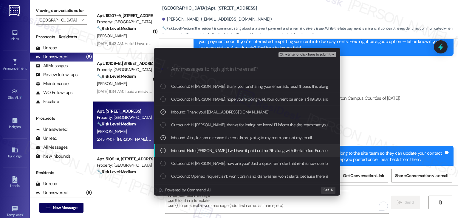
click at [163, 151] on div "List of options" at bounding box center [163, 150] width 5 height 5
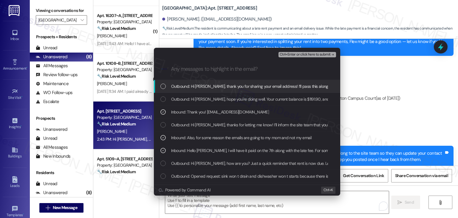
click at [308, 54] on span "Ctrl+Enter or click here to submit" at bounding box center [305, 55] width 51 height 4
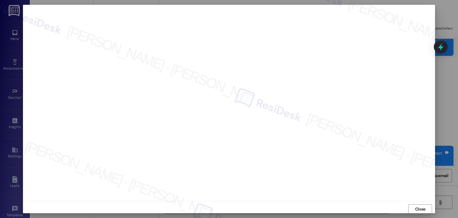
scroll to position [0, 0]
click at [418, 206] on span "Close" at bounding box center [420, 209] width 10 height 6
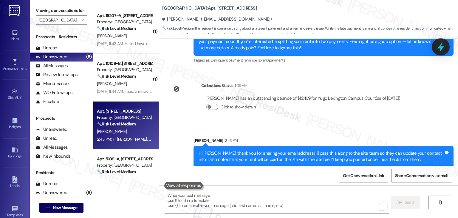
click at [442, 48] on icon at bounding box center [440, 46] width 7 height 9
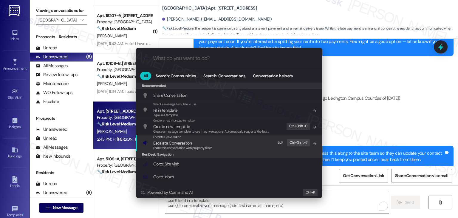
click at [184, 148] on span "Share this conversation with property team" at bounding box center [182, 148] width 59 height 4
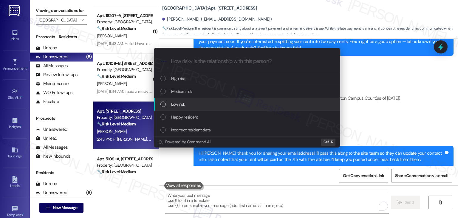
click at [164, 104] on div "List of options" at bounding box center [163, 103] width 5 height 5
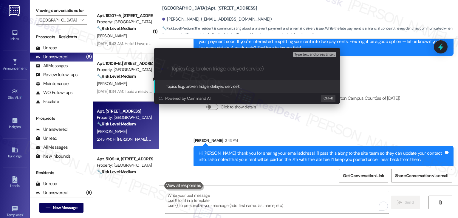
paste input "Incorrect Email on File / Rent to Be Paid with Late Fee"
type input "Incorrect Email on File / Rent to Be Paid with Late Fee"
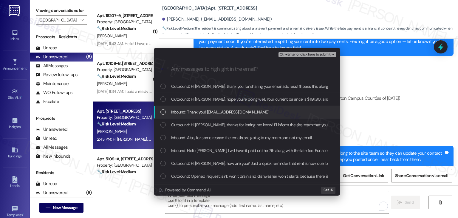
click at [165, 111] on div "List of options" at bounding box center [163, 111] width 5 height 5
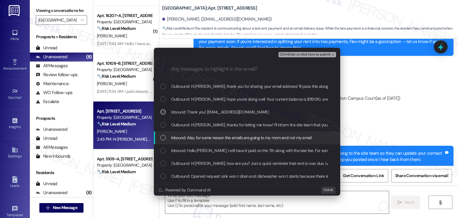
click at [161, 138] on div "List of options" at bounding box center [163, 137] width 5 height 5
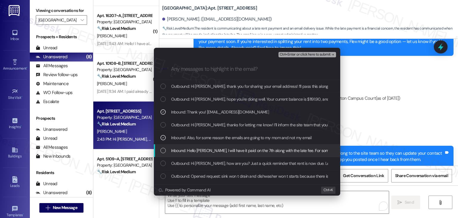
click at [163, 151] on div "List of options" at bounding box center [163, 150] width 5 height 5
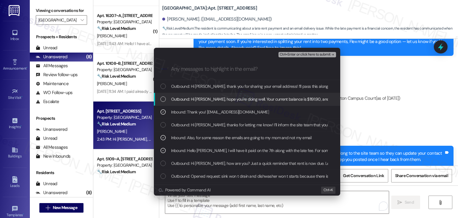
click at [321, 54] on span "Ctrl+Enter or click here to submit" at bounding box center [305, 55] width 51 height 4
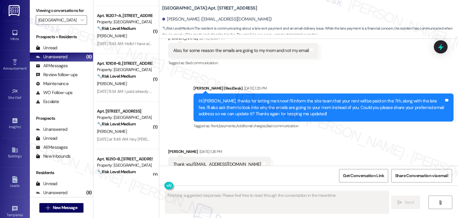
scroll to position [331, 0]
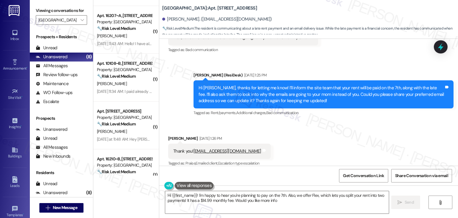
type textarea "Hi {{first_name}}! I'm happy to hear you're planning to pay on the 7th. Also, w…"
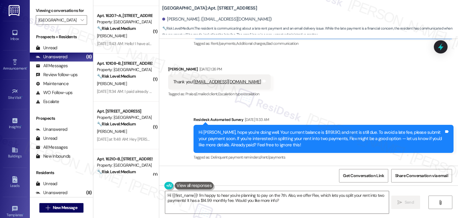
scroll to position [505, 0]
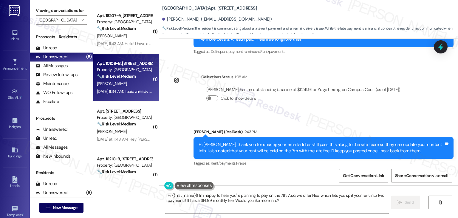
click at [138, 90] on div "[DATE] 11:34 AM: I paid already this morning [DATE] 11:34 AM: I paid already th…" at bounding box center [133, 91] width 73 height 5
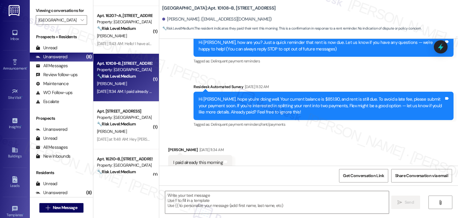
scroll to position [95, 0]
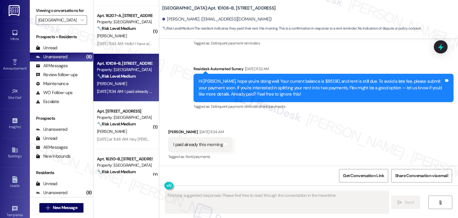
click at [296, 141] on div "Received via SMS [PERSON_NAME] [DATE] 11:34 AM I paid already this morning Tags…" at bounding box center [308, 140] width 299 height 50
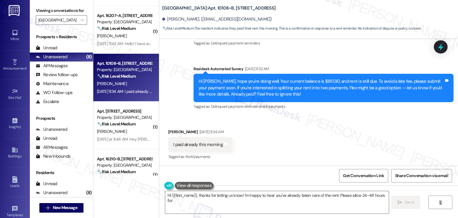
click at [296, 141] on div "Received via SMS [PERSON_NAME] [DATE] 11:34 AM I paid already this morning Tags…" at bounding box center [308, 140] width 299 height 50
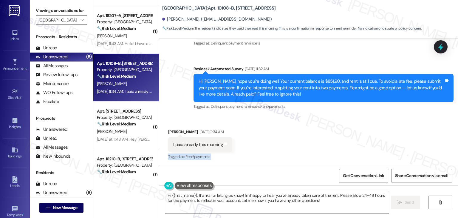
click at [296, 141] on div "Received via SMS [PERSON_NAME] [DATE] 11:34 AM I paid already this morning Tags…" at bounding box center [308, 140] width 299 height 50
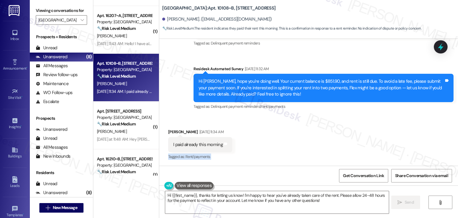
click at [296, 141] on div "Received via SMS [PERSON_NAME] [DATE] 11:34 AM I paid already this morning Tags…" at bounding box center [308, 140] width 299 height 50
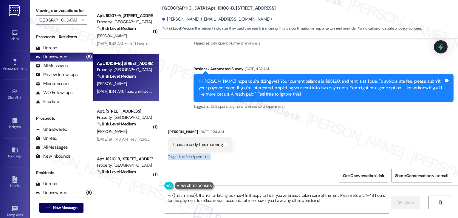
click at [296, 141] on div "Received via SMS [PERSON_NAME] [DATE] 11:34 AM I paid already this morning Tags…" at bounding box center [308, 140] width 299 height 50
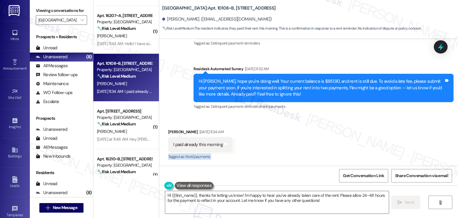
click at [296, 141] on div "Received via SMS [PERSON_NAME] [DATE] 11:34 AM I paid already this morning Tags…" at bounding box center [308, 140] width 299 height 50
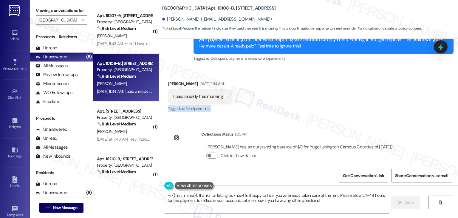
scroll to position [150, 0]
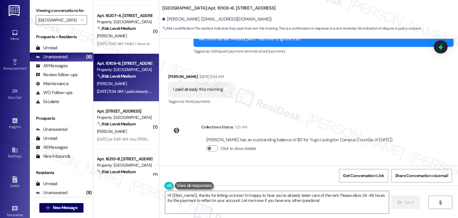
click at [313, 117] on div "WO Lease started [DATE] 7:00 PM Show details Survey, sent via SMS Residesk Auto…" at bounding box center [308, 102] width 299 height 127
click at [301, 140] on div "[PERSON_NAME] has an outstanding balance of $0 for Yugo Lexington Campus Court …" at bounding box center [299, 140] width 186 height 6
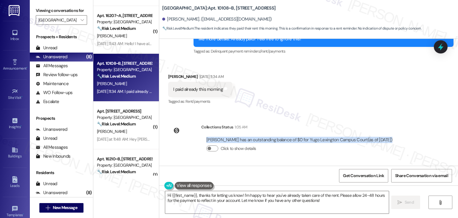
click at [301, 140] on div "[PERSON_NAME] has an outstanding balance of $0 for Yugo Lexington Campus Court …" at bounding box center [299, 140] width 186 height 6
copy div "[PERSON_NAME] has an outstanding balance of $0 for Yugo Lexington Campus Court …"
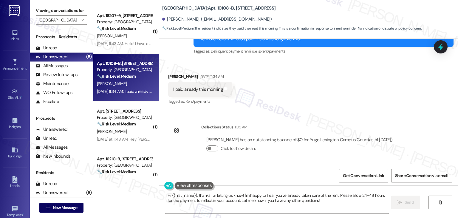
click at [199, 85] on div "I paid already this morning Tags and notes" at bounding box center [200, 89] width 64 height 15
copy div "I paid already this morning Tags and notes"
click at [283, 140] on div "[PERSON_NAME] has an outstanding balance of $0 for Yugo Lexington Campus Court …" at bounding box center [299, 140] width 186 height 6
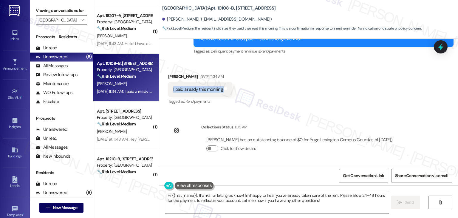
click at [283, 140] on div "[PERSON_NAME] has an outstanding balance of $0 for Yugo Lexington Campus Court …" at bounding box center [299, 140] width 186 height 6
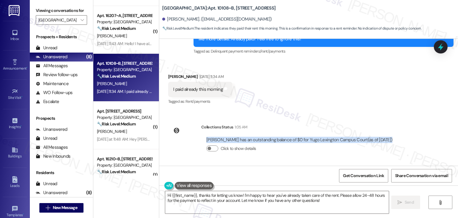
click at [283, 140] on div "[PERSON_NAME] has an outstanding balance of $0 for Yugo Lexington Campus Court …" at bounding box center [299, 140] width 186 height 6
copy div "[PERSON_NAME] has an outstanding balance of $0 for Yugo Lexington Campus Court …"
click at [226, 200] on textarea "Hi {{first_name}}, thanks for letting us know! I'm happy to hear you've already…" at bounding box center [277, 202] width 224 height 22
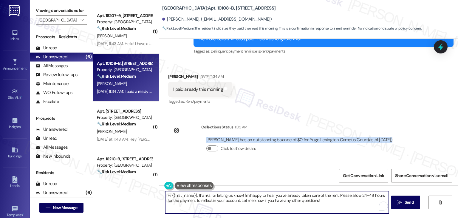
click at [226, 200] on textarea "Hi {{first_name}}, thanks for letting us know! I'm happy to hear you've already…" at bounding box center [277, 202] width 224 height 22
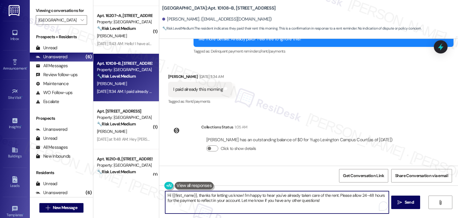
paste textarea "[PERSON_NAME], thank you for the update! I checked your account, and it’s showi…"
type textarea "Hi [PERSON_NAME], thank you for the update! I checked your account, and it’s sh…"
click at [411, 204] on span "Send" at bounding box center [409, 202] width 9 height 6
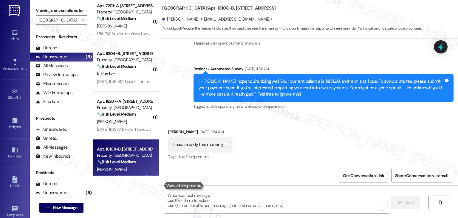
scroll to position [0, 0]
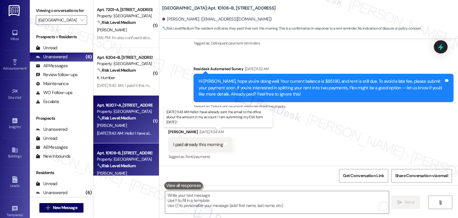
click at [132, 134] on div "[DATE] 11:43 AM: Hello! I have already sent the email to the office about the a…" at bounding box center [214, 132] width 234 height 5
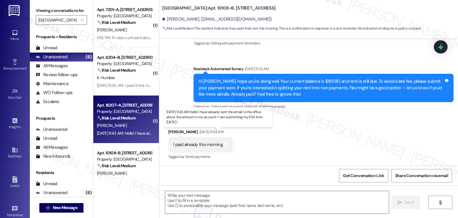
type textarea "Fetching suggested responses. Please feel free to read through the conversation…"
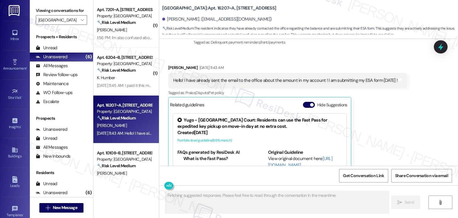
scroll to position [1417, 0]
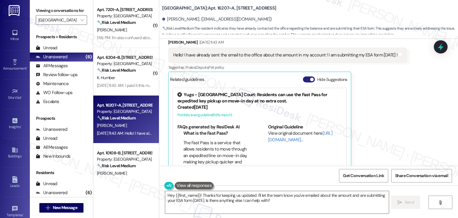
click at [304, 76] on button "Hide Suggestions" at bounding box center [309, 79] width 12 height 6
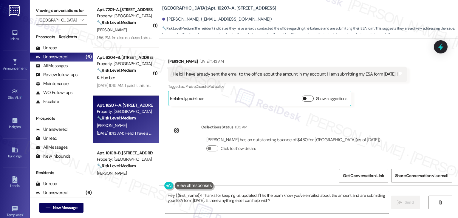
scroll to position [1385, 0]
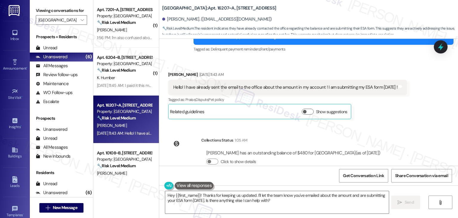
click at [414, 95] on div "Received via SMS [PERSON_NAME] [DATE] 11:43 AM Hello! I have already sent the e…" at bounding box center [308, 91] width 299 height 66
click at [408, 94] on div "Received via SMS [PERSON_NAME] [DATE] 11:43 AM Hello! I have already sent the e…" at bounding box center [308, 91] width 299 height 66
click at [408, 100] on div "Received via SMS [PERSON_NAME] [DATE] 11:43 AM Hello! I have already sent the e…" at bounding box center [308, 91] width 299 height 66
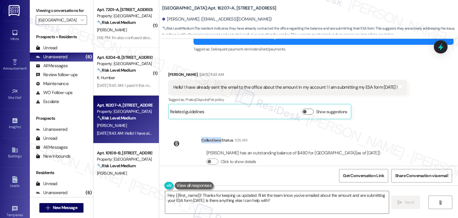
click at [408, 100] on div "Received via SMS [PERSON_NAME] [DATE] 11:43 AM Hello! I have already sent the e…" at bounding box center [308, 91] width 299 height 66
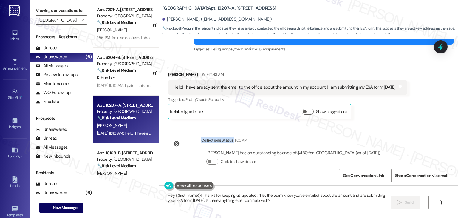
click at [408, 100] on div "Received via SMS [PERSON_NAME] [DATE] 11:43 AM Hello! I have already sent the e…" at bounding box center [308, 91] width 299 height 66
click at [407, 100] on div "Received via SMS [PERSON_NAME] [DATE] 11:43 AM Hello! I have already sent the e…" at bounding box center [308, 91] width 299 height 66
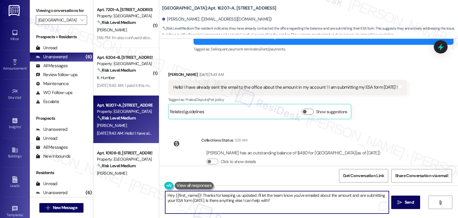
drag, startPoint x: 199, startPoint y: 200, endPoint x: 191, endPoint y: 200, distance: 8.4
click at [191, 200] on textarea "Hey {{first_name}}! Thanks for keeping us updated. I'll let the team know you'v…" at bounding box center [277, 202] width 224 height 22
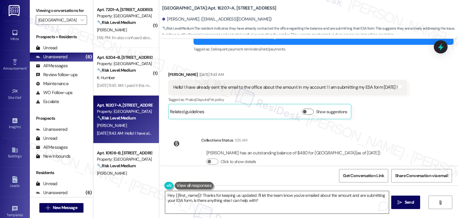
drag, startPoint x: 204, startPoint y: 204, endPoint x: 214, endPoint y: 204, distance: 9.6
click at [204, 204] on textarea "Hey {{first_name}}! Thanks for keeping us updated. I'll let the team know you'v…" at bounding box center [277, 202] width 224 height 22
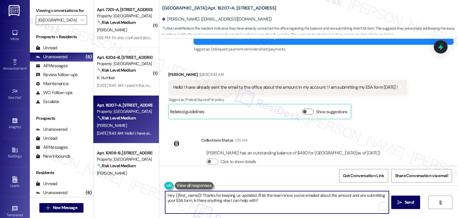
drag, startPoint x: 260, startPoint y: 200, endPoint x: 197, endPoint y: 200, distance: 62.7
click at [197, 200] on textarea "Hey {{first_name}}! Thanks for keeping us updated. I'll let the team know you'v…" at bounding box center [277, 202] width 224 height 22
paste textarea "Let us know if there's anything else we can assist you with!"
type textarea "Hey {{first_name}}! Thanks for keeping us updated. I'll let the team know you'v…"
click at [405, 201] on span "Send" at bounding box center [409, 202] width 9 height 6
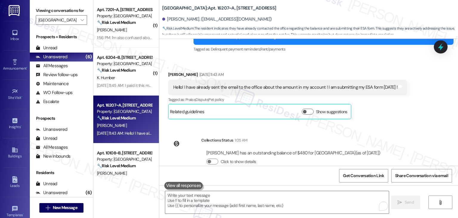
scroll to position [1330, 0]
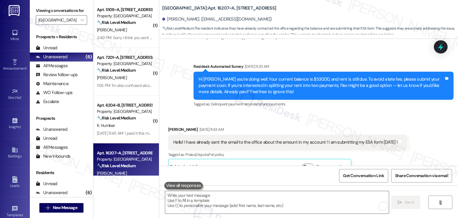
click at [338, 135] on div "Hello! I have already sent the email to the office about the amount in my accou…" at bounding box center [287, 142] width 239 height 15
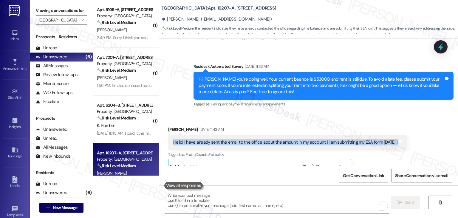
click at [338, 135] on div "Hello! I have already sent the email to the office about the amount in my accou…" at bounding box center [287, 142] width 239 height 15
copy div "Hello! I have already sent the email to the office about the amount in my accou…"
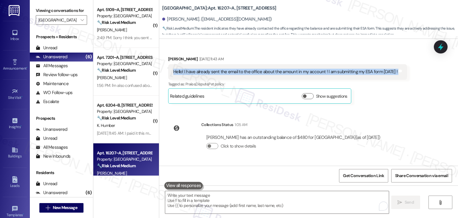
scroll to position [1433, 0]
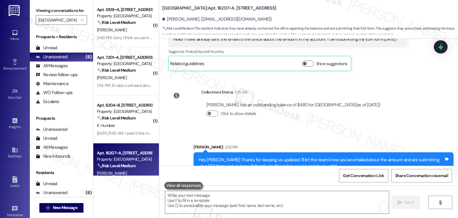
click at [276, 157] on div "Hey [PERSON_NAME]! Thanks for keeping us updated. I'll let the team know you've…" at bounding box center [322, 163] width 246 height 13
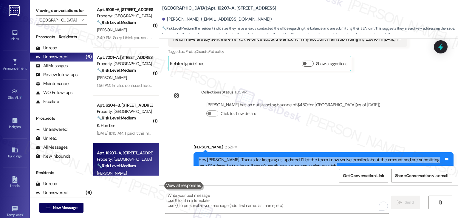
click at [276, 157] on div "Hey [PERSON_NAME]! Thanks for keeping us updated. I'll let the team know you've…" at bounding box center [322, 163] width 246 height 13
copy div "Hey [PERSON_NAME]! Thanks for keeping us updated. I'll let the team know you've…"
click at [346, 113] on div "Collections Status 1:05 AM [PERSON_NAME] has an outstanding balance of $480 for…" at bounding box center [277, 107] width 226 height 46
click at [346, 114] on div "Collections Status 1:05 AM [PERSON_NAME] has an outstanding balance of $480 for…" at bounding box center [277, 107] width 226 height 46
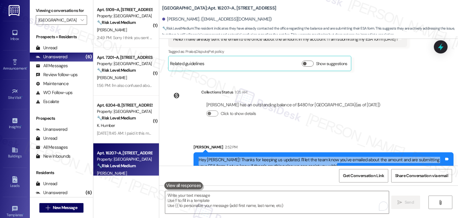
click at [365, 110] on div "[PERSON_NAME] has an outstanding balance of $480 for [GEOGRAPHIC_DATA] (as of […" at bounding box center [293, 111] width 184 height 29
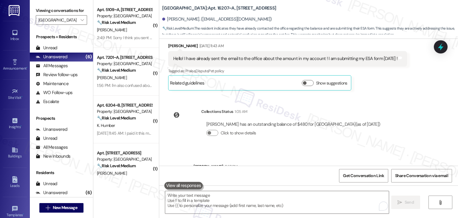
scroll to position [1403, 0]
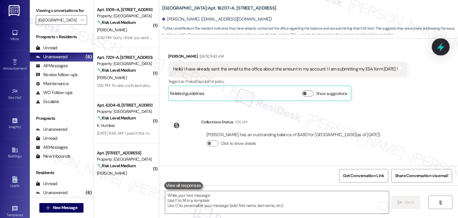
click at [440, 47] on icon at bounding box center [440, 46] width 7 height 9
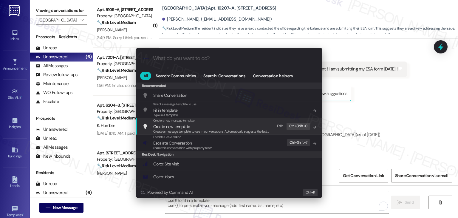
click at [175, 146] on span "Share this conversation with property team" at bounding box center [182, 148] width 59 height 4
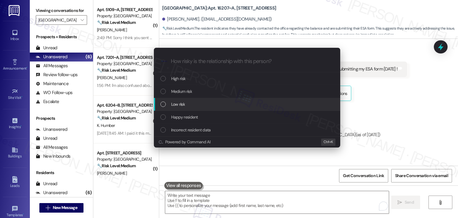
click at [162, 103] on div "List of options" at bounding box center [163, 103] width 5 height 5
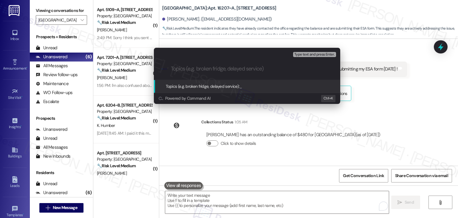
paste input "ESA Form Submission + Account Balance Email"
type input "ESA Form Submission + Account Balance Email"
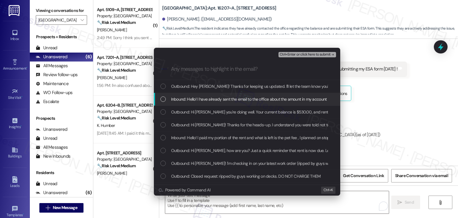
click at [164, 98] on div "List of options" at bounding box center [163, 98] width 5 height 5
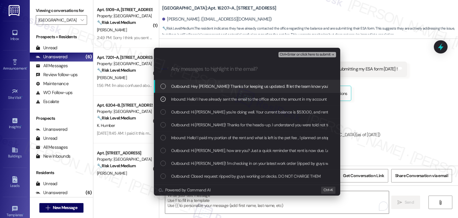
click at [315, 54] on span "Ctrl+Enter or click here to submit" at bounding box center [305, 55] width 51 height 4
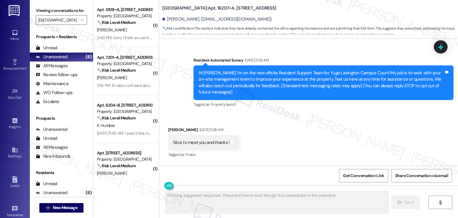
scroll to position [1417, 0]
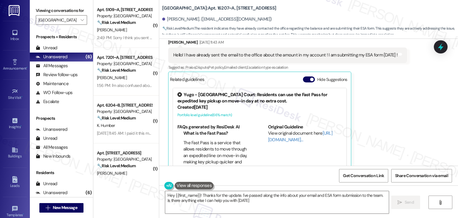
type textarea "Hey {{first_name}}! Thanks for the update. I've passed along the info about you…"
click at [306, 76] on button "Hide Suggestions" at bounding box center [309, 79] width 12 height 6
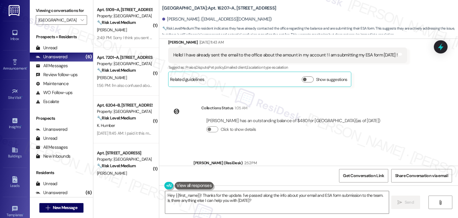
click at [390, 100] on div "Collections Status 1:05 AM [PERSON_NAME] has an outstanding balance of $480 for…" at bounding box center [277, 123] width 226 height 46
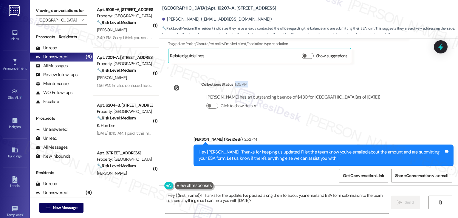
scroll to position [1442, 0]
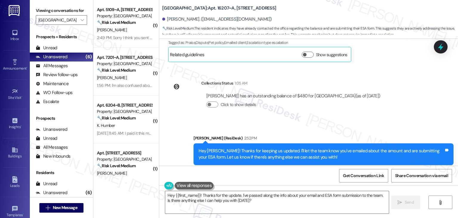
click at [384, 106] on div "Collections Status 1:05 AM [PERSON_NAME] has an outstanding balance of $480 for…" at bounding box center [277, 98] width 226 height 46
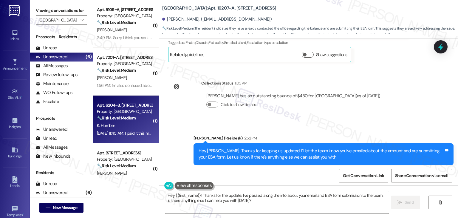
click at [135, 128] on div "K. Humber" at bounding box center [124, 125] width 56 height 7
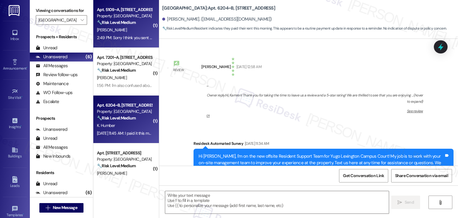
type textarea "Fetching suggested responses. Please feel free to read through the conversation…"
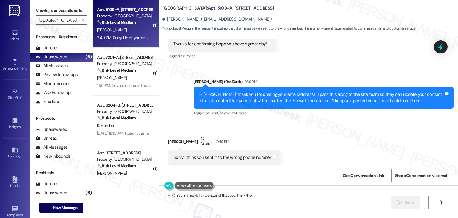
scroll to position [330, 0]
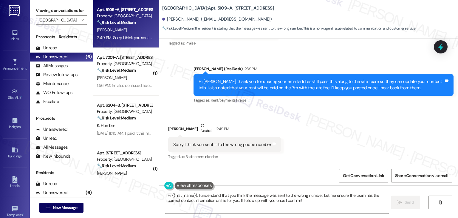
click at [346, 135] on div "Received via SMS [PERSON_NAME] 2:49 PM Sorry I think you sent it to the wrong p…" at bounding box center [308, 137] width 299 height 57
click at [303, 89] on div "Hi [PERSON_NAME], thank you for sharing your email address! I’ll pass this alon…" at bounding box center [322, 84] width 246 height 13
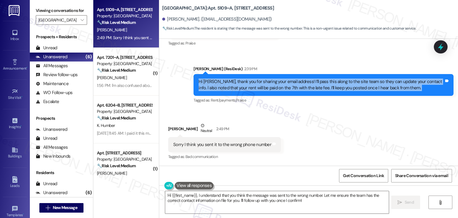
click at [303, 89] on div "Hi [PERSON_NAME], thank you for sharing your email address! I’ll pass this alon…" at bounding box center [322, 84] width 246 height 13
copy div "Hi [PERSON_NAME], thank you for sharing your email address! I’ll pass this alon…"
click at [285, 108] on div "Sent via SMS [PERSON_NAME] (ResiDesk) 2:39 PM Hi [PERSON_NAME], thank you for s…" at bounding box center [323, 85] width 269 height 48
click at [285, 106] on div "Sent via SMS [PERSON_NAME] (ResiDesk) 2:39 PM Hi [PERSON_NAME], thank you for s…" at bounding box center [323, 85] width 269 height 48
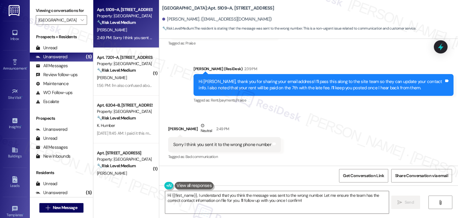
click at [321, 130] on div "Received via SMS [PERSON_NAME] 2:49 PM Sorry I think you sent it to the wrong p…" at bounding box center [308, 137] width 299 height 57
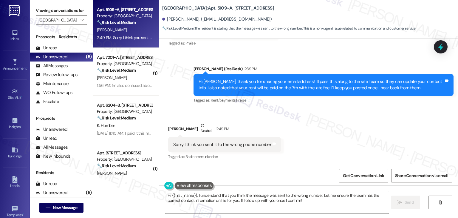
click at [321, 130] on div "Received via SMS [PERSON_NAME] 2:49 PM Sorry I think you sent it to the wrong p…" at bounding box center [308, 137] width 299 height 57
click at [246, 202] on textarea "Hi {{first_name}}, I understand that you think the message was sent to the wron…" at bounding box center [277, 202] width 224 height 22
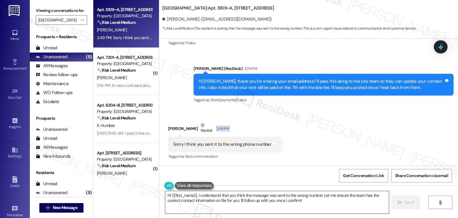
click at [246, 202] on textarea "Hi {{first_name}}, I understand that you think the message was sent to the wron…" at bounding box center [277, 202] width 224 height 22
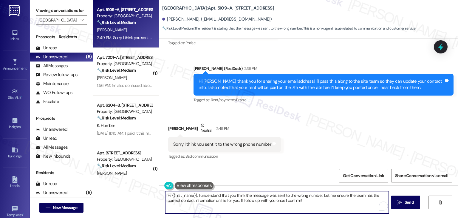
paste textarea "Sorry about that! Please disregard the last message, it was sent to you by mist…"
click at [321, 198] on textarea "Sorry about that! Please disregard the last message, it was sent to you by mist…" at bounding box center [277, 202] width 224 height 22
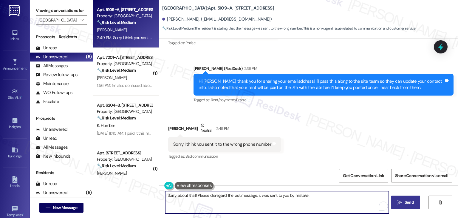
type textarea "Sorry about that! Please disregard the last message, it was sent to you by mist…"
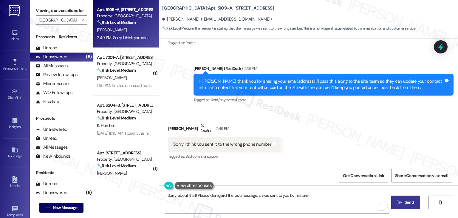
click at [405, 201] on span "Send" at bounding box center [409, 202] width 9 height 6
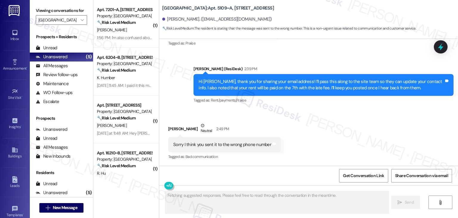
scroll to position [372, 0]
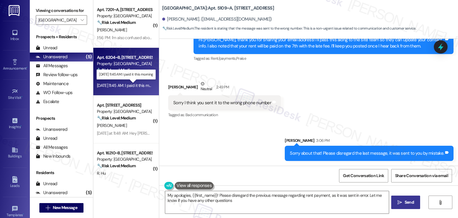
type textarea "My apologies, {{first_name}}! Please disregard the previous message regarding r…"
click at [130, 84] on div "[DATE] 11:45 AM: I paid it this morning [DATE] 11:45 AM: I paid it this morning" at bounding box center [128, 85] width 63 height 5
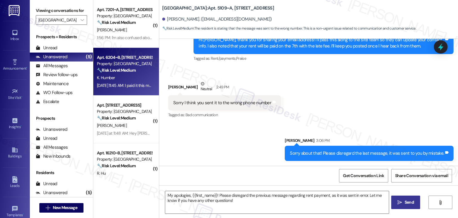
type textarea "Fetching suggested responses. Please feel free to read through the conversation…"
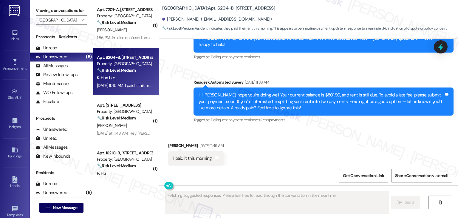
scroll to position [740, 0]
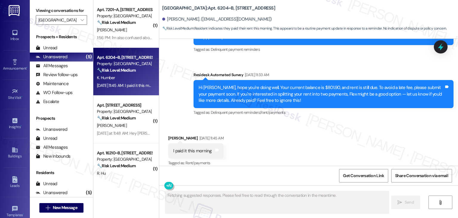
click at [277, 129] on div "Received via SMS [PERSON_NAME] [DATE] 11:45 AM I paid it this morning Tags and …" at bounding box center [308, 146] width 299 height 50
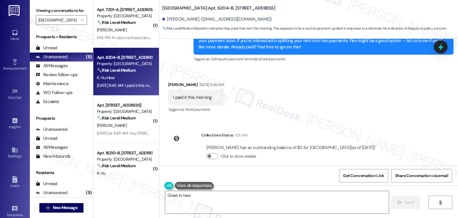
scroll to position [795, 0]
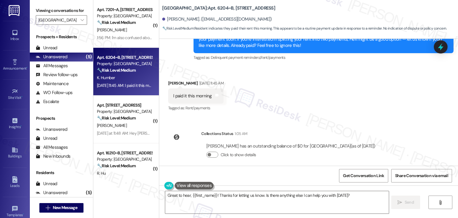
drag, startPoint x: 223, startPoint y: 175, endPoint x: 300, endPoint y: 217, distance: 87.5
click at [223, 175] on div "Get Conversation Link Share Conversation via email" at bounding box center [308, 176] width 299 height 20
click at [224, 172] on div "Get Conversation Link Share Conversation via email" at bounding box center [308, 176] width 299 height 20
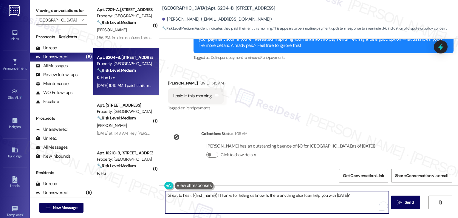
drag, startPoint x: 348, startPoint y: 195, endPoint x: 268, endPoint y: 196, distance: 80.0
click at [268, 196] on textarea "Great to hear, {{first_name}}! Thanks for letting us know. Is there anything el…" at bounding box center [277, 202] width 224 height 22
paste textarea "Let us know if there's anything else we can assist you with!"
type textarea "Great to hear, {{first_name}}! Thanks for letting us know. Let us know if there…"
click at [408, 202] on span "Send" at bounding box center [409, 202] width 9 height 6
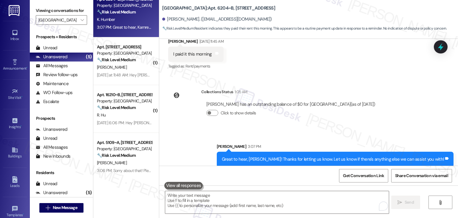
scroll to position [63, 0]
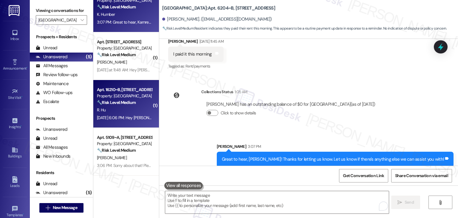
click at [129, 113] on div "R. Hu" at bounding box center [124, 109] width 56 height 7
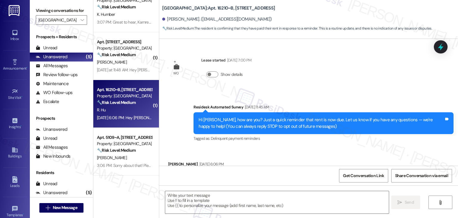
type textarea "Fetching suggested responses. Please feel free to read through the conversation…"
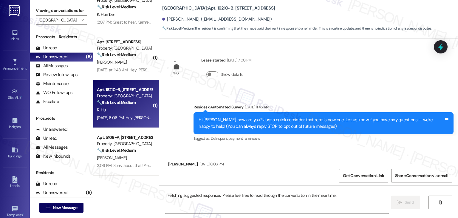
scroll to position [32, 0]
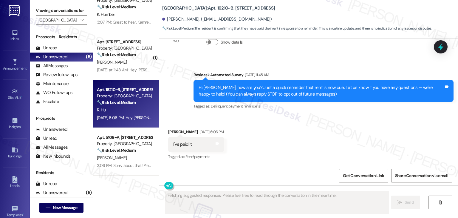
click at [262, 132] on div "Received via SMS [PERSON_NAME] [DATE] 6:06 PM I've paid it Tags and notes Tagge…" at bounding box center [308, 140] width 299 height 50
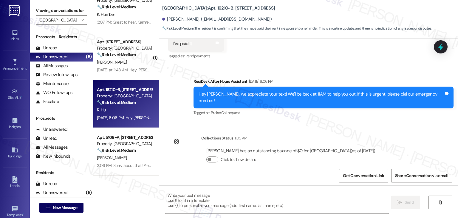
scroll to position [137, 0]
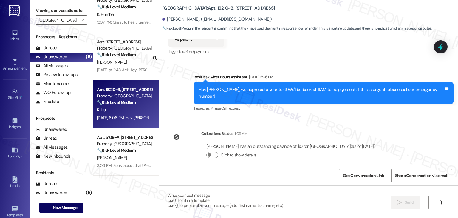
click at [279, 143] on div "[PERSON_NAME] has an outstanding balance of $0 for Yugo Lexington Campus Court …" at bounding box center [290, 146] width 169 height 6
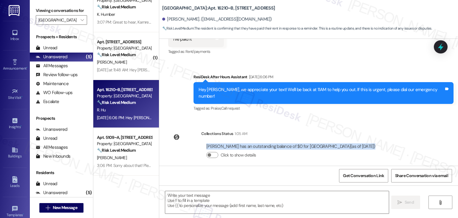
click at [279, 143] on div "[PERSON_NAME] has an outstanding balance of $0 for Yugo Lexington Campus Court …" at bounding box center [290, 146] width 169 height 6
copy div "[PERSON_NAME] has an outstanding balance of $0 for Yugo Lexington Campus Court …"
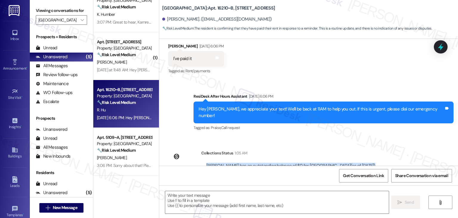
scroll to position [107, 0]
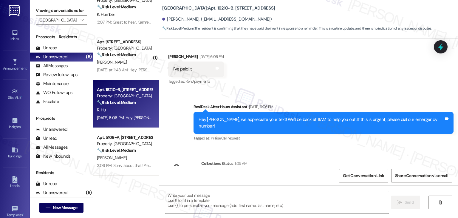
click at [187, 67] on div "I've paid it" at bounding box center [182, 69] width 19 height 6
copy div "I've paid it Tags and notes"
click at [221, 204] on textarea at bounding box center [277, 202] width 224 height 22
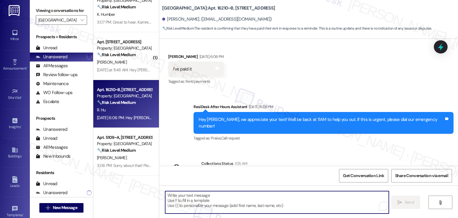
paste textarea "Hi [PERSON_NAME], thank you for the update! I checked your account and it shows…"
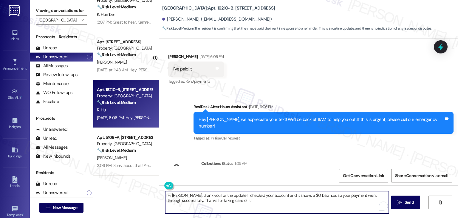
scroll to position [137, 0]
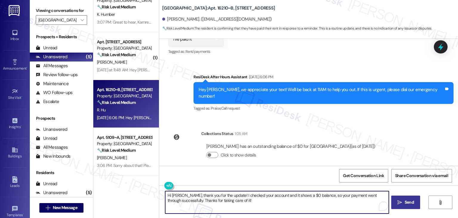
type textarea "Hi [PERSON_NAME], thank you for the update! I checked your account and it shows…"
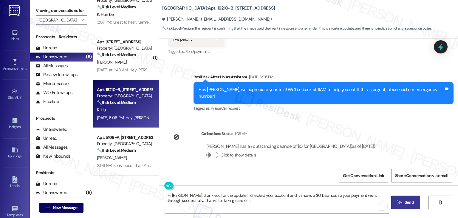
click at [407, 200] on span "Send" at bounding box center [409, 202] width 9 height 6
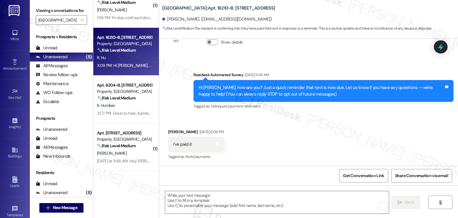
scroll to position [0, 0]
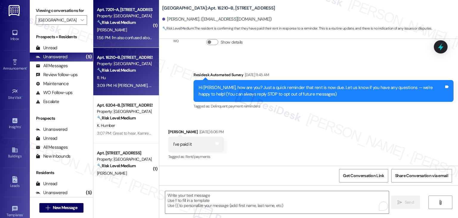
click at [130, 35] on div "1:56 PM: I'm also confused about where on the website to put his ESA informatio…" at bounding box center [124, 37] width 56 height 7
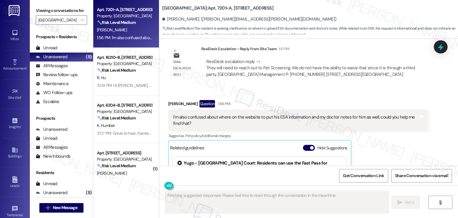
scroll to position [1009, 0]
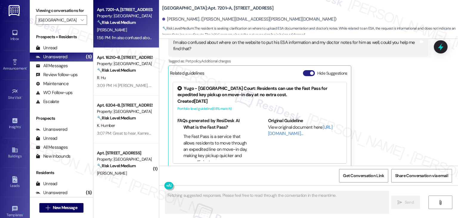
click at [304, 70] on button "Hide Suggestions" at bounding box center [309, 73] width 12 height 6
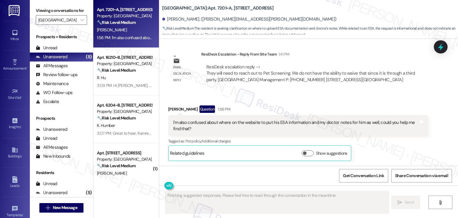
scroll to position [922, 0]
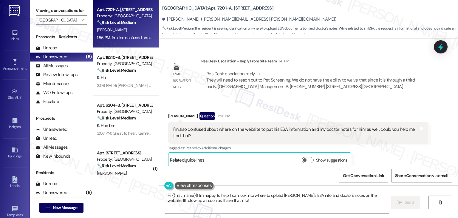
click at [363, 99] on div "Received via SMS [PERSON_NAME] Question 1:56 PM I'm also confused about where o…" at bounding box center [308, 135] width 299 height 73
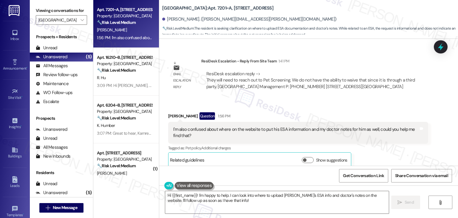
click at [363, 99] on div "Received via SMS [PERSON_NAME] Question 1:56 PM I'm also confused about where o…" at bounding box center [308, 135] width 299 height 73
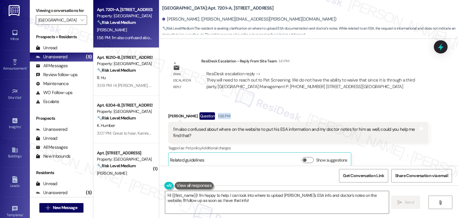
click at [363, 99] on div "Received via SMS [PERSON_NAME] Question 1:56 PM I'm also confused about where o…" at bounding box center [308, 135] width 299 height 73
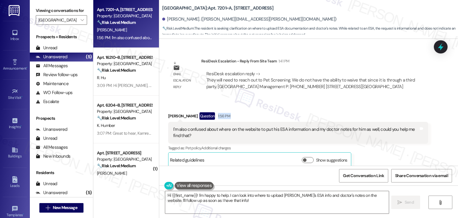
click at [363, 99] on div "Received via SMS [PERSON_NAME] Question 1:56 PM I'm also confused about where o…" at bounding box center [308, 135] width 299 height 73
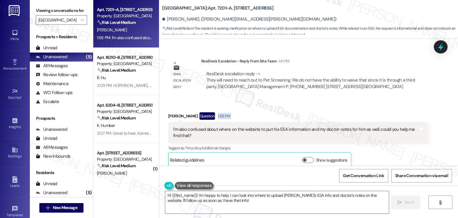
click at [363, 99] on div "Received via SMS [PERSON_NAME] Question 1:56 PM I'm also confused about where o…" at bounding box center [308, 135] width 299 height 73
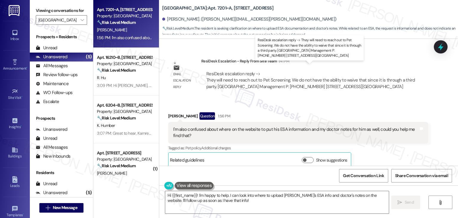
click at [206, 74] on div "ResiDesk escalation reply -> They will need to reach out to Pet Screening. We d…" at bounding box center [310, 80] width 209 height 19
drag, startPoint x: 202, startPoint y: 73, endPoint x: 313, endPoint y: 71, distance: 111.6
click at [313, 71] on div "ResiDesk escalation reply -> They will need to reach out to Pet Screening. We d…" at bounding box center [314, 80] width 227 height 28
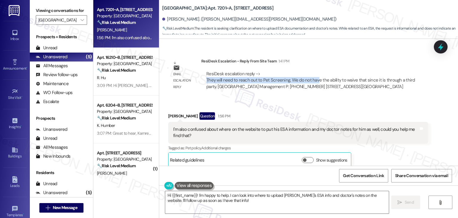
click at [261, 73] on div "ResiDesk escalation reply -> They will need to reach out to Pet Screening. We d…" at bounding box center [310, 80] width 209 height 19
drag, startPoint x: 214, startPoint y: 75, endPoint x: 420, endPoint y: 73, distance: 206.5
click at [420, 73] on div "ResiDesk escalation reply -> They will need to reach out to Pet Screening. We d…" at bounding box center [315, 80] width 218 height 19
copy div "will need to reach out to Pet Screening. We do not have the ability to waive th…"
click at [244, 198] on textarea "Hi {{first_name}}! I'm happy to help. I can look into where to upload [PERSON_N…" at bounding box center [277, 202] width 224 height 22
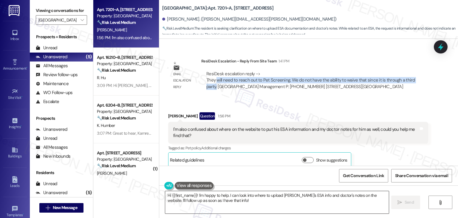
click at [244, 198] on textarea "Hi {{first_name}}! I'm happy to help. I can look into where to upload [PERSON_N…" at bounding box center [277, 202] width 224 height 22
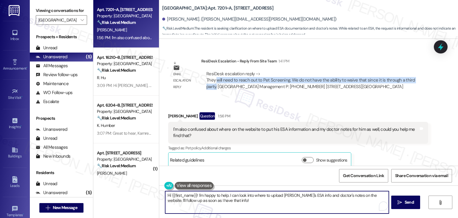
click at [244, 198] on textarea "Hi {{first_name}}! I'm happy to help. I can look into where to upload [PERSON_N…" at bounding box center [277, 202] width 224 height 22
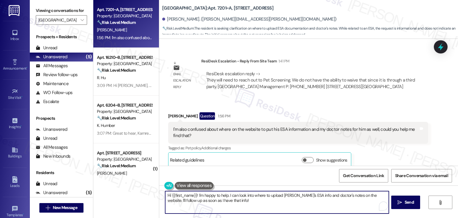
paste textarea "[PERSON_NAME], I shared your concern with the site team, and they confirmed tha…"
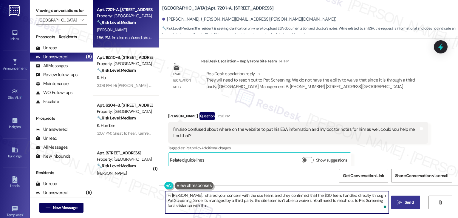
type textarea "Hi [PERSON_NAME], I shared your concern with the site team, and they confirmed …"
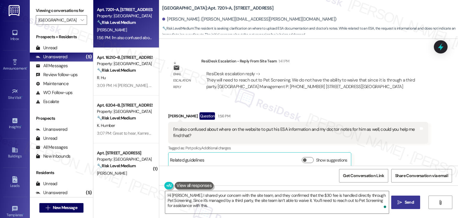
click at [409, 205] on span "Send" at bounding box center [409, 202] width 9 height 6
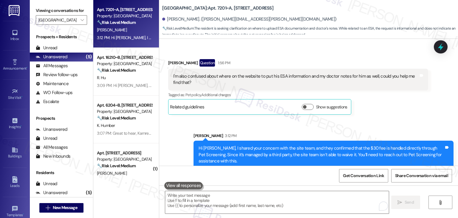
scroll to position [976, 0]
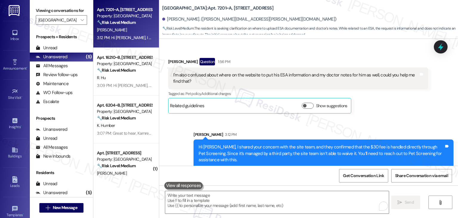
click at [409, 118] on div "Sent via SMS [PERSON_NAME] 3:12 PM Hi [PERSON_NAME], I shared your concern with…" at bounding box center [308, 145] width 299 height 54
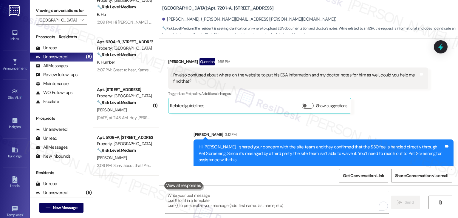
click at [121, 188] on div "Apt. 7201~A, [GEOGRAPHIC_DATA] Property: [GEOGRAPHIC_DATA] Court 🔧 Risk Level: …" at bounding box center [126, 109] width 66 height 218
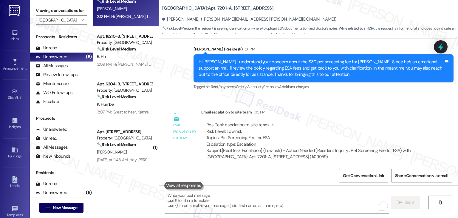
scroll to position [0, 0]
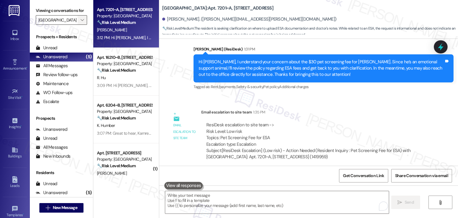
click at [81, 21] on icon "" at bounding box center [82, 20] width 3 height 5
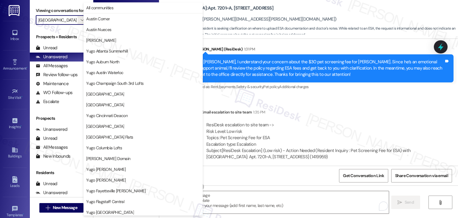
scroll to position [204, 0]
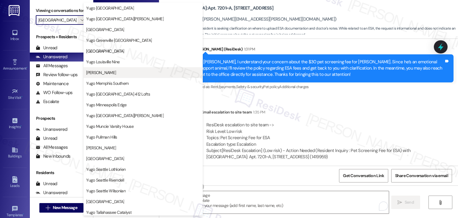
click at [111, 72] on span "[PERSON_NAME]" at bounding box center [101, 73] width 30 height 6
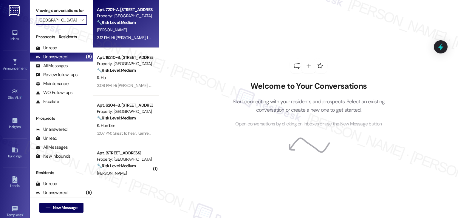
type input "[PERSON_NAME]"
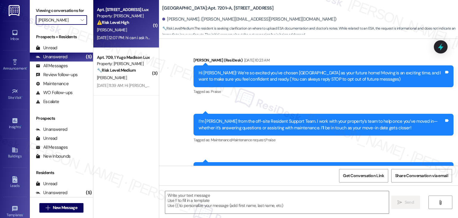
click at [128, 34] on div "[DATE] 12:07 PM: hi can i ask how can i pay the bill？ i'm not sure about how to…" at bounding box center [124, 37] width 56 height 7
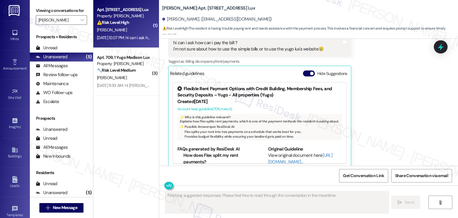
scroll to position [135, 0]
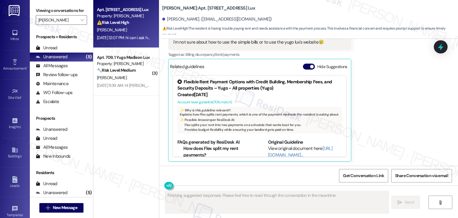
click at [305, 63] on div "Related guidelines Hide Suggestions" at bounding box center [260, 67] width 180 height 12
click at [303, 66] on button "Hide Suggestions" at bounding box center [309, 67] width 12 height 6
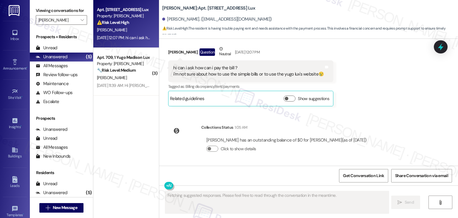
click at [370, 98] on div "Received via SMS [PERSON_NAME] Question Neutral [DATE] 12:07 PM hi can i ask ho…" at bounding box center [308, 71] width 299 height 78
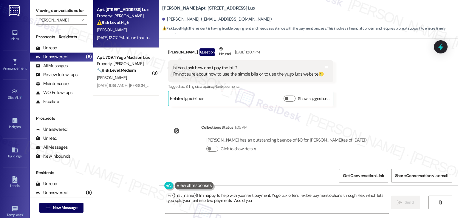
click at [371, 99] on div "Received via SMS [PERSON_NAME] Question Neutral [DATE] 12:07 PM hi can i ask ho…" at bounding box center [308, 71] width 299 height 78
click at [376, 89] on div "Received via SMS [PERSON_NAME] Question Neutral [DATE] 12:07 PM hi can i ask ho…" at bounding box center [308, 71] width 299 height 78
click at [289, 139] on div "[PERSON_NAME] has an outstanding balance of $0 for [PERSON_NAME] (as of [DATE])" at bounding box center [286, 140] width 161 height 6
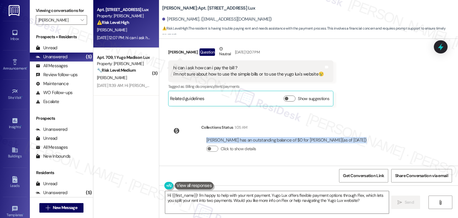
click at [289, 139] on div "[PERSON_NAME] has an outstanding balance of $0 for [PERSON_NAME] (as of [DATE])" at bounding box center [286, 140] width 161 height 6
copy div "[PERSON_NAME] has an outstanding balance of $0 for [PERSON_NAME] (as of [DATE])"
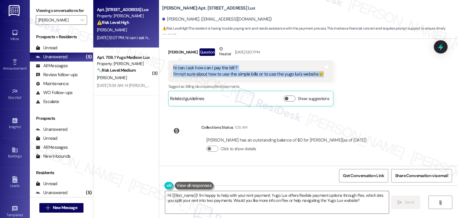
drag, startPoint x: 169, startPoint y: 67, endPoint x: 312, endPoint y: 79, distance: 142.6
click at [312, 79] on div "hi can i ask how can i pay the bill？ i'm not sure about how to use the simple b…" at bounding box center [250, 71] width 165 height 22
click at [228, 199] on textarea "Hi {{first_name}}! I'm happy to help with your rent payment. Yugo Lux offers fl…" at bounding box center [277, 202] width 224 height 22
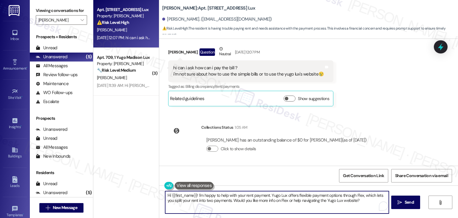
paste textarea "[PERSON_NAME], great question! Since your account currently shows a $0 balance,…"
type textarea "Hi [PERSON_NAME], great question! Since your account currently shows a $0 balan…"
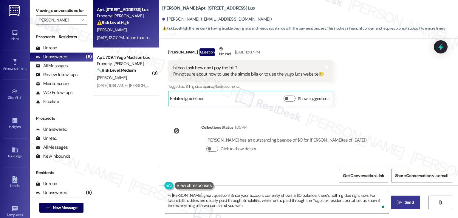
click at [404, 201] on span "Send" at bounding box center [410, 202] width 12 height 6
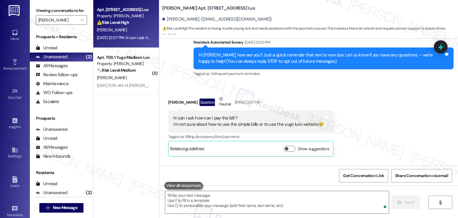
scroll to position [48, 0]
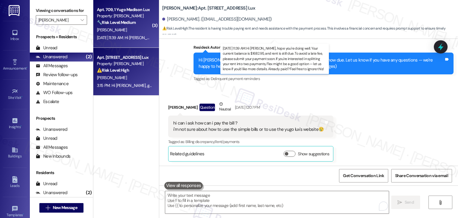
click at [131, 39] on div "[DATE] 11:39 AM: Hi [PERSON_NAME], hope you're doing well. Your current balance…" at bounding box center [382, 37] width 571 height 5
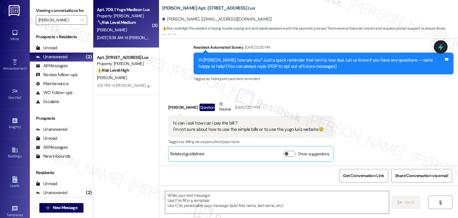
type textarea "Fetching suggested responses. Please feel free to read through the conversation…"
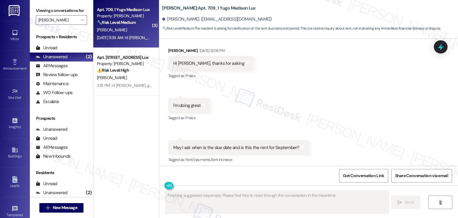
scroll to position [252, 0]
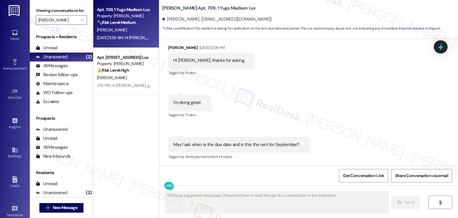
click at [326, 128] on div "Received via SMS [PERSON_NAME] [DATE] 12:06 PM Hi [PERSON_NAME], thanks for ask…" at bounding box center [308, 98] width 299 height 134
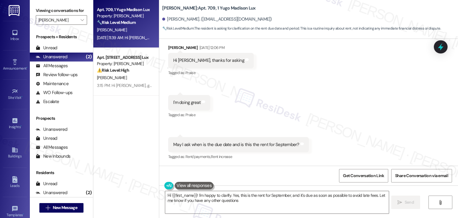
type textarea "Hi {{first_name}}! I'm happy to clarify. Yes, this is the rent for September, a…"
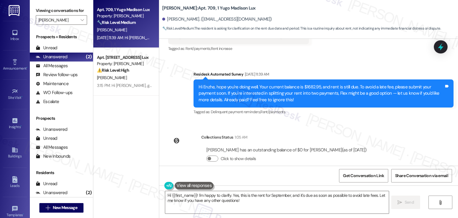
scroll to position [370, 0]
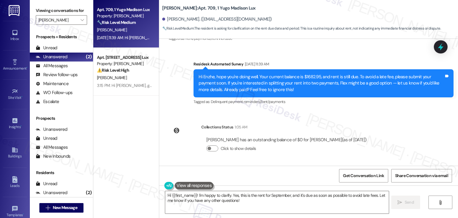
click at [340, 121] on div "Collections Status 1:05 AM [PERSON_NAME] has an outstanding balance of $0 for […" at bounding box center [270, 142] width 213 height 46
click at [304, 164] on div "Collections Status 1:05 AM [PERSON_NAME] has an outstanding balance of $0 for […" at bounding box center [270, 142] width 213 height 46
click at [295, 142] on div "[PERSON_NAME] has an outstanding balance of $0 for [PERSON_NAME] (as of [DATE])" at bounding box center [286, 140] width 161 height 6
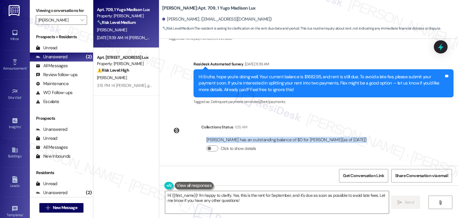
click at [295, 142] on div "[PERSON_NAME] has an outstanding balance of $0 for [PERSON_NAME] (as of [DATE])" at bounding box center [286, 140] width 161 height 6
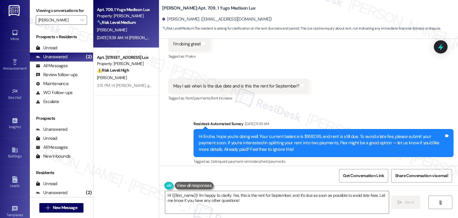
scroll to position [280, 0]
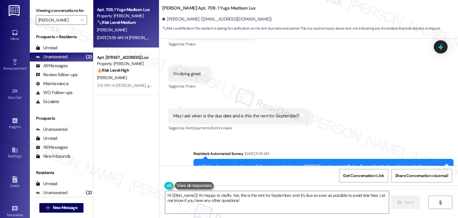
click at [217, 115] on div "May I ask when is the due date and is this the rent for September?" at bounding box center [236, 116] width 126 height 6
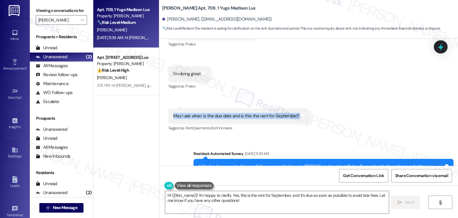
click at [217, 115] on div "May I ask when is the due date and is this the rent for September?" at bounding box center [236, 116] width 126 height 6
click at [335, 103] on div "Received via SMS [PERSON_NAME] [DATE] 12:06 PM Hi [PERSON_NAME], thanks for ask…" at bounding box center [308, 69] width 299 height 134
